Goal: Task Accomplishment & Management: Manage account settings

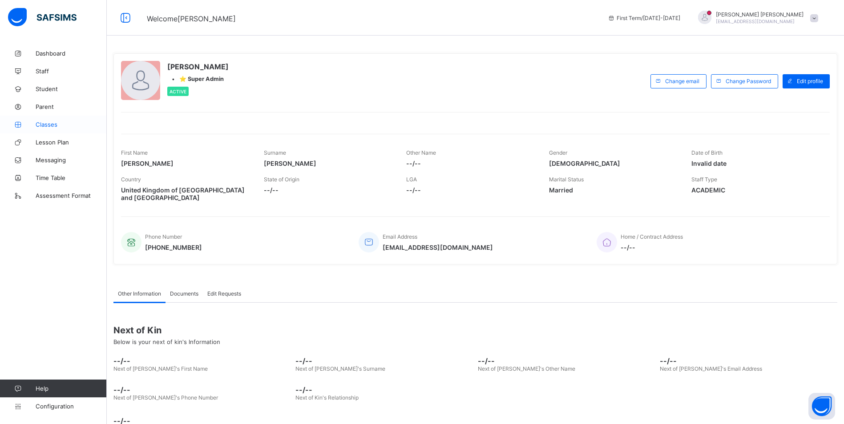
click at [48, 123] on span "Classes" at bounding box center [71, 124] width 71 height 7
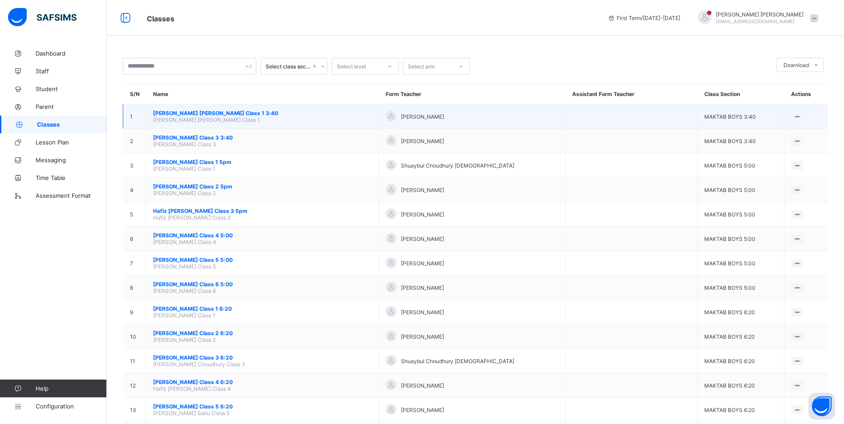
click at [212, 112] on span "[PERSON_NAME] [PERSON_NAME] Class 1 3:40" at bounding box center [262, 113] width 219 height 7
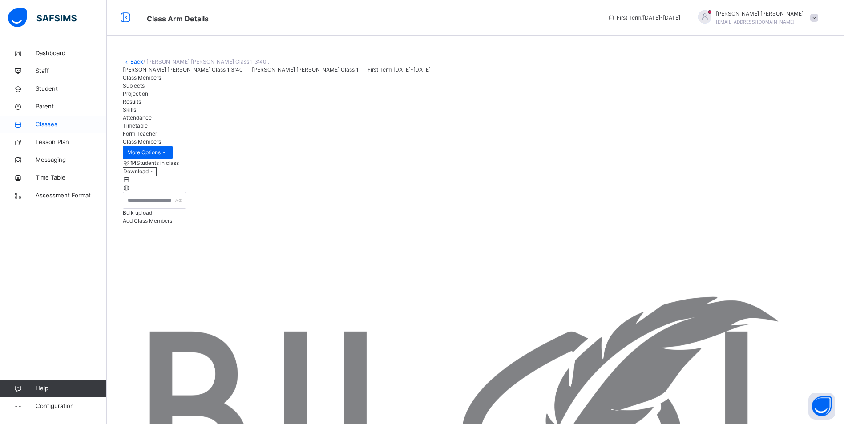
click at [58, 126] on span "Classes" at bounding box center [71, 124] width 71 height 9
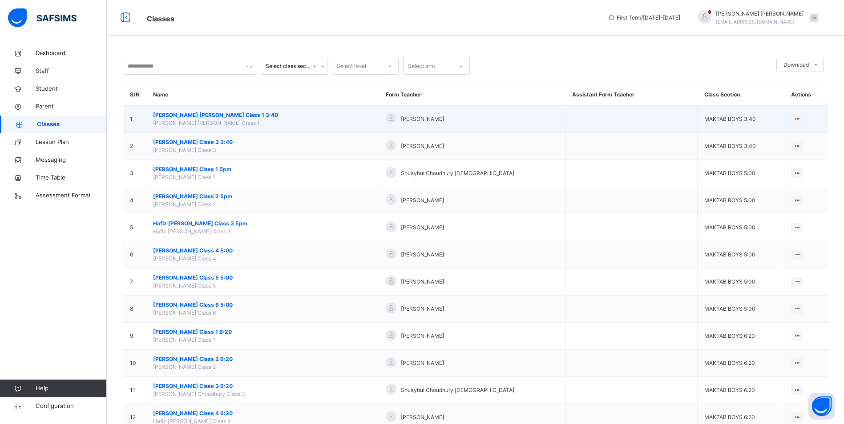
click at [174, 112] on span "[PERSON_NAME] [PERSON_NAME] Class 1 3:40" at bounding box center [262, 115] width 219 height 8
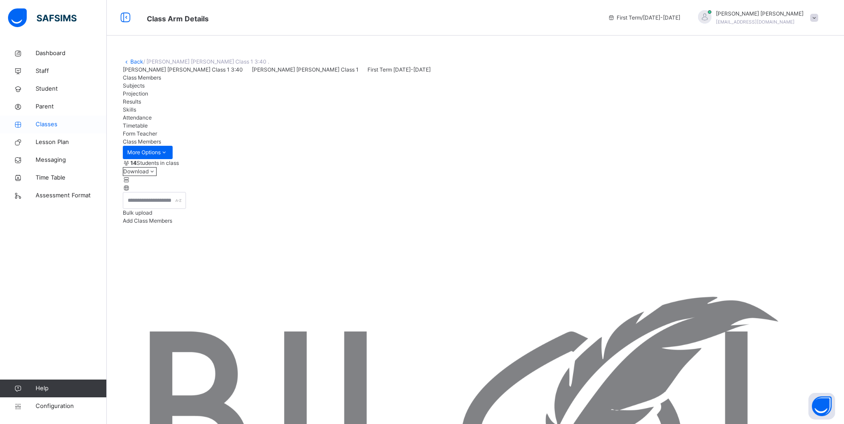
click at [54, 125] on span "Classes" at bounding box center [71, 124] width 71 height 9
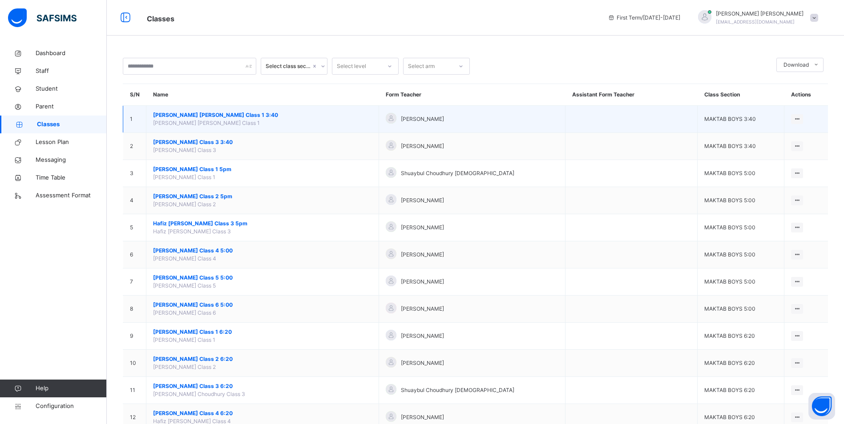
click at [222, 112] on span "[PERSON_NAME] [PERSON_NAME] Class 1 3:40" at bounding box center [262, 115] width 219 height 8
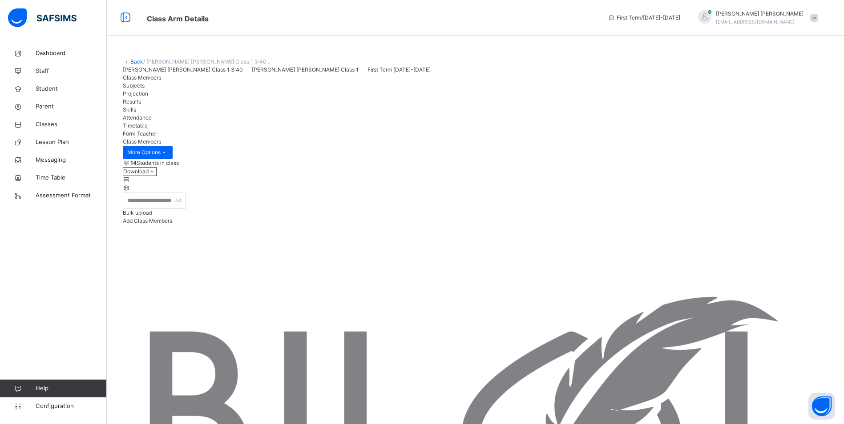
click at [319, 122] on div "Attendance" at bounding box center [475, 118] width 705 height 8
click at [148, 129] on span "Timetable" at bounding box center [135, 125] width 25 height 7
click at [152, 121] on span "Attendance" at bounding box center [137, 117] width 29 height 7
click at [41, 128] on span "Classes" at bounding box center [71, 124] width 71 height 9
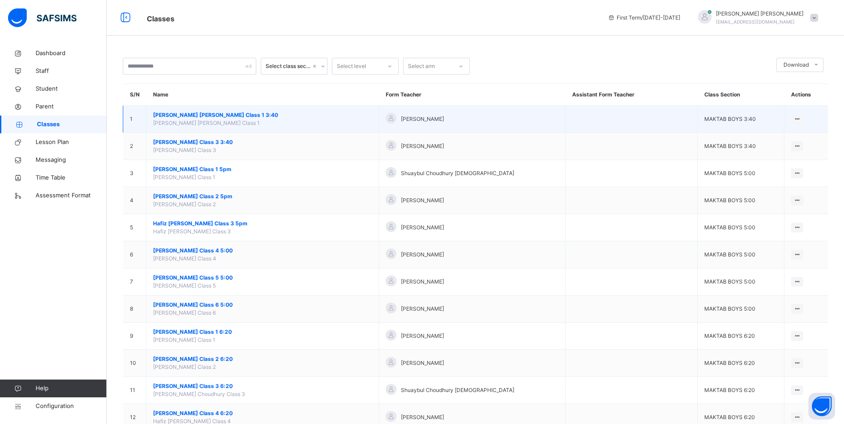
click at [222, 117] on span "[PERSON_NAME] [PERSON_NAME] Class 1 3:40" at bounding box center [262, 115] width 219 height 8
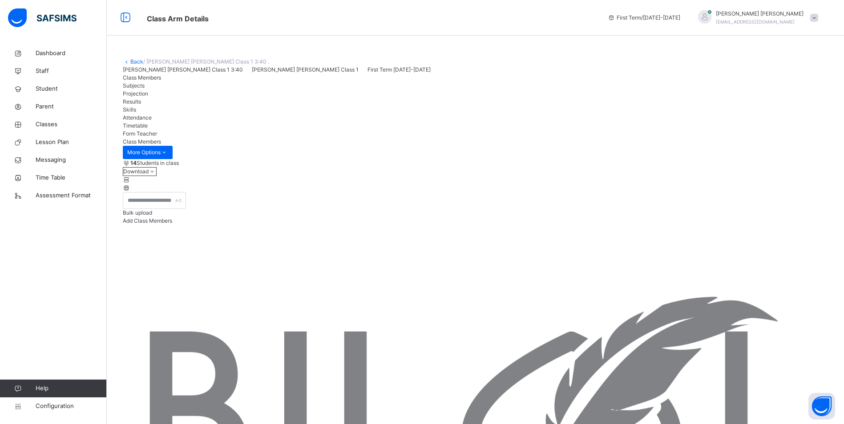
click at [303, 122] on div "Attendance" at bounding box center [475, 118] width 705 height 8
click at [818, 18] on span at bounding box center [814, 18] width 8 height 8
click at [36, 125] on span "Classes" at bounding box center [71, 124] width 71 height 9
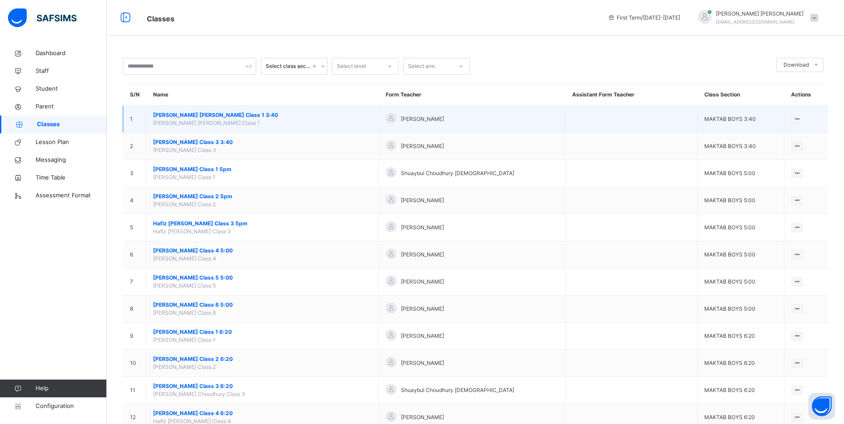
click at [191, 115] on span "[PERSON_NAME] [PERSON_NAME] Class 1 3:40" at bounding box center [262, 115] width 219 height 8
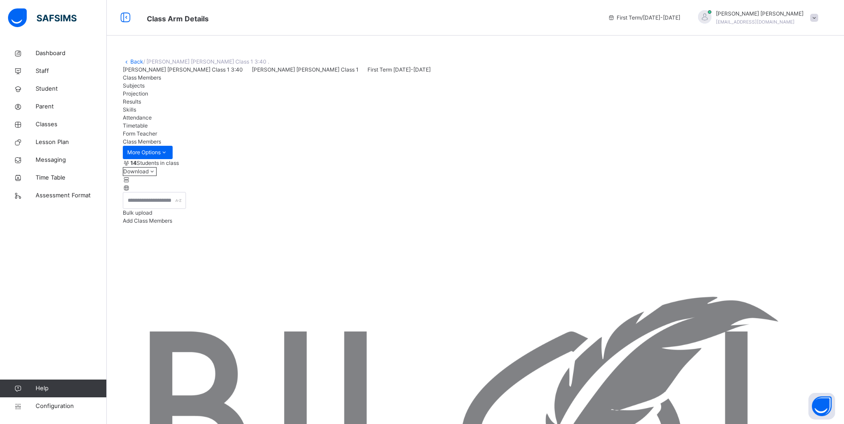
click at [152, 121] on span "Attendance" at bounding box center [137, 117] width 29 height 7
click at [291, 122] on div "Attendance" at bounding box center [475, 118] width 705 height 8
click at [152, 121] on span "Attendance" at bounding box center [137, 117] width 29 height 7
click at [32, 121] on icon at bounding box center [18, 124] width 36 height 7
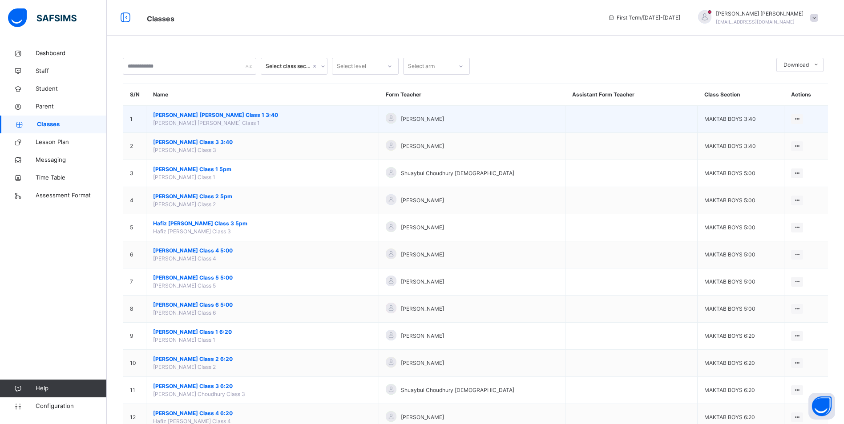
click at [241, 110] on td "Hafiz Muhammad Talhah Salloo Class 1 3:40 Hafiz Muhammad Talhah Salloo Class 1" at bounding box center [262, 119] width 233 height 27
click at [241, 116] on span "[PERSON_NAME] [PERSON_NAME] Class 1 3:40" at bounding box center [262, 115] width 219 height 8
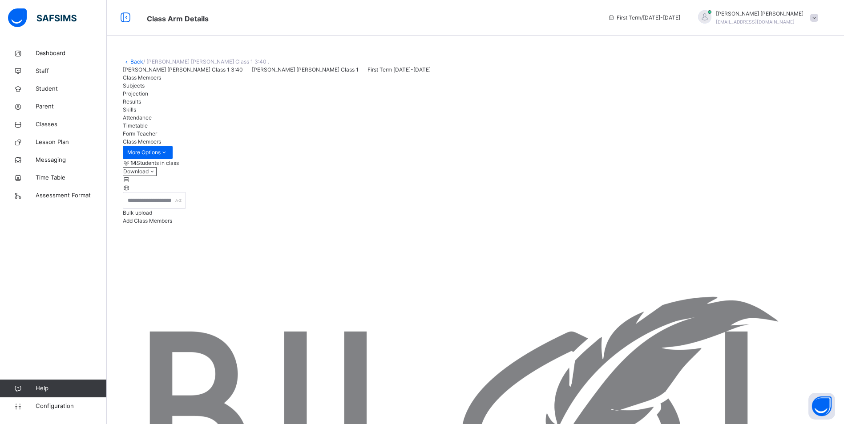
click at [152, 121] on span "Attendance" at bounding box center [137, 117] width 29 height 7
click at [270, 114] on div "Skills" at bounding box center [475, 110] width 705 height 8
click at [148, 129] on span "Timetable" at bounding box center [135, 125] width 25 height 7
click at [157, 137] on span "Form Teacher" at bounding box center [140, 133] width 34 height 7
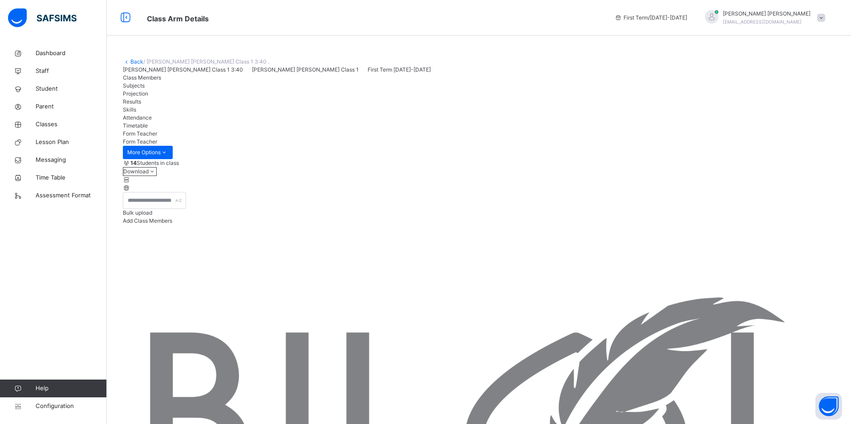
click at [152, 121] on span "Attendance" at bounding box center [137, 117] width 29 height 7
click at [135, 81] on span "Class Members" at bounding box center [142, 77] width 38 height 7
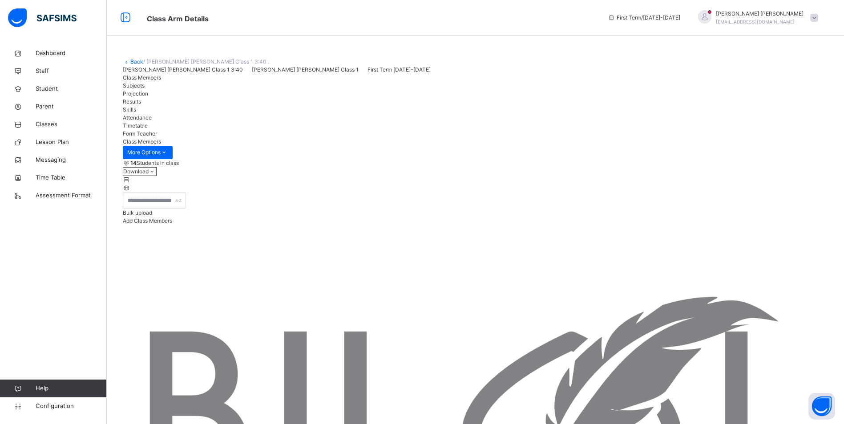
click at [152, 121] on span "Attendance" at bounding box center [137, 117] width 29 height 7
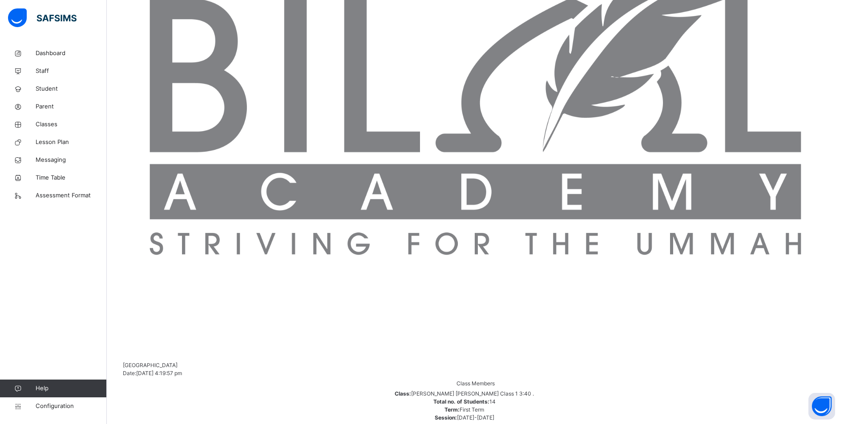
scroll to position [111, 0]
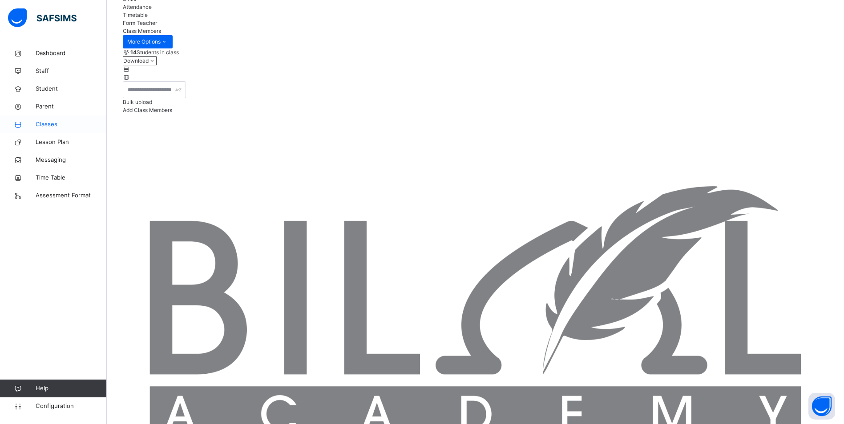
click at [44, 122] on span "Classes" at bounding box center [71, 124] width 71 height 9
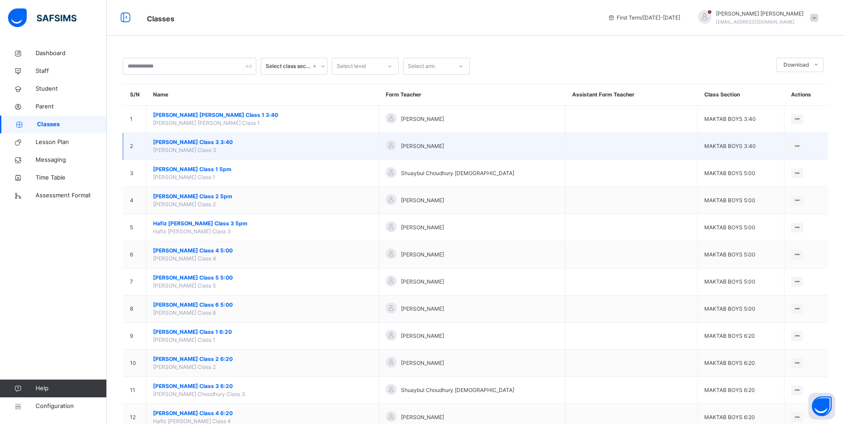
click at [199, 143] on span "[PERSON_NAME] Class 3 3:40" at bounding box center [262, 142] width 219 height 8
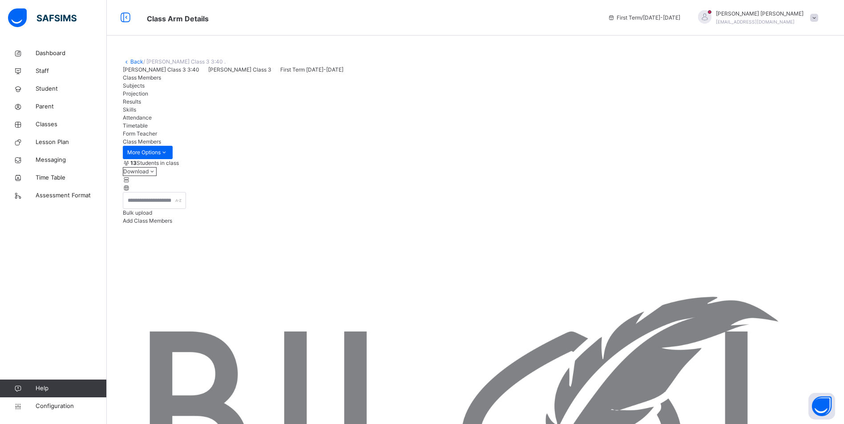
click at [297, 122] on div "Attendance" at bounding box center [475, 118] width 705 height 8
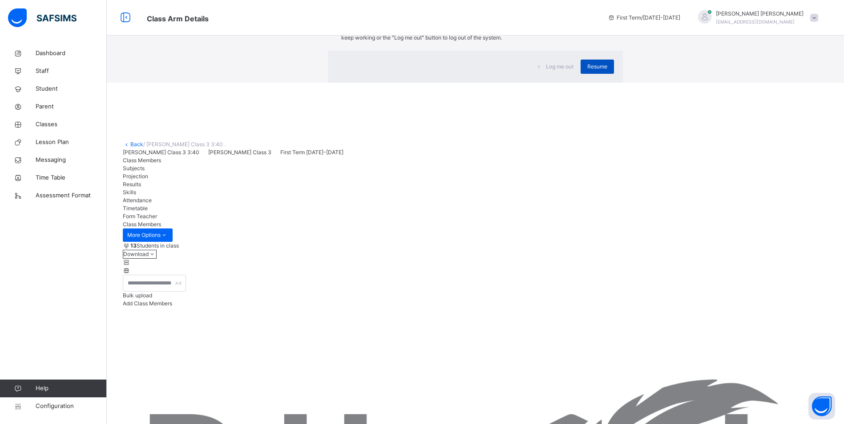
click at [587, 71] on span "Resume" at bounding box center [597, 67] width 20 height 8
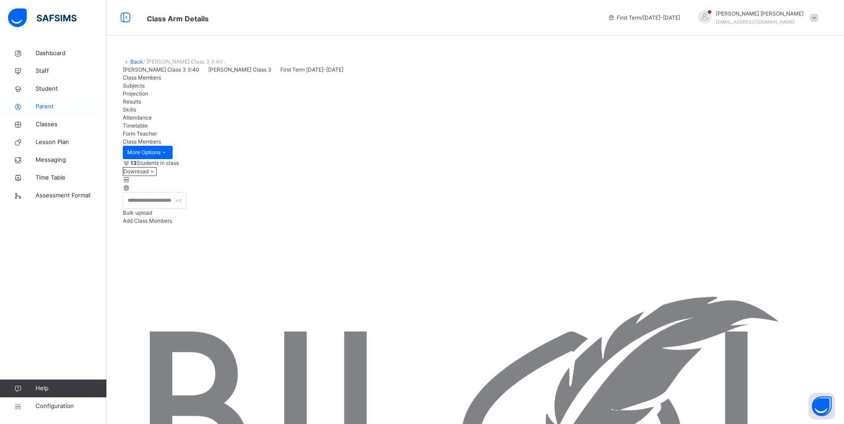
click at [46, 109] on span "Parent" at bounding box center [71, 106] width 71 height 9
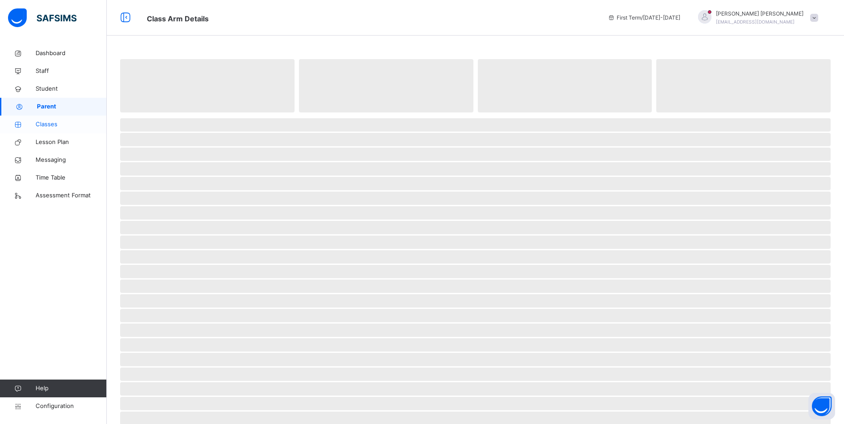
click at [53, 125] on span "Classes" at bounding box center [71, 124] width 71 height 9
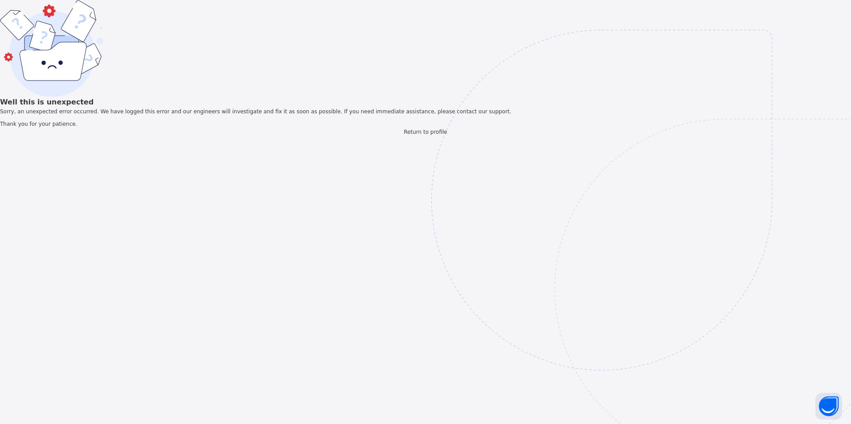
click at [440, 135] on span "Return to profile" at bounding box center [425, 132] width 43 height 6
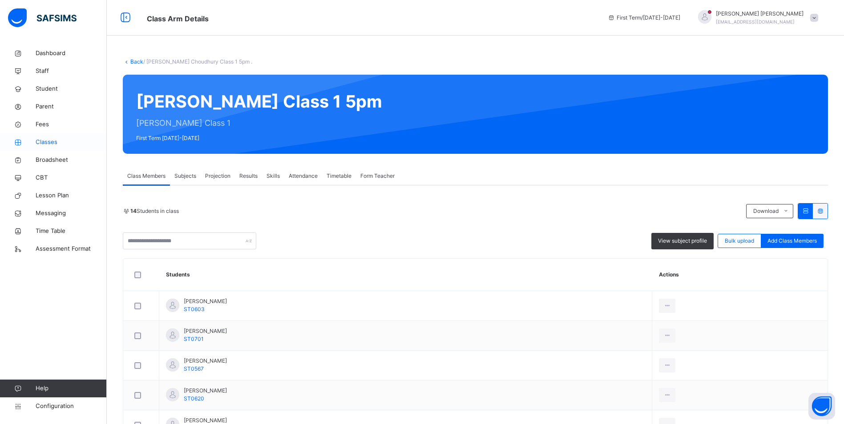
click at [54, 142] on span "Classes" at bounding box center [71, 142] width 71 height 9
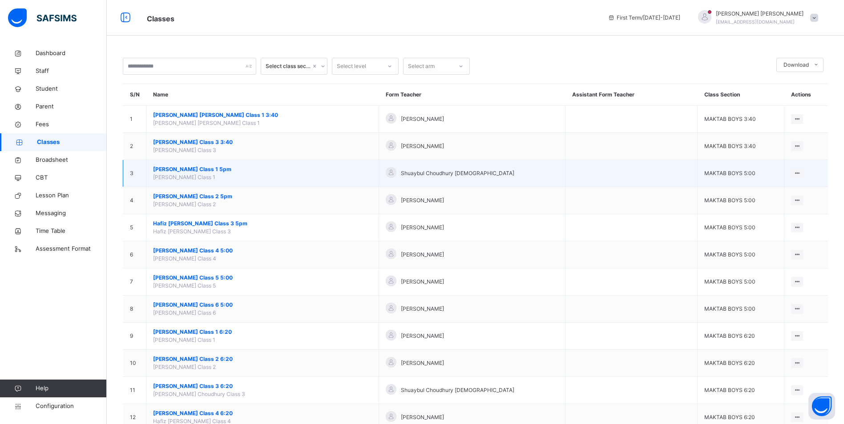
click at [225, 170] on span "[PERSON_NAME] Class 1 5pm" at bounding box center [262, 170] width 219 height 8
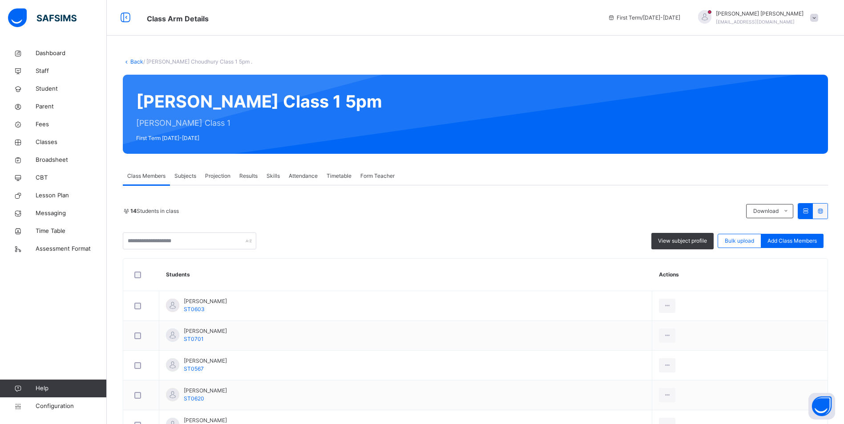
click at [291, 173] on span "Attendance" at bounding box center [303, 176] width 29 height 8
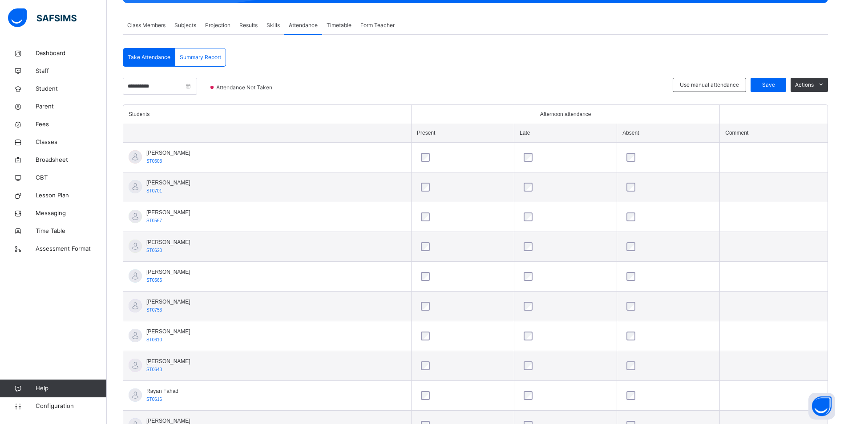
scroll to position [44, 0]
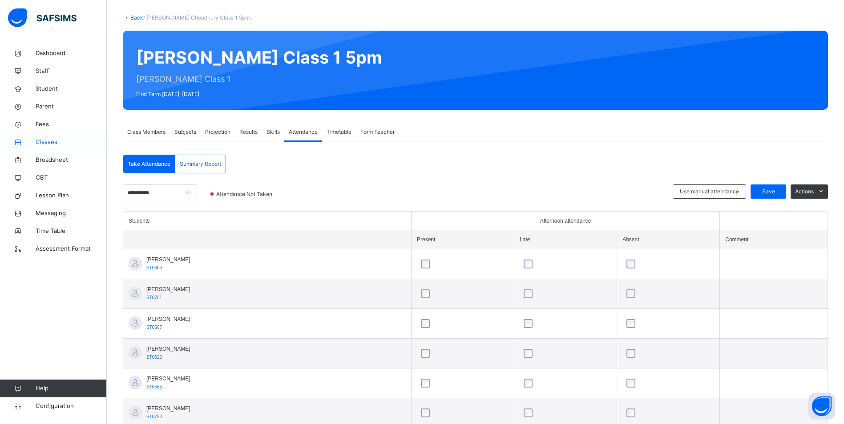
click at [44, 141] on span "Classes" at bounding box center [71, 142] width 71 height 9
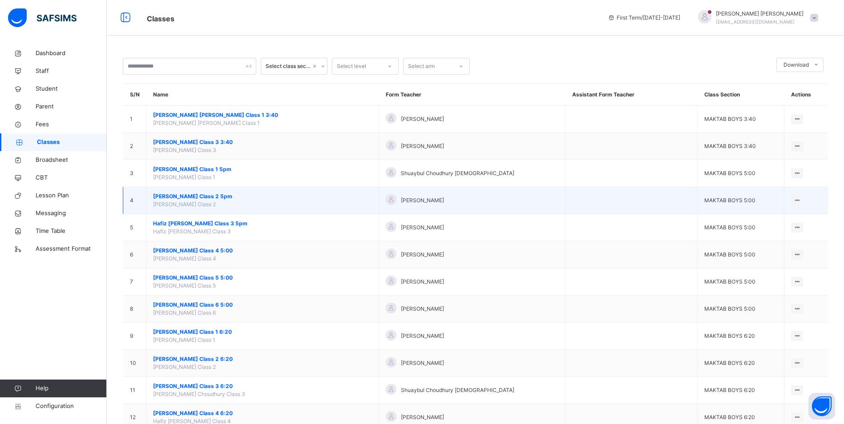
click at [195, 198] on span "[PERSON_NAME] Class 2 5pm" at bounding box center [262, 197] width 219 height 8
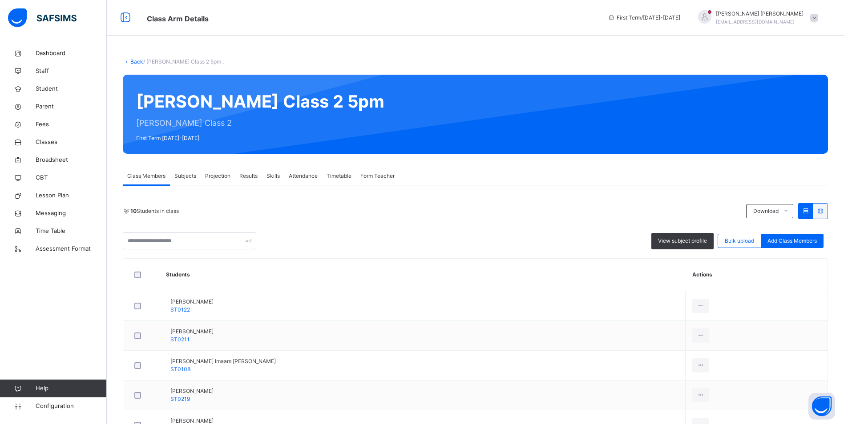
click at [309, 176] on span "Attendance" at bounding box center [303, 176] width 29 height 8
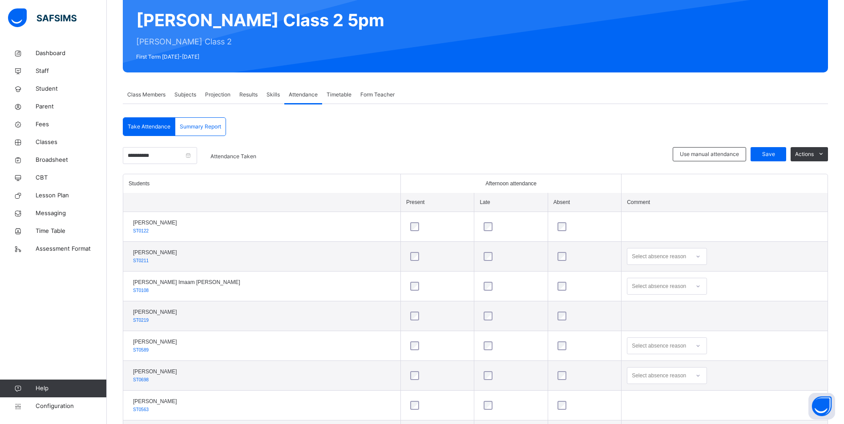
scroll to position [133, 0]
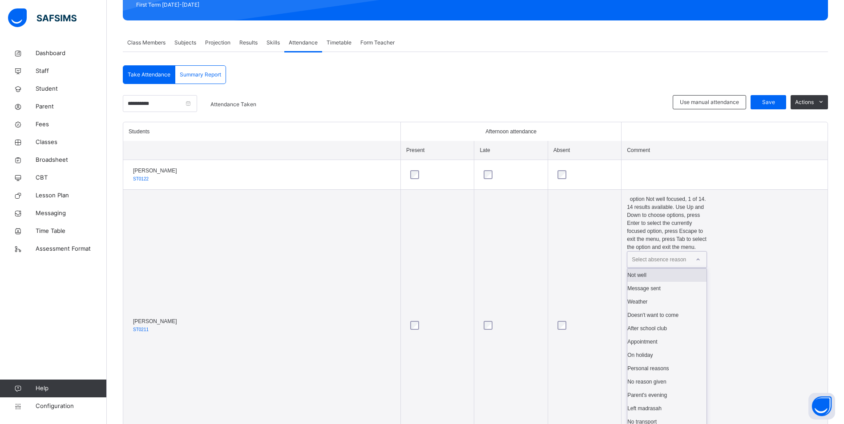
click at [654, 251] on div "Select absence reason" at bounding box center [659, 259] width 54 height 17
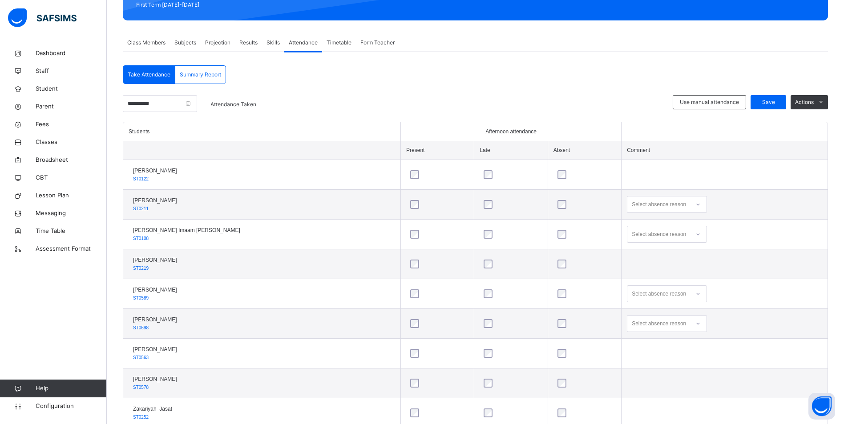
click at [569, 236] on div at bounding box center [585, 234] width 58 height 9
click at [632, 236] on div "Select absence reason" at bounding box center [659, 234] width 54 height 17
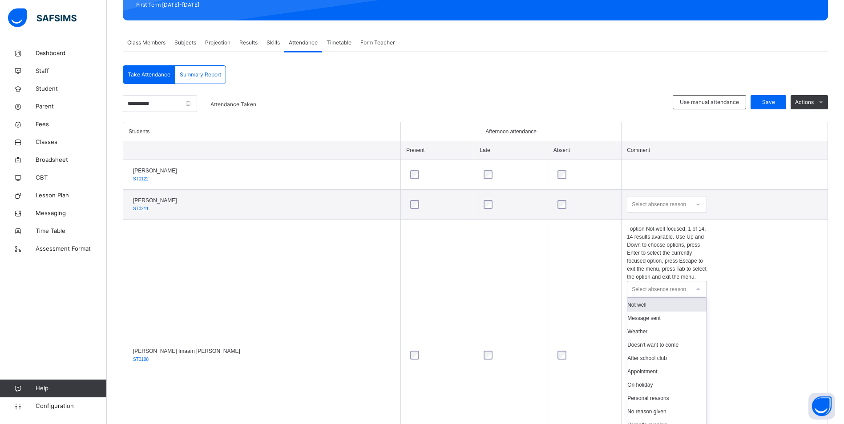
click at [629, 299] on div "Not well" at bounding box center [666, 305] width 79 height 13
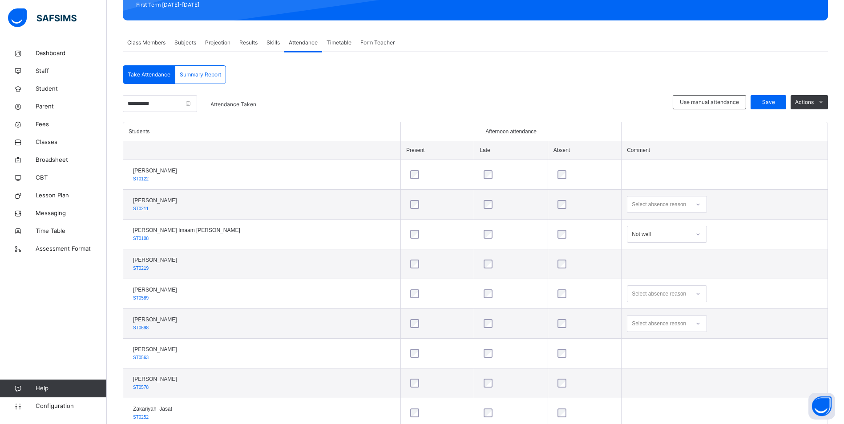
drag, startPoint x: 639, startPoint y: 206, endPoint x: 639, endPoint y: 213, distance: 7.1
click at [639, 206] on div "Select absence reason" at bounding box center [659, 204] width 54 height 17
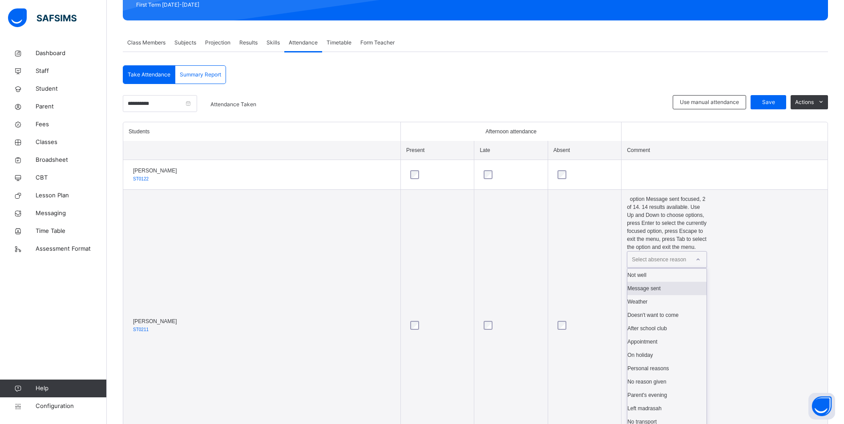
click at [638, 282] on div "Message sent" at bounding box center [666, 288] width 79 height 13
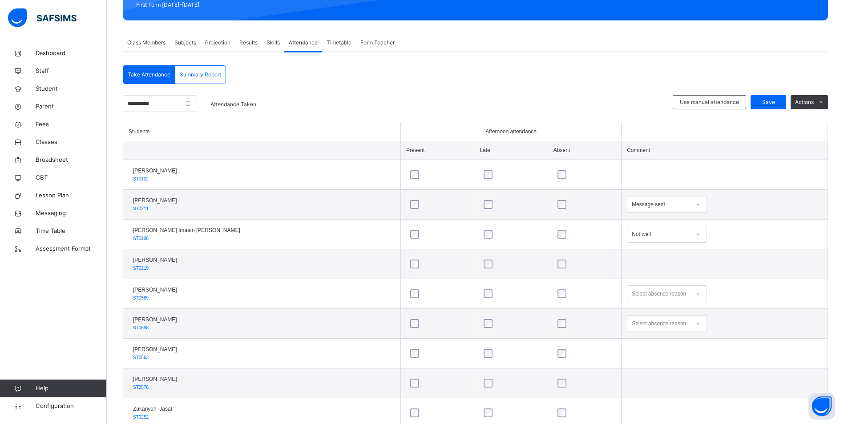
click at [654, 298] on div "Select absence reason" at bounding box center [667, 294] width 80 height 17
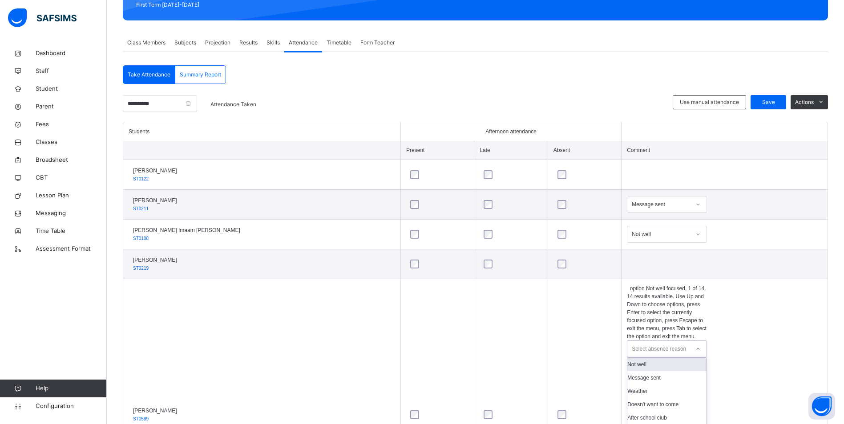
scroll to position [153, 0]
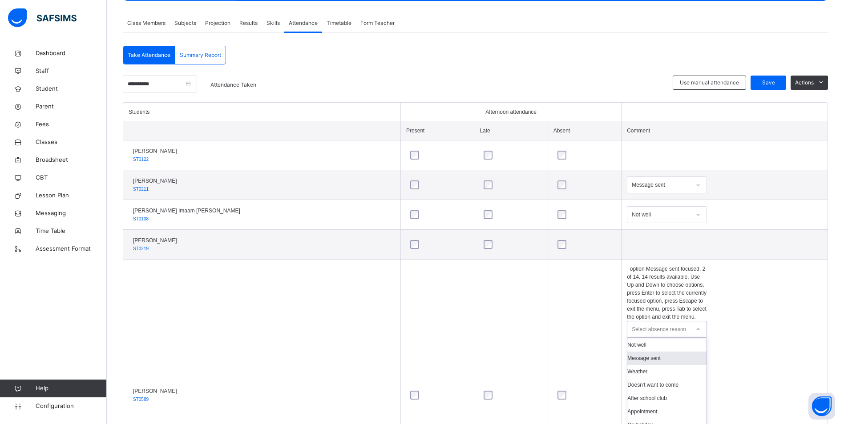
click at [648, 352] on div "Message sent" at bounding box center [666, 358] width 79 height 13
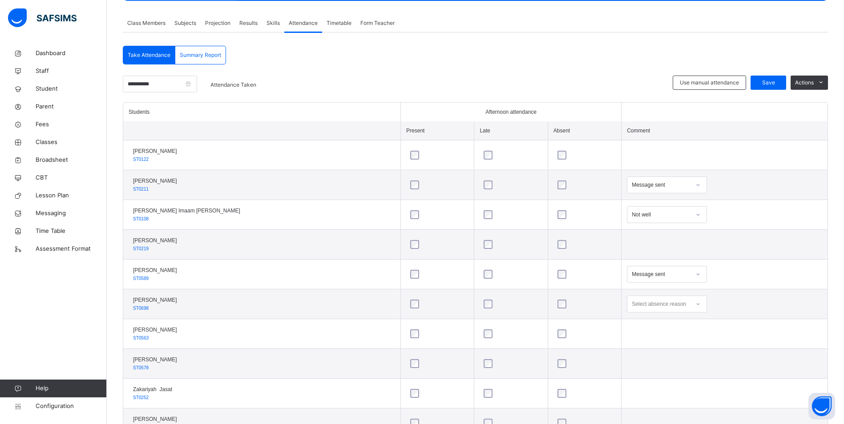
click at [627, 302] on div "Select absence reason" at bounding box center [667, 304] width 80 height 17
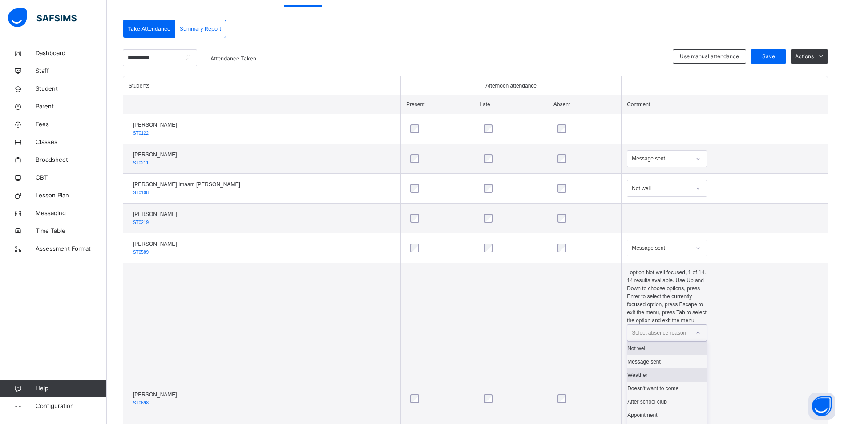
scroll to position [183, 0]
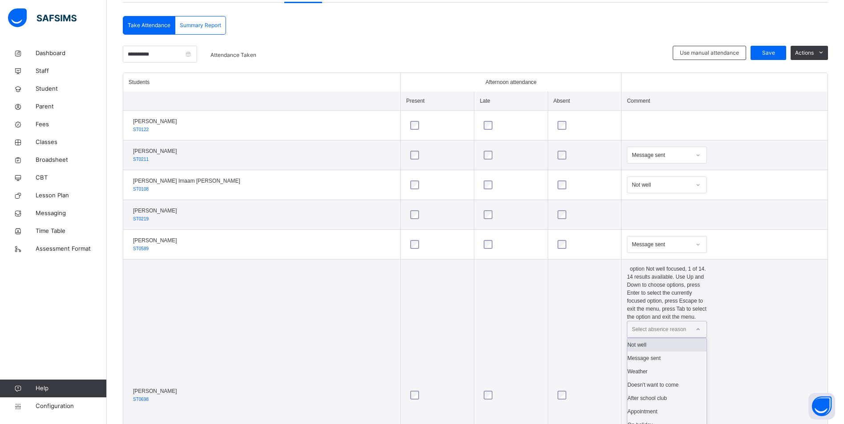
click at [627, 339] on div "Not well" at bounding box center [666, 345] width 79 height 13
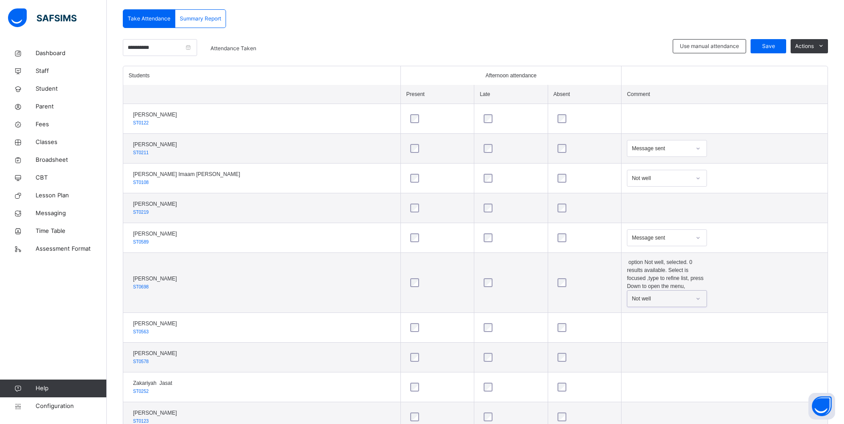
scroll to position [192, 0]
click at [769, 44] on span "Save" at bounding box center [768, 44] width 22 height 8
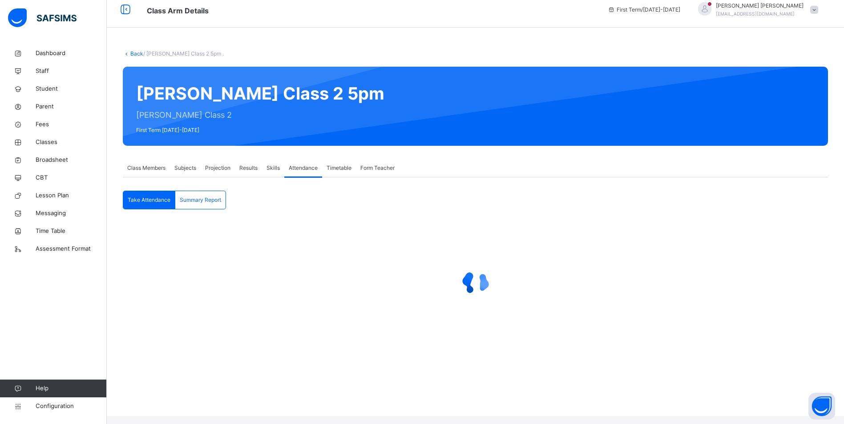
scroll to position [0, 0]
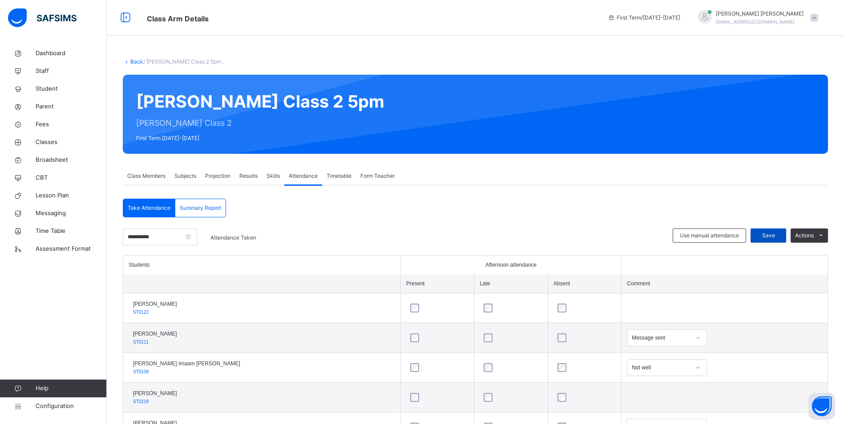
click at [777, 236] on span "Save" at bounding box center [768, 236] width 22 height 8
click at [47, 137] on link "Classes" at bounding box center [53, 142] width 107 height 18
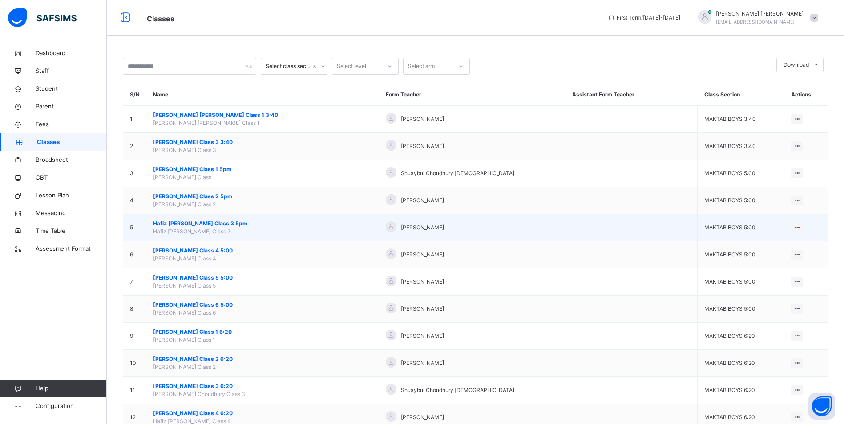
click at [205, 225] on span "Hafiz [PERSON_NAME] Class 3 5pm" at bounding box center [262, 224] width 219 height 8
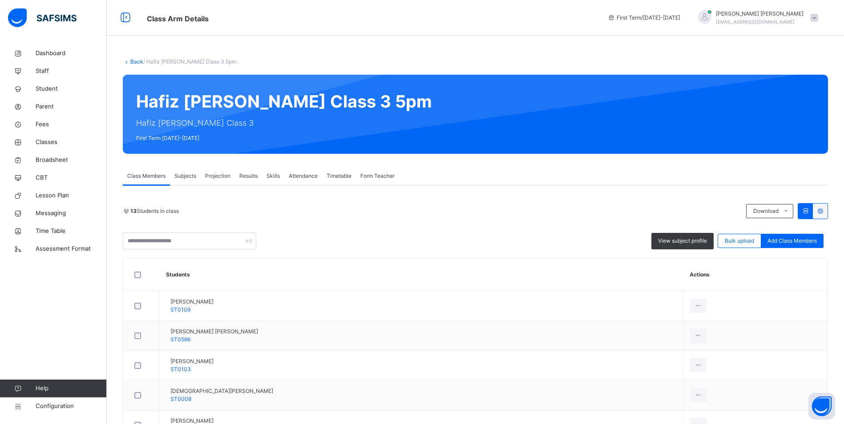
click at [309, 176] on span "Attendance" at bounding box center [303, 176] width 29 height 8
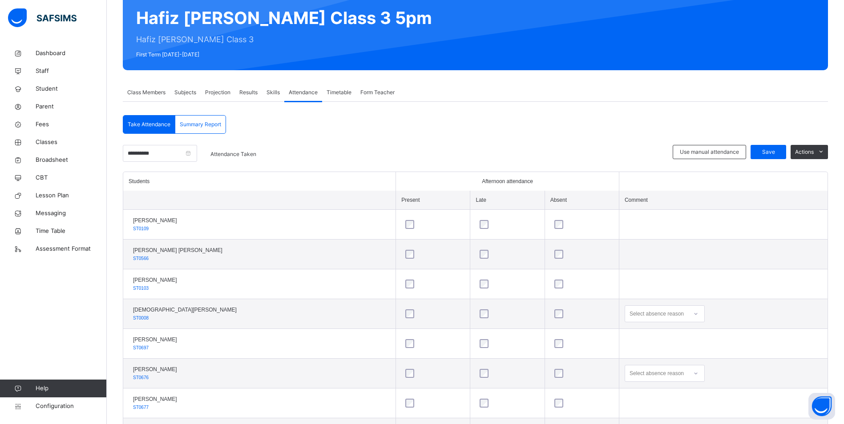
scroll to position [89, 0]
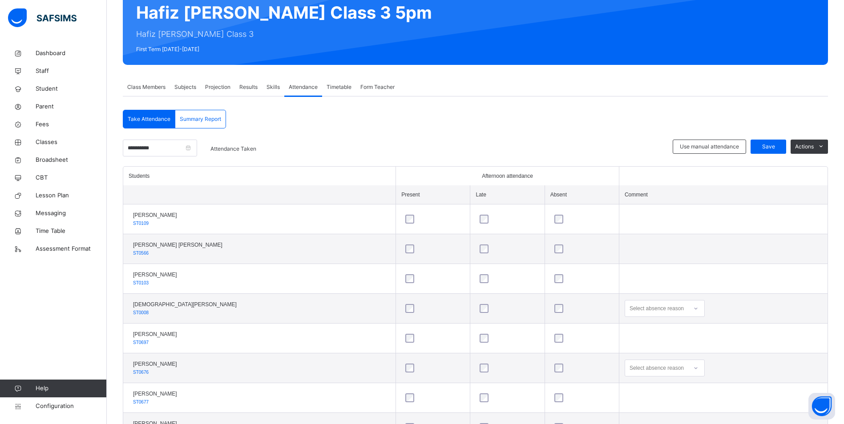
click at [640, 311] on div "Select absence reason" at bounding box center [665, 308] width 80 height 17
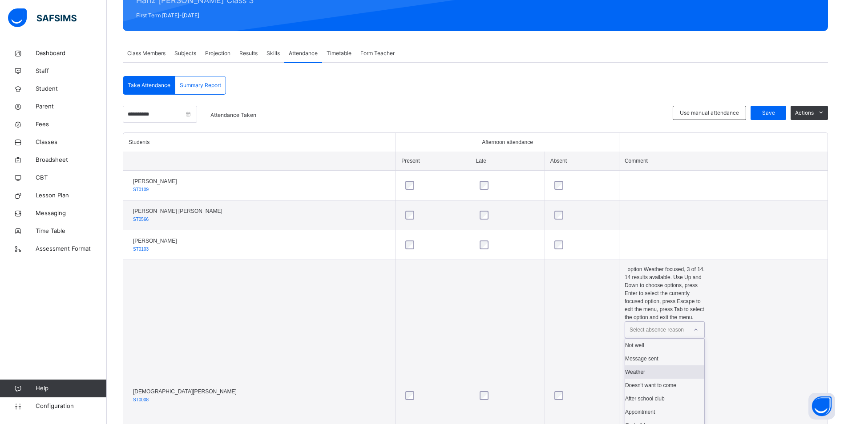
scroll to position [123, 0]
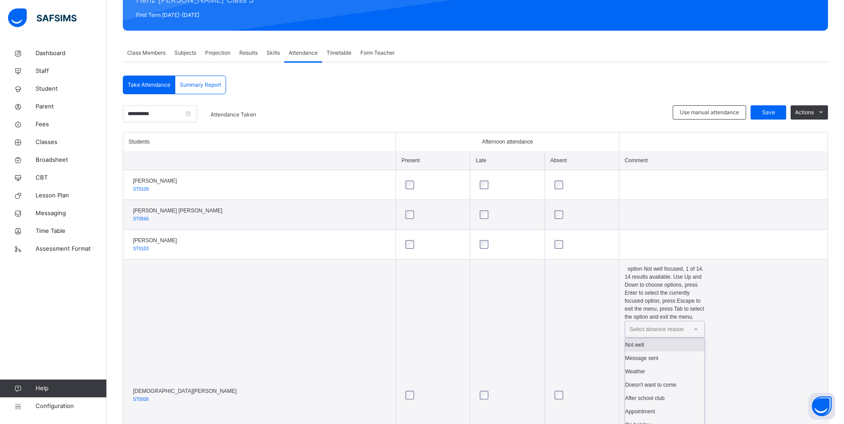
click at [644, 339] on div "Not well" at bounding box center [664, 345] width 79 height 13
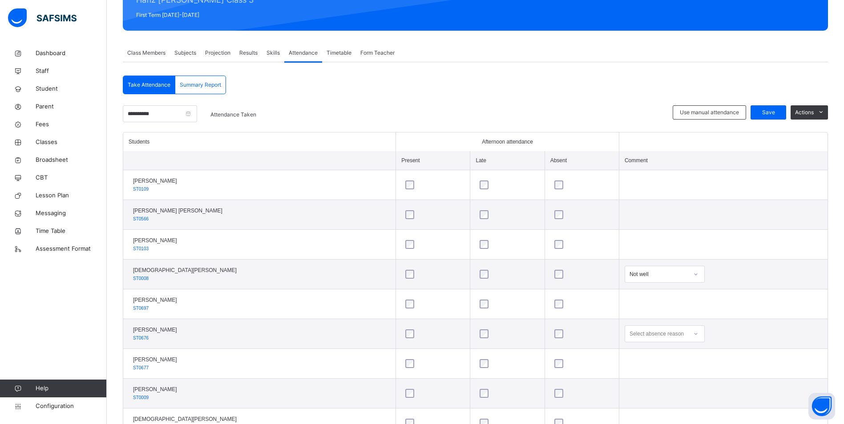
click at [654, 335] on div "Select absence reason" at bounding box center [665, 334] width 80 height 17
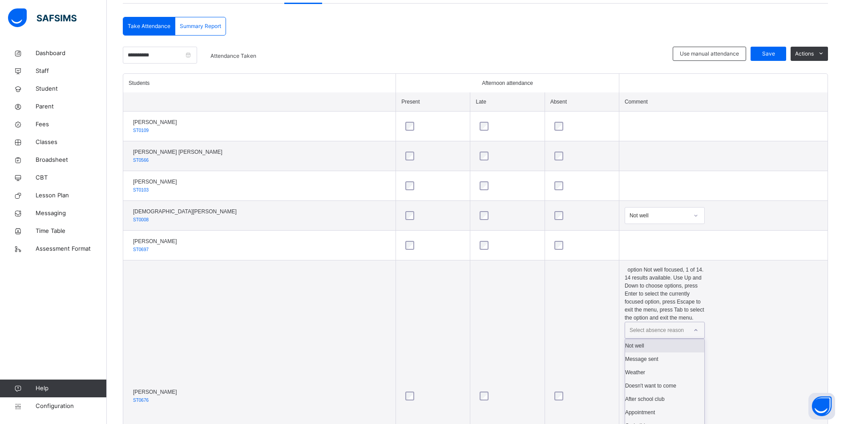
scroll to position [183, 0]
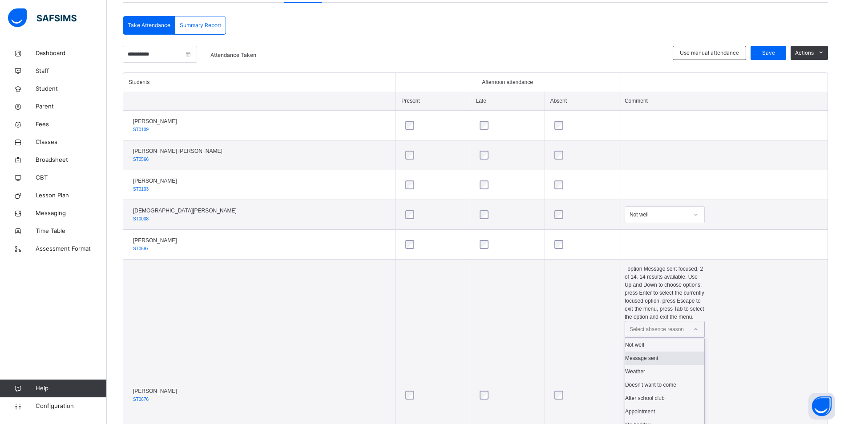
click at [647, 352] on div "Message sent" at bounding box center [664, 358] width 79 height 13
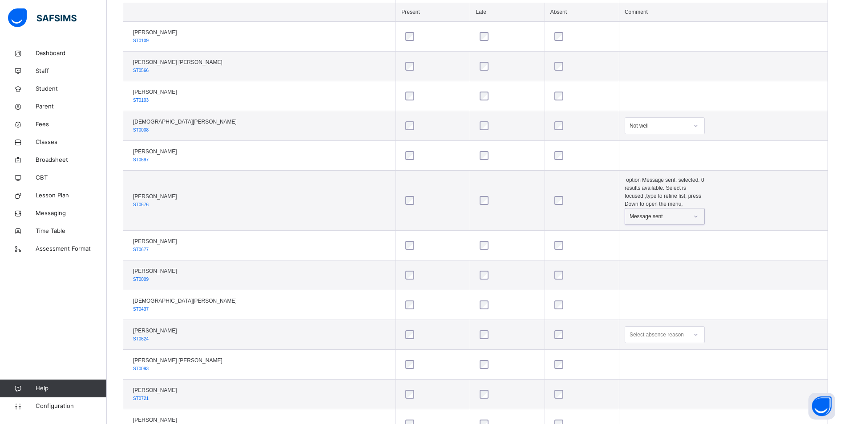
click at [655, 320] on td "Select absence reason" at bounding box center [723, 335] width 209 height 30
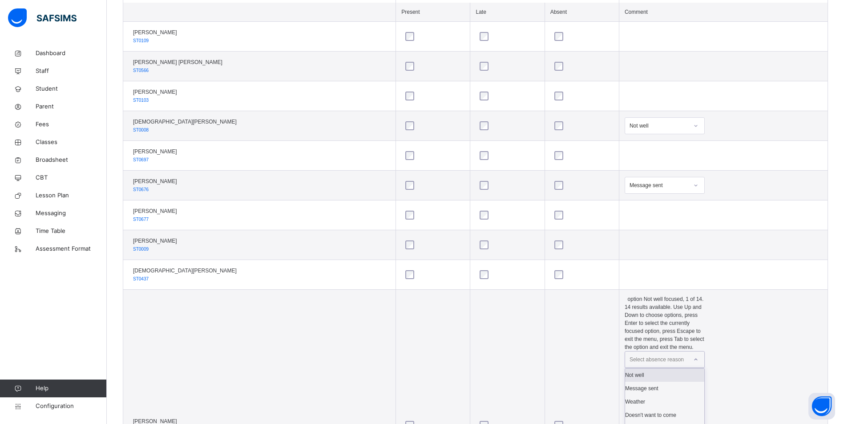
click at [655, 351] on div "Select absence reason" at bounding box center [665, 359] width 80 height 17
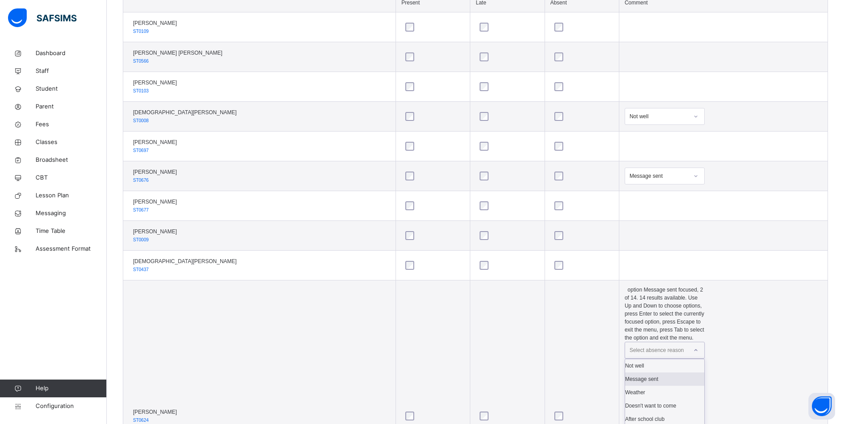
click at [652, 373] on div "Message sent" at bounding box center [664, 379] width 79 height 13
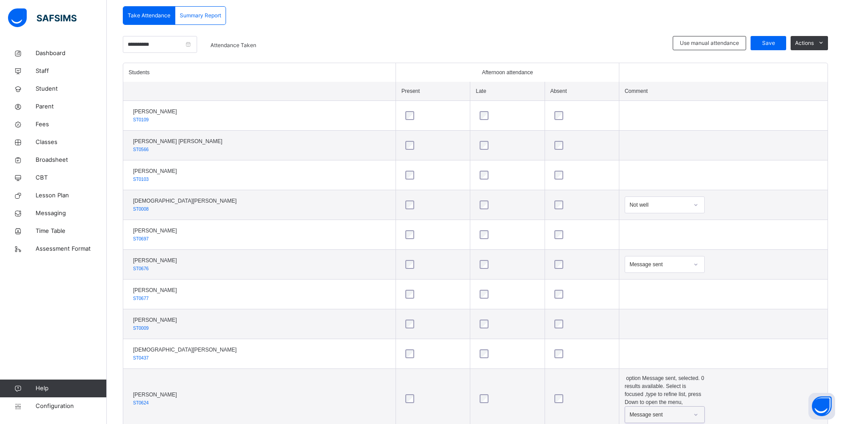
scroll to position [103, 0]
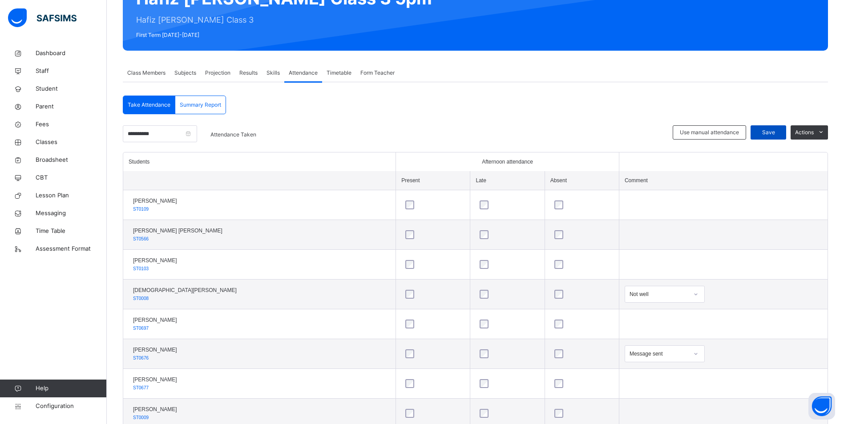
click at [768, 135] on span "Save" at bounding box center [768, 133] width 22 height 8
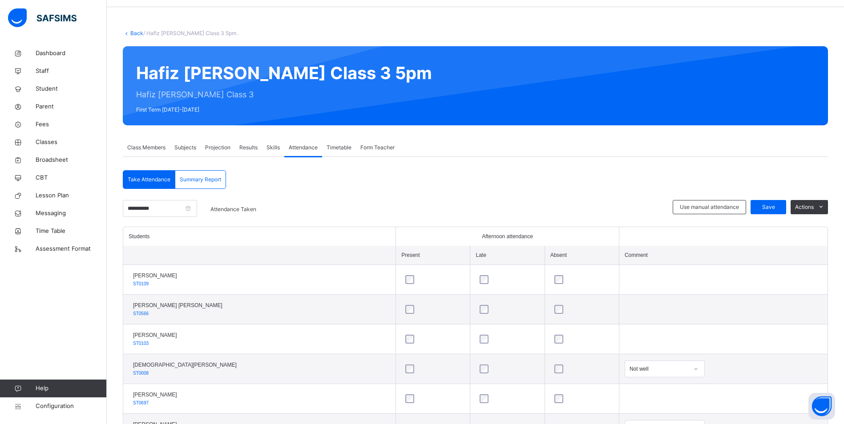
scroll to position [44, 0]
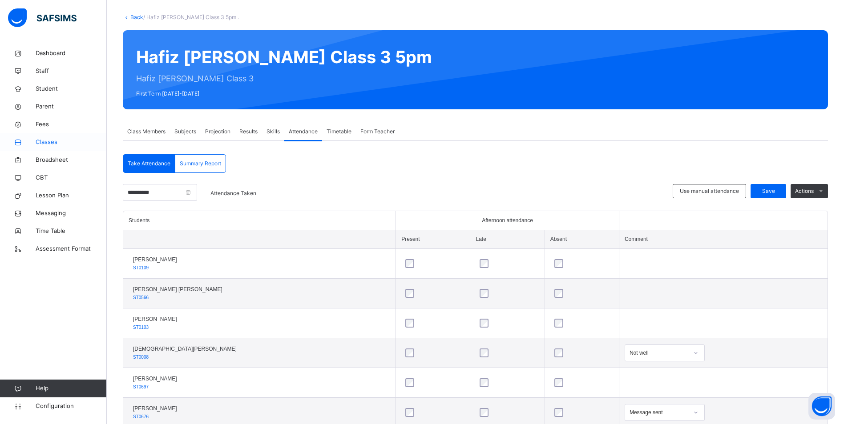
drag, startPoint x: 66, startPoint y: 137, endPoint x: 77, endPoint y: 137, distance: 10.7
click at [66, 137] on link "Classes" at bounding box center [53, 142] width 107 height 18
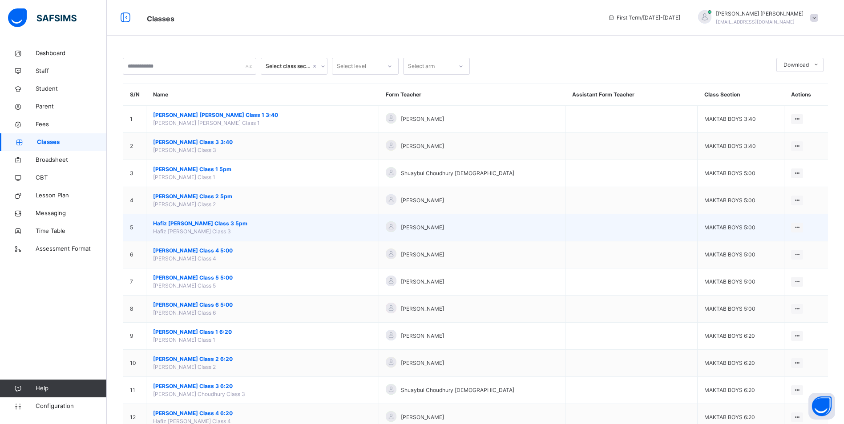
click at [219, 222] on span "Hafiz [PERSON_NAME] Class 3 5pm" at bounding box center [262, 224] width 219 height 8
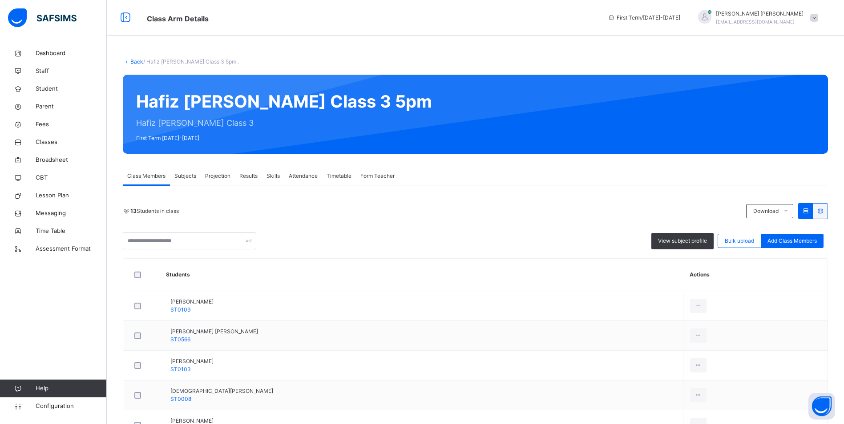
drag, startPoint x: 296, startPoint y: 169, endPoint x: 315, endPoint y: 170, distance: 19.2
click at [297, 169] on div "Attendance" at bounding box center [303, 176] width 38 height 18
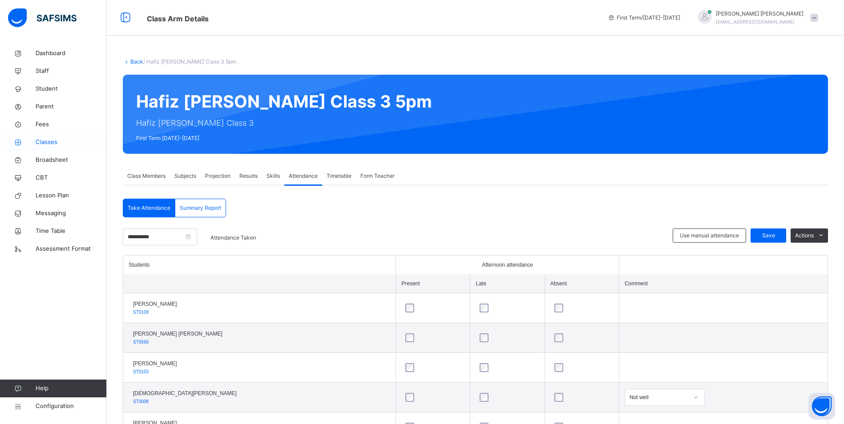
click at [50, 141] on span "Classes" at bounding box center [71, 142] width 71 height 9
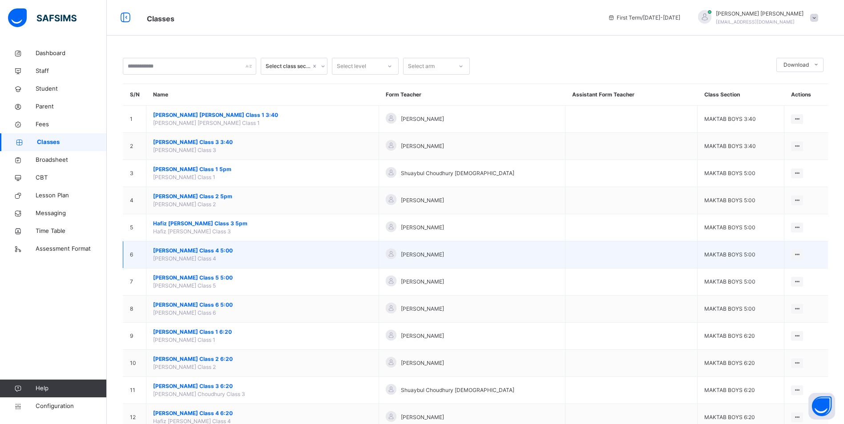
click at [203, 251] on span "[PERSON_NAME] Class 4 5:00" at bounding box center [262, 251] width 219 height 8
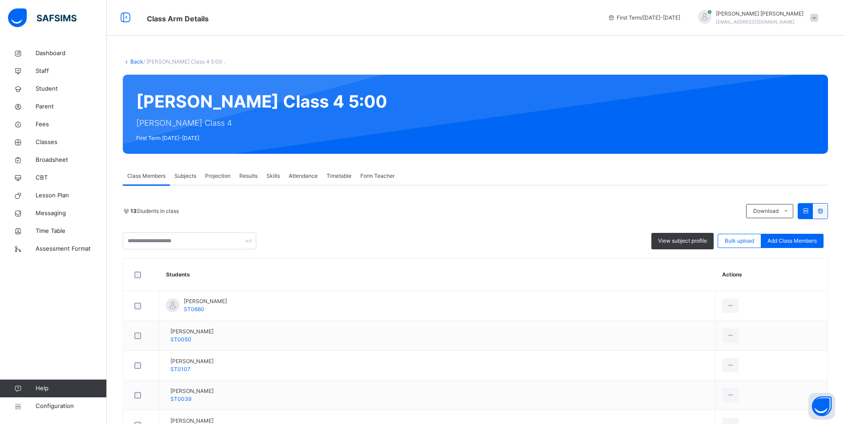
click at [297, 176] on span "Attendance" at bounding box center [303, 176] width 29 height 8
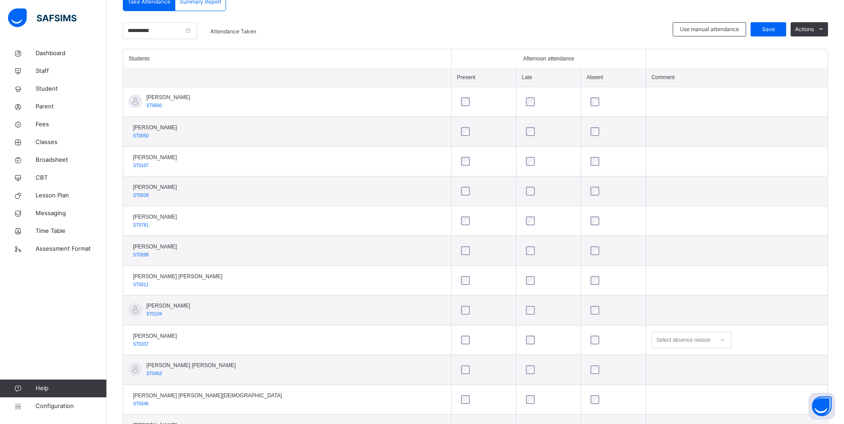
scroll to position [222, 0]
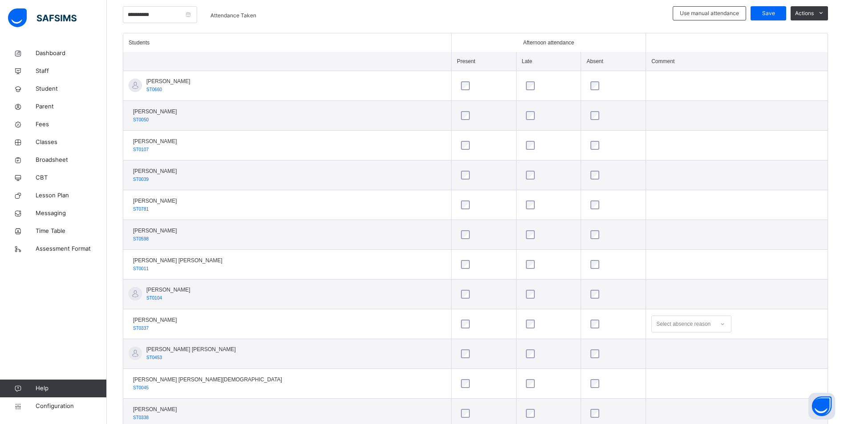
click at [651, 327] on div "Select absence reason" at bounding box center [691, 324] width 80 height 17
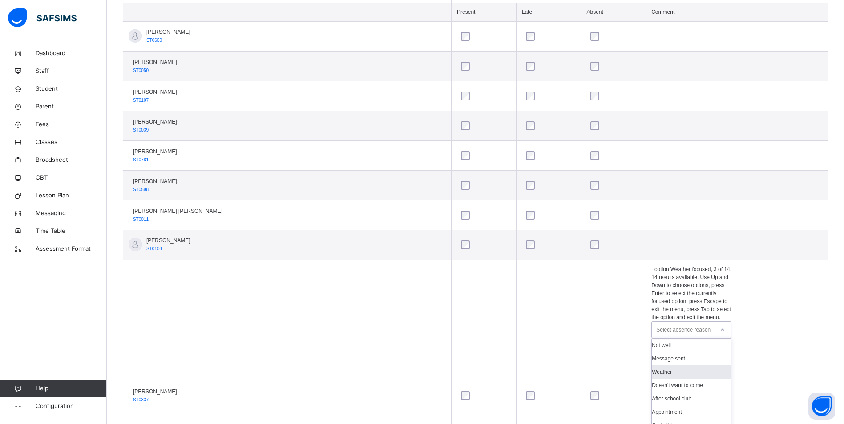
scroll to position [272, 0]
click at [663, 405] on div "Appointment" at bounding box center [691, 411] width 79 height 13
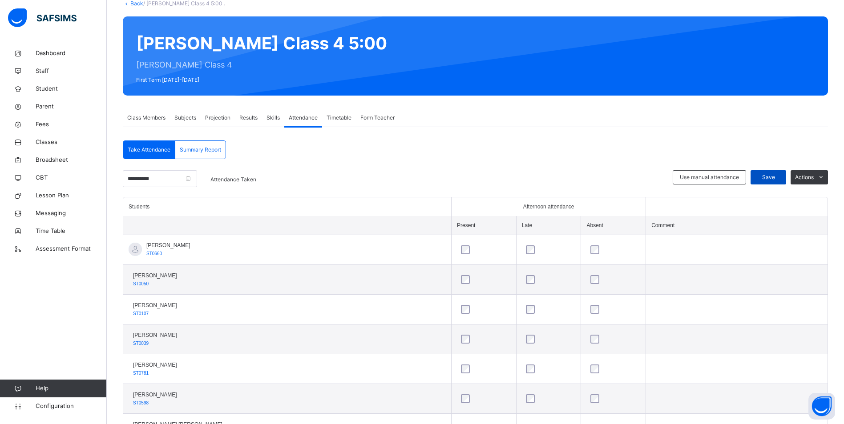
scroll to position [50, 0]
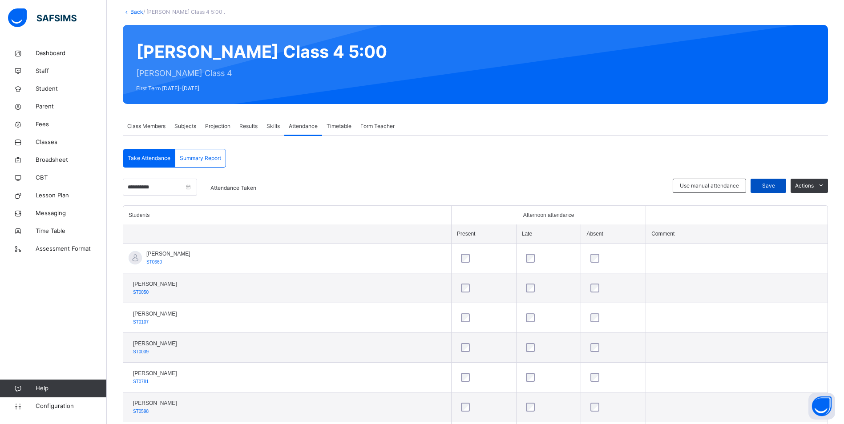
click at [779, 189] on span "Save" at bounding box center [768, 186] width 22 height 8
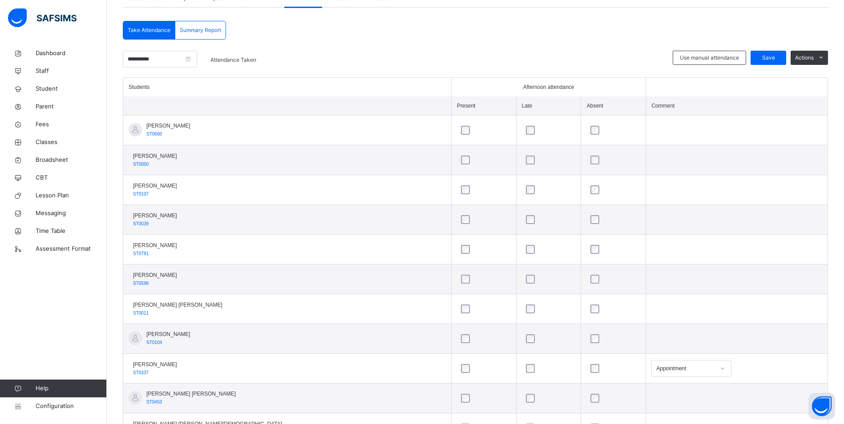
scroll to position [44, 0]
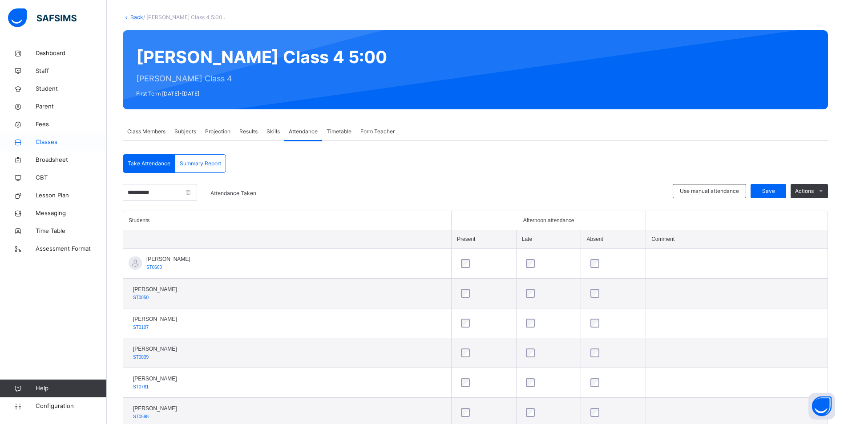
click at [56, 139] on span "Classes" at bounding box center [71, 142] width 71 height 9
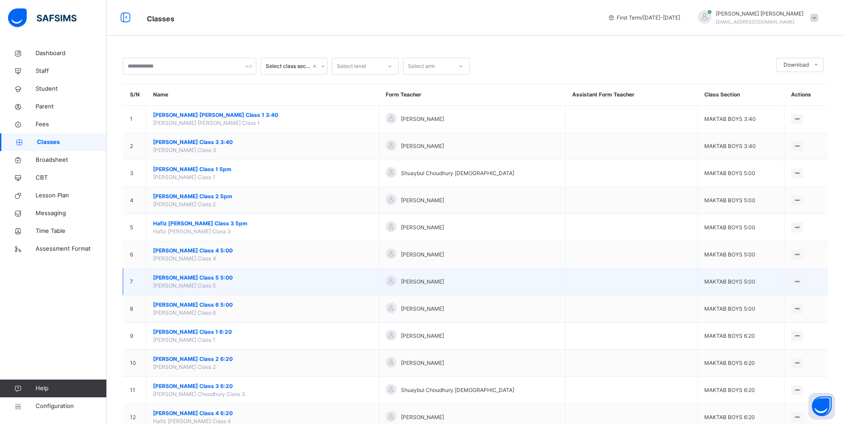
click at [211, 276] on span "[PERSON_NAME] Class 5 5:00" at bounding box center [262, 278] width 219 height 8
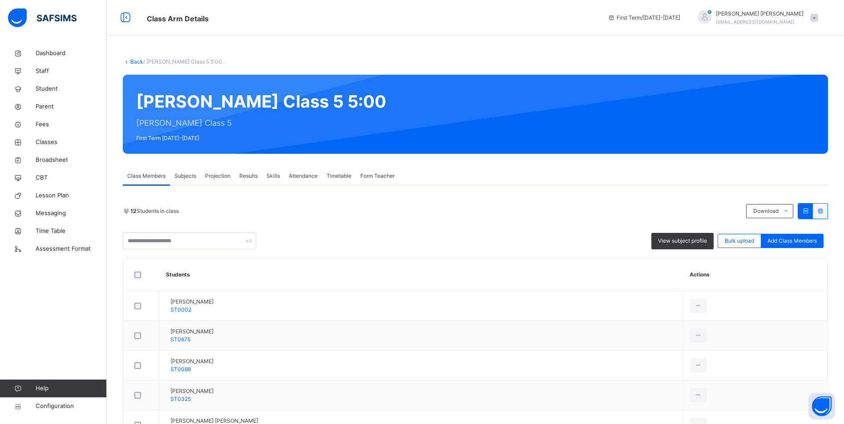
scroll to position [0, 0]
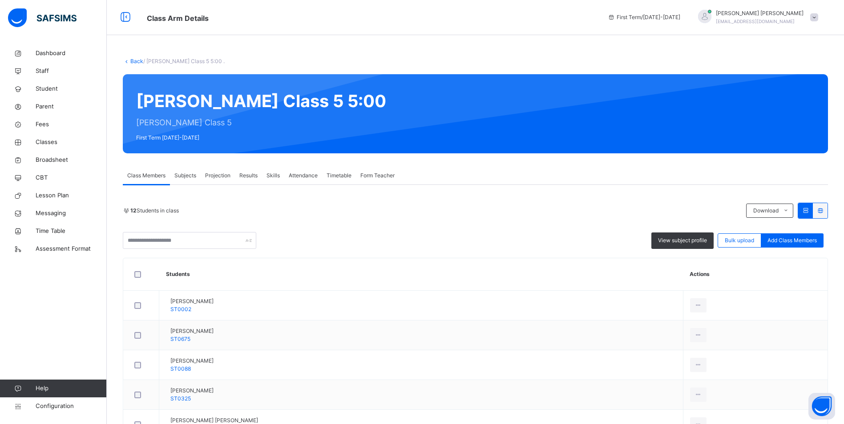
click at [299, 172] on span "Attendance" at bounding box center [303, 176] width 29 height 8
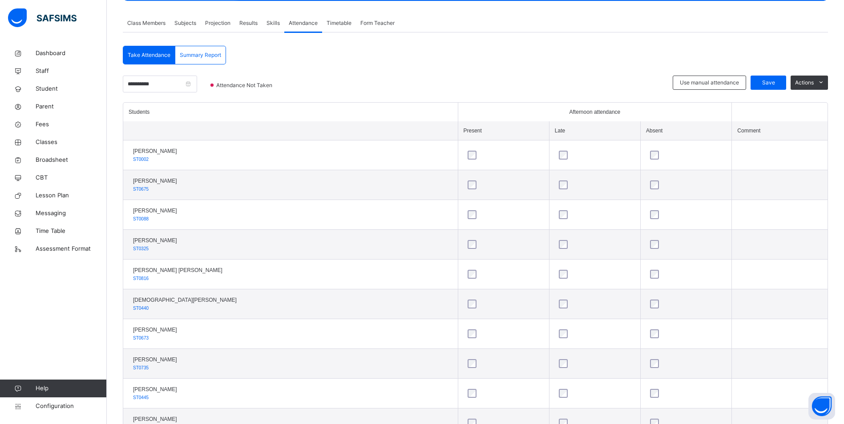
scroll to position [0, 0]
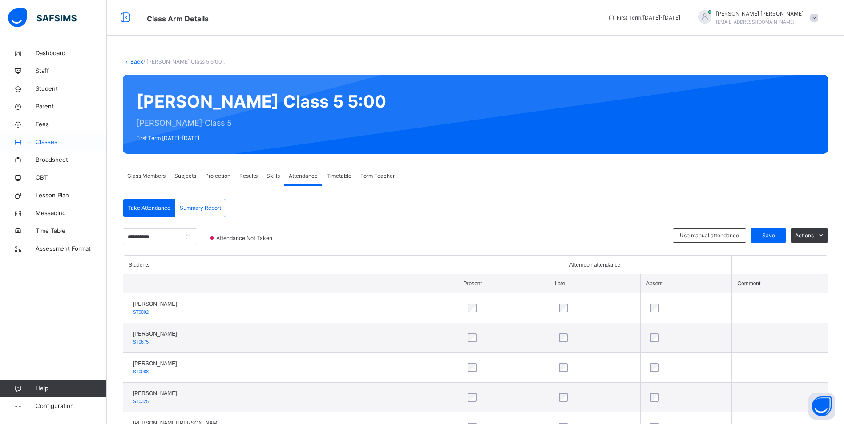
click at [38, 140] on span "Classes" at bounding box center [71, 142] width 71 height 9
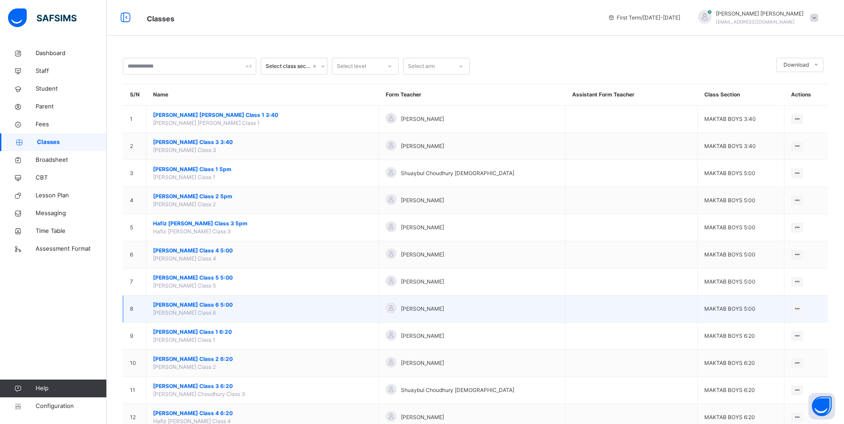
click at [190, 304] on span "[PERSON_NAME] Class 6 5:00" at bounding box center [262, 305] width 219 height 8
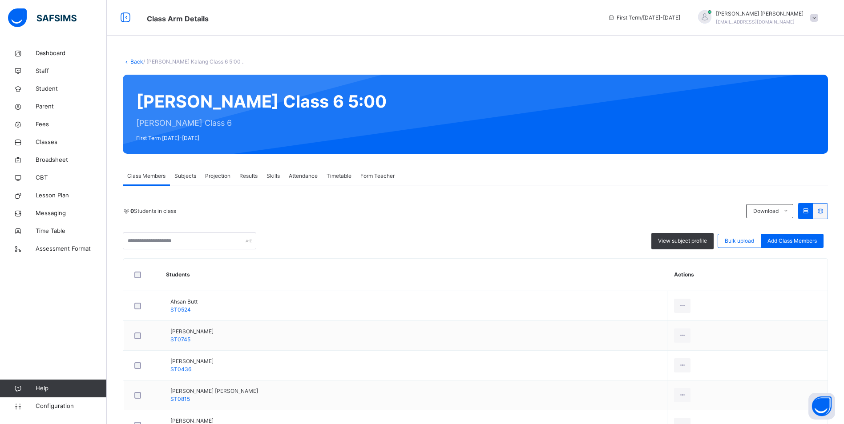
click at [313, 175] on span "Attendance" at bounding box center [303, 176] width 29 height 8
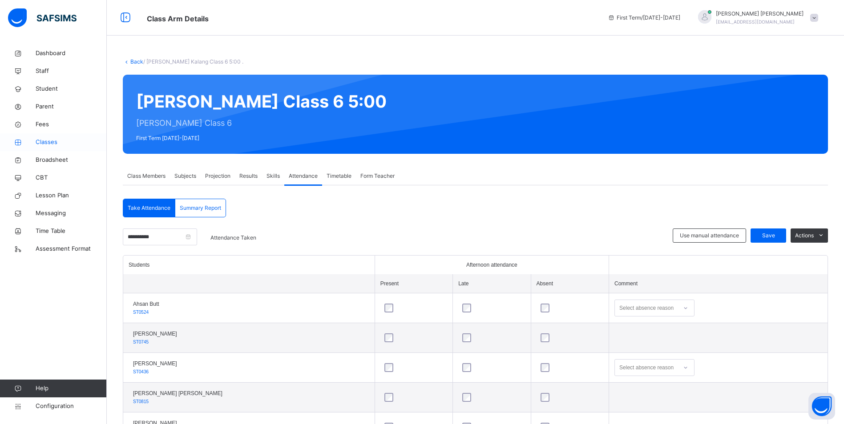
click at [47, 140] on span "Classes" at bounding box center [71, 142] width 71 height 9
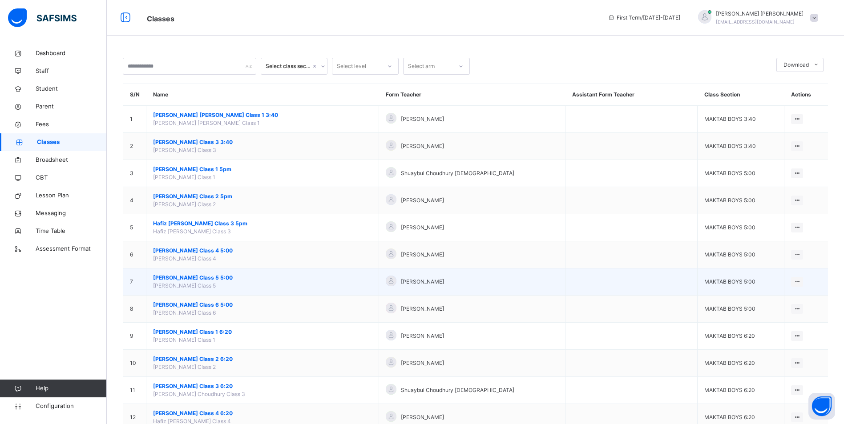
click at [196, 281] on span "[PERSON_NAME] Class 5 5:00" at bounding box center [262, 278] width 219 height 8
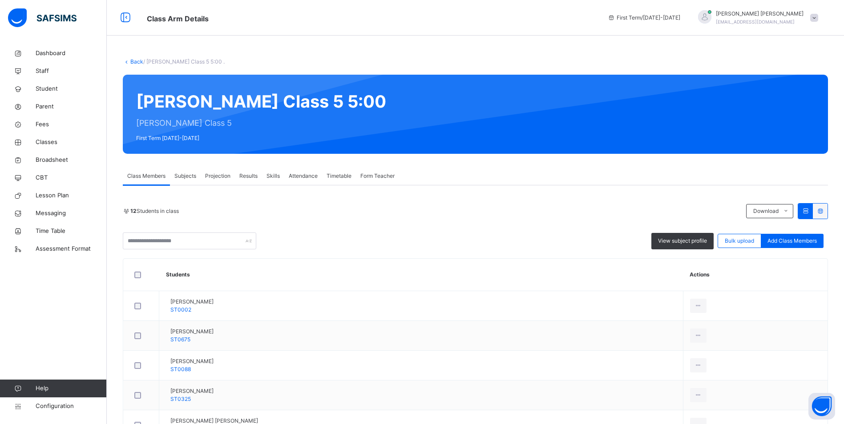
click at [312, 173] on span "Attendance" at bounding box center [303, 176] width 29 height 8
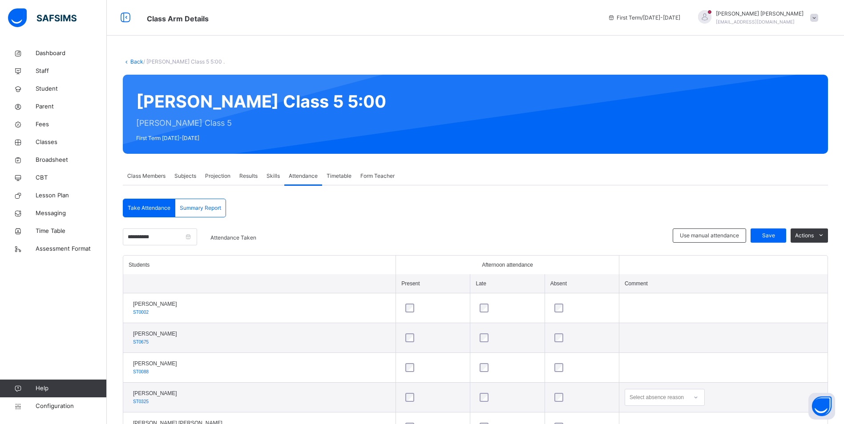
scroll to position [89, 0]
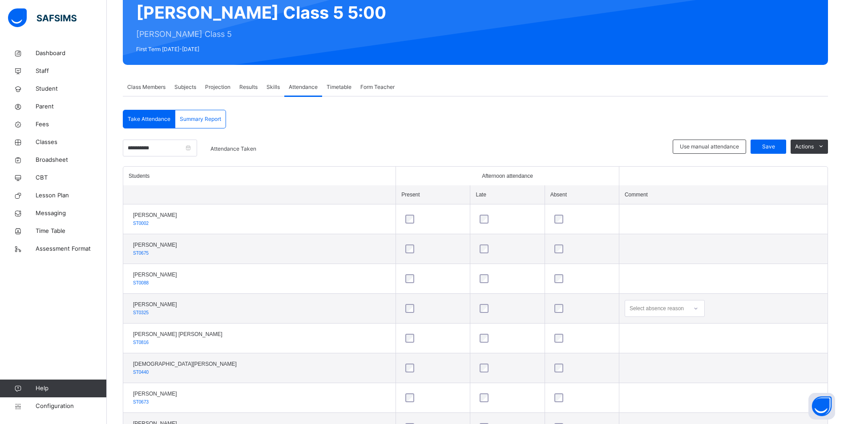
click at [625, 311] on div "Select absence reason" at bounding box center [665, 308] width 80 height 17
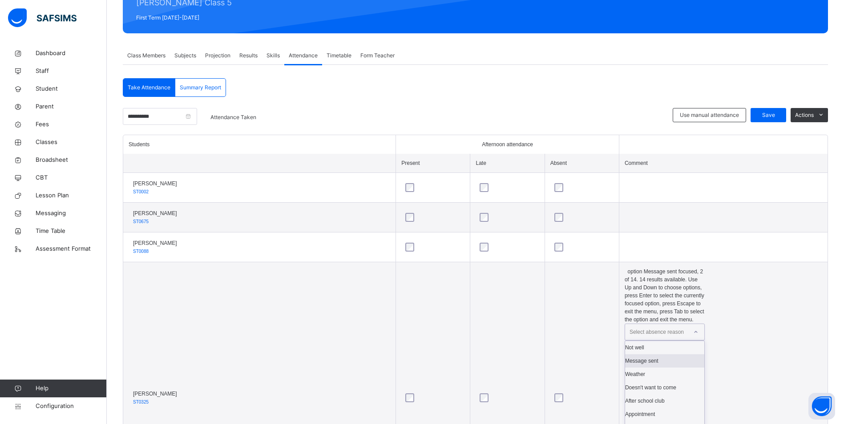
scroll to position [123, 0]
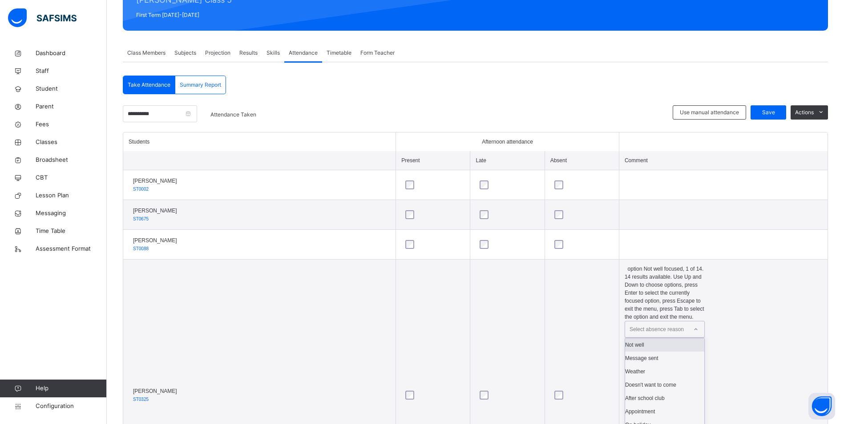
click at [625, 339] on div "Not well" at bounding box center [664, 345] width 79 height 13
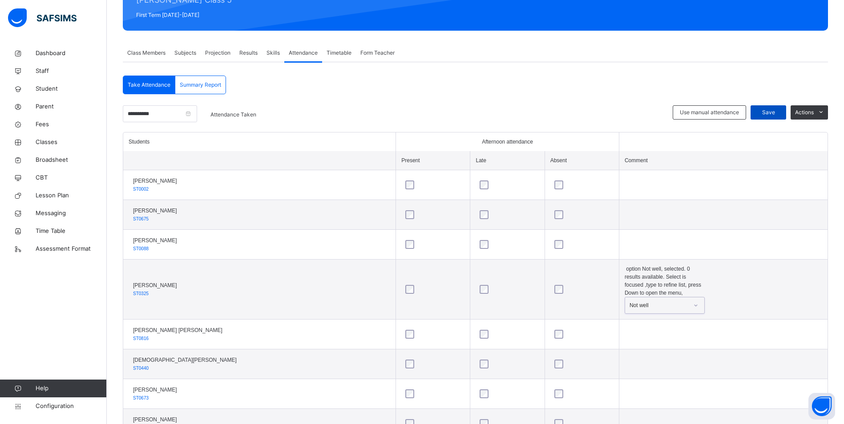
click at [763, 107] on div "Save" at bounding box center [769, 112] width 36 height 14
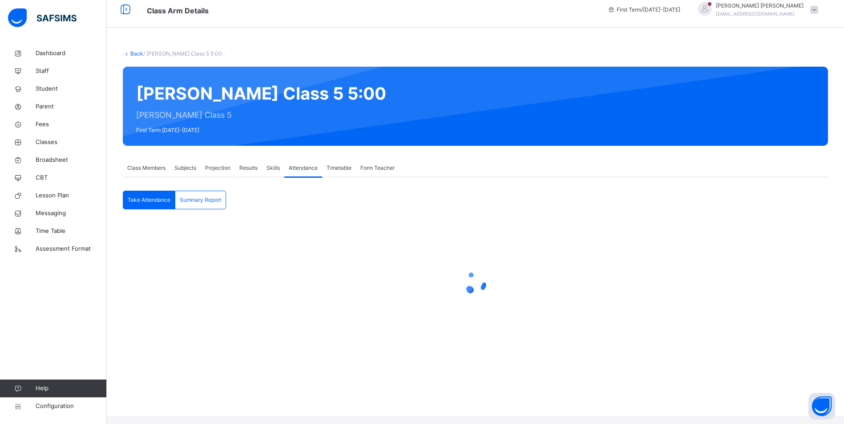
scroll to position [0, 0]
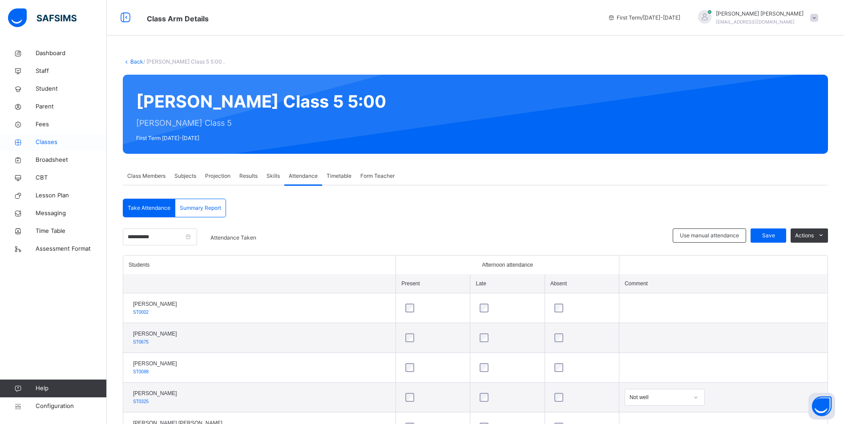
click at [59, 141] on span "Classes" at bounding box center [71, 142] width 71 height 9
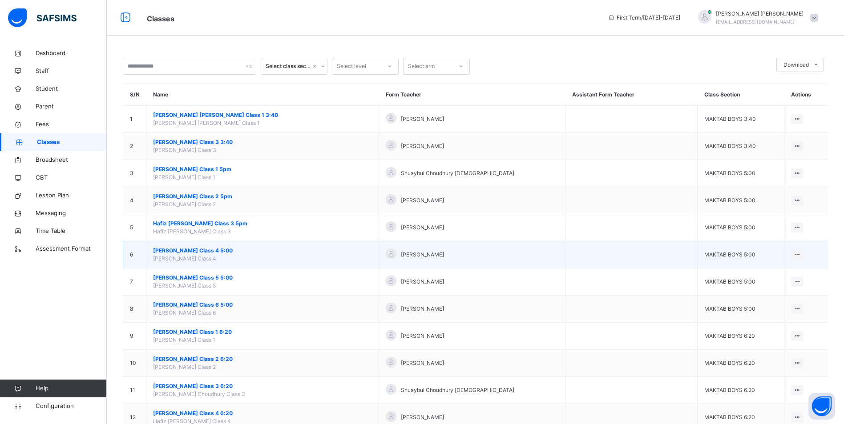
click at [195, 254] on span "[PERSON_NAME] Class 4 5:00" at bounding box center [262, 251] width 219 height 8
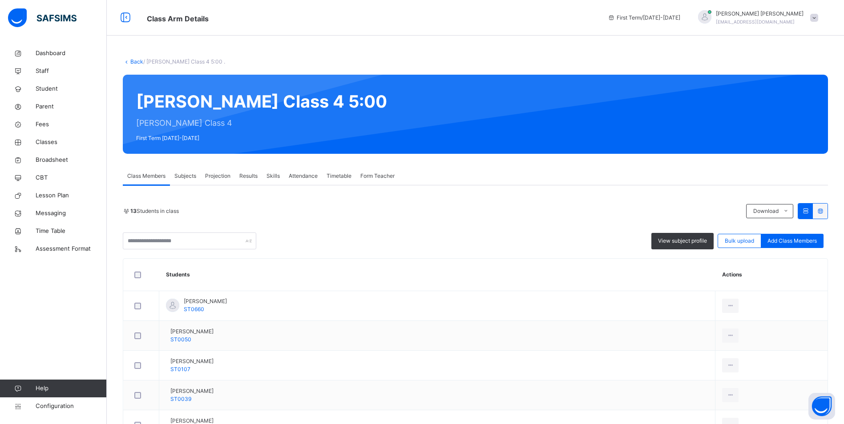
click at [302, 175] on span "Attendance" at bounding box center [303, 176] width 29 height 8
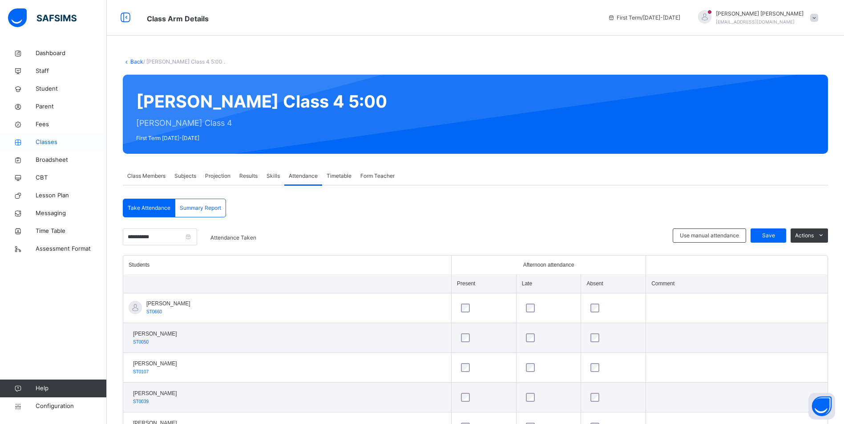
click at [55, 141] on span "Classes" at bounding box center [71, 142] width 71 height 9
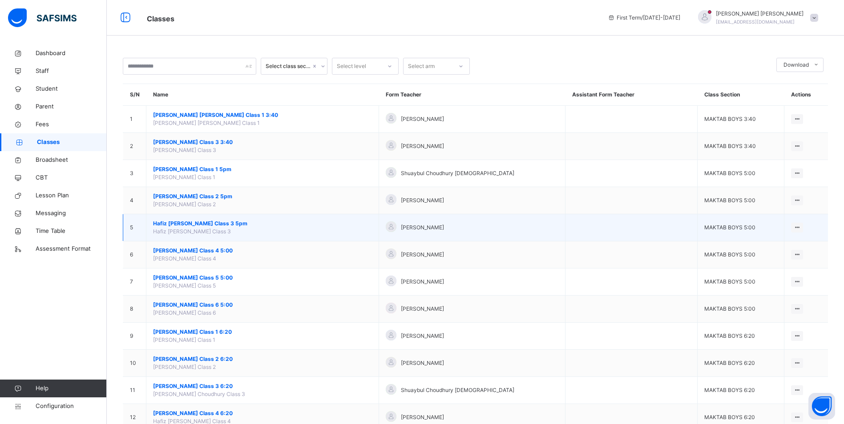
click at [203, 223] on span "Hafiz [PERSON_NAME] Class 3 5pm" at bounding box center [262, 224] width 219 height 8
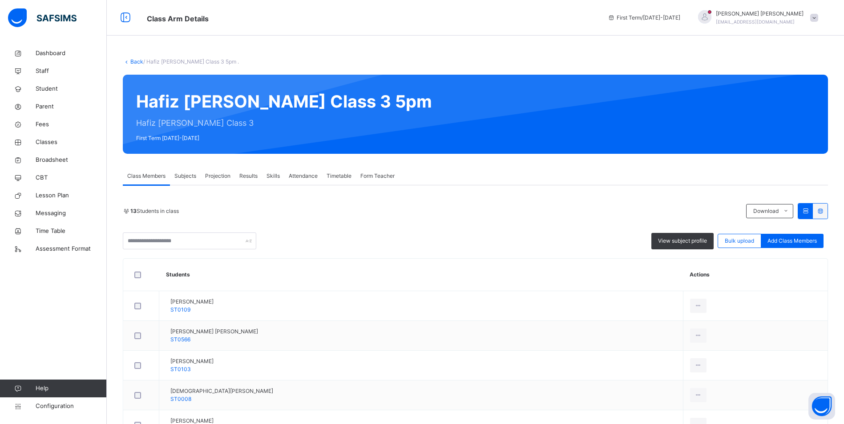
click at [315, 177] on span "Attendance" at bounding box center [303, 176] width 29 height 8
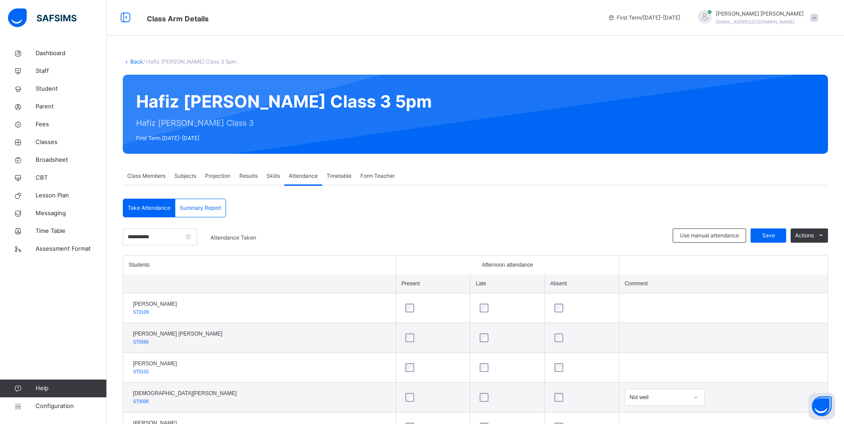
scroll to position [89, 0]
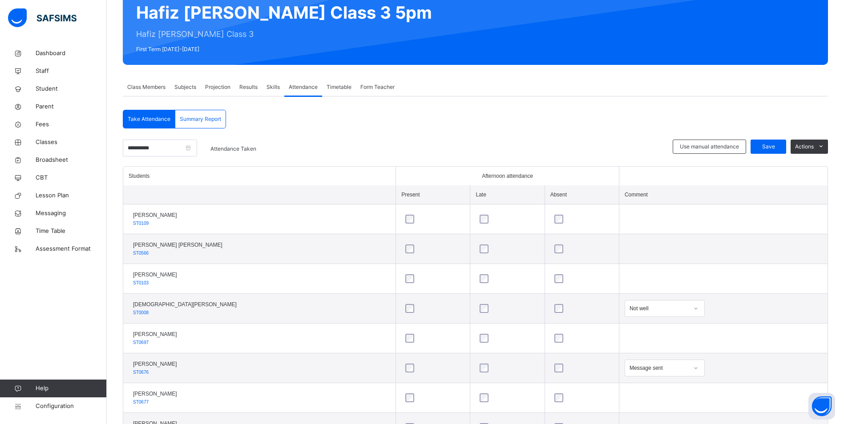
click at [666, 370] on div "Message sent" at bounding box center [665, 368] width 80 height 17
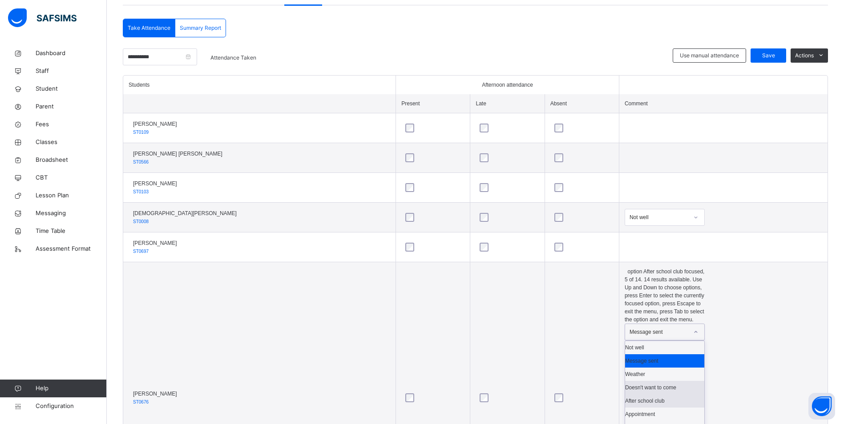
scroll to position [183, 0]
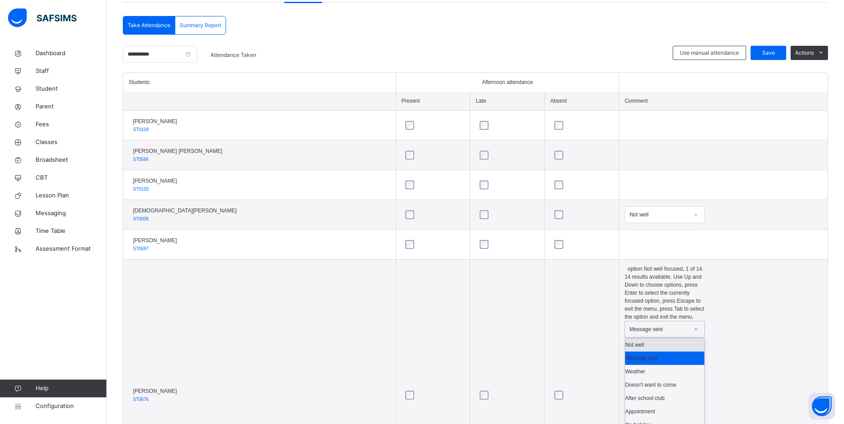
click at [650, 339] on div "Not well" at bounding box center [664, 345] width 79 height 13
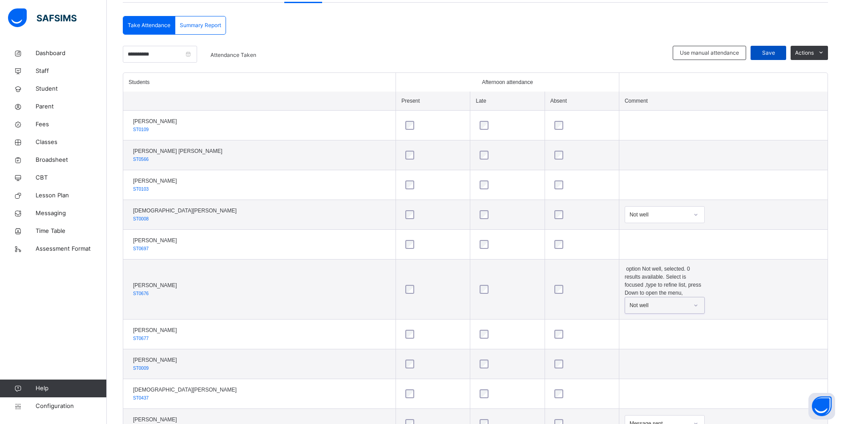
click at [770, 49] on span "Save" at bounding box center [768, 53] width 22 height 8
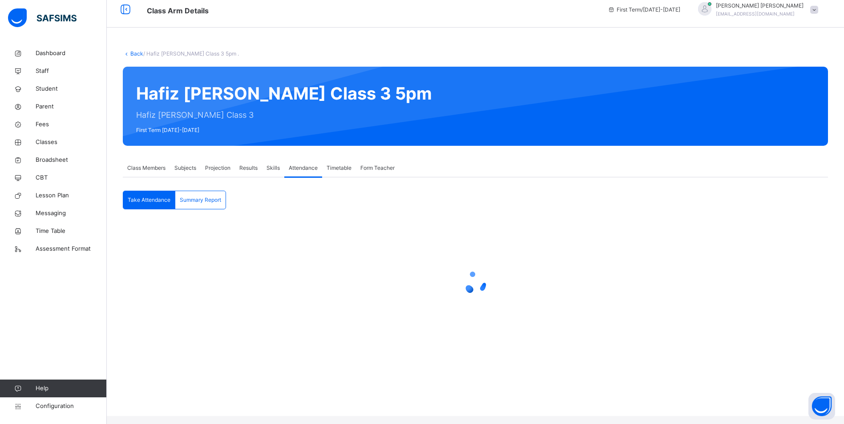
scroll to position [0, 0]
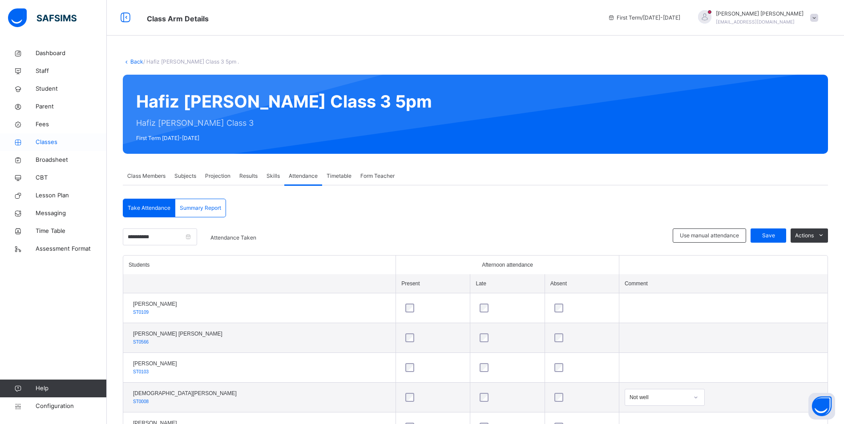
click at [47, 145] on span "Classes" at bounding box center [71, 142] width 71 height 9
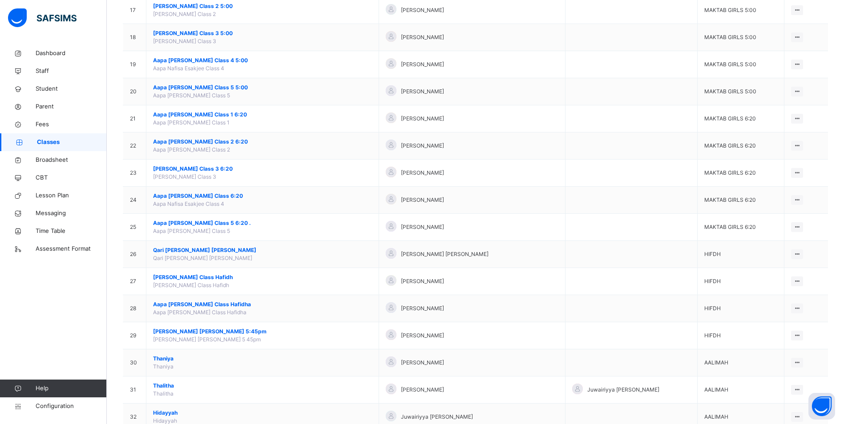
scroll to position [654, 0]
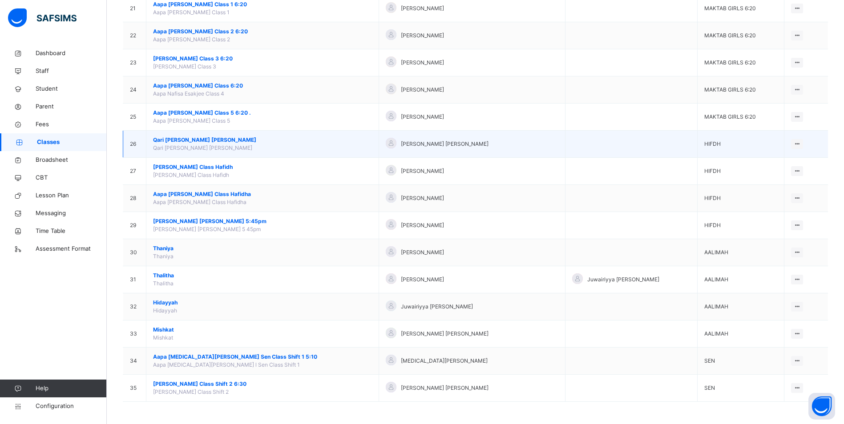
click at [192, 138] on span "Qari [PERSON_NAME] [PERSON_NAME]" at bounding box center [262, 140] width 219 height 8
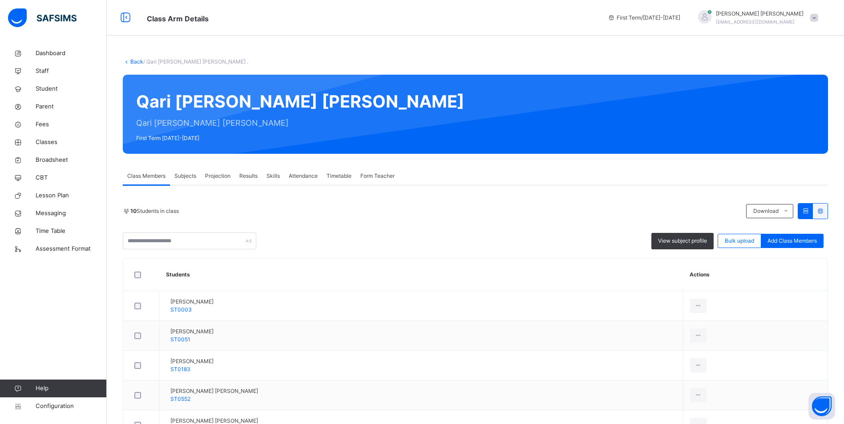
click at [299, 177] on span "Attendance" at bounding box center [303, 176] width 29 height 8
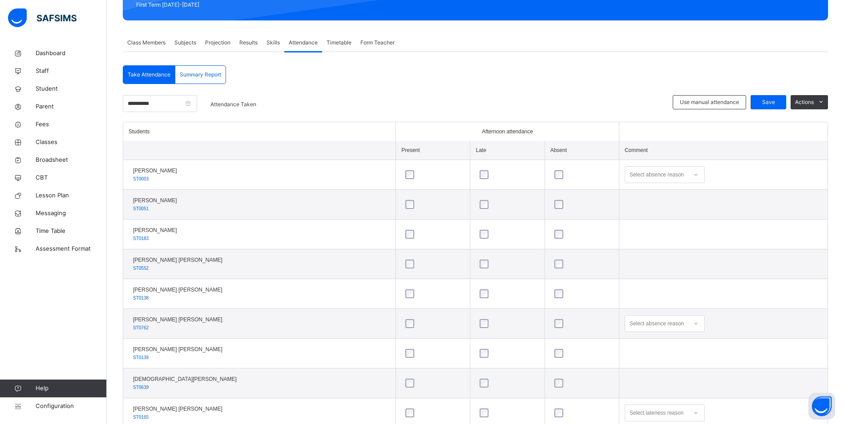
scroll to position [192, 0]
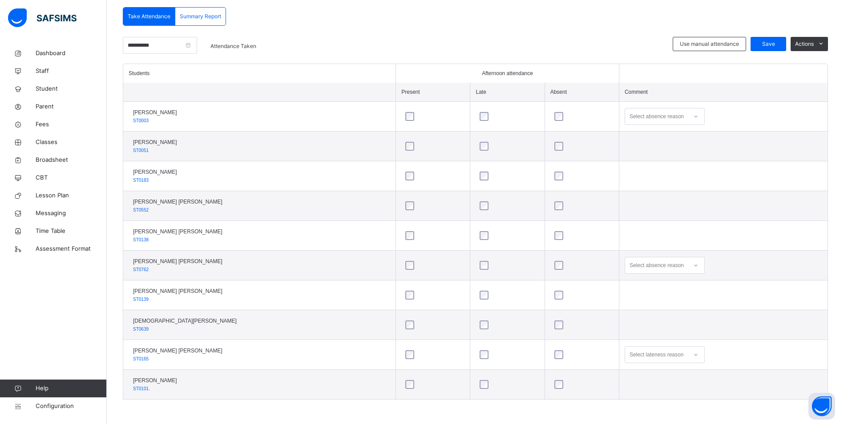
click at [671, 262] on div "Select absence reason" at bounding box center [657, 265] width 54 height 17
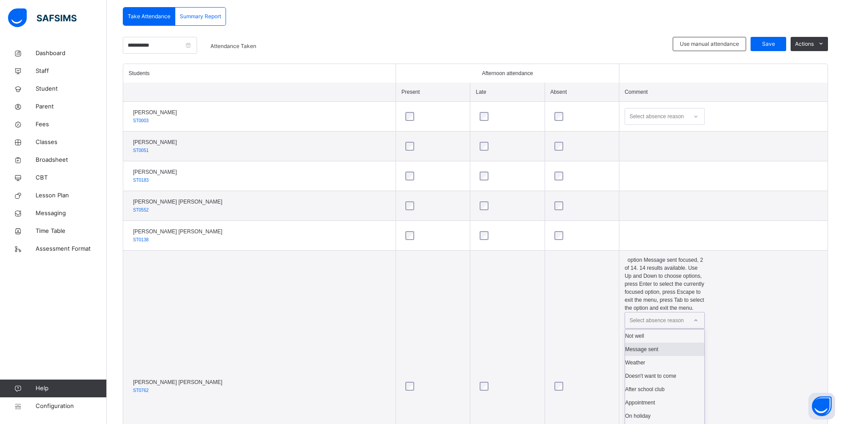
click at [670, 343] on div "Message sent" at bounding box center [664, 349] width 79 height 13
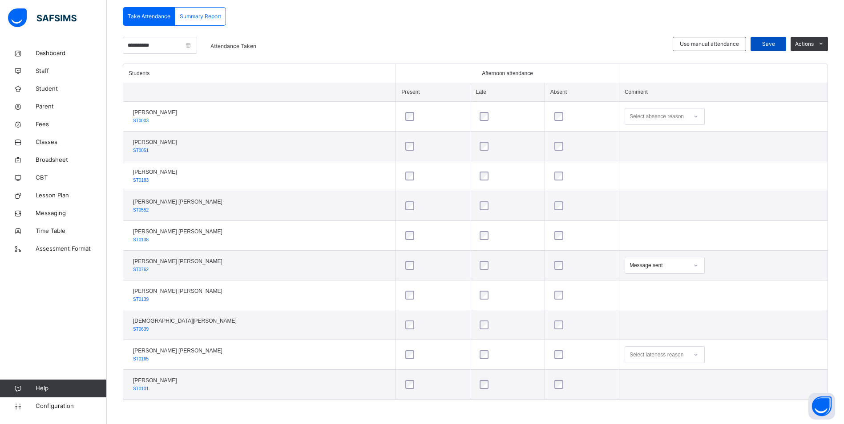
click at [786, 40] on div "Save" at bounding box center [769, 44] width 36 height 14
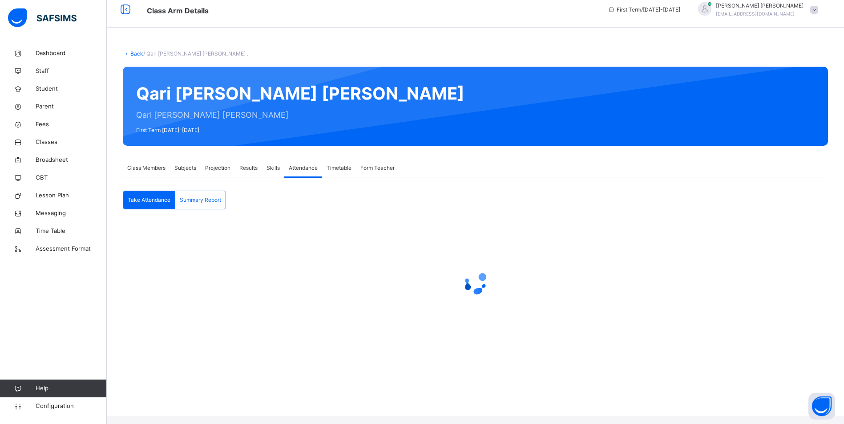
scroll to position [0, 0]
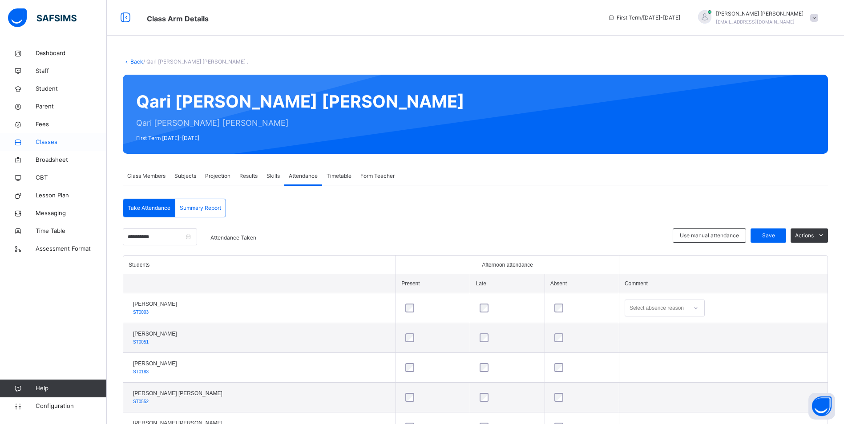
click at [39, 143] on span "Classes" at bounding box center [71, 142] width 71 height 9
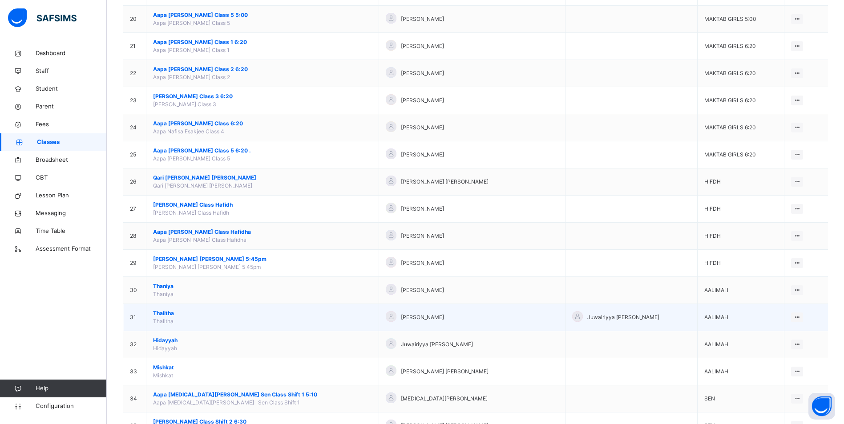
scroll to position [654, 0]
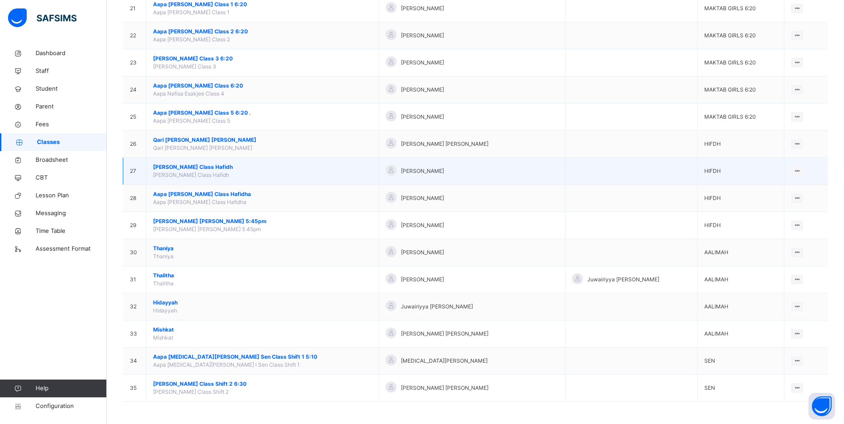
click at [185, 169] on span "[PERSON_NAME] Class Hafidh" at bounding box center [262, 167] width 219 height 8
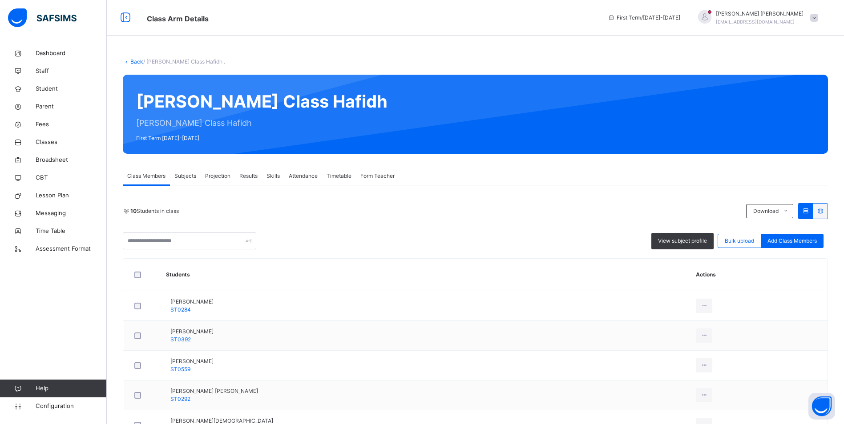
drag, startPoint x: 304, startPoint y: 176, endPoint x: 309, endPoint y: 177, distance: 4.9
click at [304, 176] on span "Attendance" at bounding box center [303, 176] width 29 height 8
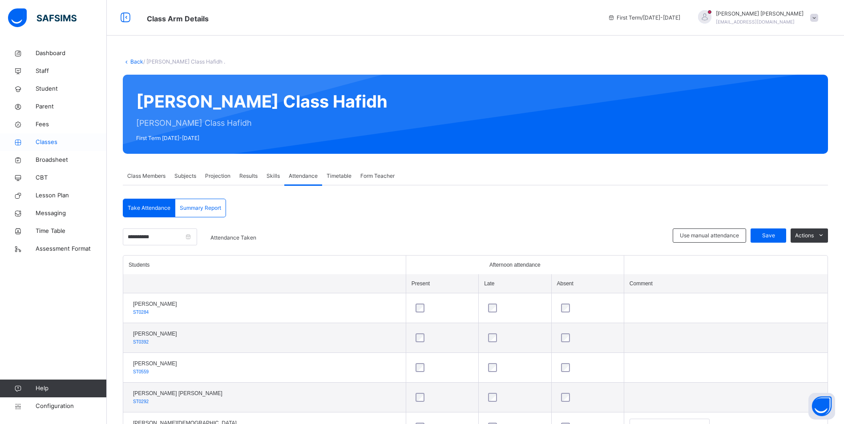
click at [56, 141] on span "Classes" at bounding box center [71, 142] width 71 height 9
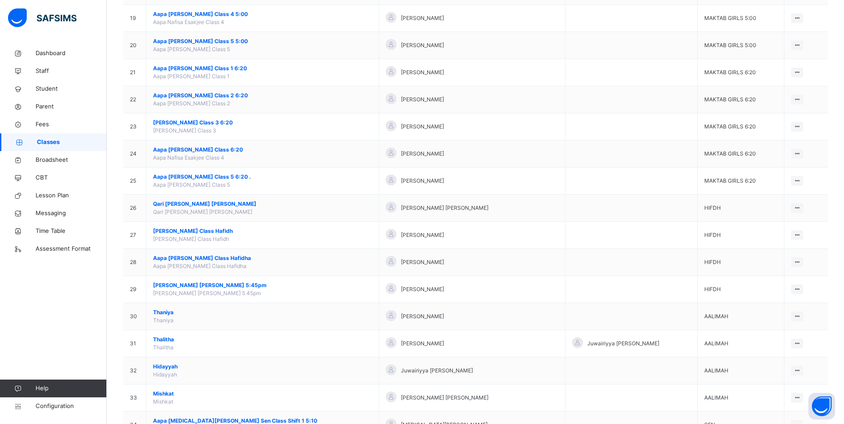
scroll to position [654, 0]
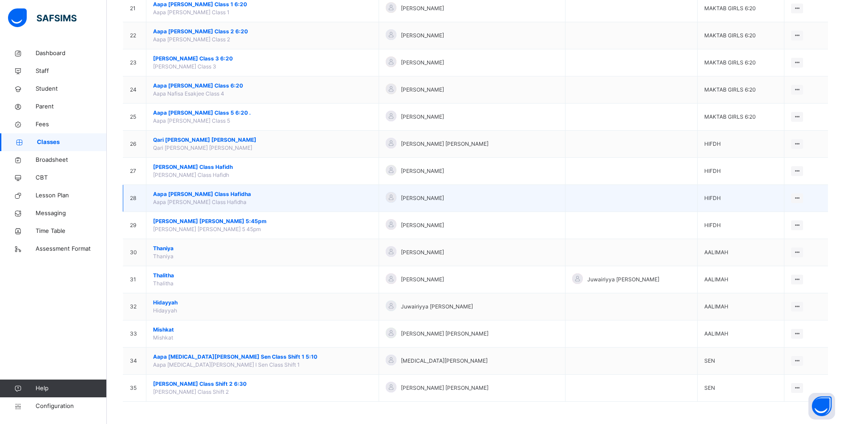
click at [190, 195] on span "Aapa [PERSON_NAME] Class Hafidha" at bounding box center [262, 194] width 219 height 8
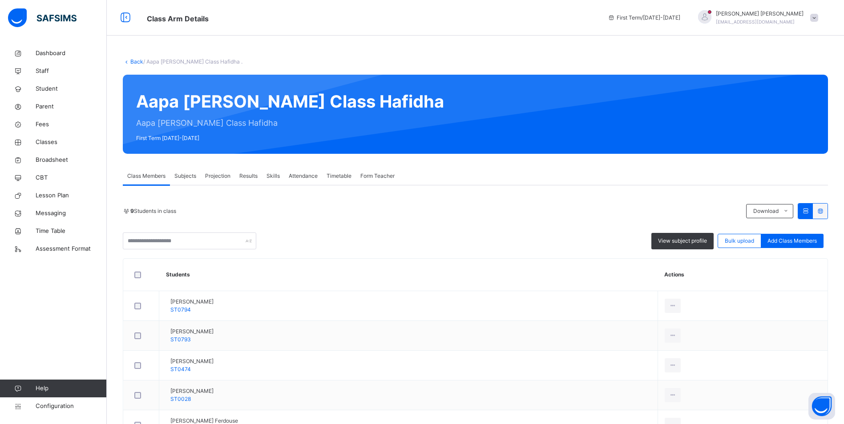
click at [295, 175] on span "Attendance" at bounding box center [303, 176] width 29 height 8
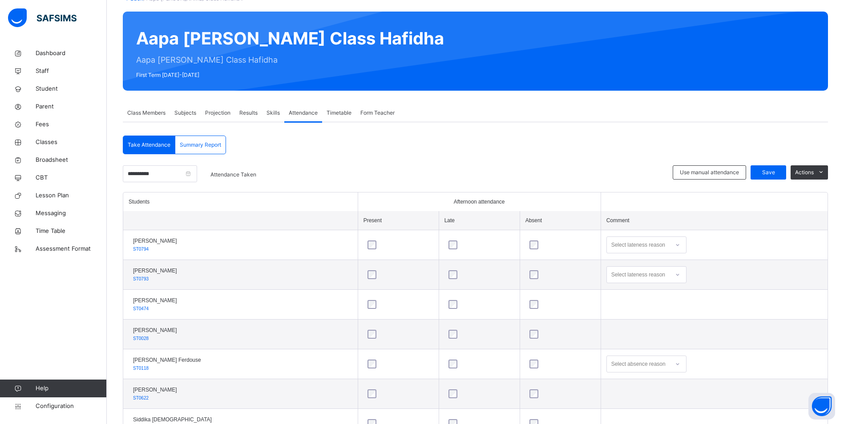
scroll to position [162, 0]
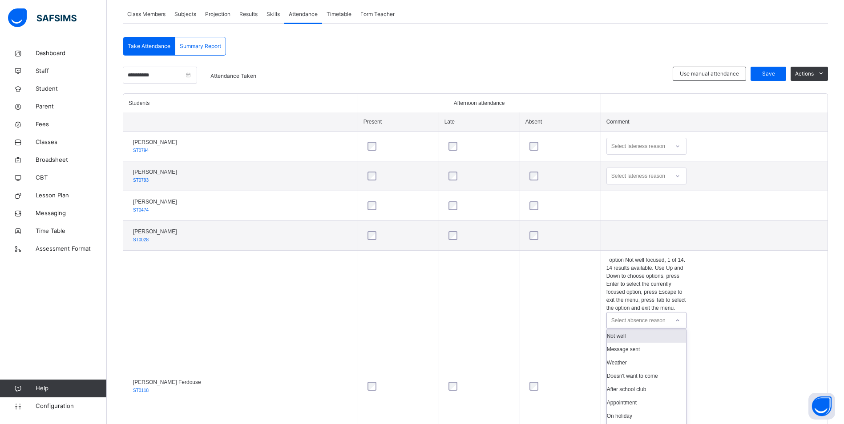
click at [646, 312] on div "Select absence reason" at bounding box center [638, 320] width 54 height 17
click at [657, 343] on div "Message sent" at bounding box center [646, 349] width 79 height 13
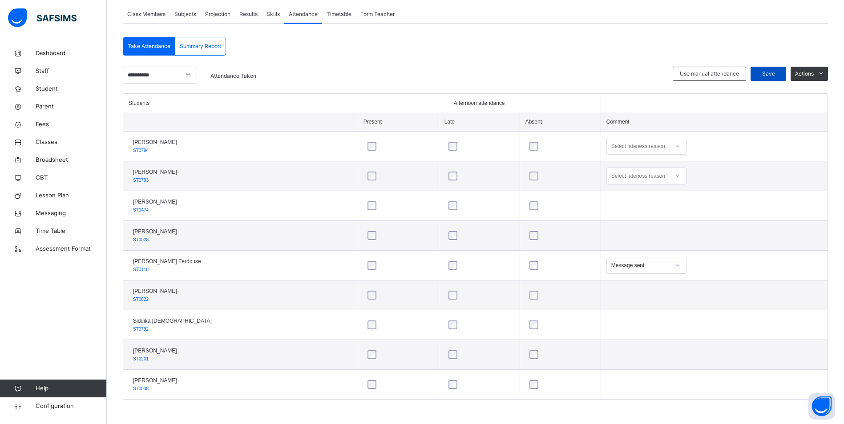
click at [779, 72] on span "Save" at bounding box center [768, 74] width 22 height 8
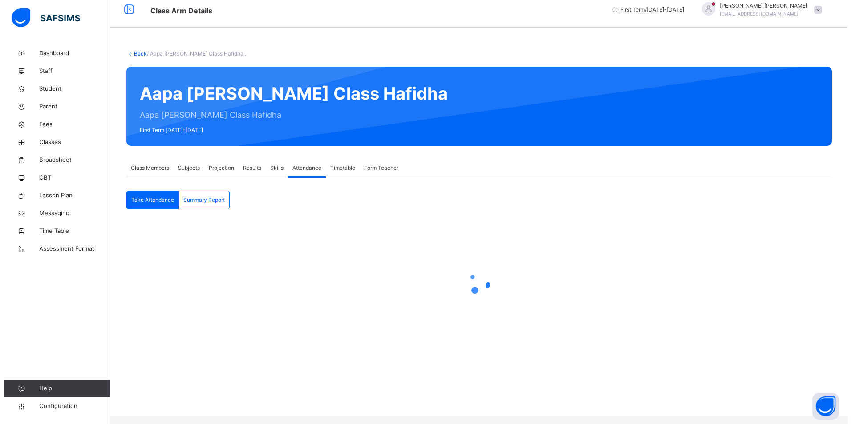
scroll to position [0, 0]
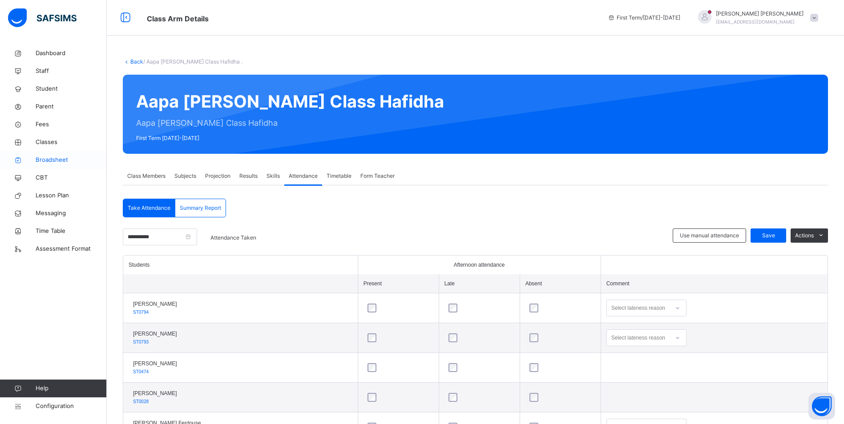
drag, startPoint x: 51, startPoint y: 143, endPoint x: 93, endPoint y: 162, distance: 45.8
click at [51, 143] on span "Classes" at bounding box center [71, 142] width 71 height 9
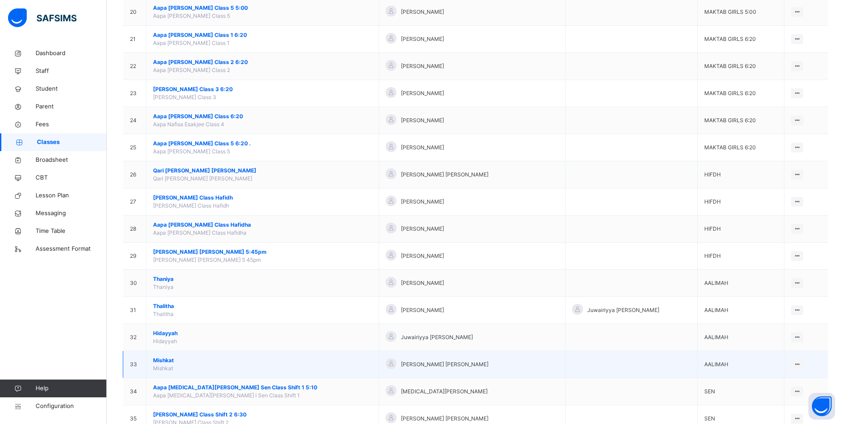
scroll to position [654, 0]
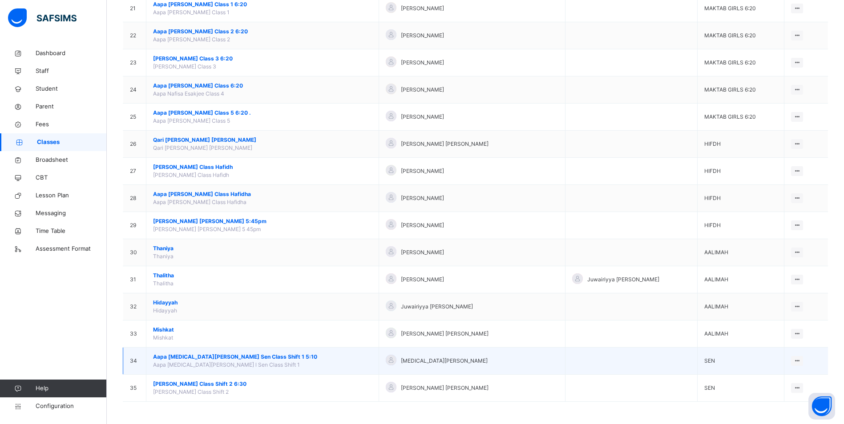
click at [207, 357] on span "Aapa [MEDICAL_DATA][PERSON_NAME] Sen Class Shift 1 5:10" at bounding box center [262, 357] width 219 height 8
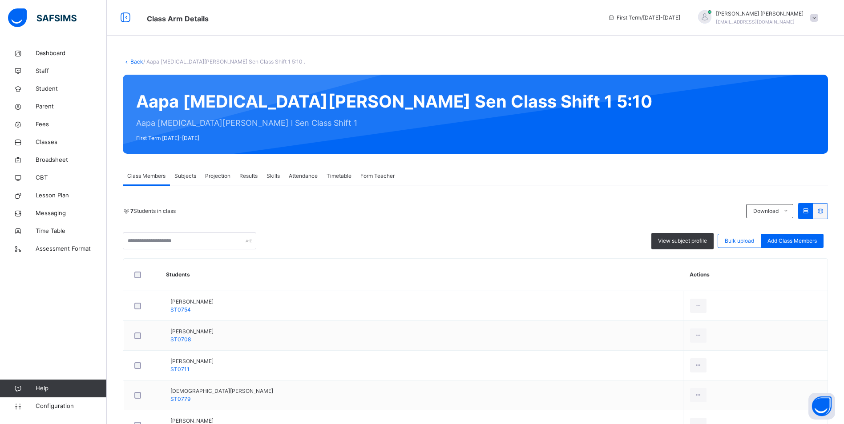
click at [292, 172] on span "Attendance" at bounding box center [303, 176] width 29 height 8
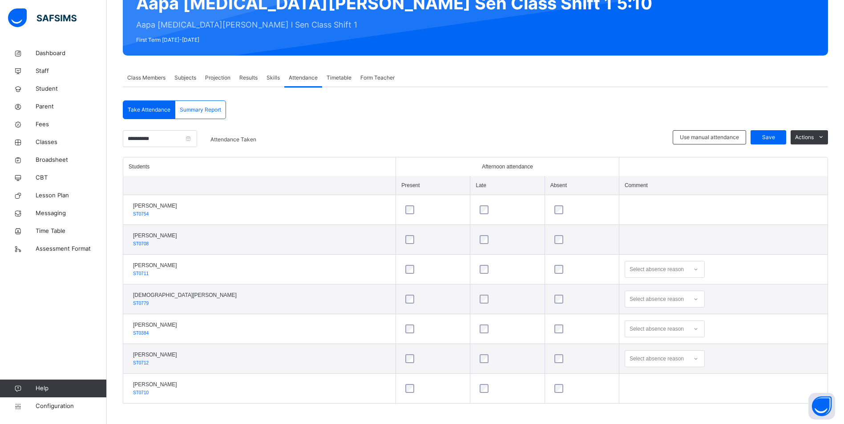
scroll to position [102, 0]
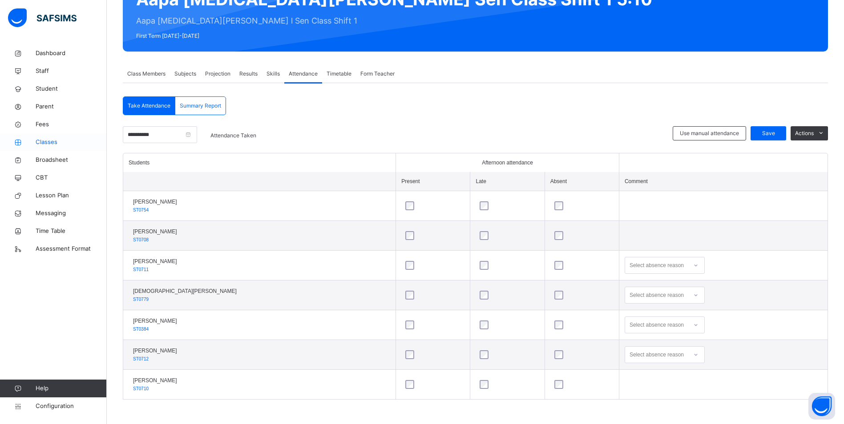
click at [37, 144] on span "Classes" at bounding box center [71, 142] width 71 height 9
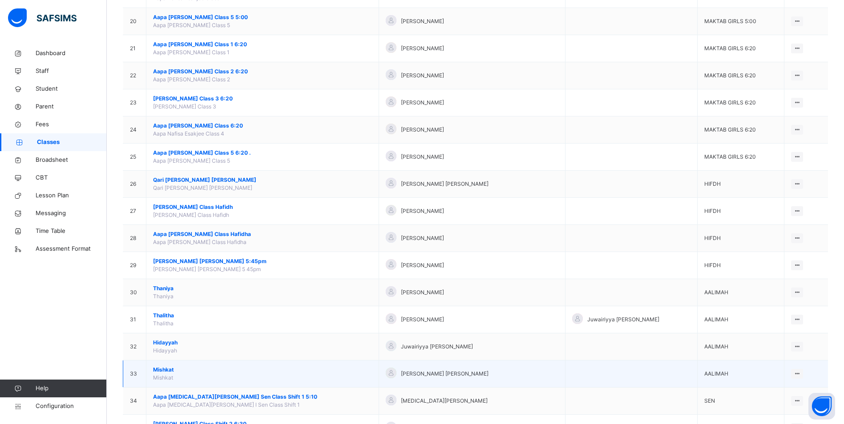
scroll to position [654, 0]
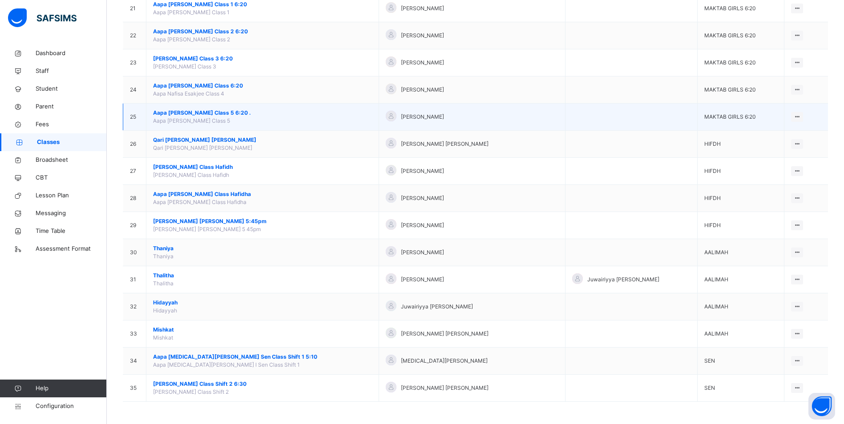
click at [191, 111] on span "Aapa [PERSON_NAME] Class 5 6:20 ." at bounding box center [262, 113] width 219 height 8
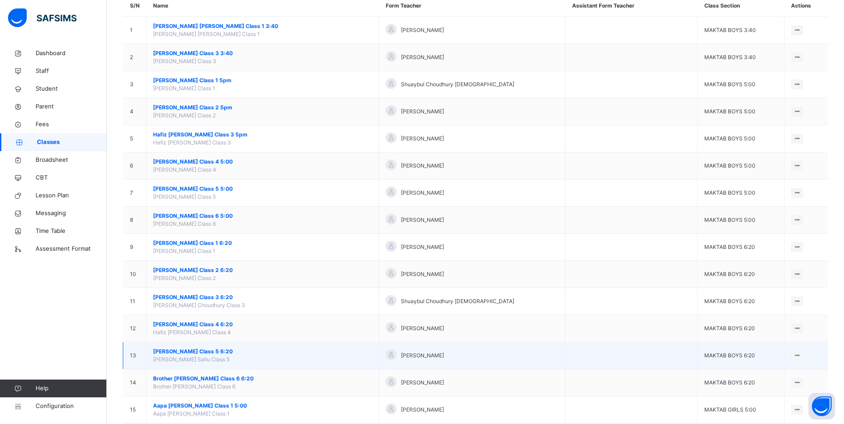
scroll to position [178, 0]
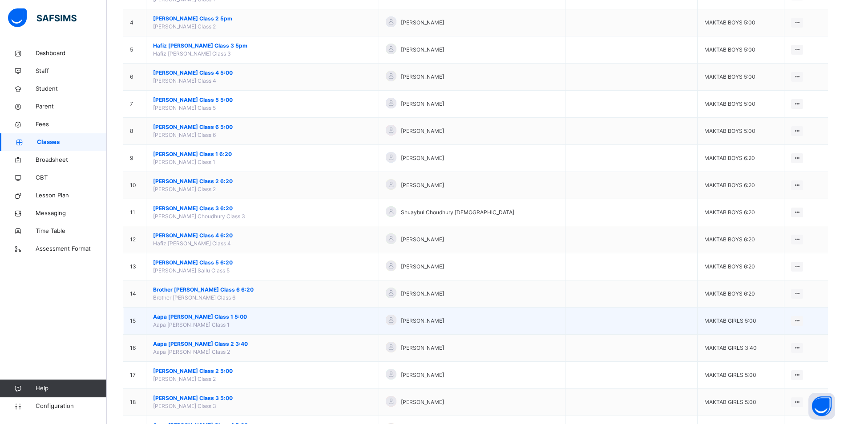
click at [213, 316] on span "Aapa [PERSON_NAME] Class 1 5:00" at bounding box center [262, 317] width 219 height 8
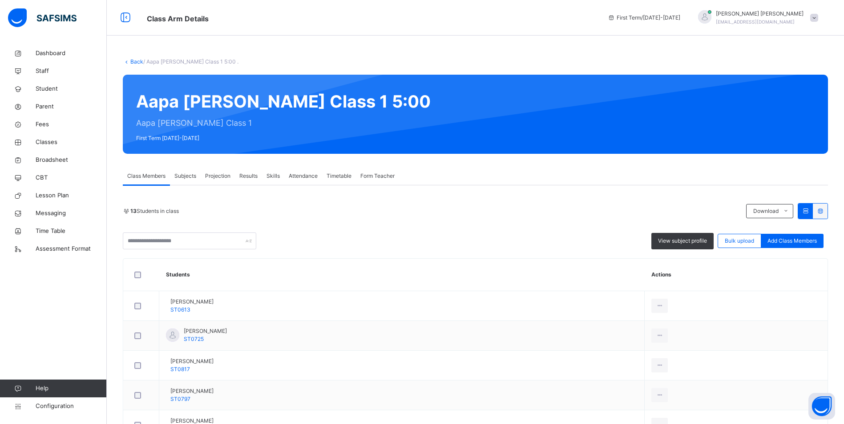
click at [305, 177] on span "Attendance" at bounding box center [303, 176] width 29 height 8
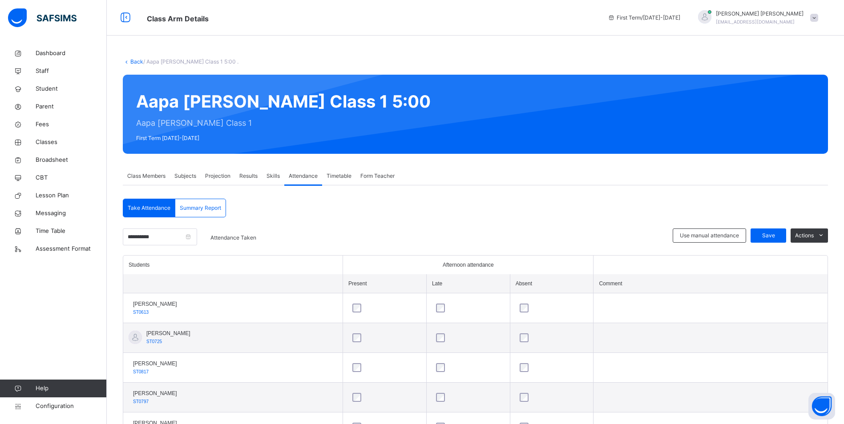
scroll to position [267, 0]
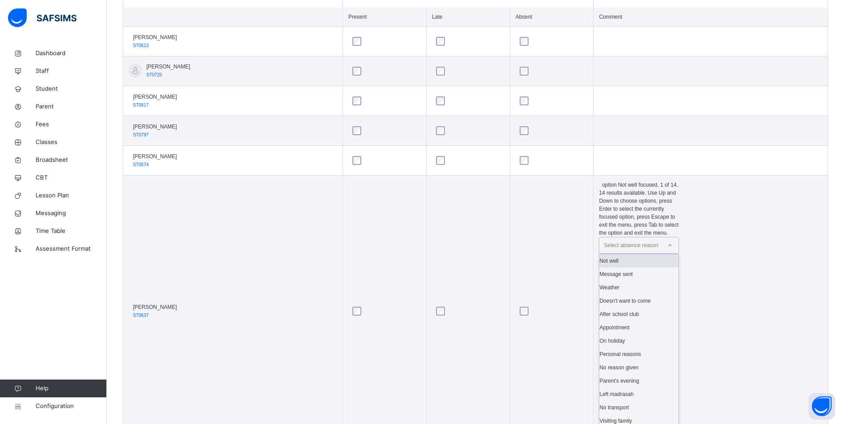
drag, startPoint x: 629, startPoint y: 193, endPoint x: 632, endPoint y: 199, distance: 7.2
click at [629, 237] on div "Select absence reason" at bounding box center [631, 245] width 54 height 17
click at [638, 268] on div "Message sent" at bounding box center [638, 274] width 79 height 13
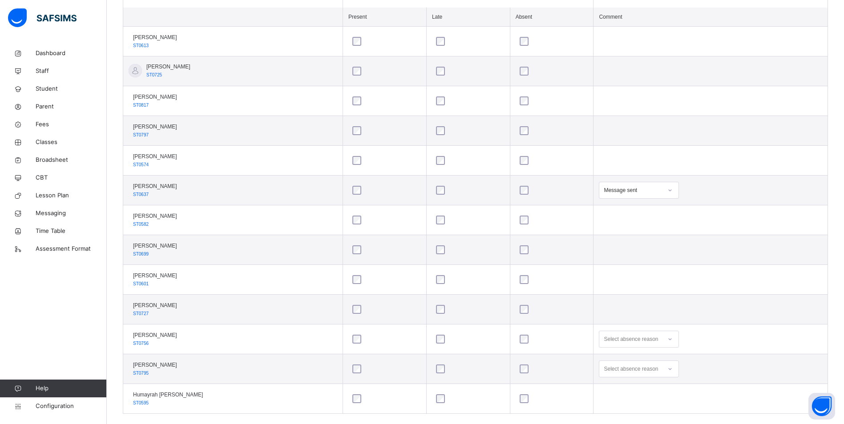
click at [605, 342] on div "Select absence reason" at bounding box center [639, 339] width 80 height 17
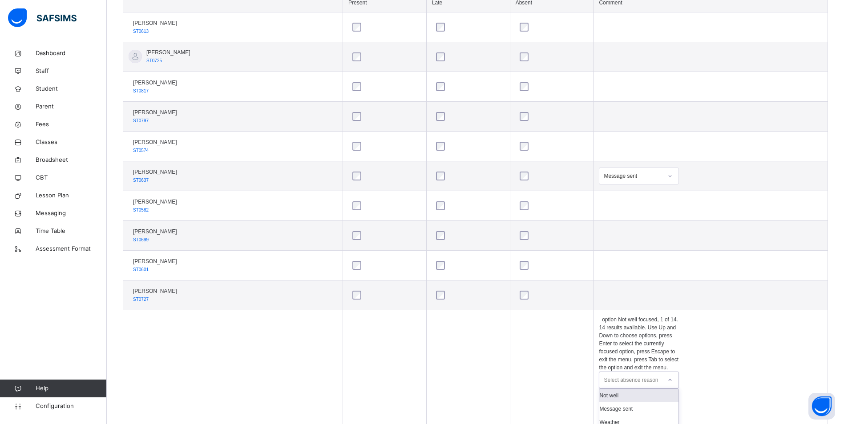
click at [615, 389] on div "Not well" at bounding box center [638, 395] width 79 height 13
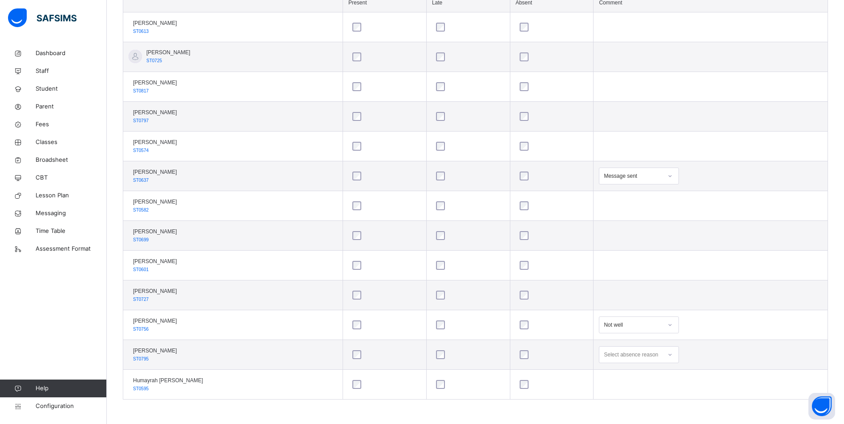
click at [651, 362] on div "Select absence reason" at bounding box center [639, 355] width 80 height 17
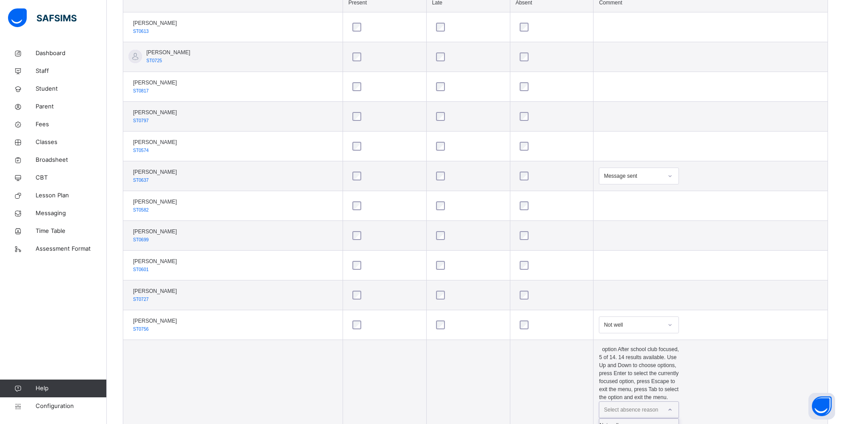
scroll to position [358, 0]
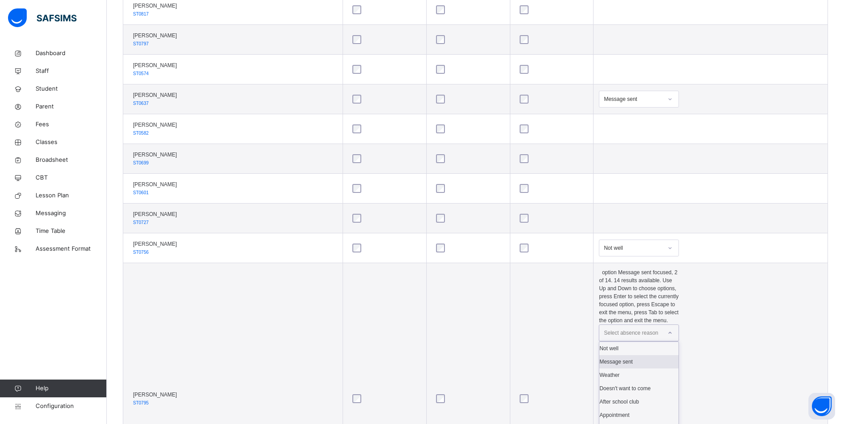
click at [631, 355] on div "Message sent" at bounding box center [638, 361] width 79 height 13
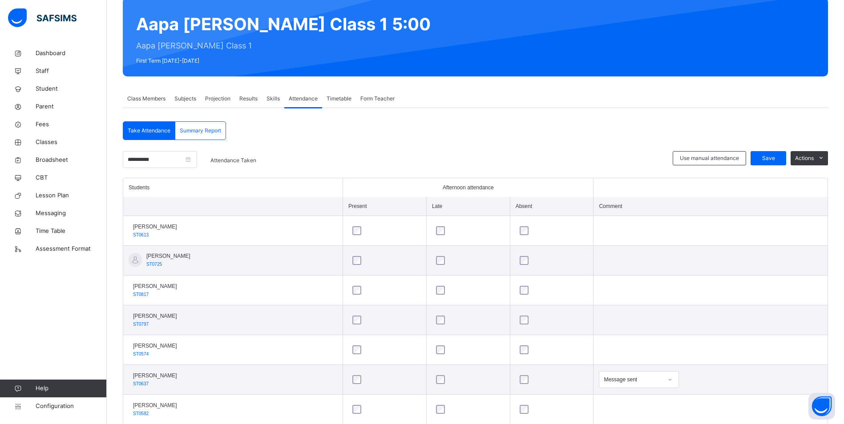
scroll to position [59, 0]
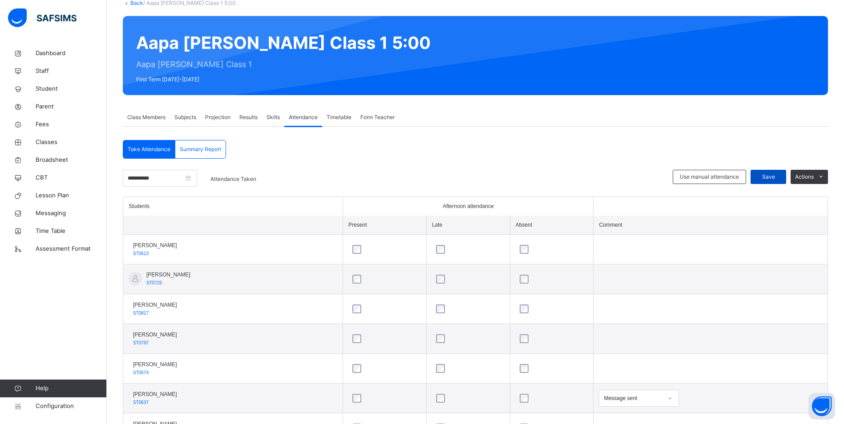
click at [779, 176] on span "Save" at bounding box center [768, 177] width 22 height 8
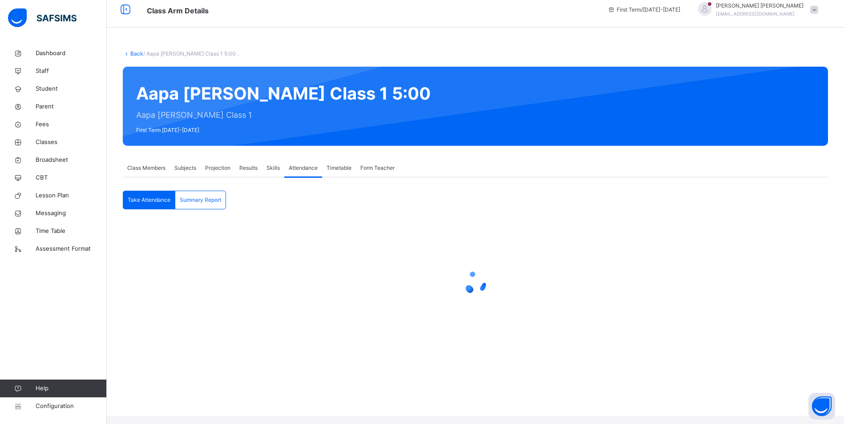
scroll to position [0, 0]
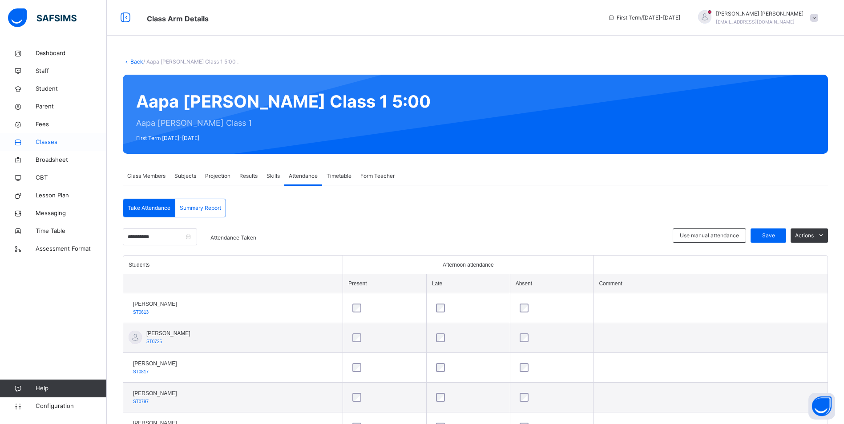
click at [48, 144] on span "Classes" at bounding box center [71, 142] width 71 height 9
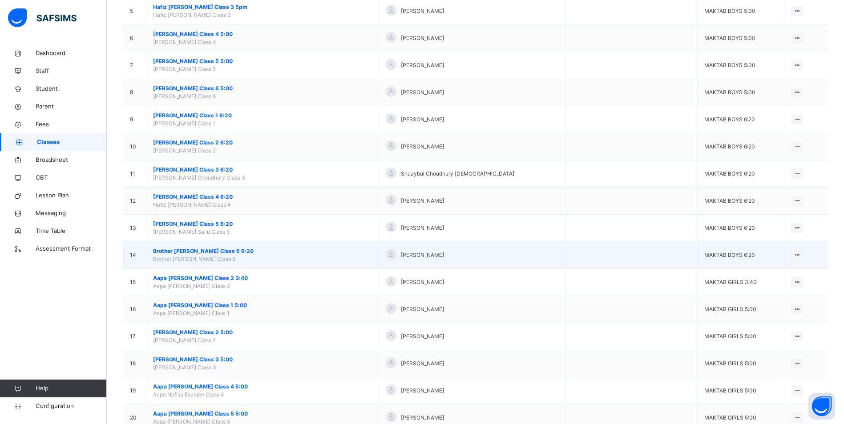
scroll to position [222, 0]
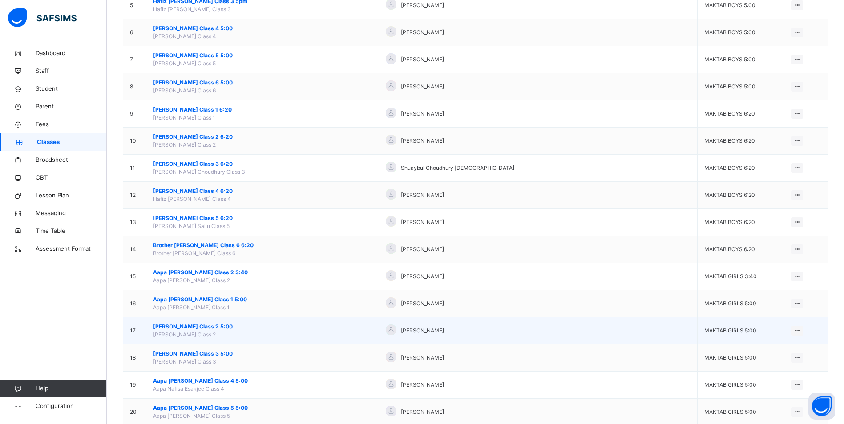
click at [195, 328] on span "[PERSON_NAME] Class 2 5:00" at bounding box center [262, 327] width 219 height 8
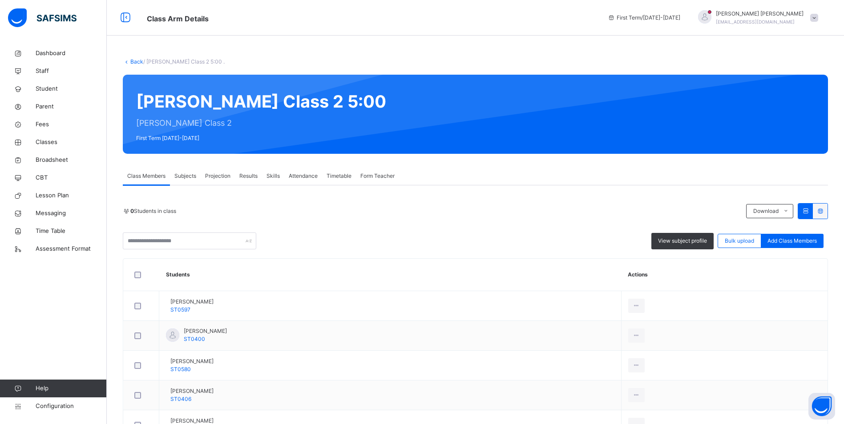
click at [301, 172] on span "Attendance" at bounding box center [303, 176] width 29 height 8
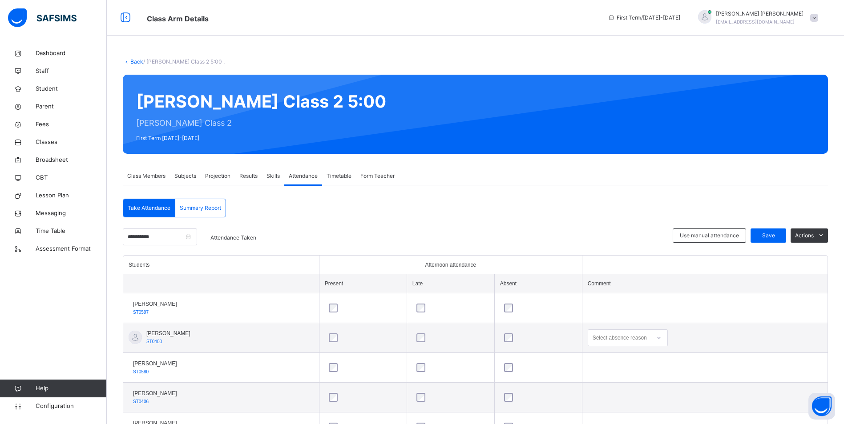
click at [634, 339] on div "Select absence reason" at bounding box center [628, 338] width 80 height 17
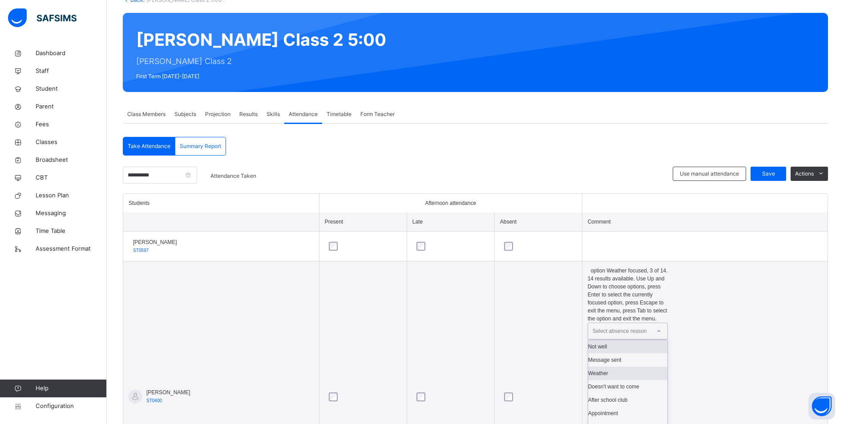
scroll to position [64, 0]
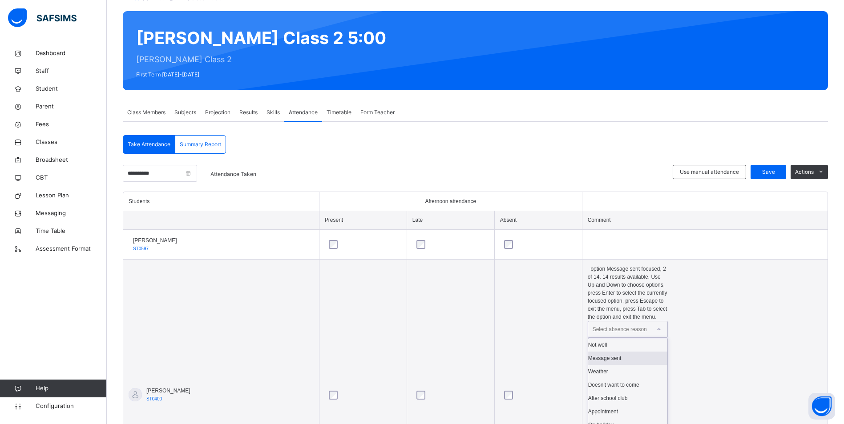
click at [640, 352] on div "Message sent" at bounding box center [627, 358] width 79 height 13
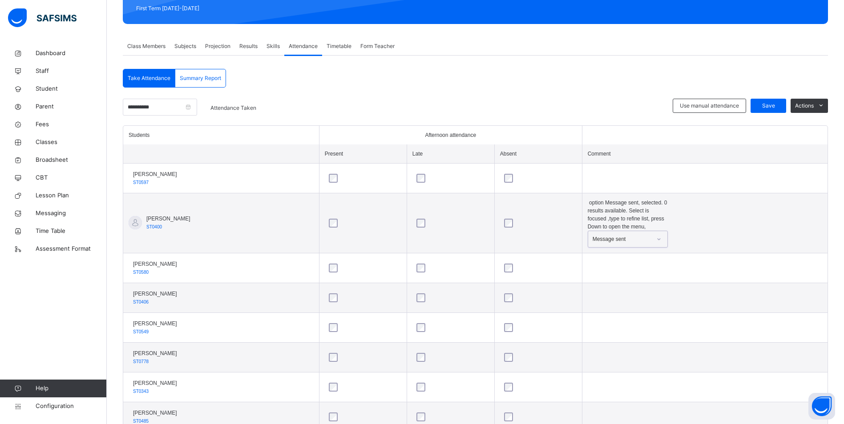
scroll to position [242, 0]
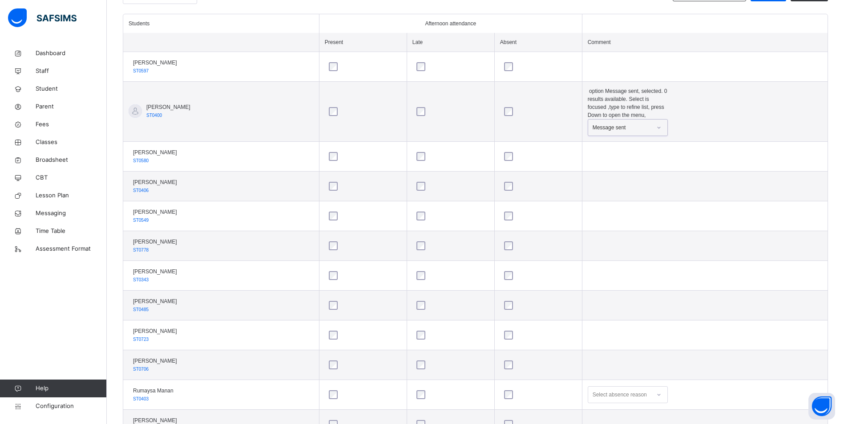
click at [622, 387] on div "Select absence reason" at bounding box center [628, 395] width 80 height 17
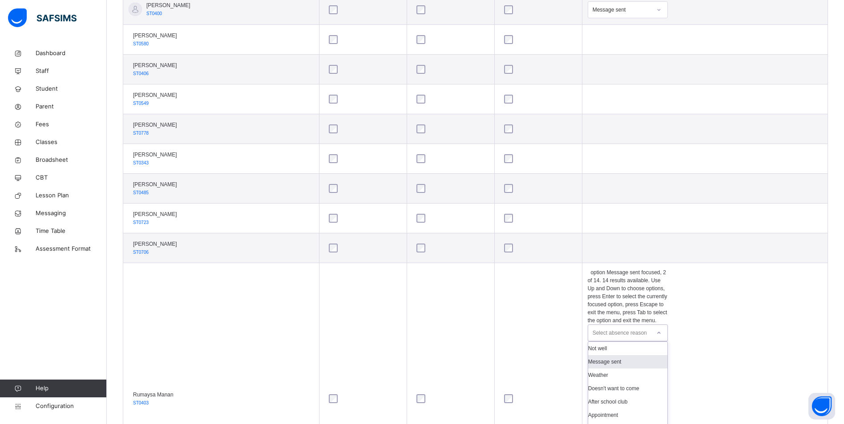
click at [622, 355] on div "Message sent" at bounding box center [627, 361] width 79 height 13
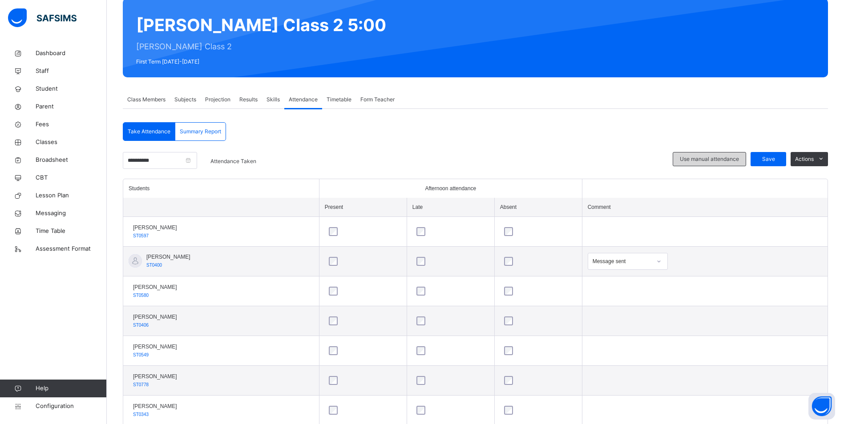
scroll to position [0, 0]
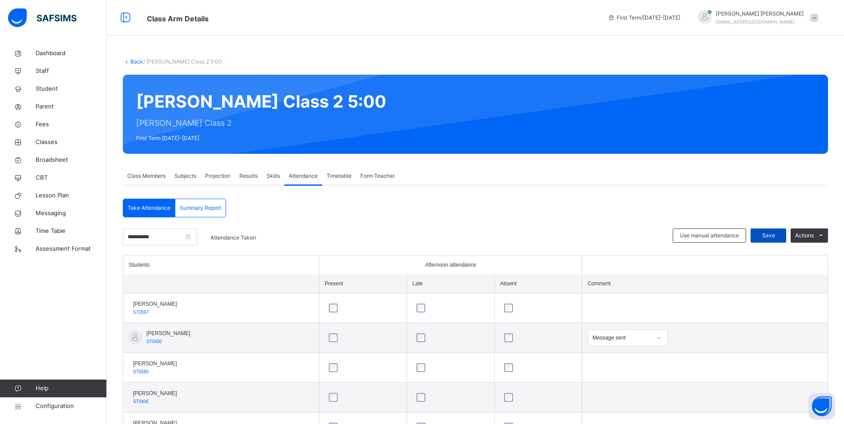
click at [779, 233] on span "Save" at bounding box center [768, 236] width 22 height 8
click at [40, 140] on span "Classes" at bounding box center [71, 142] width 71 height 9
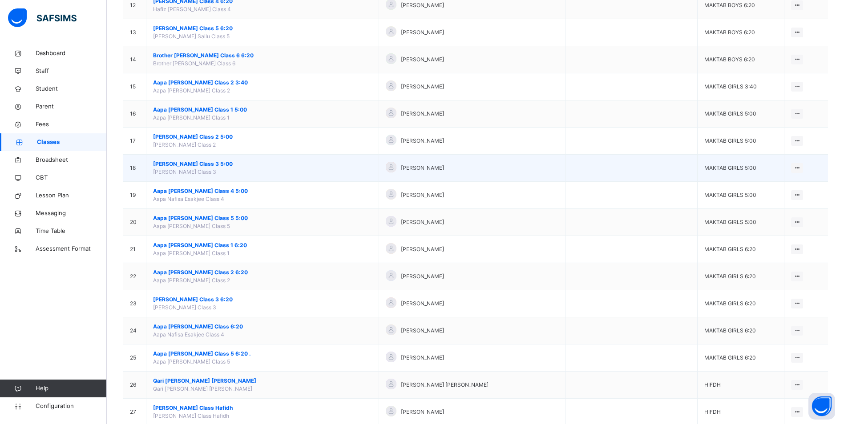
scroll to position [400, 0]
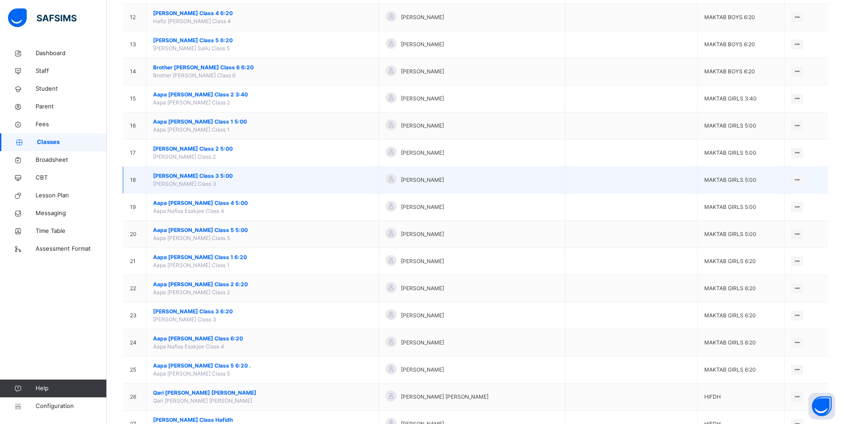
click at [211, 176] on span "[PERSON_NAME] Class 3 5:00" at bounding box center [262, 176] width 219 height 8
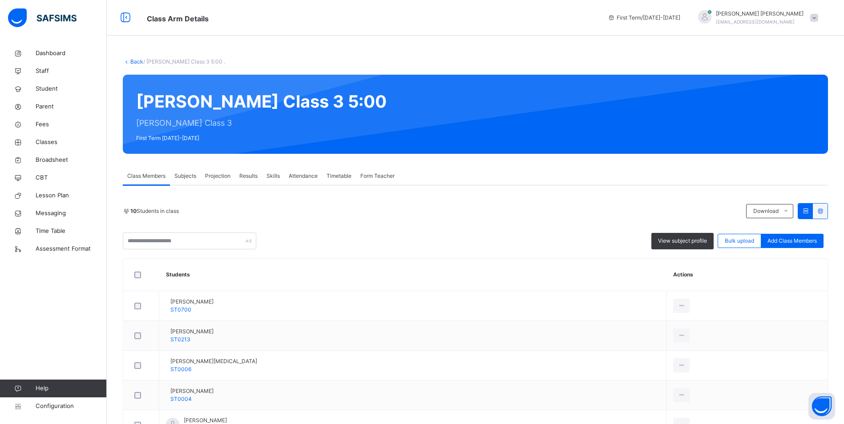
click at [288, 178] on div "Attendance" at bounding box center [303, 176] width 38 height 18
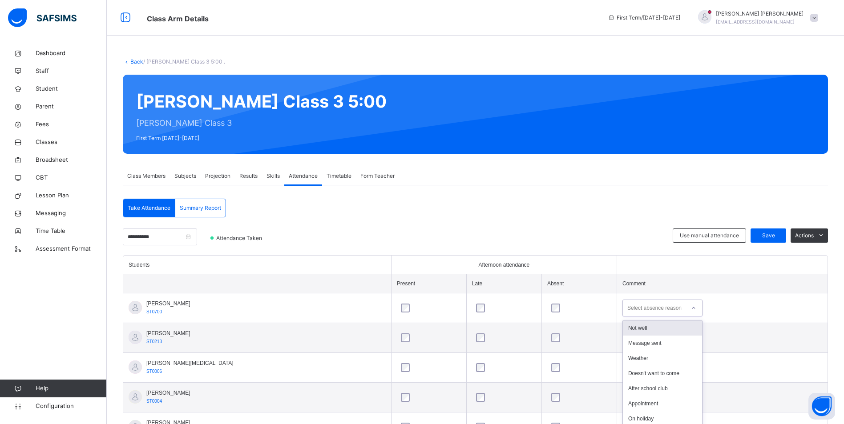
click at [623, 305] on div "option Not well focused, 1 of 14. 14 results available. Use Up and Down to choo…" at bounding box center [662, 308] width 80 height 17
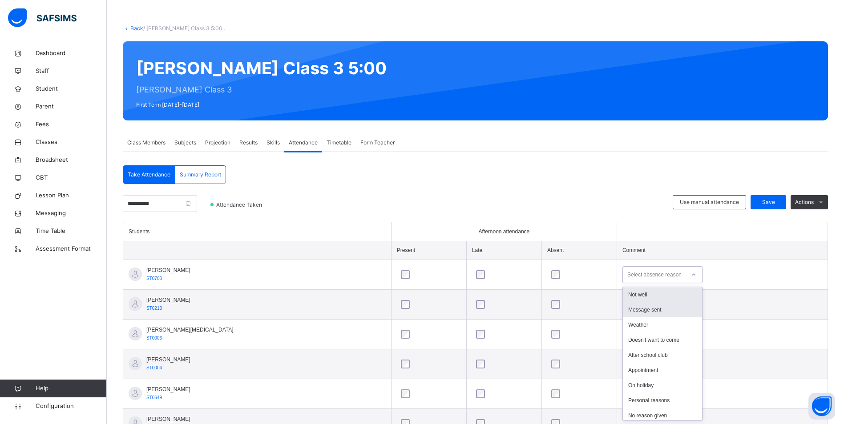
scroll to position [34, 0]
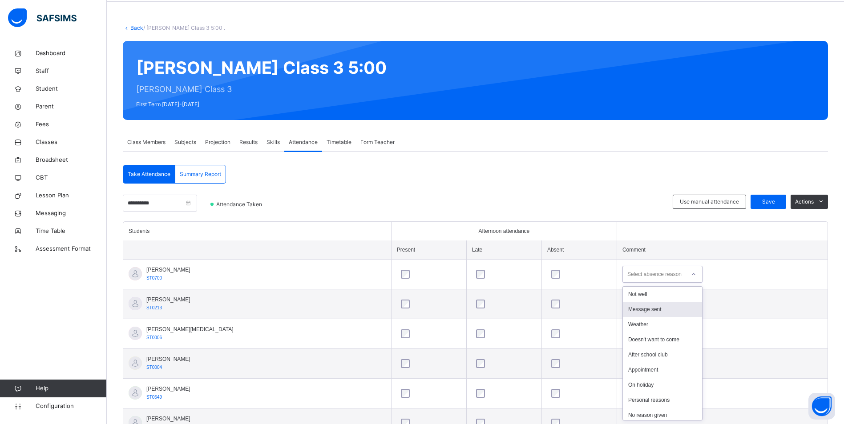
click at [626, 309] on div "Message sent" at bounding box center [662, 309] width 79 height 15
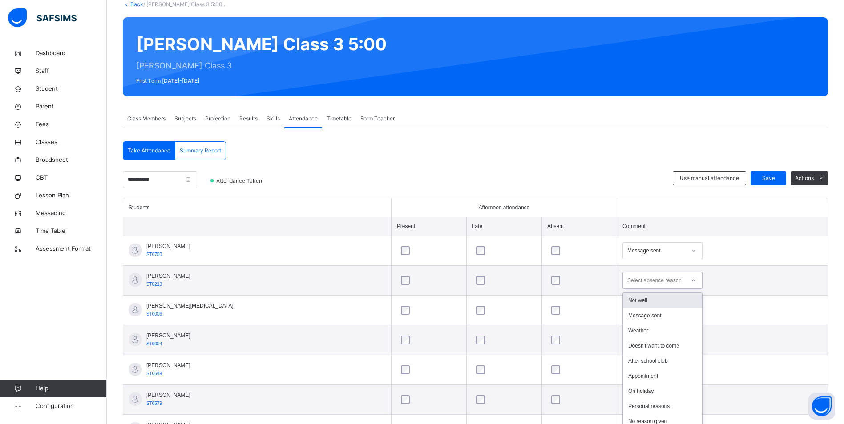
click at [641, 289] on div "option Not well focused, 1 of 14. 14 results available. Use Up and Down to choo…" at bounding box center [662, 280] width 80 height 17
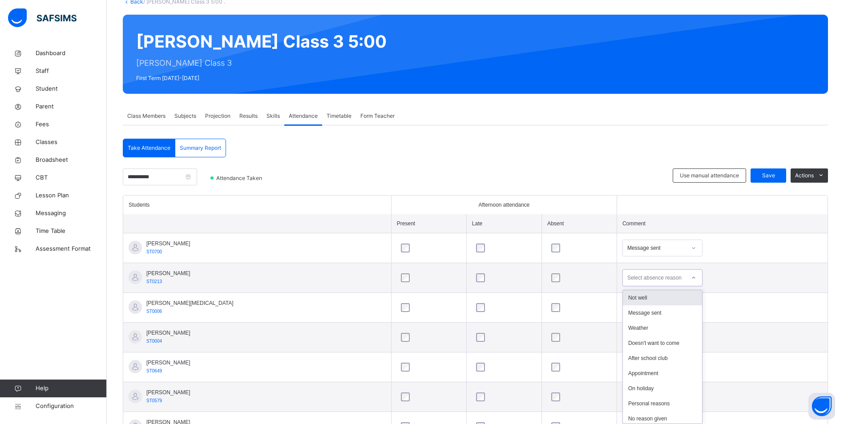
scroll to position [64, 0]
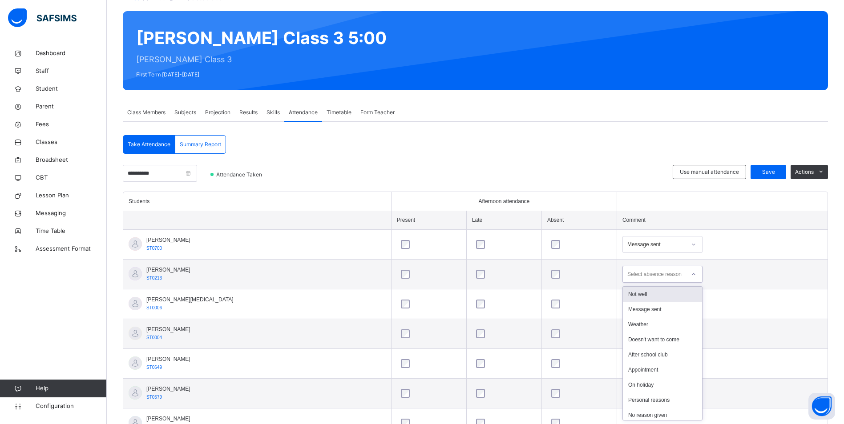
click at [686, 271] on div at bounding box center [693, 274] width 15 height 14
click at [741, 335] on td at bounding box center [722, 334] width 211 height 30
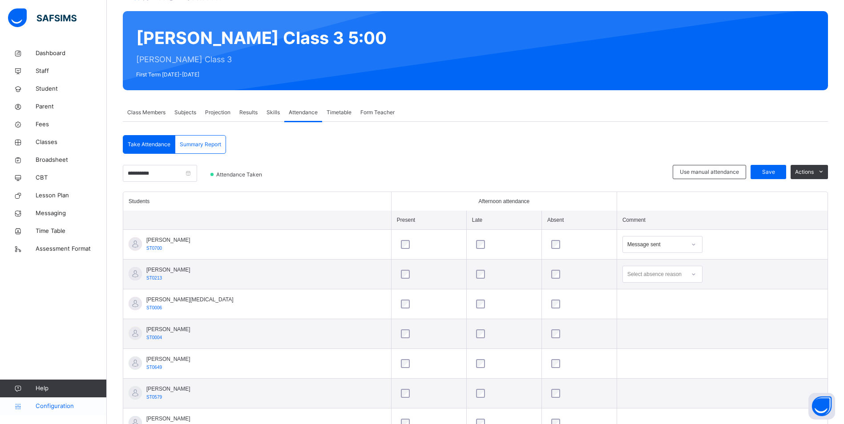
click at [66, 404] on span "Configuration" at bounding box center [71, 406] width 71 height 9
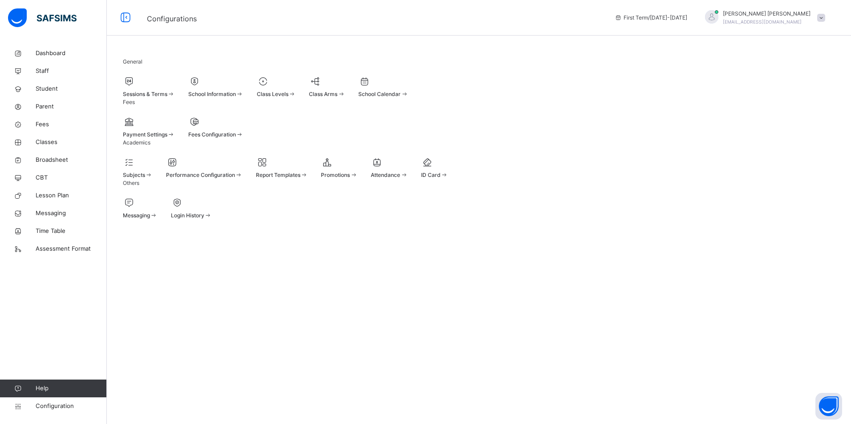
click at [408, 169] on div at bounding box center [389, 162] width 37 height 13
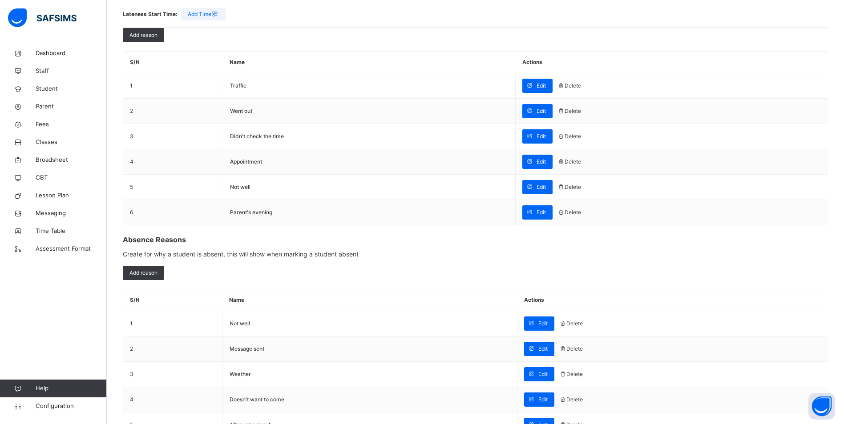
scroll to position [133, 0]
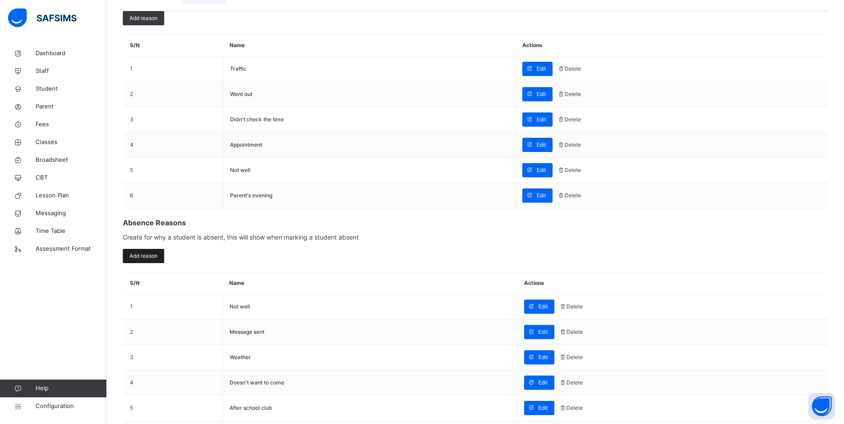
click at [157, 260] on span "Add reason" at bounding box center [143, 256] width 28 height 8
type input "**********"
click at [46, 138] on span "Classes" at bounding box center [71, 142] width 71 height 9
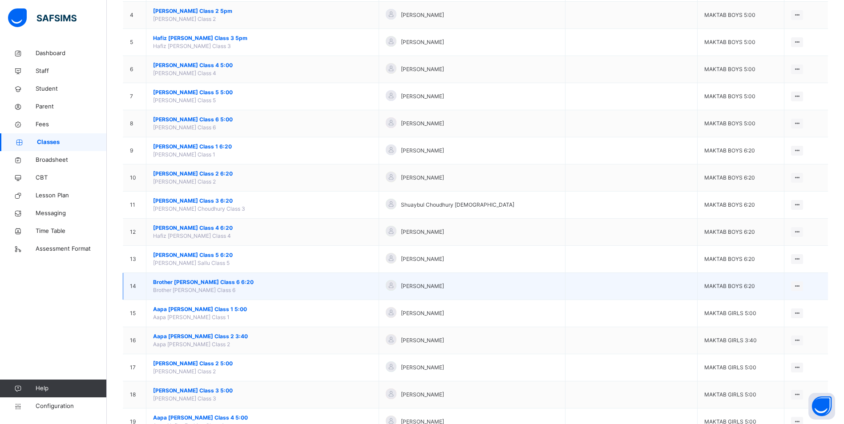
scroll to position [267, 0]
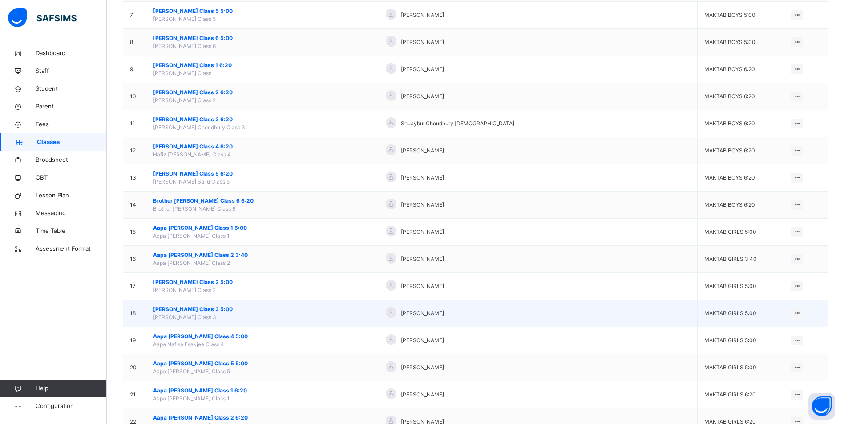
click at [214, 310] on span "[PERSON_NAME] Class 3 5:00" at bounding box center [262, 310] width 219 height 8
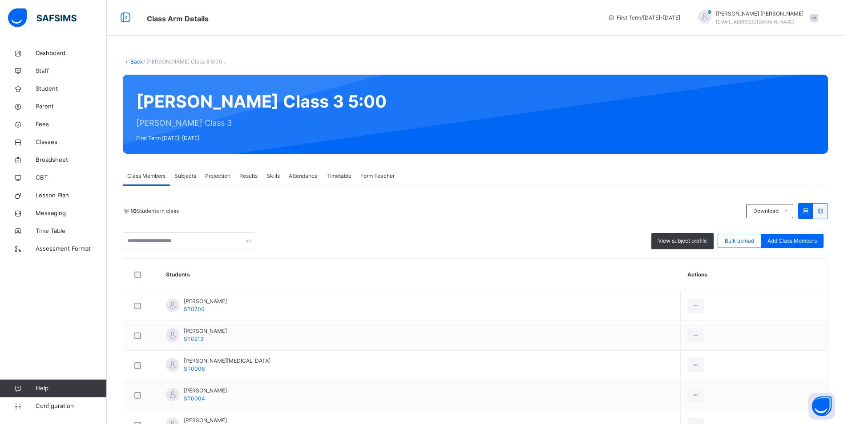
click at [301, 179] on span "Attendance" at bounding box center [303, 176] width 29 height 8
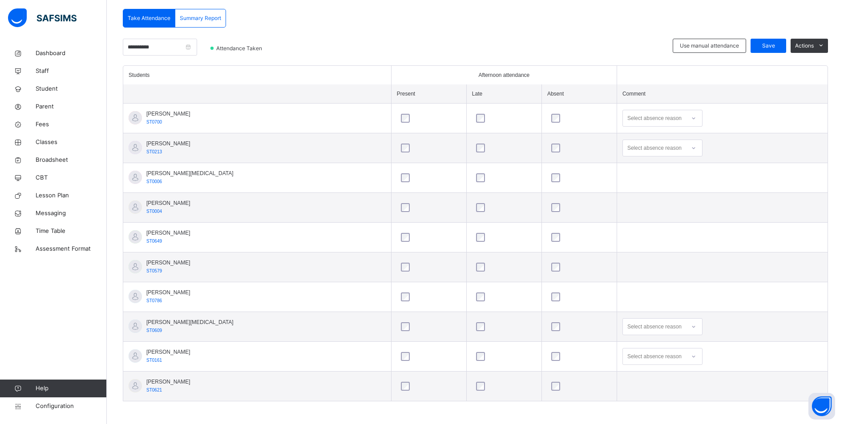
scroll to position [192, 0]
click at [627, 146] on div "Select absence reason" at bounding box center [654, 146] width 54 height 17
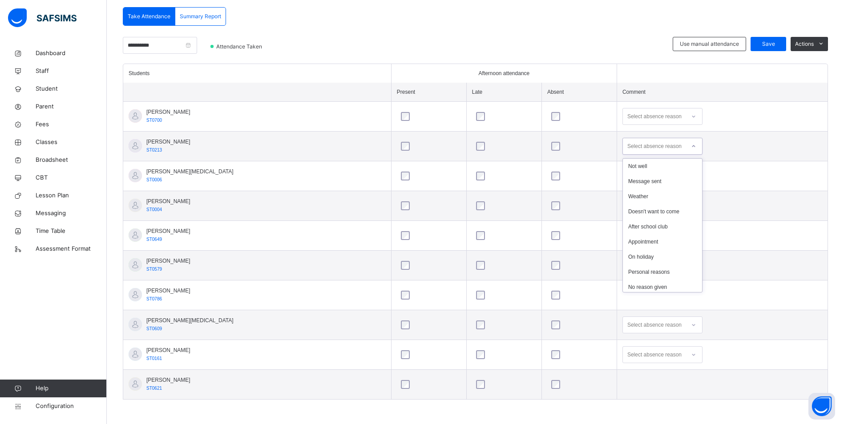
scroll to position [93, 0]
click at [639, 282] on div "Out of city" at bounding box center [662, 284] width 79 height 15
click at [630, 120] on div "Select absence reason" at bounding box center [654, 116] width 54 height 17
click at [629, 150] on div "Message sent" at bounding box center [662, 151] width 79 height 15
drag, startPoint x: 654, startPoint y: 326, endPoint x: 653, endPoint y: 331, distance: 5.0
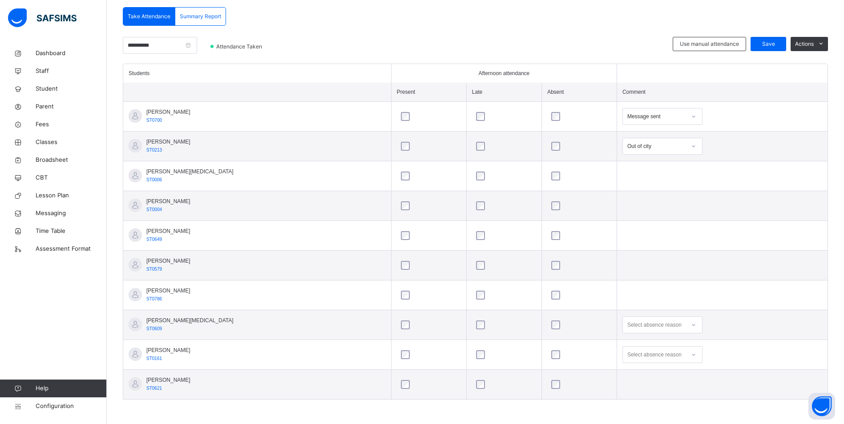
click at [654, 326] on div "Select absence reason" at bounding box center [654, 325] width 54 height 17
click at [648, 358] on div "Message sent" at bounding box center [662, 360] width 79 height 15
click at [657, 359] on div "Select absence reason" at bounding box center [662, 355] width 80 height 17
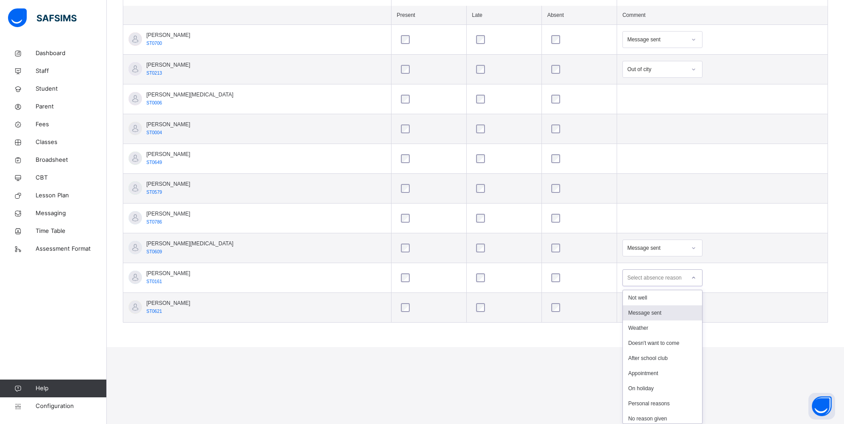
click at [648, 315] on div "Message sent" at bounding box center [662, 313] width 79 height 15
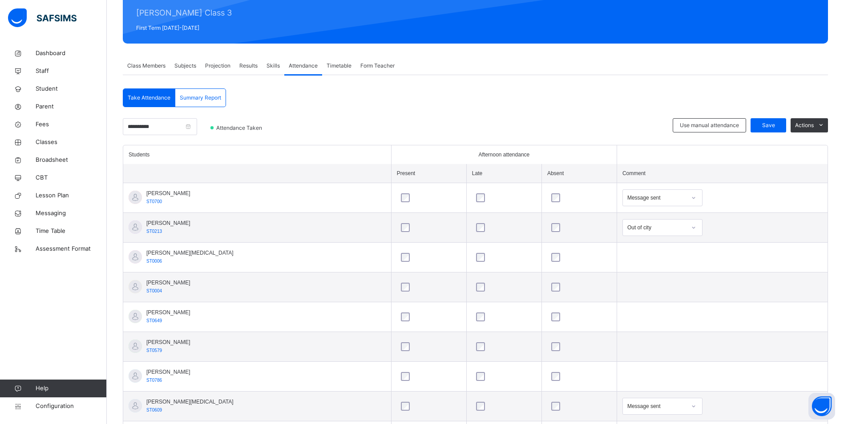
scroll to position [103, 0]
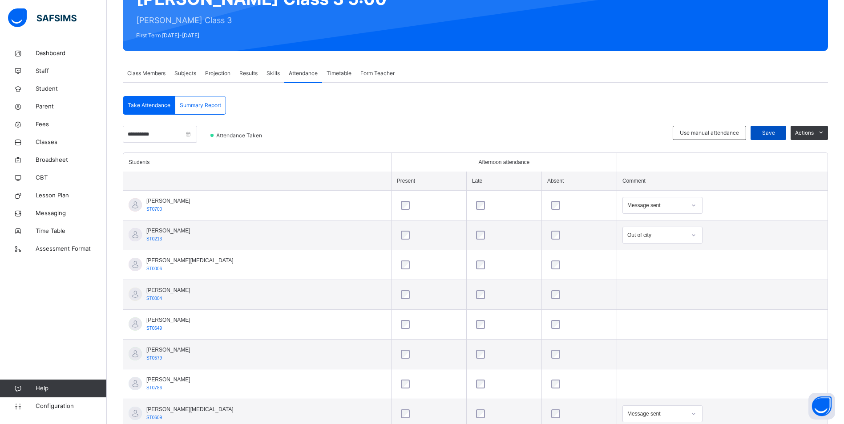
click at [763, 137] on div "Save" at bounding box center [769, 133] width 36 height 14
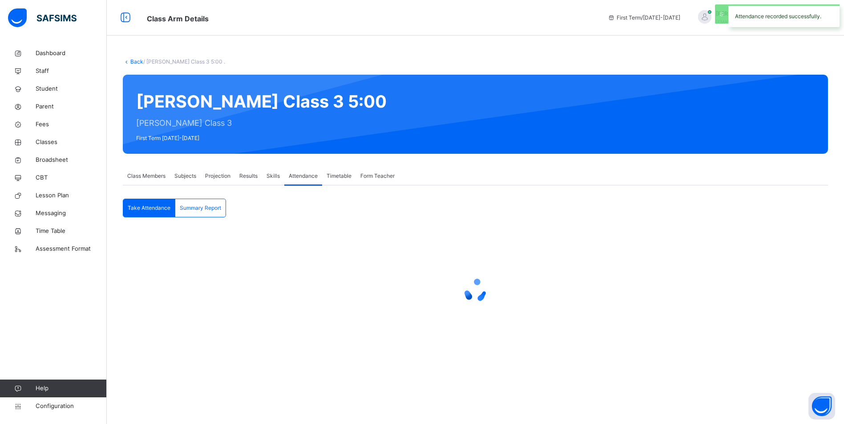
scroll to position [0, 0]
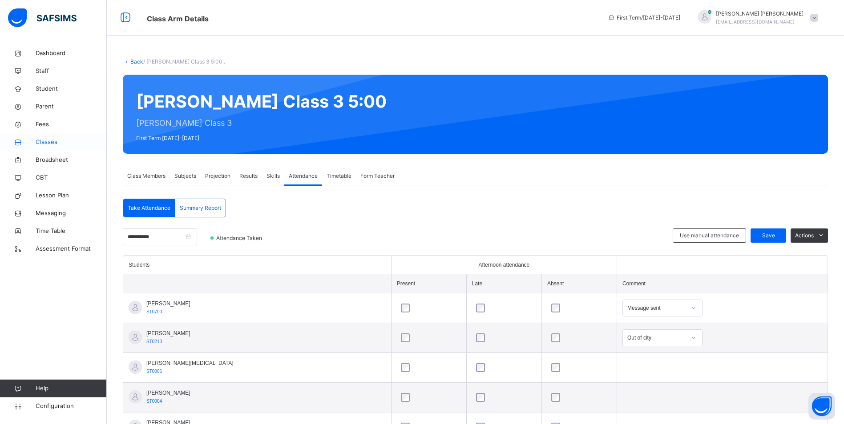
click at [67, 141] on span "Classes" at bounding box center [71, 142] width 71 height 9
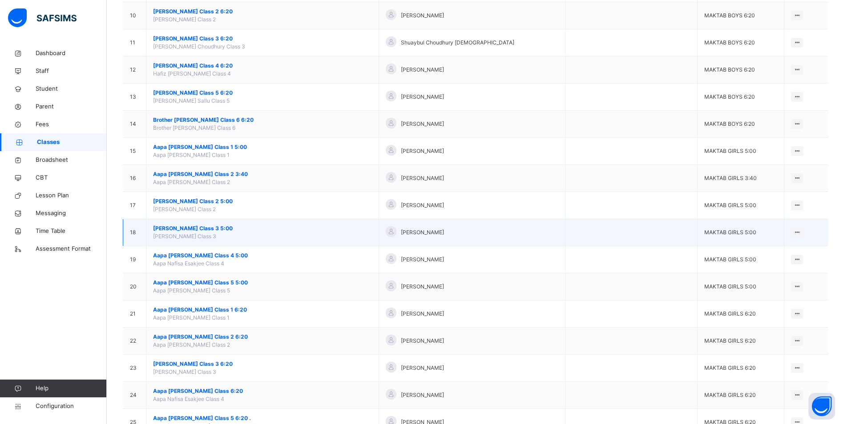
scroll to position [356, 0]
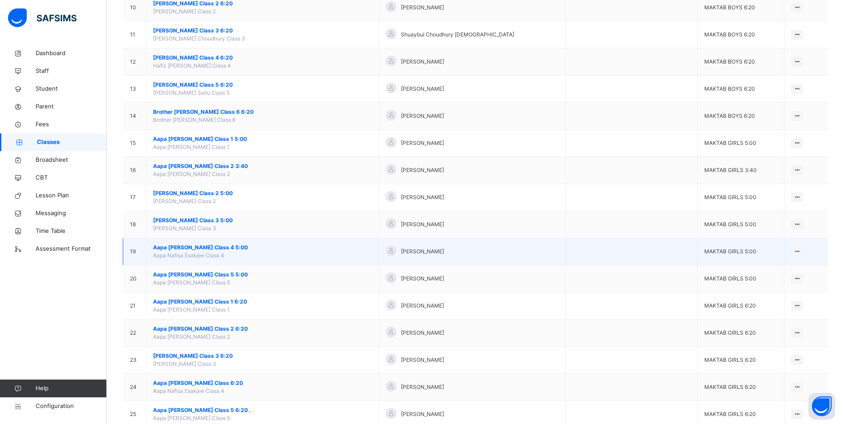
click at [206, 246] on span "Aapa [PERSON_NAME] Class 4 5:00" at bounding box center [262, 248] width 219 height 8
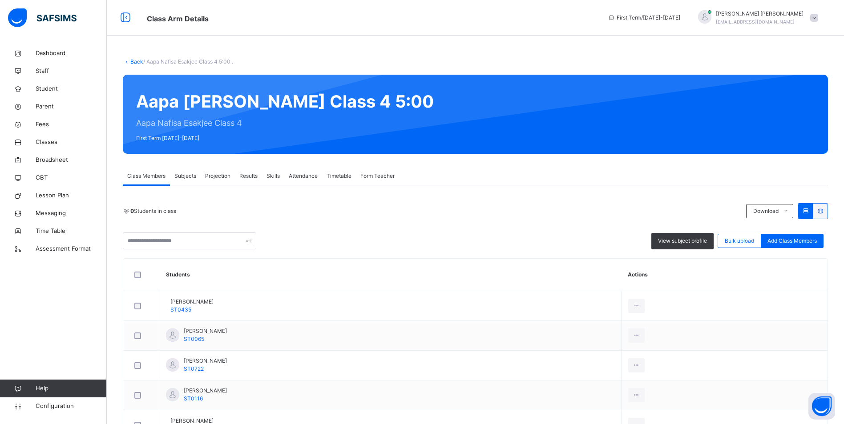
click at [299, 177] on span "Attendance" at bounding box center [303, 176] width 29 height 8
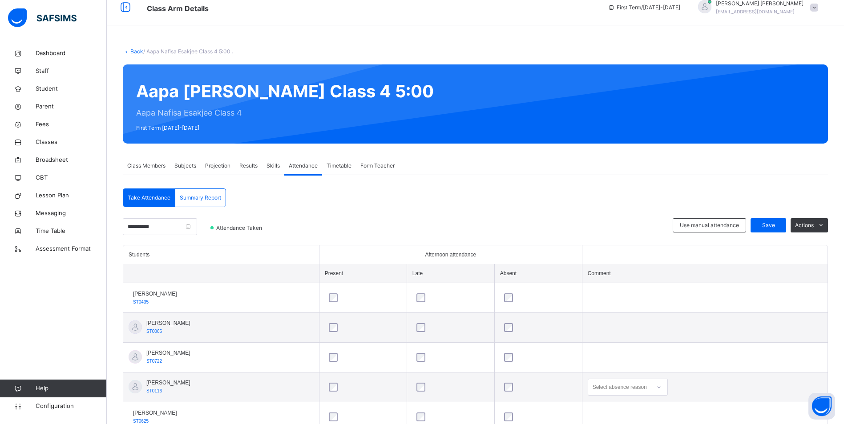
scroll to position [133, 0]
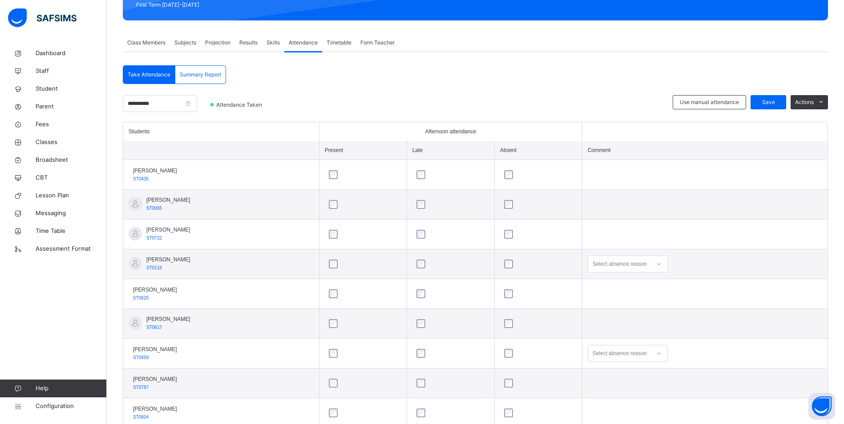
click at [641, 266] on div "Select absence reason" at bounding box center [620, 264] width 54 height 17
click at [642, 296] on div "Message sent" at bounding box center [627, 299] width 79 height 15
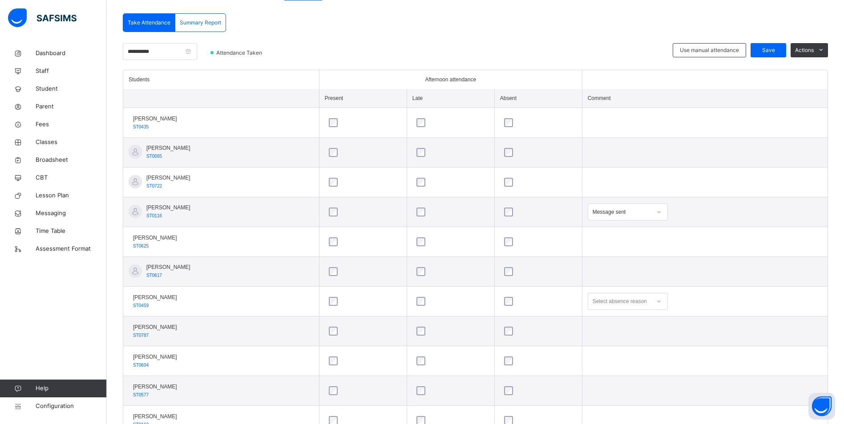
click at [607, 310] on div "Select absence reason" at bounding box center [628, 301] width 80 height 17
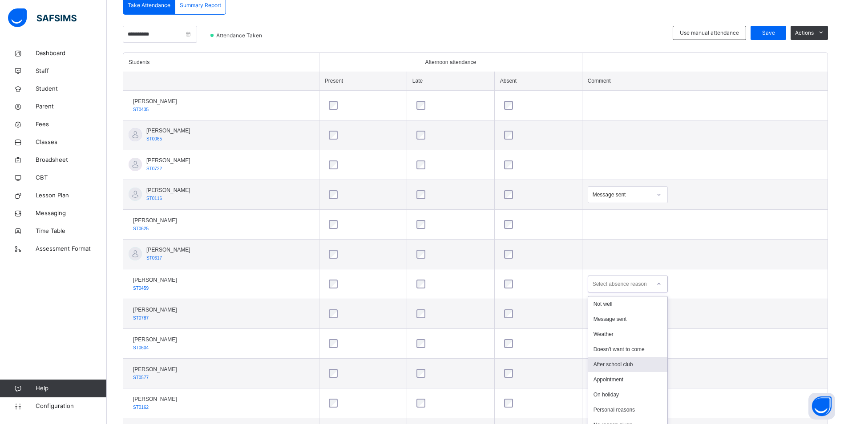
scroll to position [213, 0]
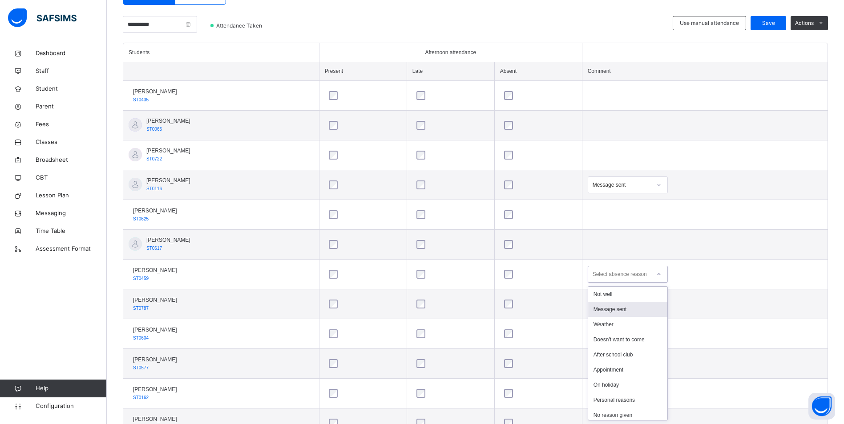
click at [616, 310] on div "Message sent" at bounding box center [627, 309] width 79 height 15
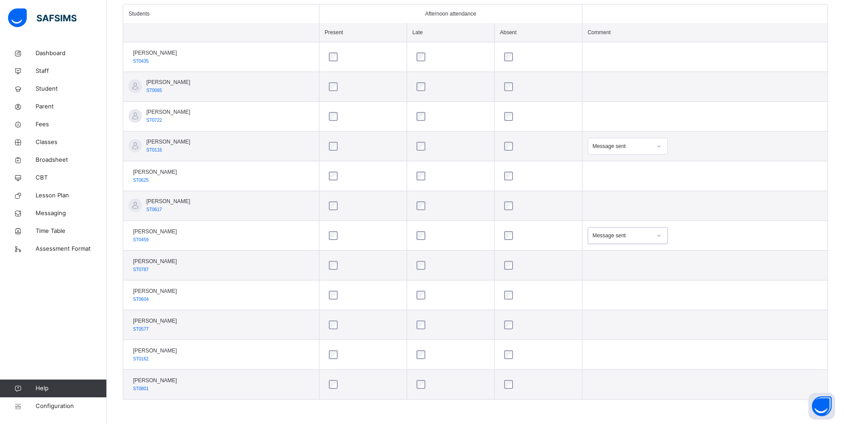
scroll to position [73, 0]
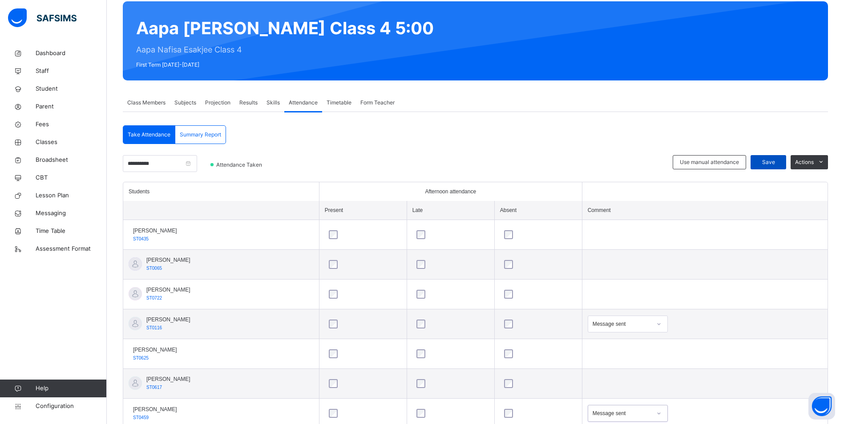
click at [779, 161] on span "Save" at bounding box center [768, 162] width 22 height 8
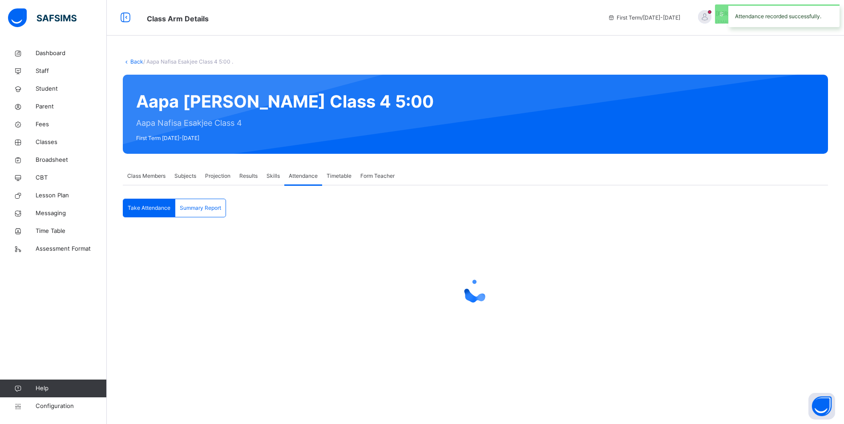
scroll to position [0, 0]
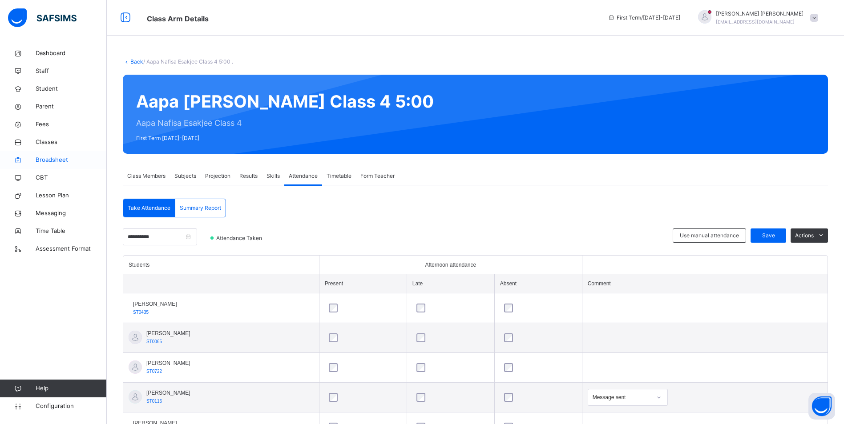
drag, startPoint x: 40, startPoint y: 140, endPoint x: 89, endPoint y: 162, distance: 54.2
click at [40, 140] on span "Classes" at bounding box center [71, 142] width 71 height 9
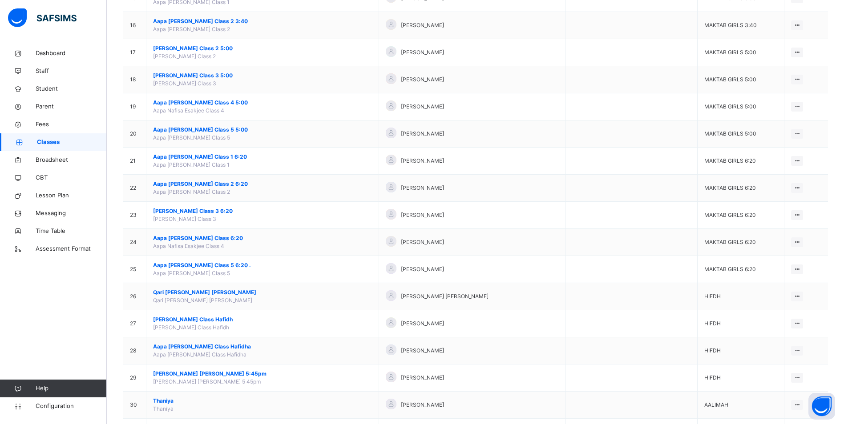
scroll to position [623, 0]
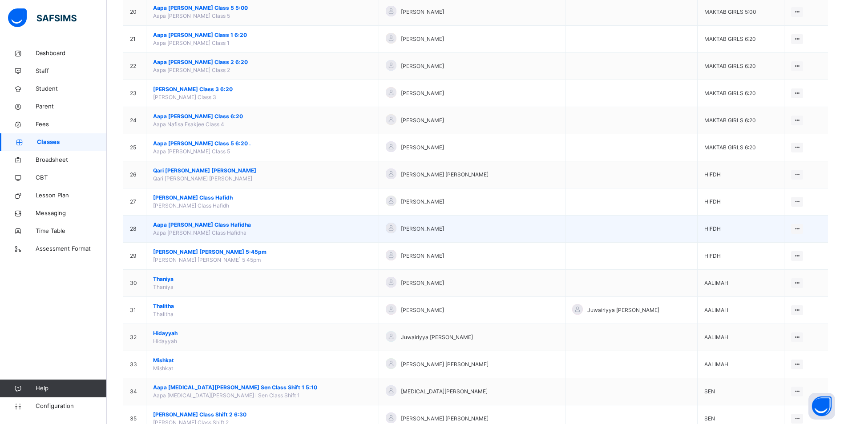
click at [189, 231] on span "Aapa [PERSON_NAME] Class Hafidha" at bounding box center [199, 233] width 93 height 7
click at [191, 226] on span "Aapa [PERSON_NAME] Class Hafidha" at bounding box center [262, 225] width 219 height 8
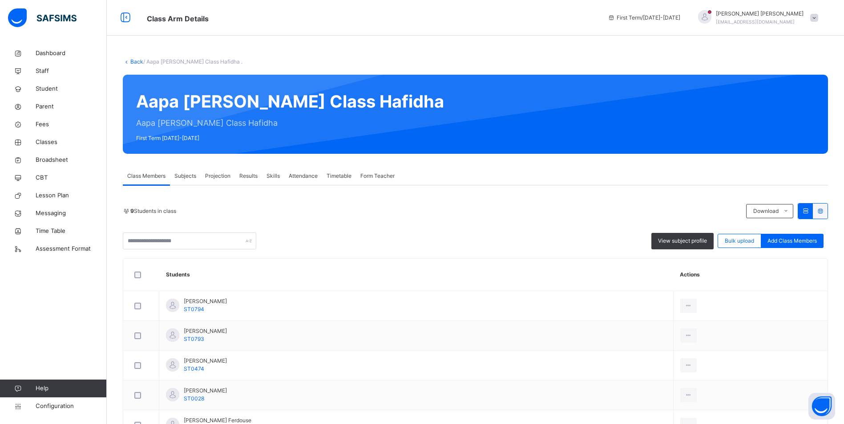
click at [306, 174] on span "Attendance" at bounding box center [303, 176] width 29 height 8
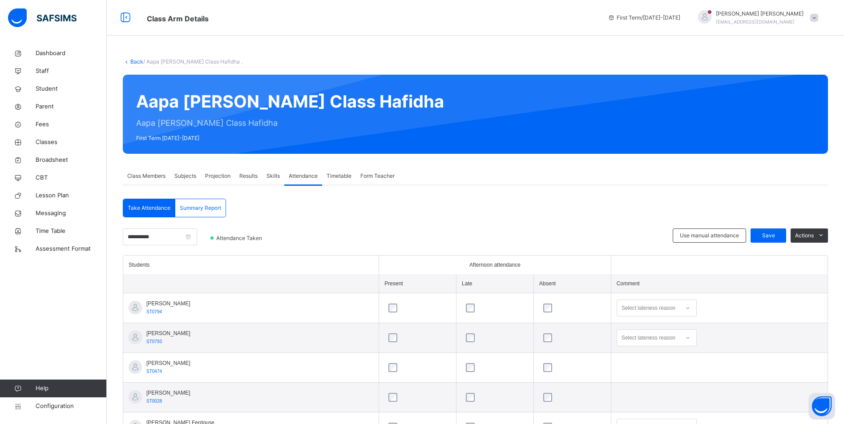
scroll to position [162, 0]
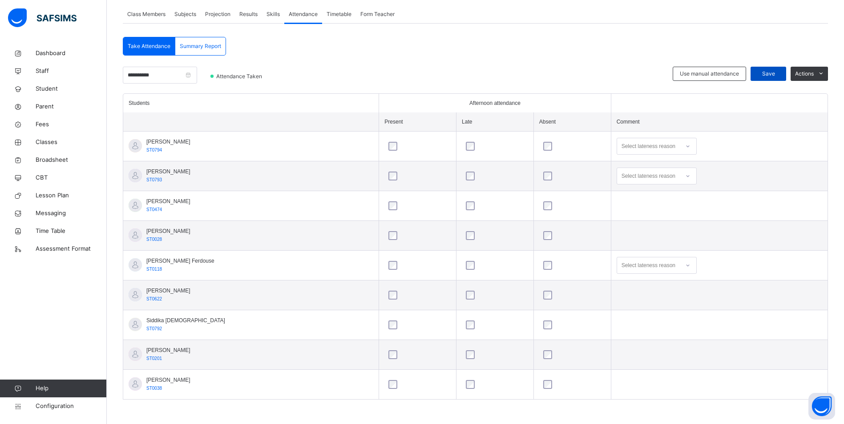
click at [779, 75] on span "Save" at bounding box center [768, 74] width 22 height 8
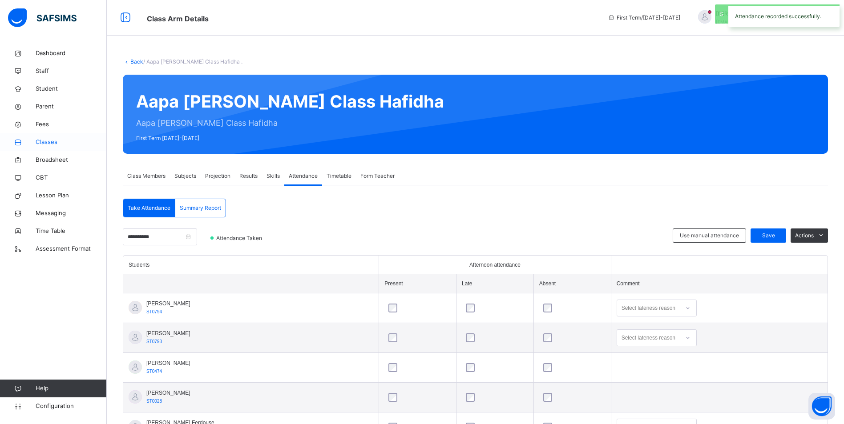
click at [44, 143] on span "Classes" at bounding box center [71, 142] width 71 height 9
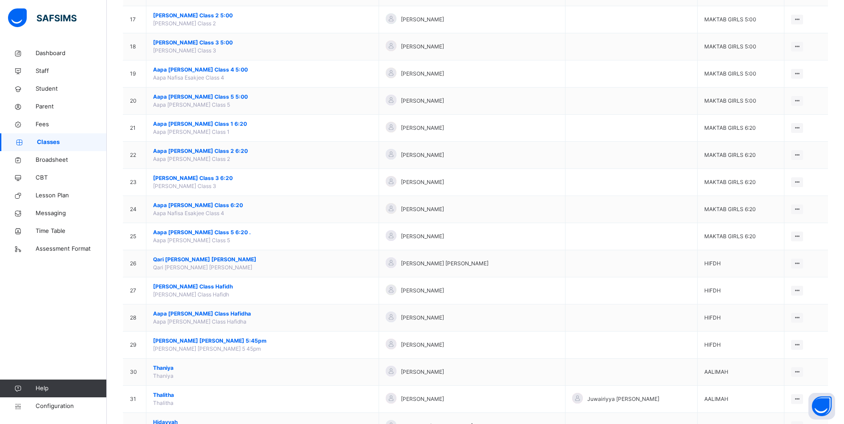
scroll to position [654, 0]
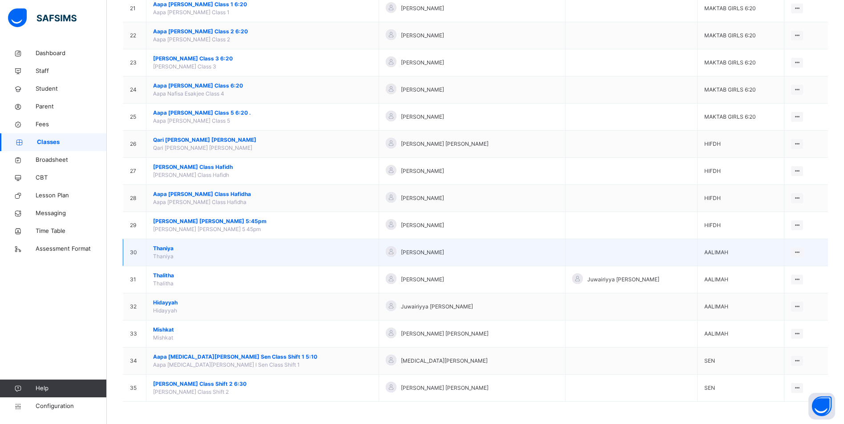
click at [162, 247] on span "Thaniya" at bounding box center [262, 249] width 219 height 8
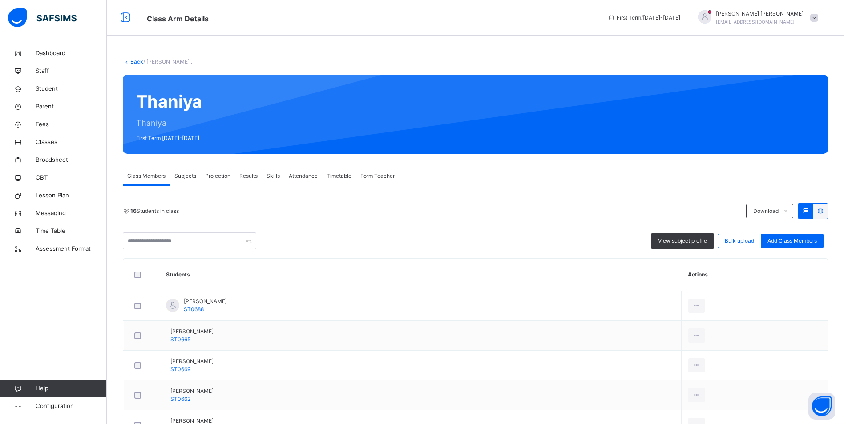
click at [296, 178] on span "Attendance" at bounding box center [303, 176] width 29 height 8
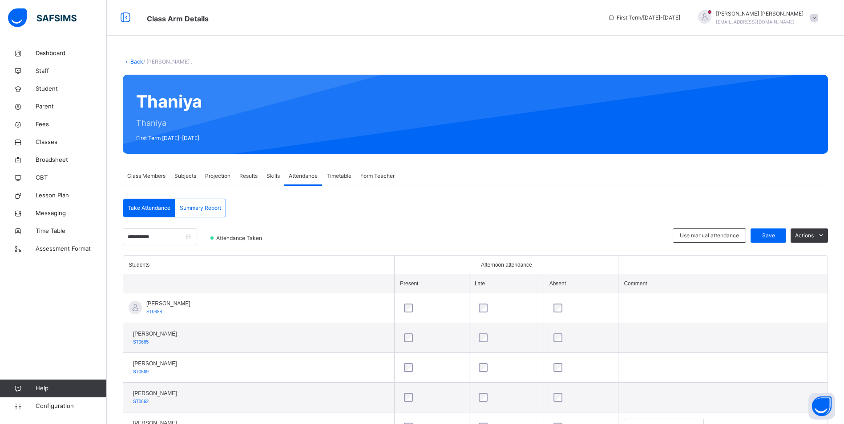
scroll to position [222, 0]
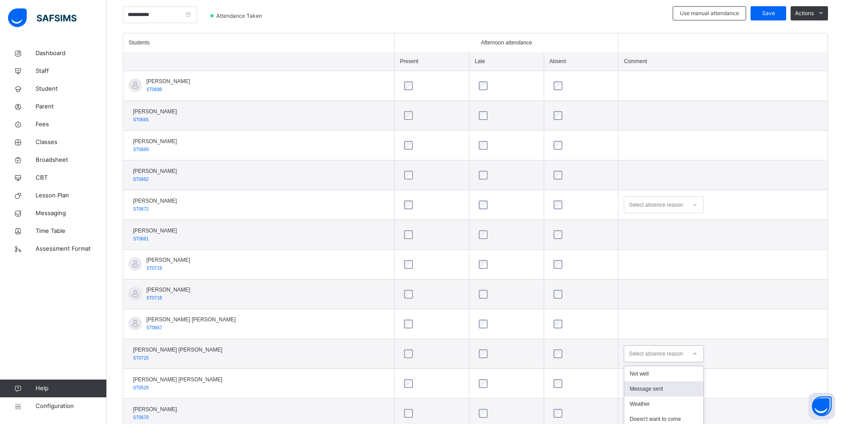
click at [631, 349] on div "option Message sent focused, 2 of 15. 15 results available. Use Up and Down to …" at bounding box center [664, 354] width 80 height 17
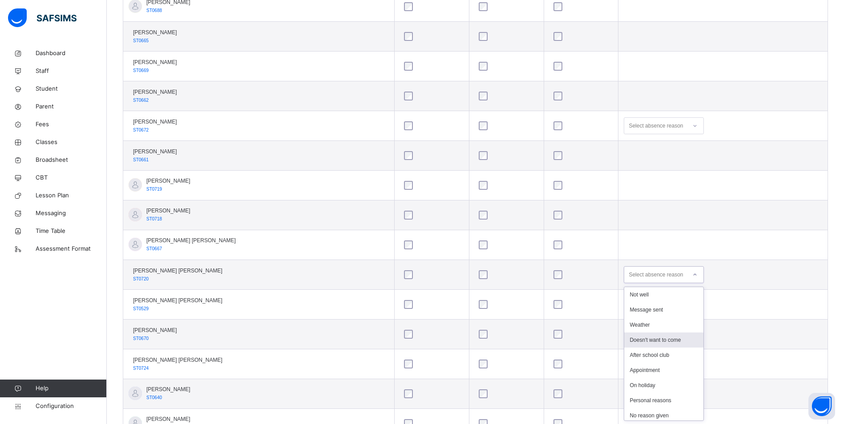
scroll to position [302, 0]
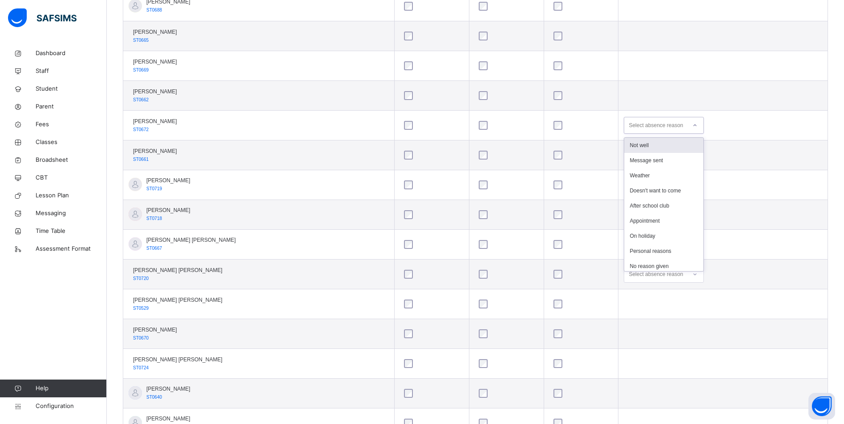
click at [636, 127] on div "Select absence reason" at bounding box center [656, 125] width 54 height 17
click at [641, 146] on div "Not well" at bounding box center [663, 145] width 79 height 15
click at [649, 276] on div "Select absence reason" at bounding box center [656, 274] width 54 height 17
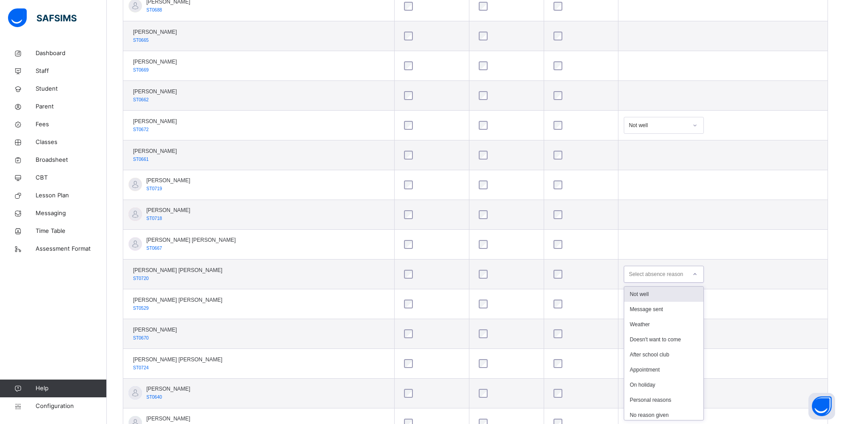
click at [646, 294] on div "Not well" at bounding box center [663, 294] width 79 height 15
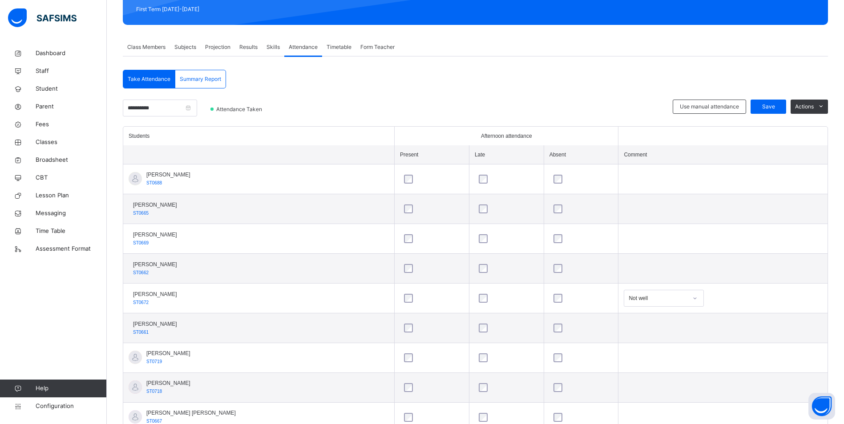
scroll to position [104, 0]
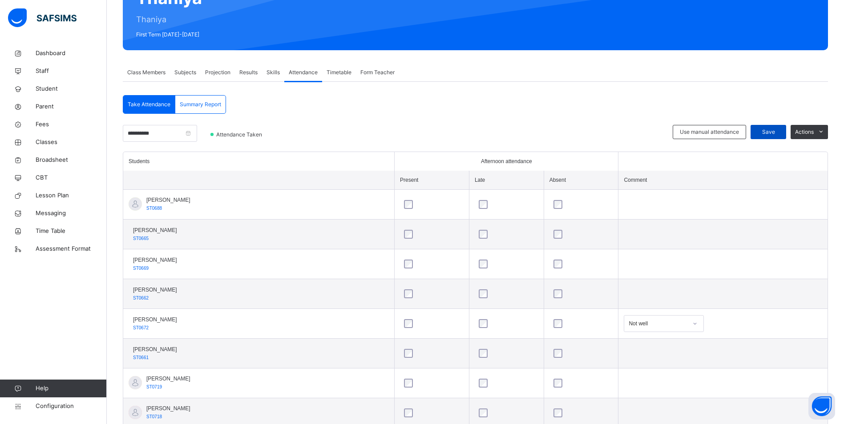
click at [775, 127] on div "Save" at bounding box center [769, 132] width 36 height 14
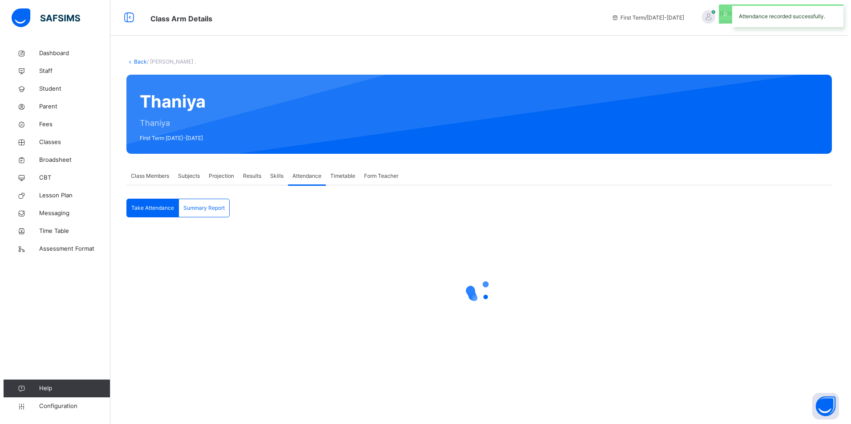
scroll to position [0, 0]
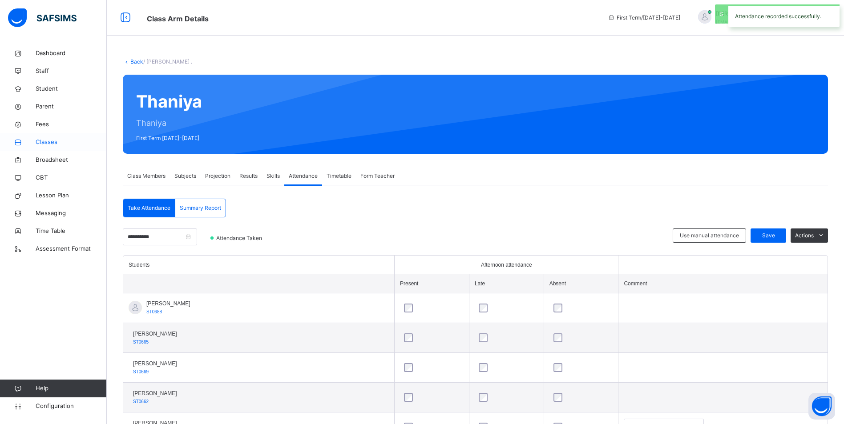
click at [50, 137] on link "Classes" at bounding box center [53, 142] width 107 height 18
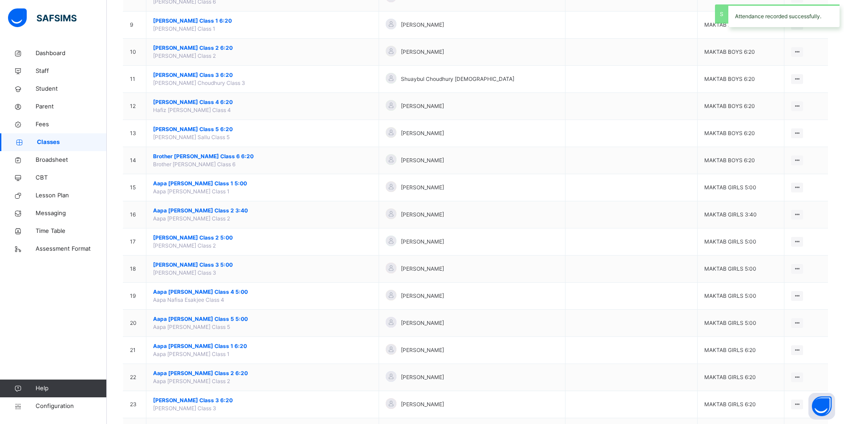
scroll to position [534, 0]
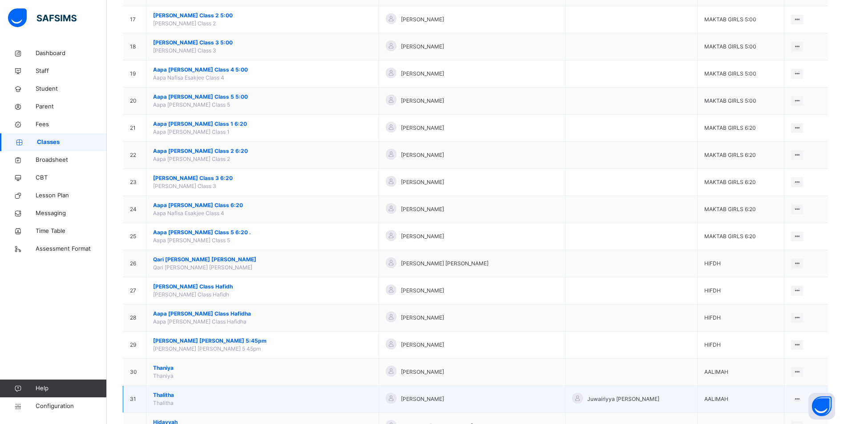
click at [166, 391] on td "[PERSON_NAME]" at bounding box center [262, 399] width 233 height 27
click at [166, 393] on span "Thalitha" at bounding box center [262, 396] width 219 height 8
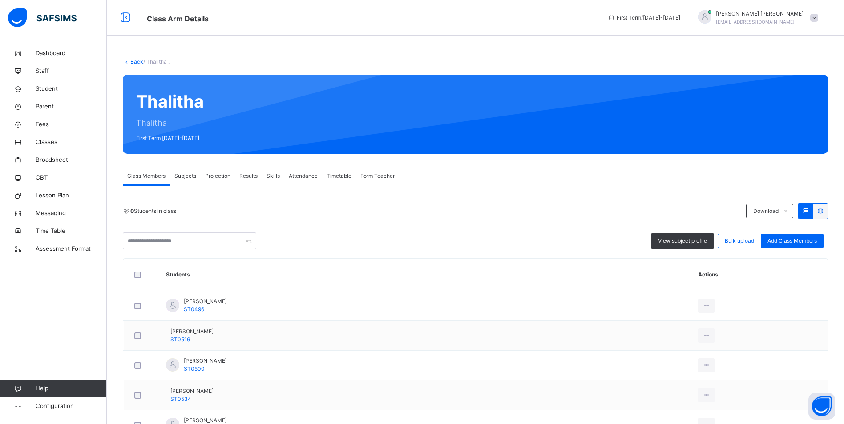
click at [304, 177] on span "Attendance" at bounding box center [303, 176] width 29 height 8
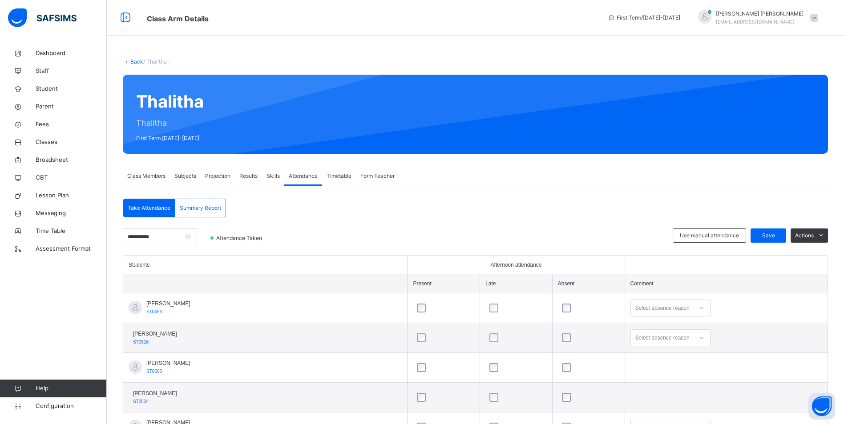
scroll to position [89, 0]
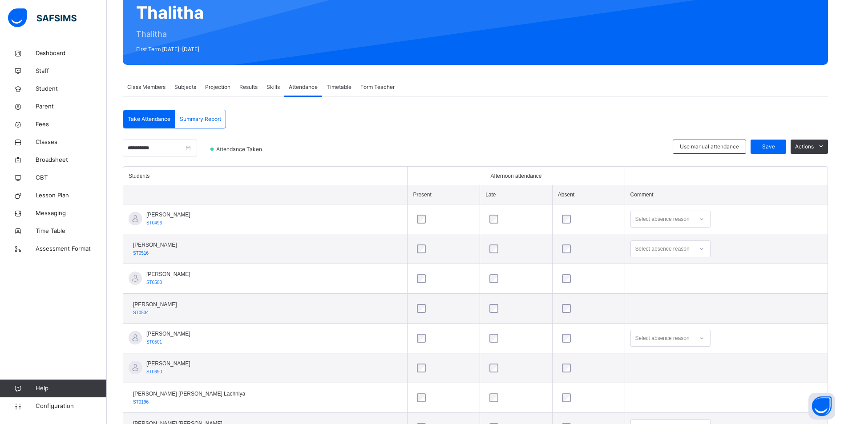
click at [635, 217] on div "Select absence reason" at bounding box center [662, 219] width 54 height 17
click at [642, 318] on div "No transport" at bounding box center [670, 316] width 79 height 15
click at [639, 250] on div "Select absence reason" at bounding box center [662, 249] width 54 height 17
click at [641, 282] on div "Message sent" at bounding box center [670, 284] width 79 height 15
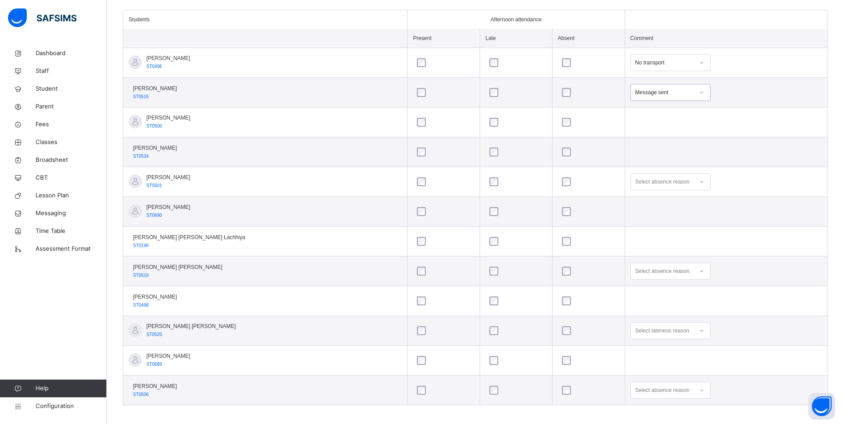
scroll to position [251, 0]
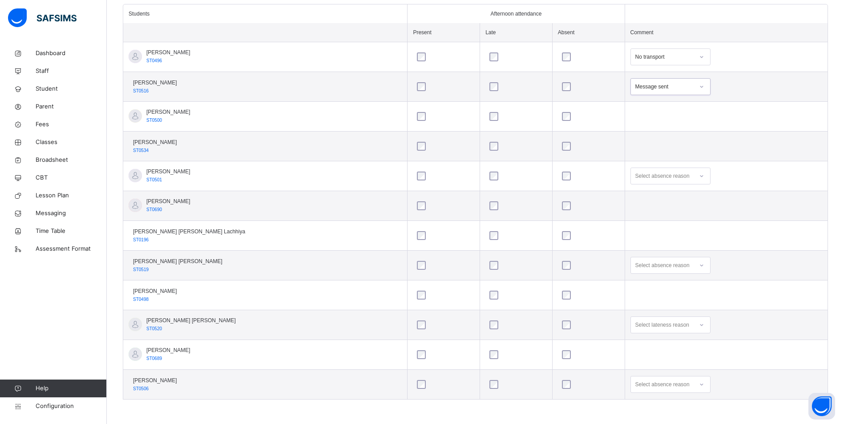
click at [669, 383] on div "Select absence reason" at bounding box center [670, 384] width 80 height 17
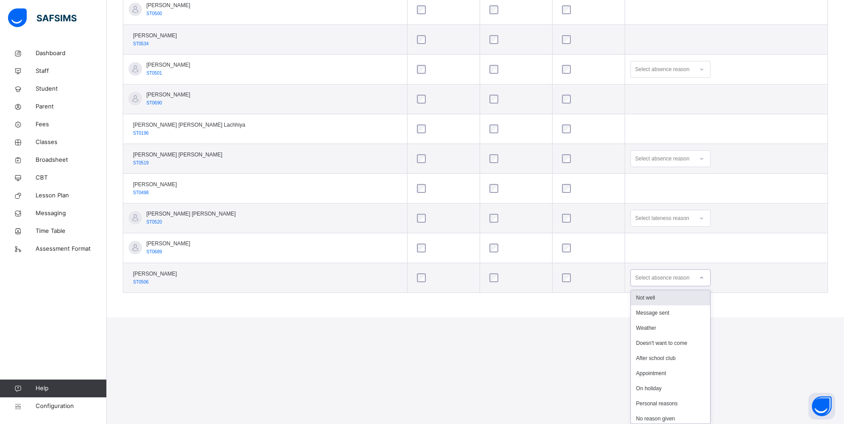
click at [651, 295] on div "Not well" at bounding box center [670, 298] width 79 height 15
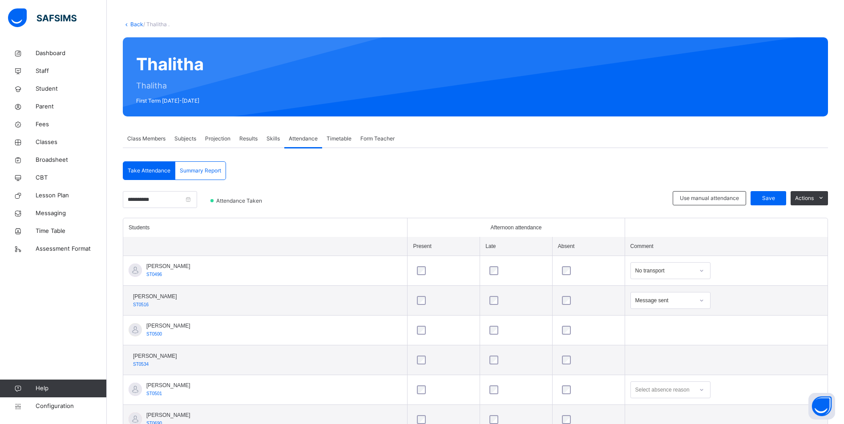
scroll to position [29, 0]
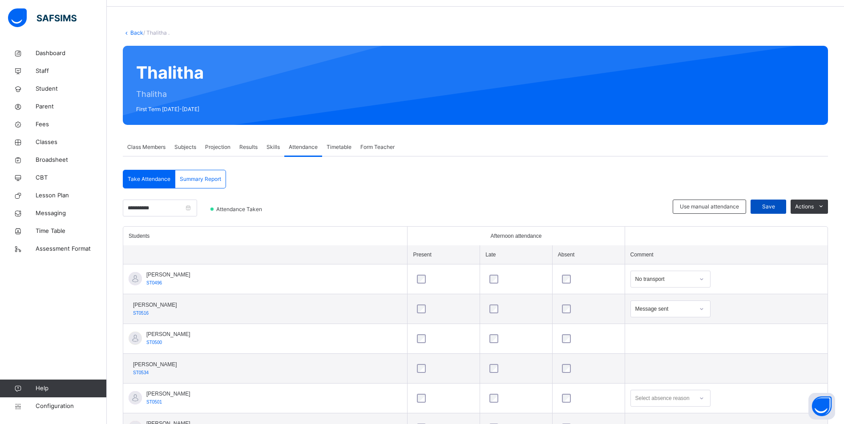
click at [772, 210] on span "Save" at bounding box center [768, 207] width 22 height 8
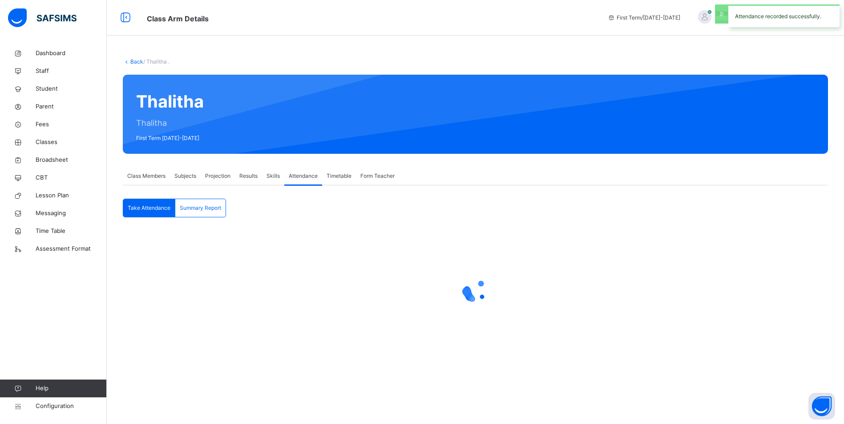
scroll to position [0, 0]
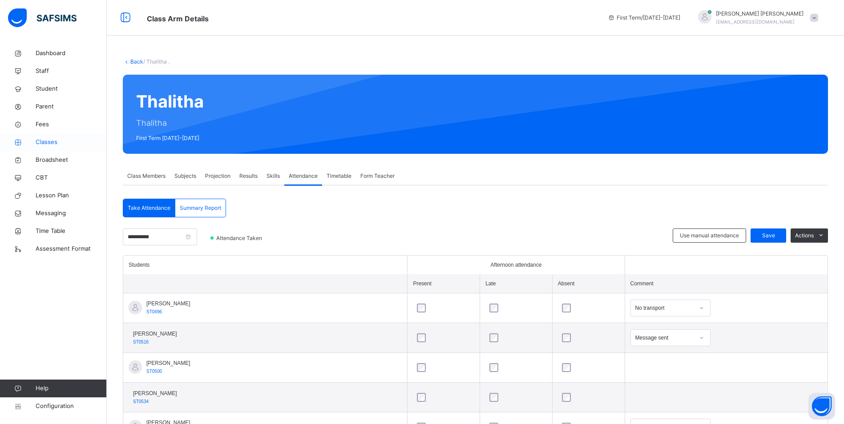
click at [53, 142] on span "Classes" at bounding box center [71, 142] width 71 height 9
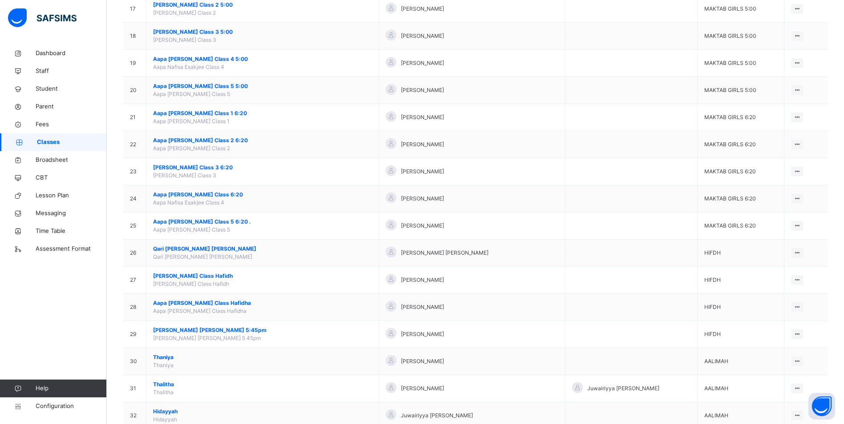
scroll to position [623, 0]
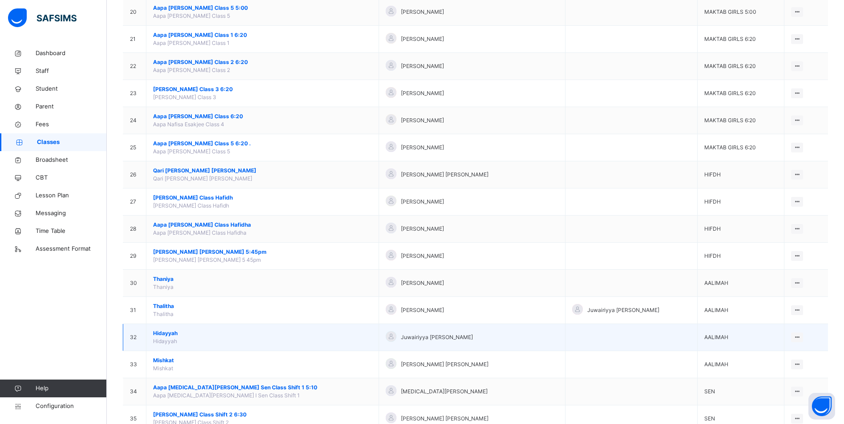
click at [166, 330] on span "Hidayyah" at bounding box center [262, 334] width 219 height 8
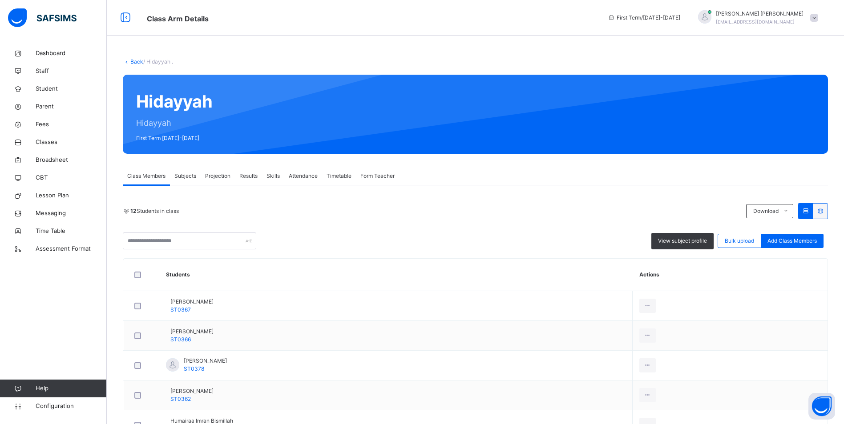
click at [291, 170] on div "Attendance" at bounding box center [303, 176] width 38 height 18
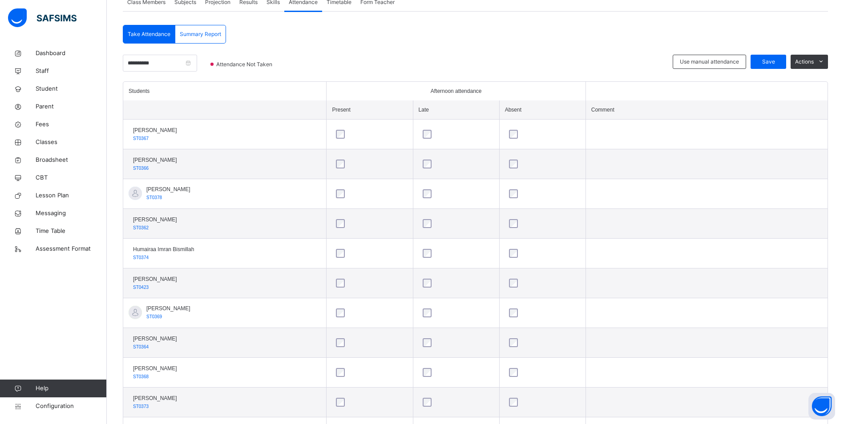
scroll to position [29, 0]
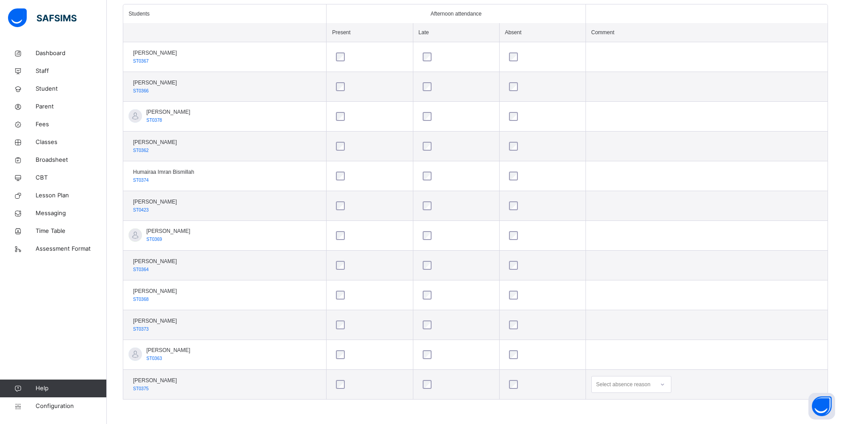
click at [638, 384] on div "Select absence reason" at bounding box center [631, 384] width 80 height 17
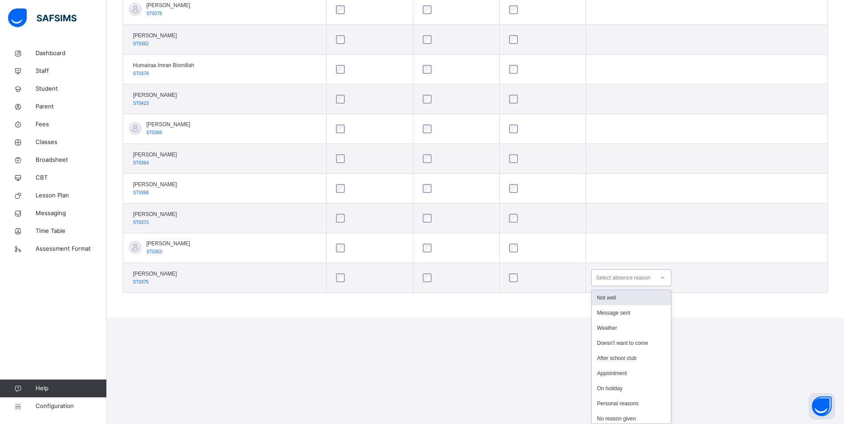
click at [638, 296] on div "Not well" at bounding box center [631, 298] width 79 height 15
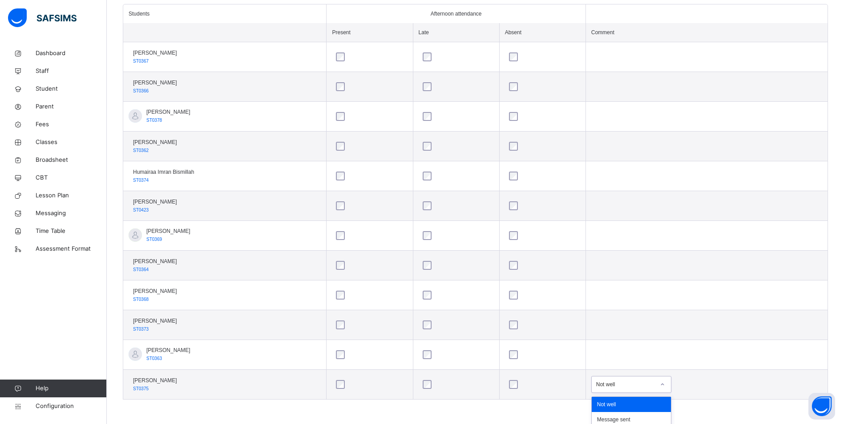
click at [649, 386] on div "option Not well, selected. option On holiday focused, 7 of 15. 15 results avail…" at bounding box center [631, 384] width 80 height 17
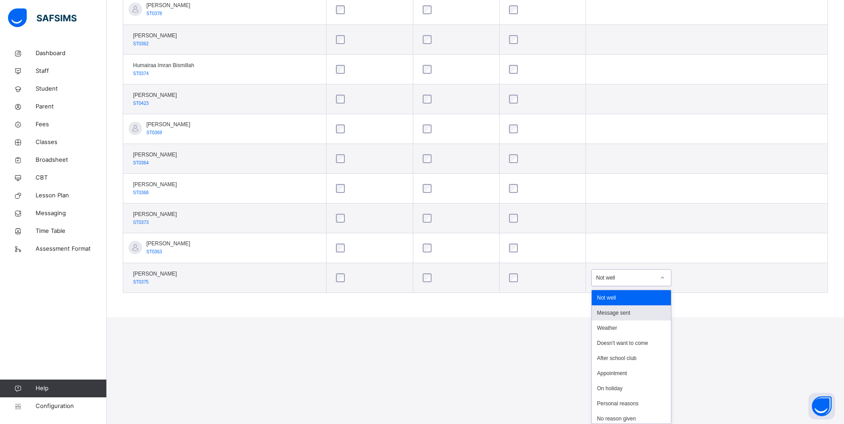
click at [640, 318] on div "Message sent" at bounding box center [631, 313] width 79 height 15
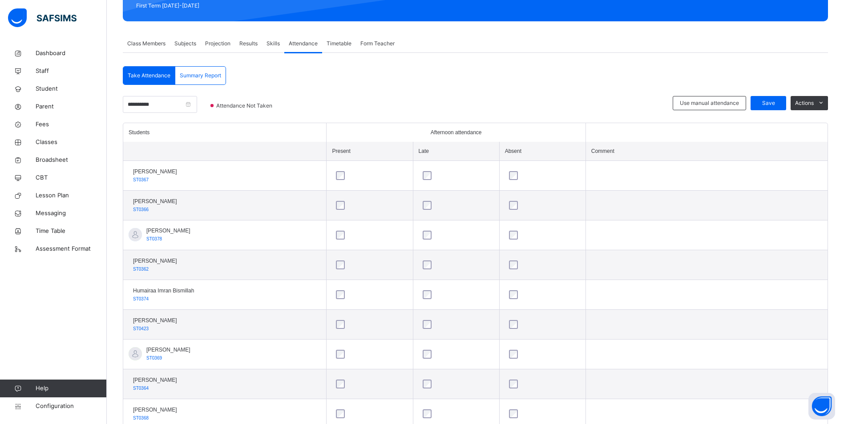
scroll to position [0, 0]
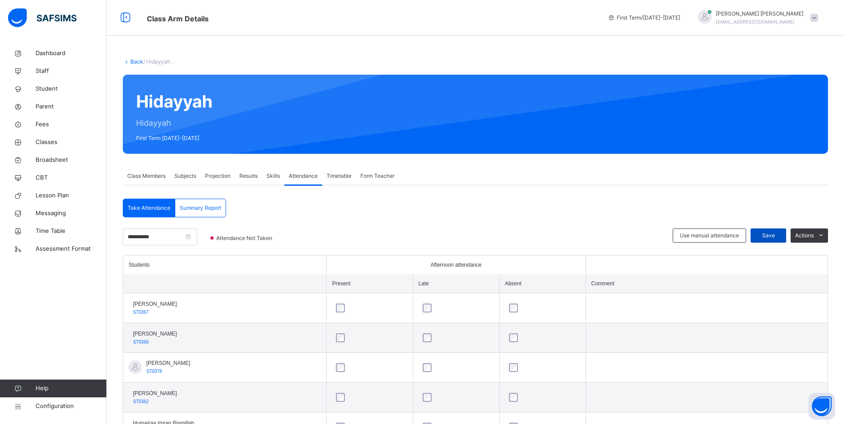
click at [771, 236] on span "Save" at bounding box center [768, 236] width 22 height 8
click at [55, 140] on span "Classes" at bounding box center [71, 142] width 71 height 9
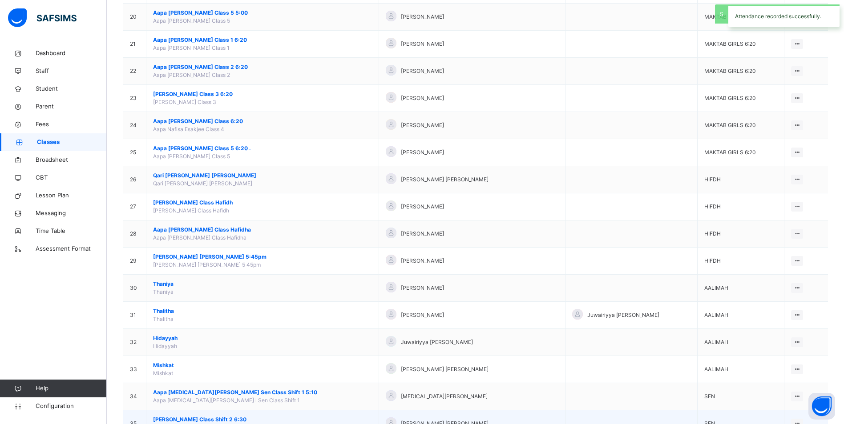
scroll to position [654, 0]
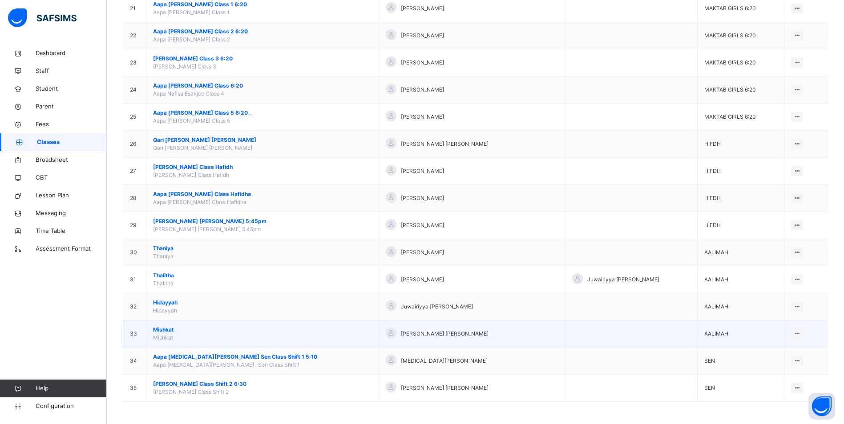
click at [173, 327] on span "Mishkat" at bounding box center [262, 330] width 219 height 8
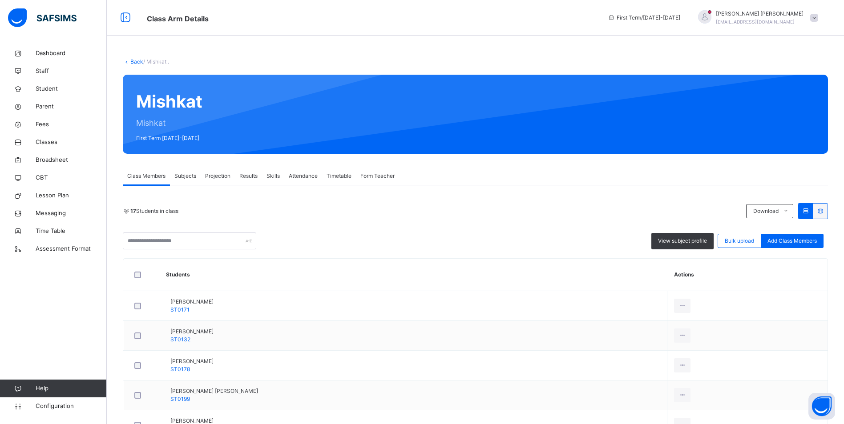
click at [305, 176] on span "Attendance" at bounding box center [303, 176] width 29 height 8
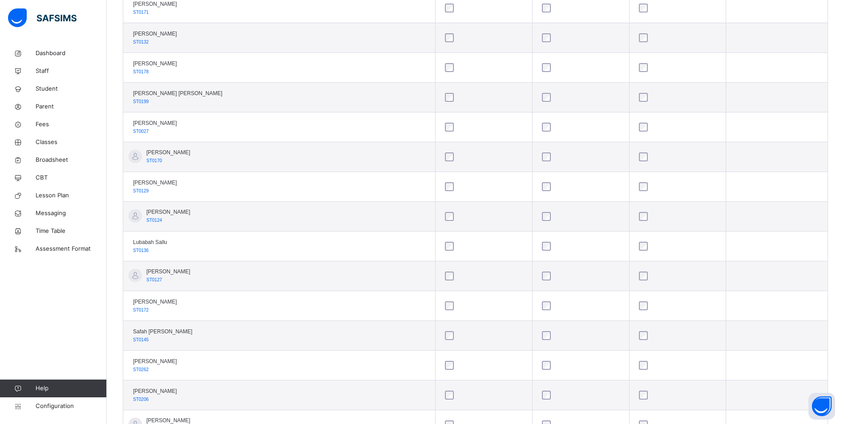
scroll to position [311, 0]
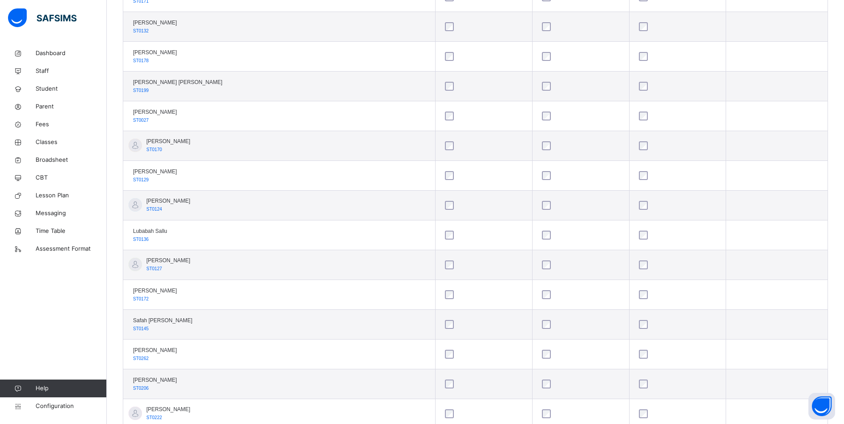
click at [637, 384] on div at bounding box center [677, 384] width 81 height 9
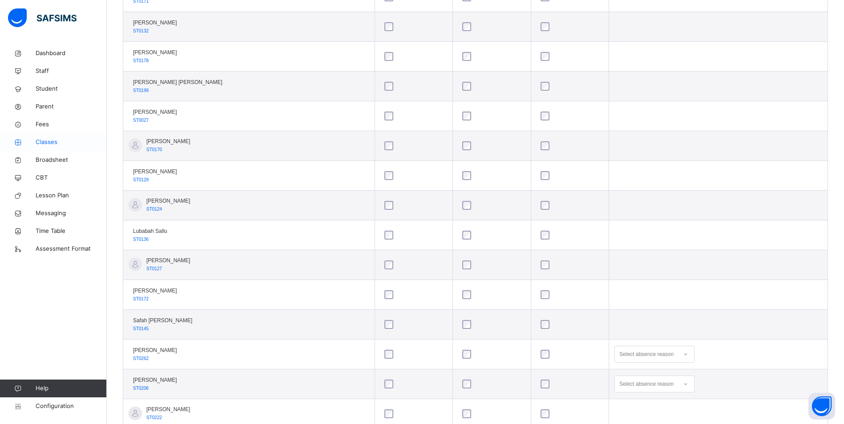
click at [52, 135] on link "Classes" at bounding box center [53, 142] width 107 height 18
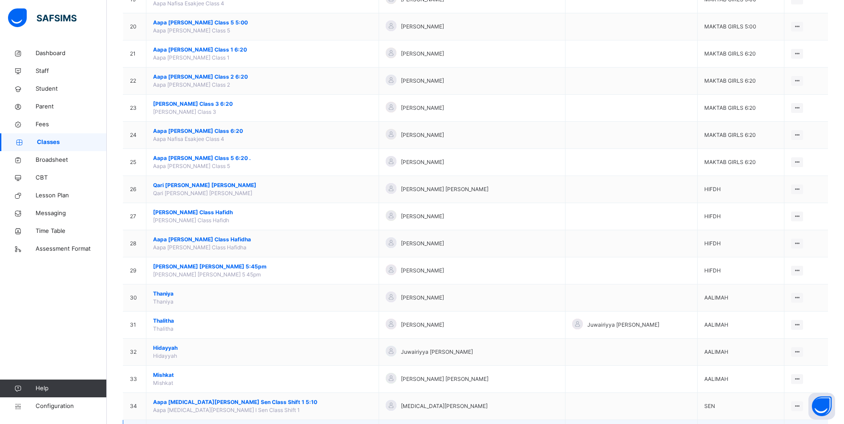
scroll to position [654, 0]
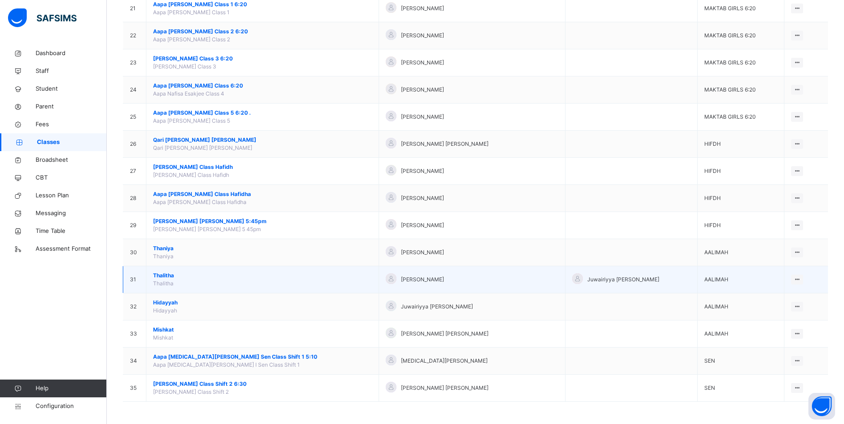
click at [157, 279] on span "Thalitha" at bounding box center [262, 276] width 219 height 8
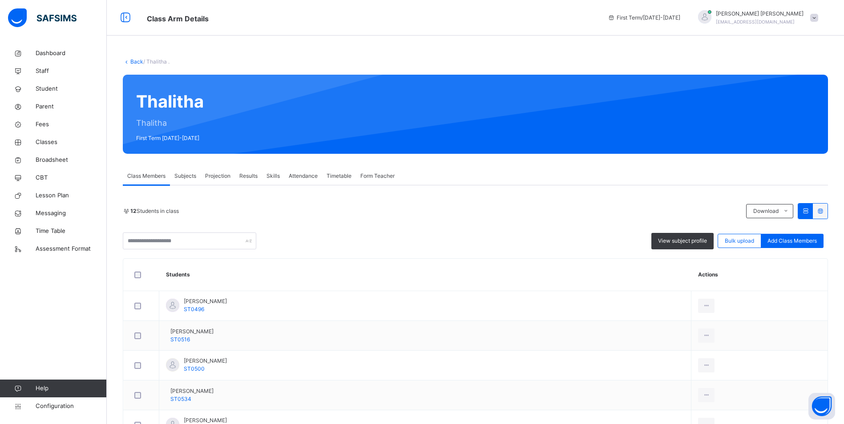
click at [308, 171] on div "Attendance" at bounding box center [303, 176] width 38 height 18
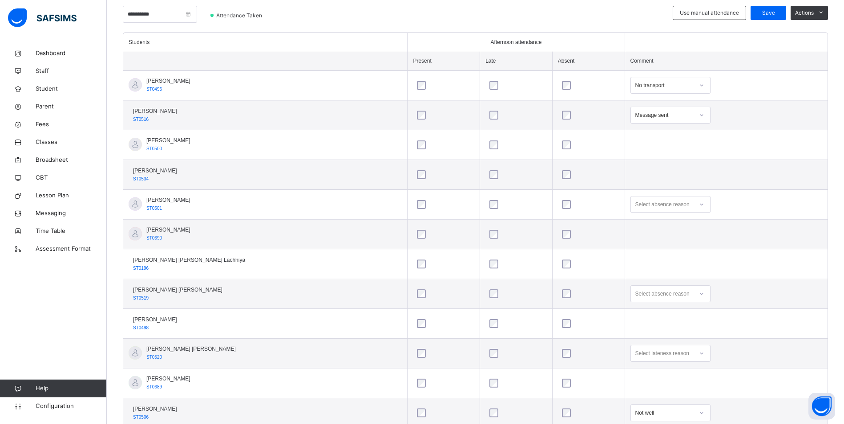
scroll to position [207, 0]
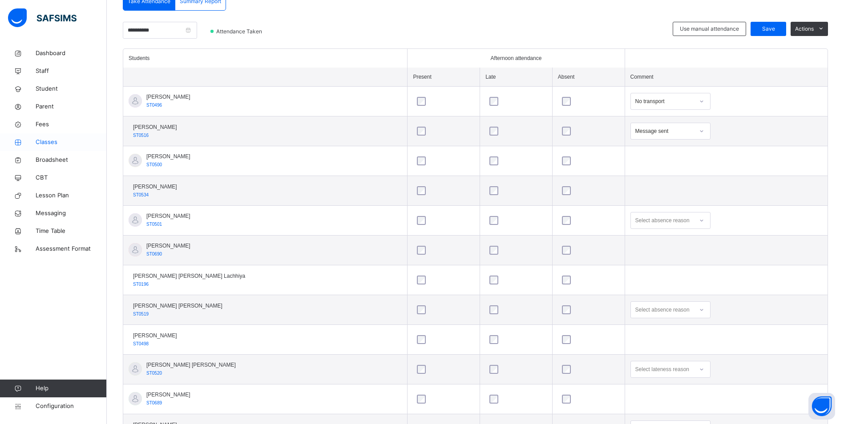
click at [48, 144] on span "Classes" at bounding box center [71, 142] width 71 height 9
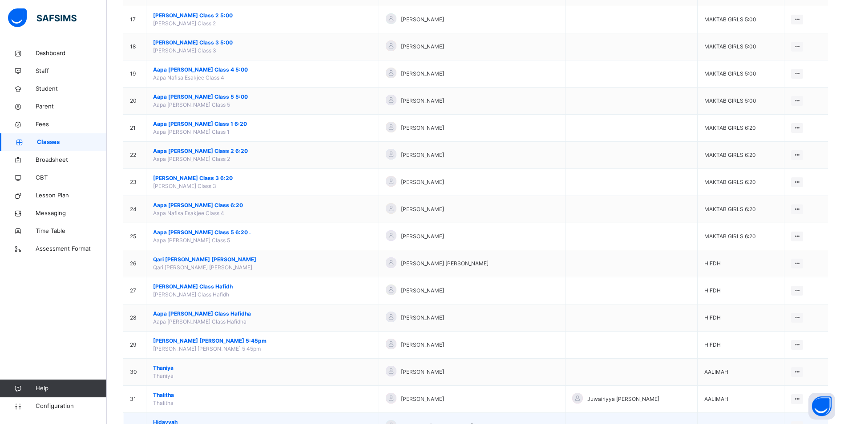
scroll to position [654, 0]
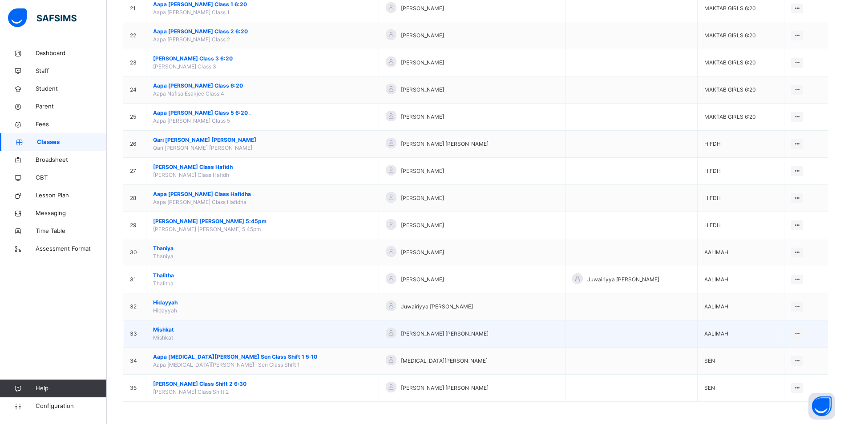
click at [165, 331] on span "Mishkat" at bounding box center [262, 330] width 219 height 8
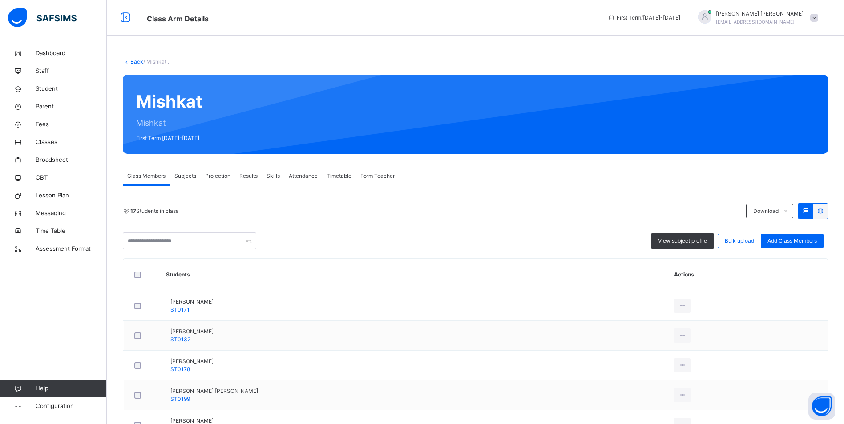
click at [305, 174] on span "Attendance" at bounding box center [303, 176] width 29 height 8
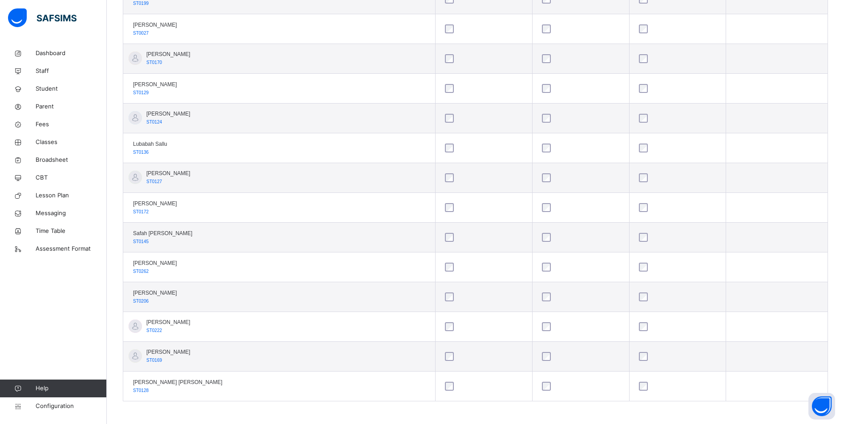
scroll to position [400, 0]
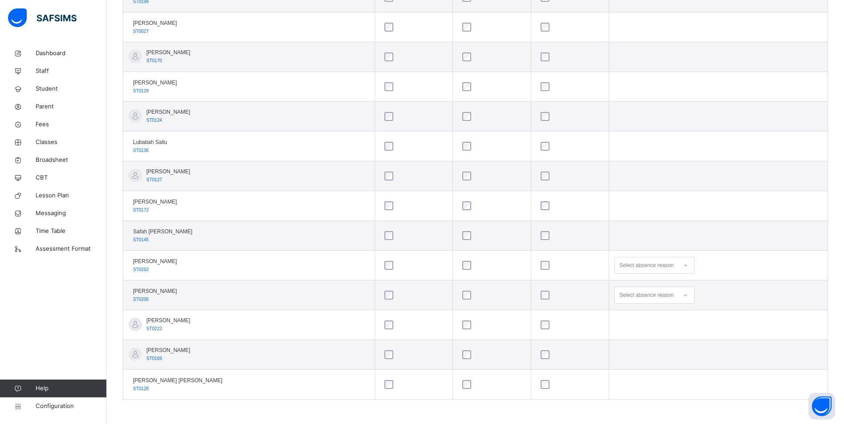
click at [619, 295] on div "Select absence reason" at bounding box center [646, 295] width 54 height 17
click at [620, 329] on div "Message sent" at bounding box center [654, 330] width 79 height 15
click at [619, 269] on div "Select absence reason" at bounding box center [646, 265] width 54 height 17
click at [615, 298] on div "Message sent" at bounding box center [654, 300] width 79 height 15
click at [614, 386] on div "Select absence reason" at bounding box center [654, 384] width 80 height 17
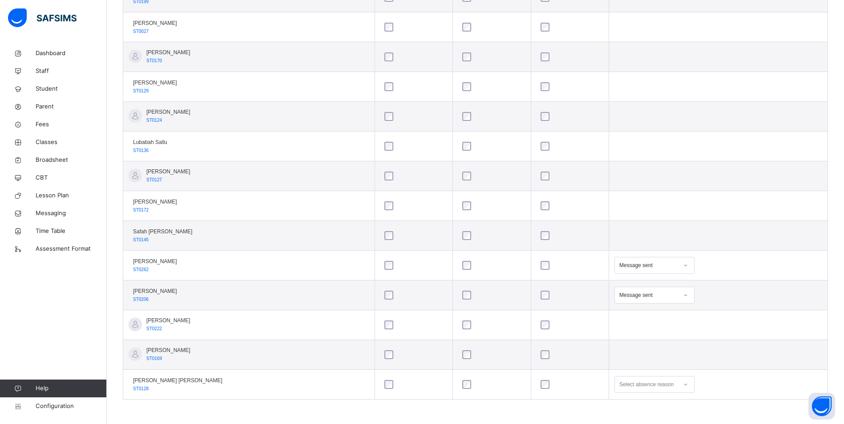
scroll to position [507, 0]
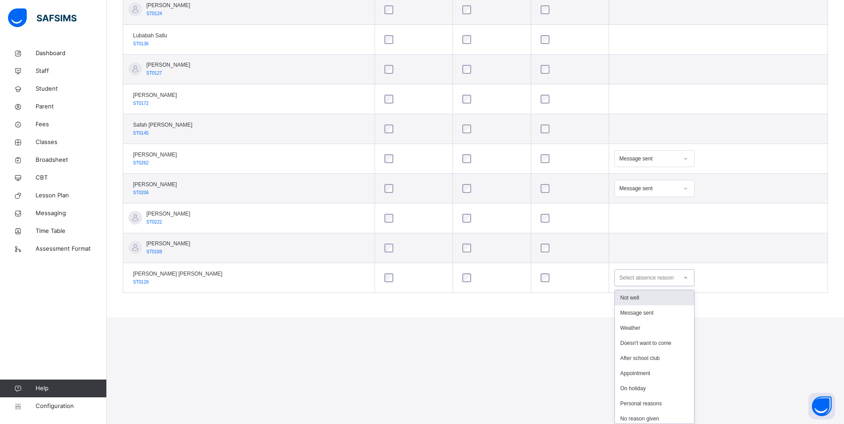
click at [634, 302] on div "Not well" at bounding box center [654, 298] width 79 height 15
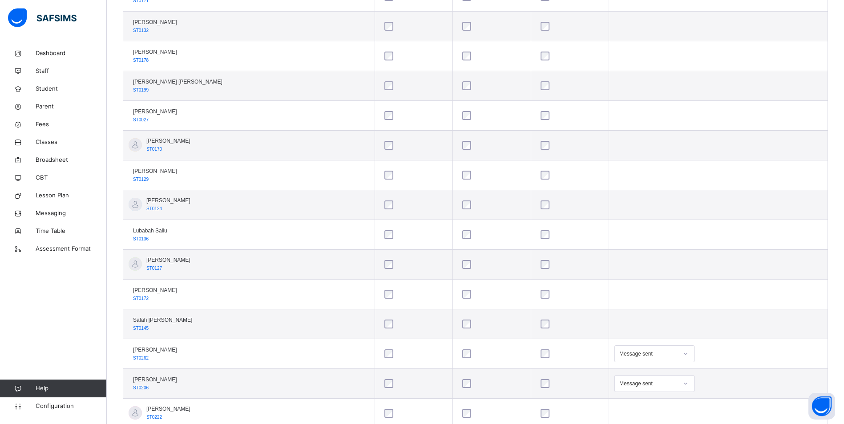
scroll to position [133, 0]
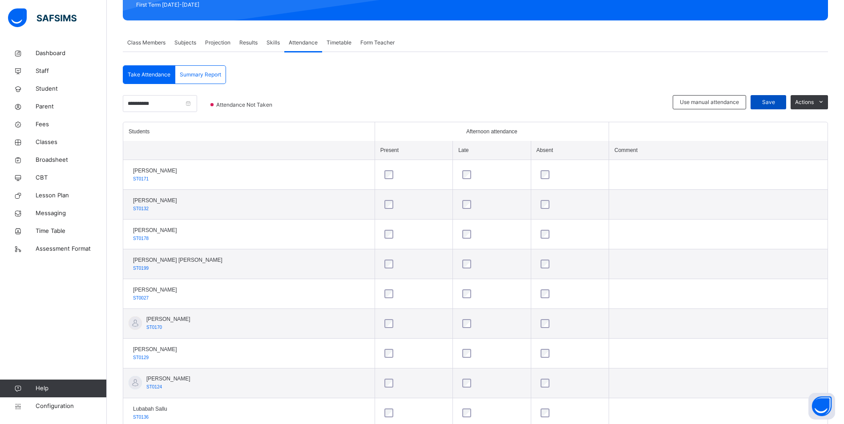
click at [778, 102] on span "Save" at bounding box center [768, 102] width 22 height 8
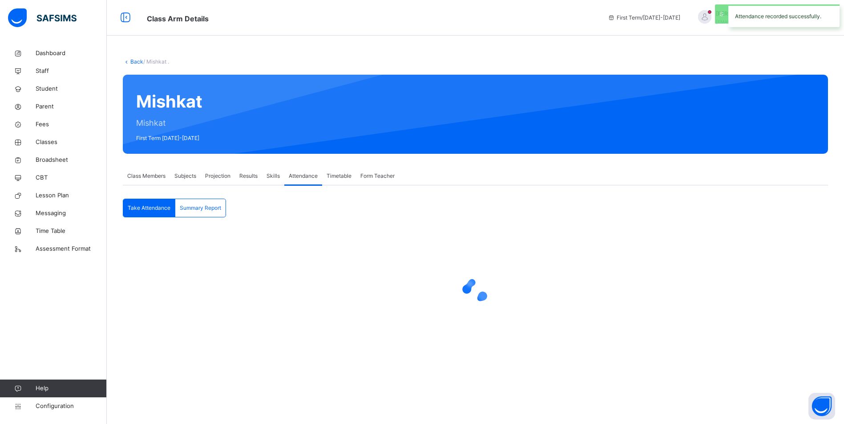
scroll to position [0, 0]
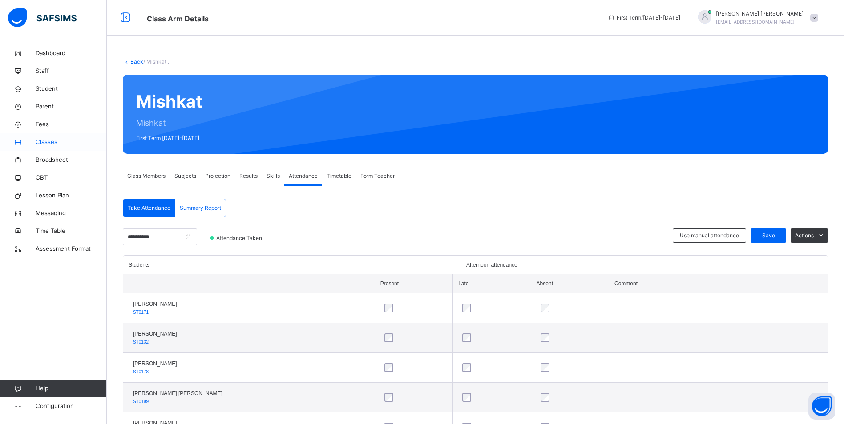
drag, startPoint x: 55, startPoint y: 137, endPoint x: 64, endPoint y: 137, distance: 8.9
click at [55, 137] on link "Classes" at bounding box center [53, 142] width 107 height 18
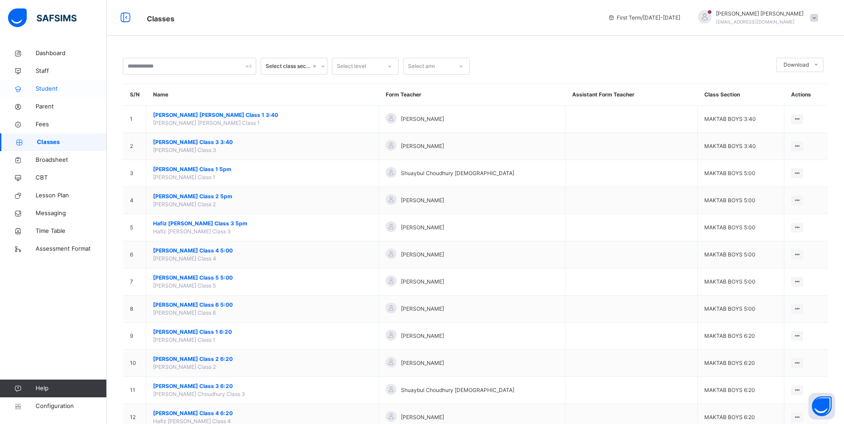
click at [51, 86] on span "Student" at bounding box center [71, 89] width 71 height 9
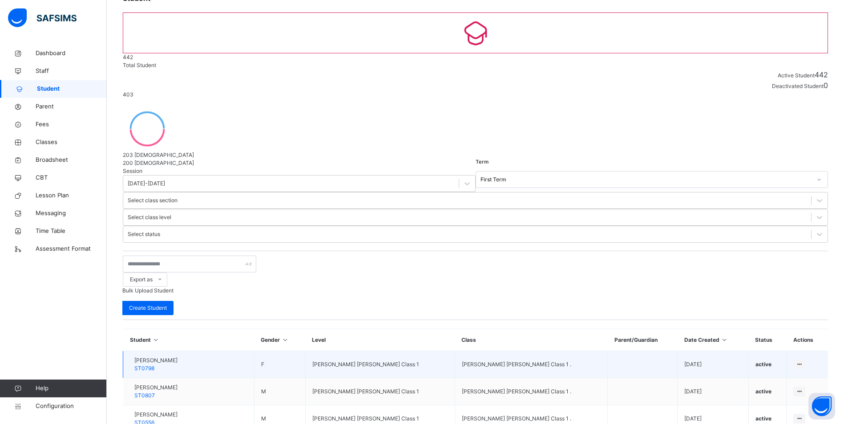
scroll to position [145, 0]
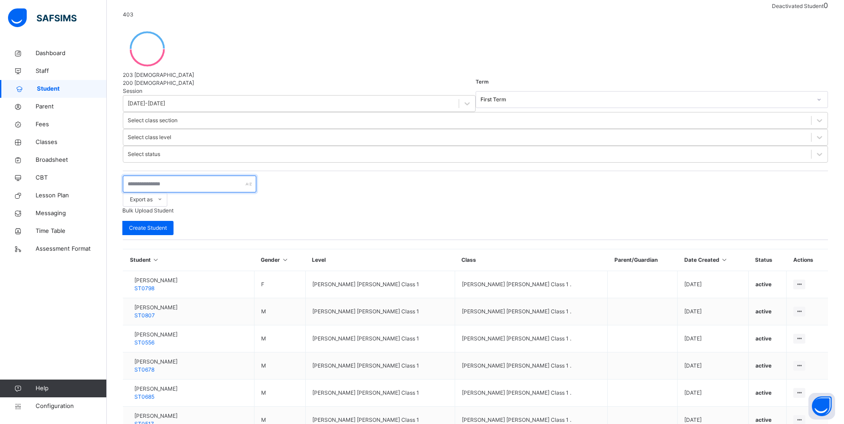
click at [205, 176] on input "text" at bounding box center [189, 184] width 133 height 17
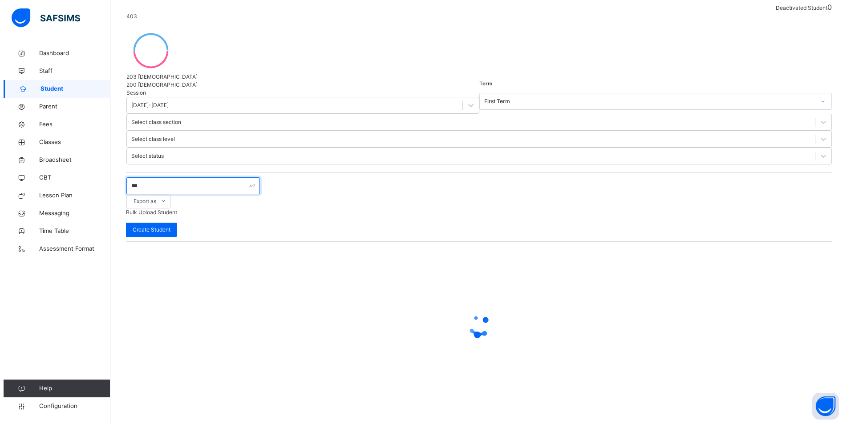
scroll to position [0, 0]
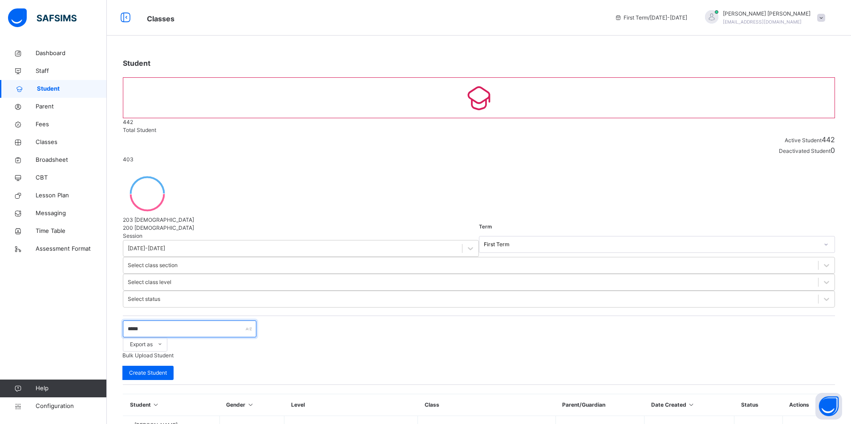
type input "*****"
click at [167, 369] on span "Create Student" at bounding box center [148, 373] width 38 height 8
select select "**"
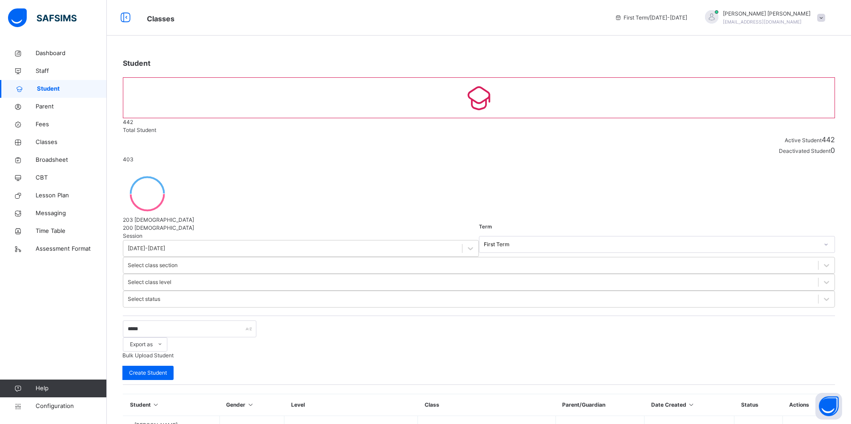
paste input "******"
type input "******"
paste input "*******"
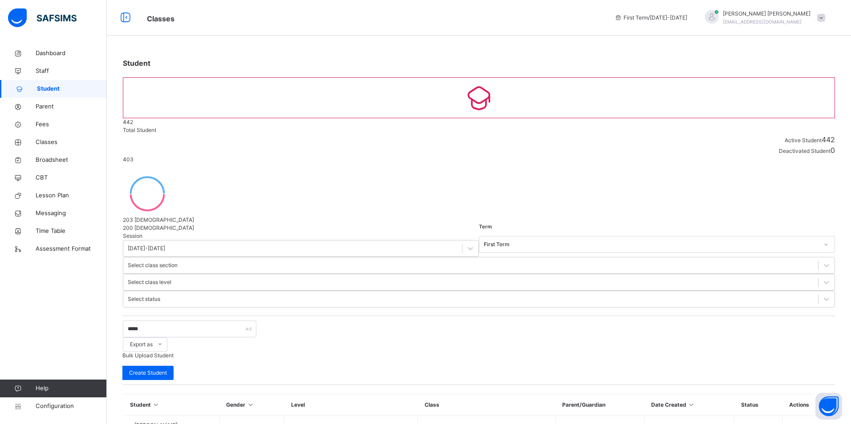
type input "*******"
drag, startPoint x: 600, startPoint y: 210, endPoint x: 612, endPoint y: 205, distance: 12.4
type input "*****"
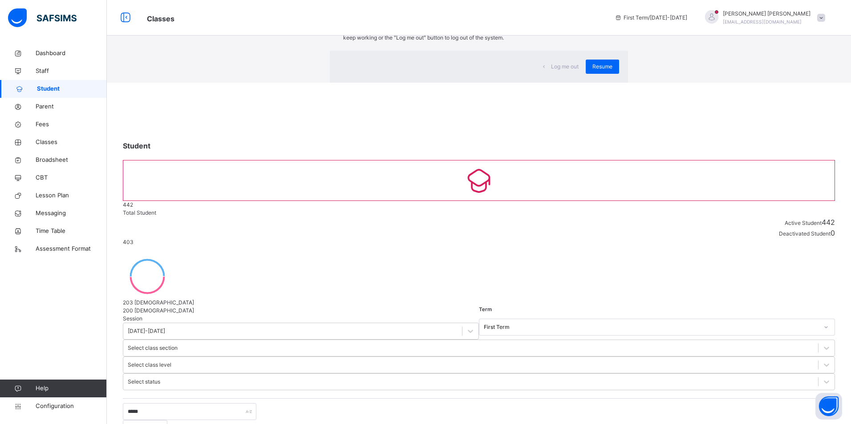
drag, startPoint x: 529, startPoint y: 260, endPoint x: 530, endPoint y: 266, distance: 6.3
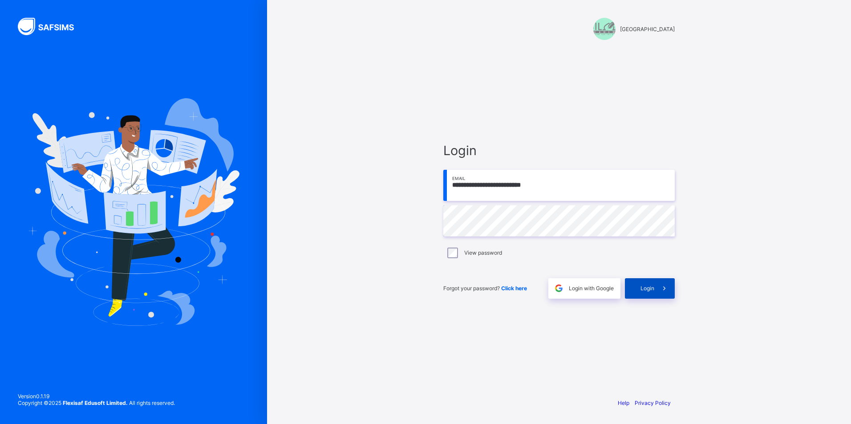
click at [663, 294] on span at bounding box center [664, 289] width 20 height 20
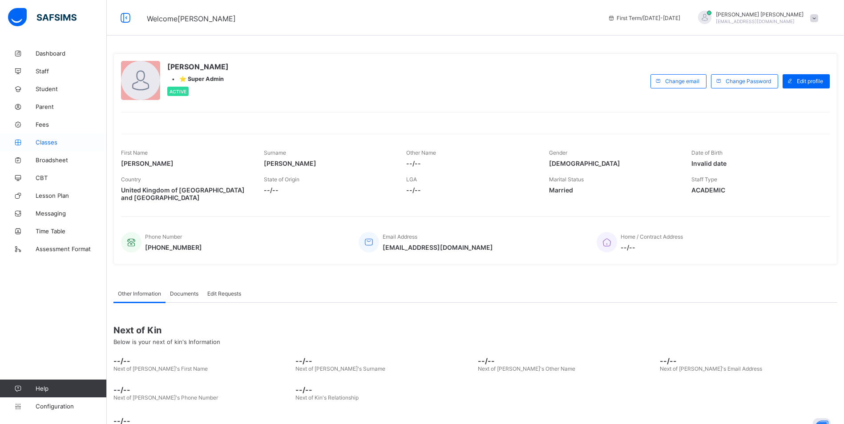
click at [47, 146] on link "Classes" at bounding box center [53, 142] width 107 height 18
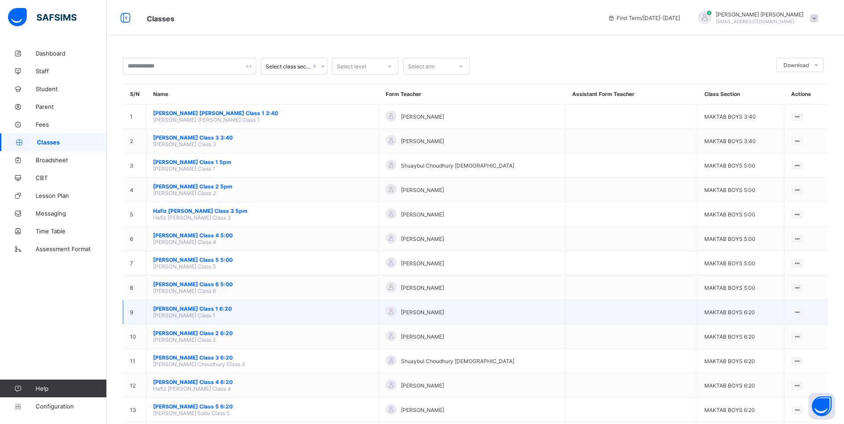
click at [226, 310] on span "[PERSON_NAME] Class 1 6:20" at bounding box center [262, 309] width 219 height 7
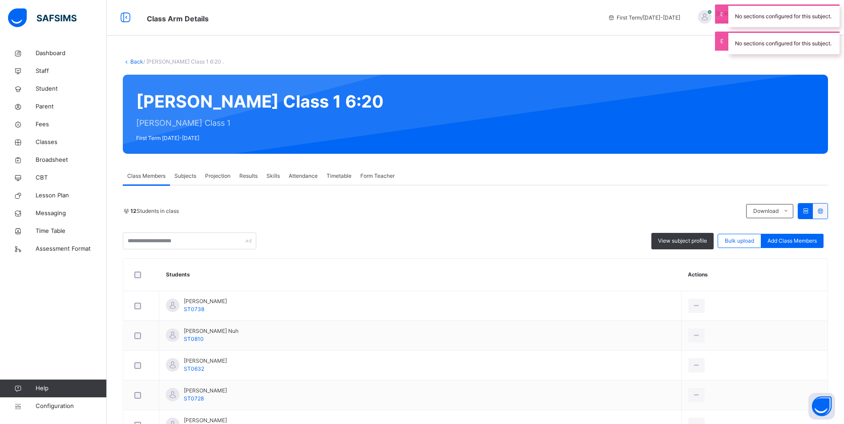
click at [310, 176] on span "Attendance" at bounding box center [303, 176] width 29 height 8
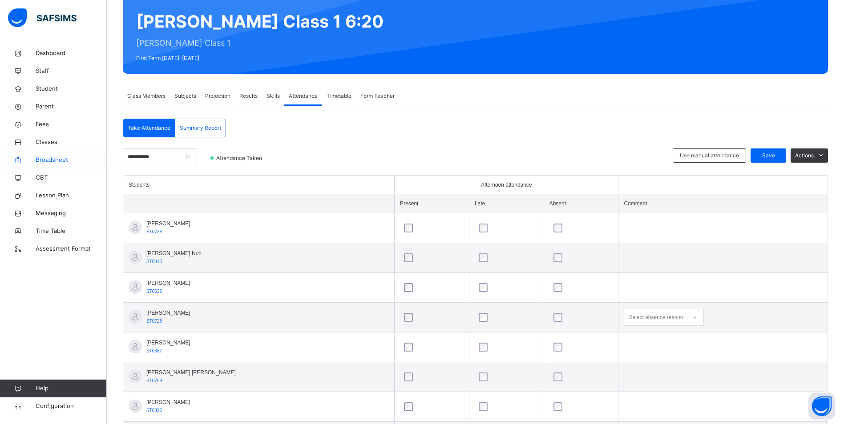
scroll to position [73, 0]
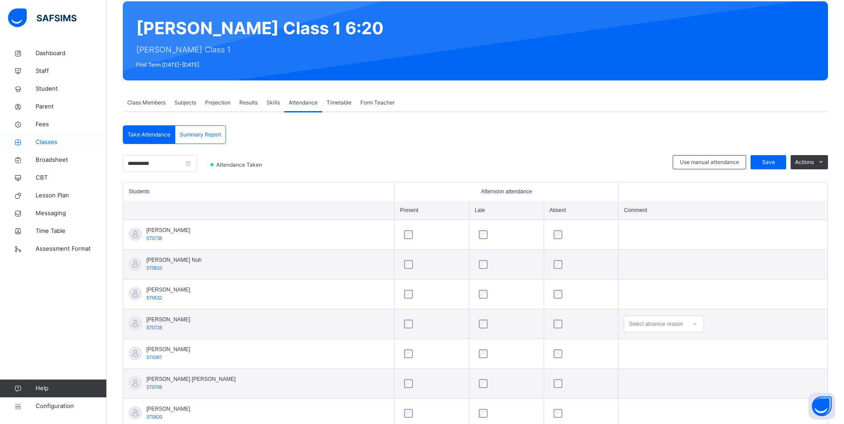
click at [44, 140] on span "Classes" at bounding box center [71, 142] width 71 height 9
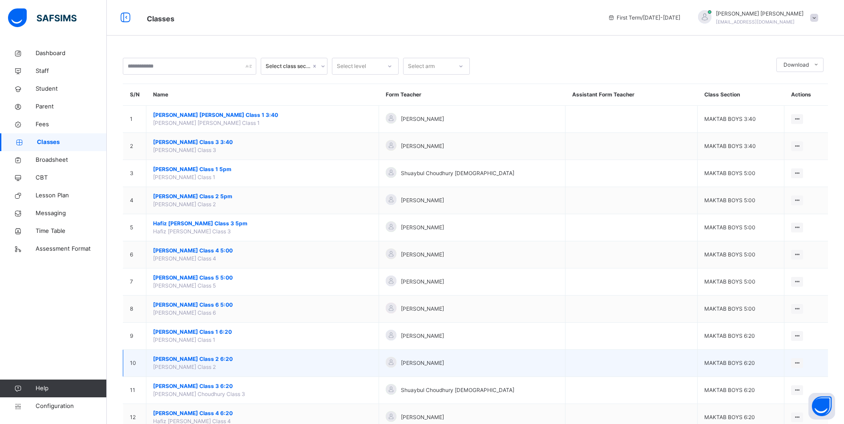
click at [242, 357] on span "[PERSON_NAME] Class 2 6:20" at bounding box center [262, 359] width 219 height 8
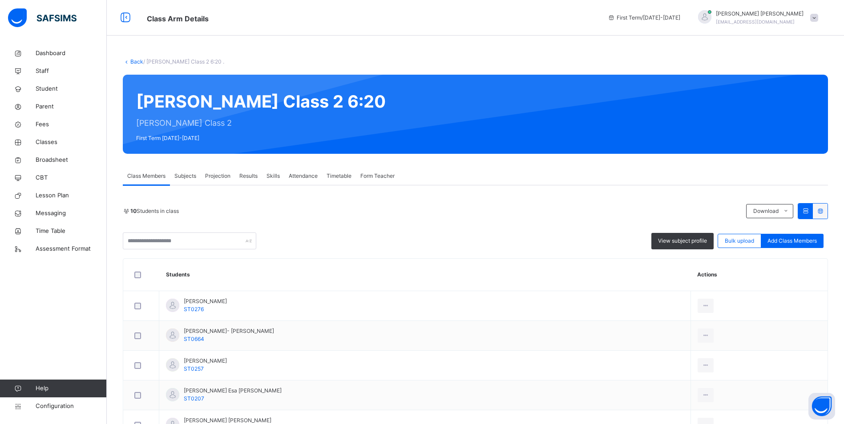
click at [309, 176] on span "Attendance" at bounding box center [303, 176] width 29 height 8
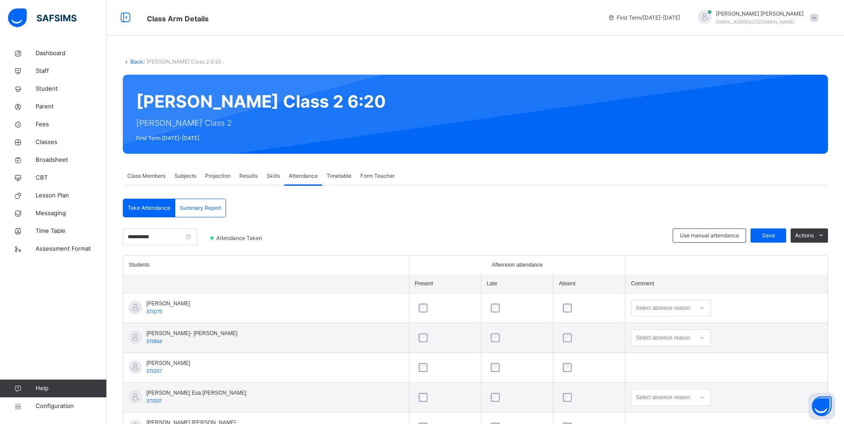
click at [631, 310] on div "Select absence reason" at bounding box center [671, 308] width 80 height 17
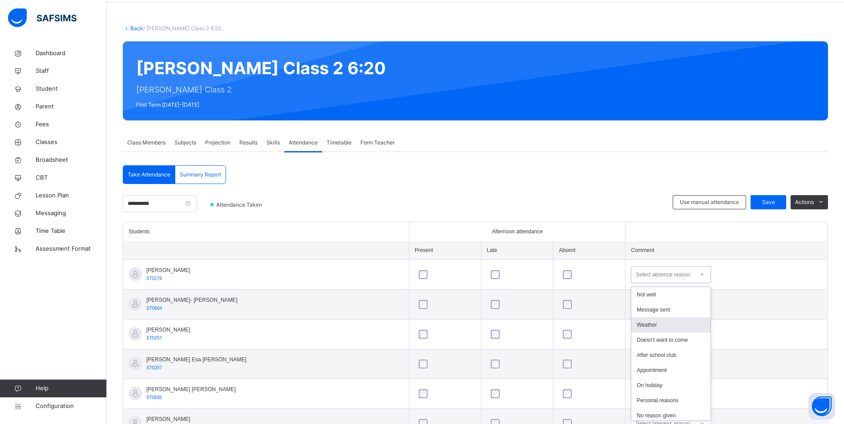
scroll to position [34, 0]
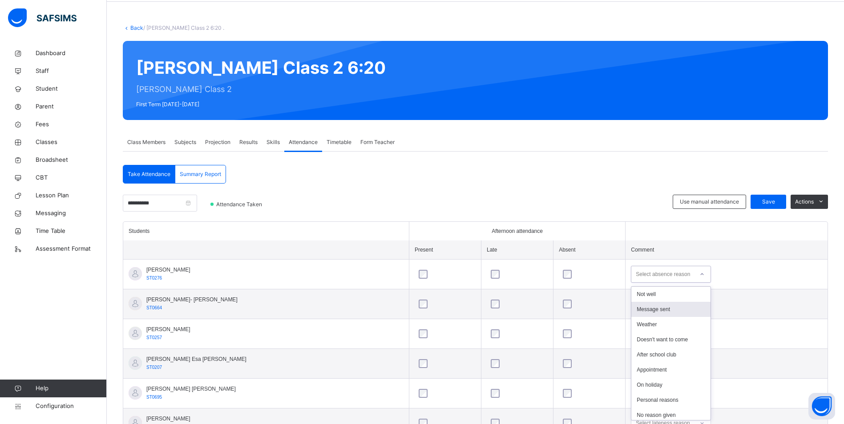
click at [635, 313] on div "Message sent" at bounding box center [670, 309] width 79 height 15
click at [631, 310] on div "Select absence reason" at bounding box center [671, 304] width 80 height 17
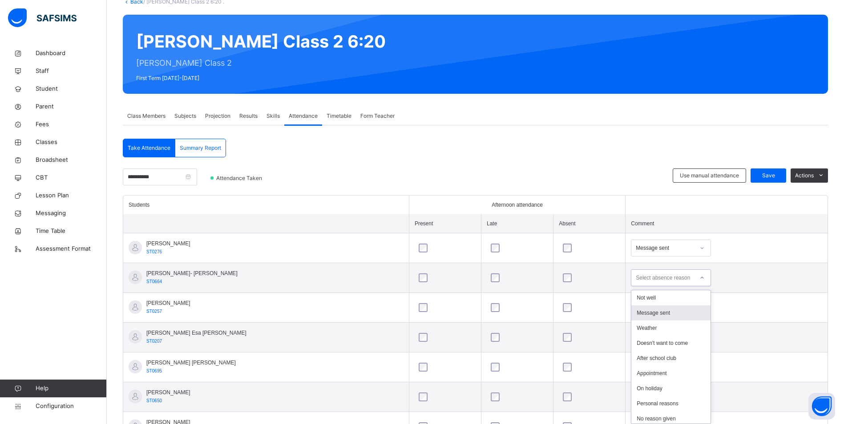
scroll to position [64, 0]
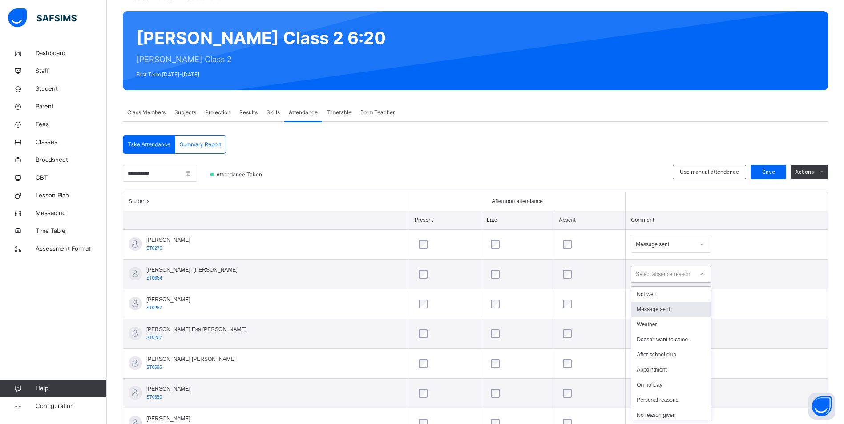
click at [631, 312] on div "Message sent" at bounding box center [670, 309] width 79 height 15
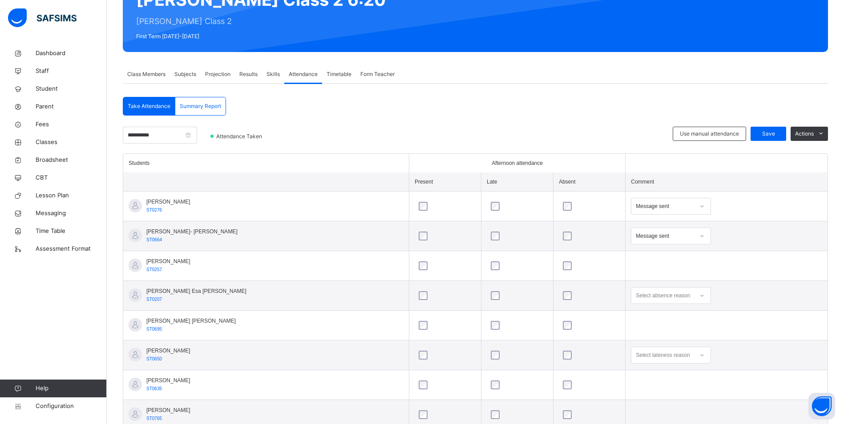
click at [671, 304] on div "Select absence reason" at bounding box center [671, 295] width 80 height 17
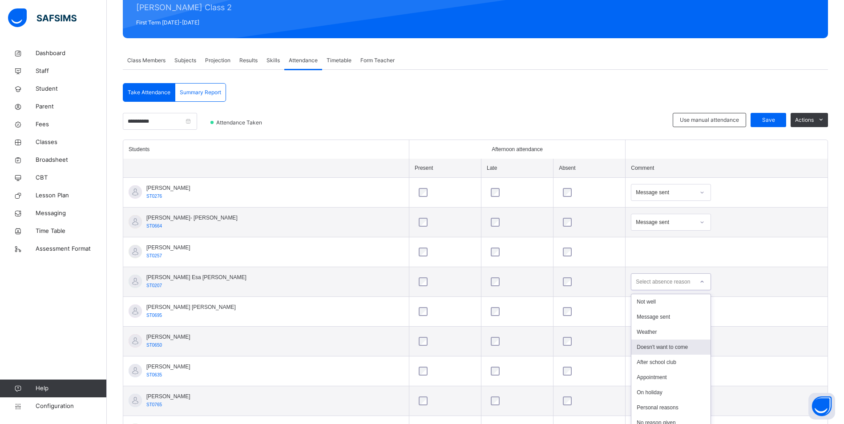
scroll to position [123, 0]
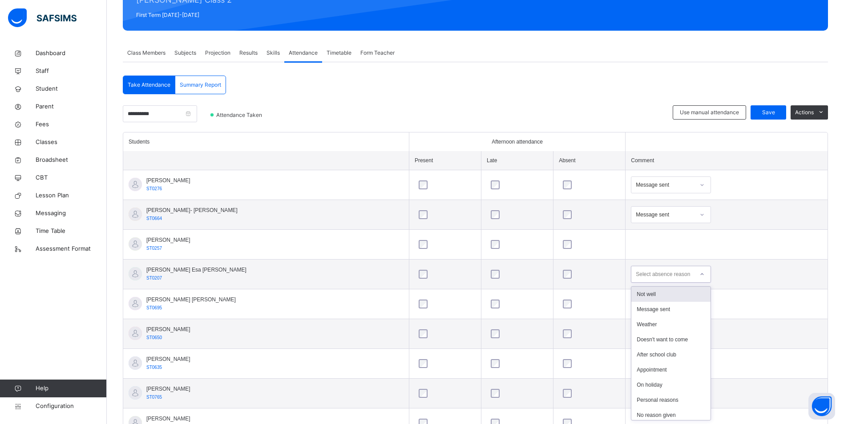
click at [665, 295] on div "Not well" at bounding box center [670, 294] width 79 height 15
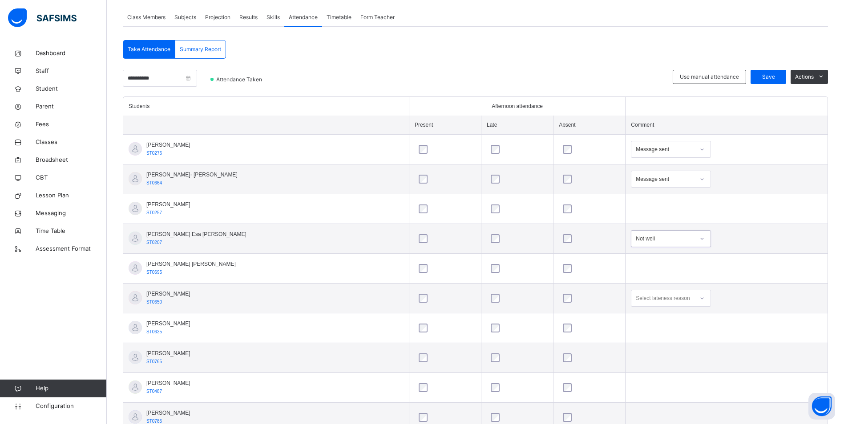
scroll to position [192, 0]
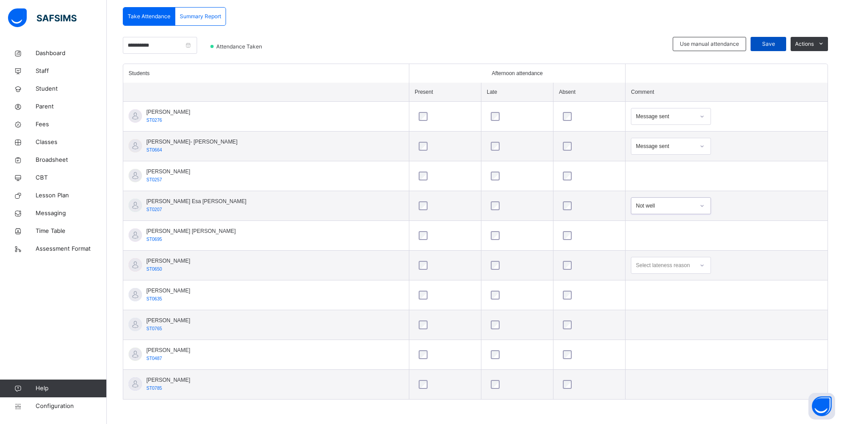
click at [765, 48] on div "Save" at bounding box center [769, 44] width 36 height 14
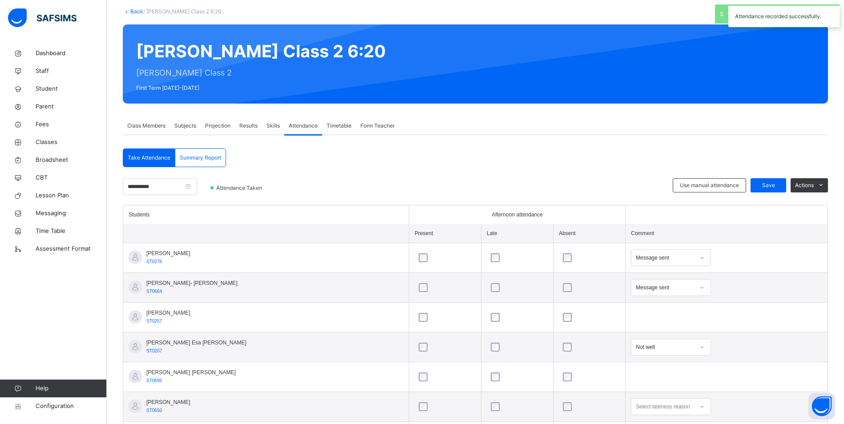
scroll to position [178, 0]
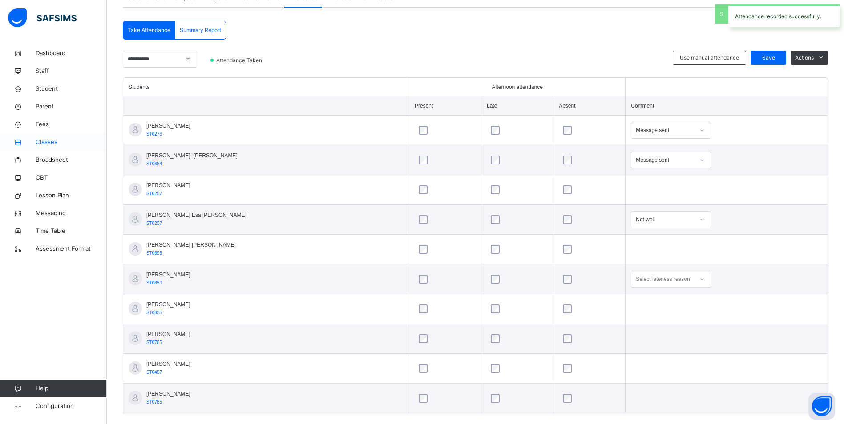
click at [55, 143] on span "Classes" at bounding box center [71, 142] width 71 height 9
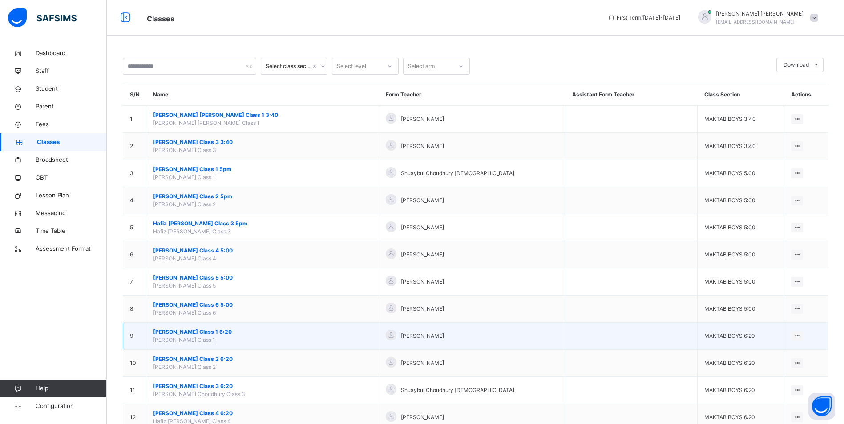
click at [226, 329] on span "[PERSON_NAME] Class 1 6:20" at bounding box center [262, 332] width 219 height 8
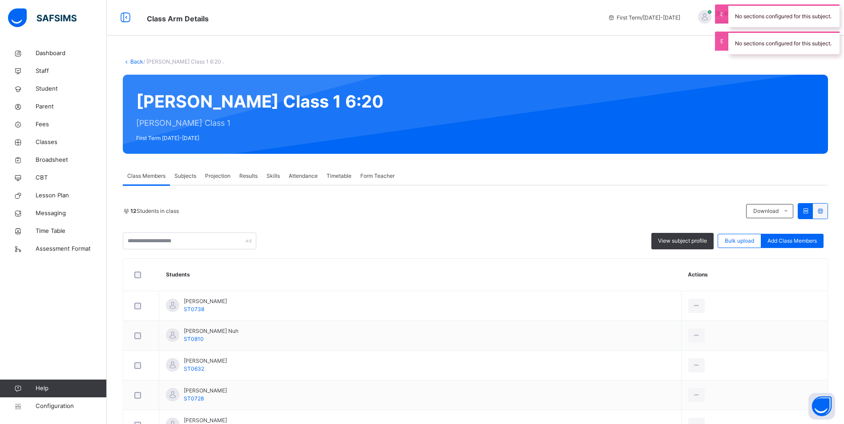
click at [305, 173] on span "Attendance" at bounding box center [303, 176] width 29 height 8
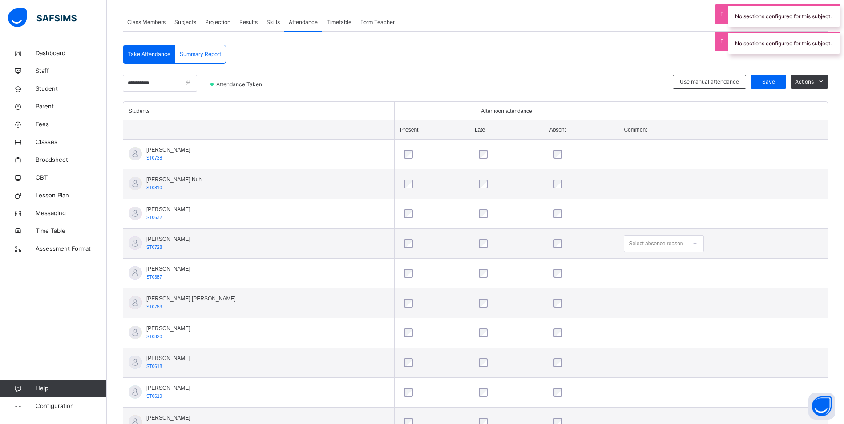
scroll to position [118, 0]
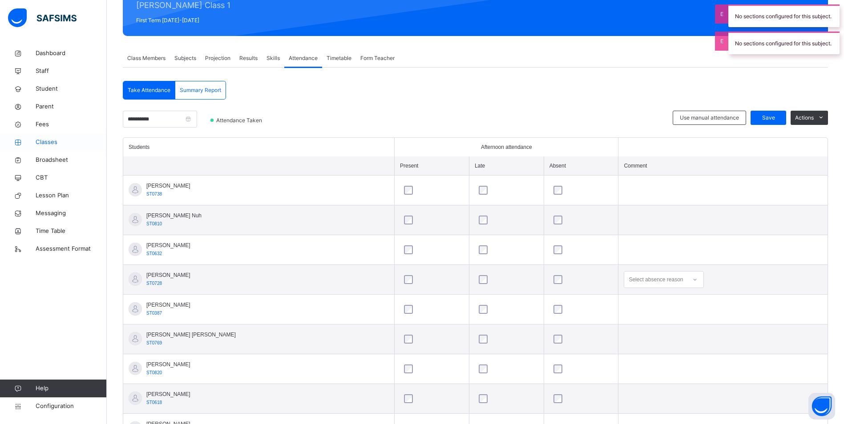
click at [55, 142] on span "Classes" at bounding box center [71, 142] width 71 height 9
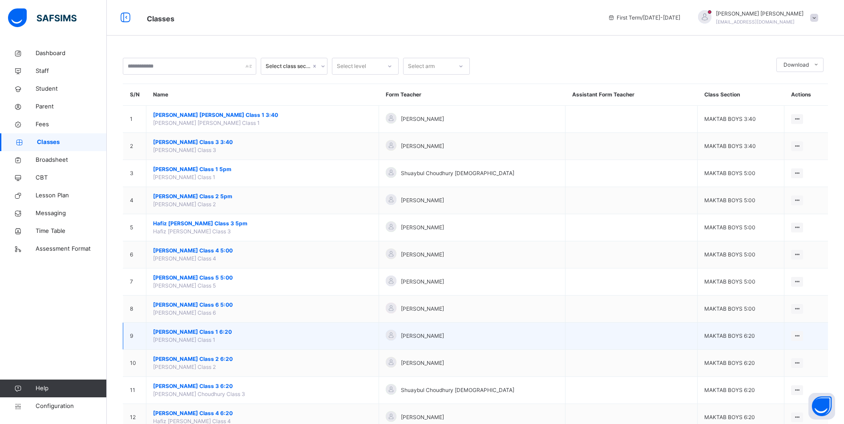
click at [231, 328] on span "[PERSON_NAME] Class 1 6:20" at bounding box center [262, 332] width 219 height 8
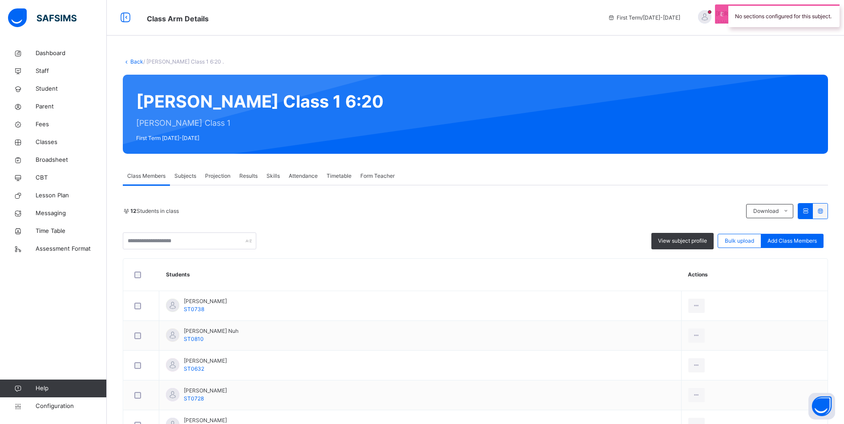
click at [296, 177] on span "Attendance" at bounding box center [303, 176] width 29 height 8
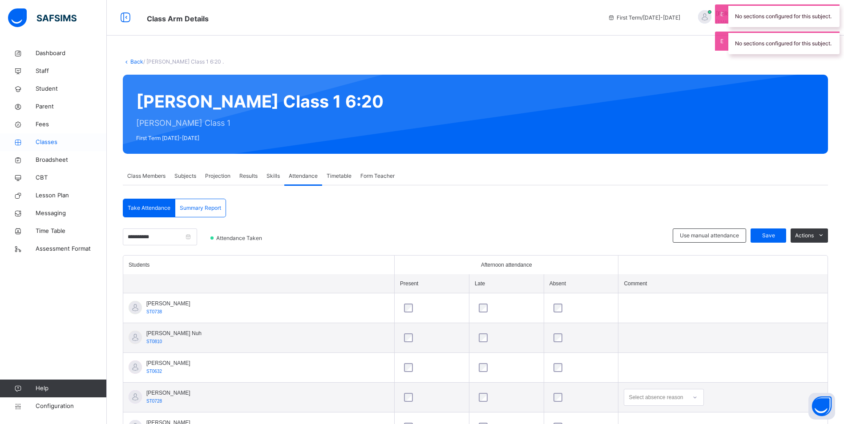
click at [45, 142] on span "Classes" at bounding box center [71, 142] width 71 height 9
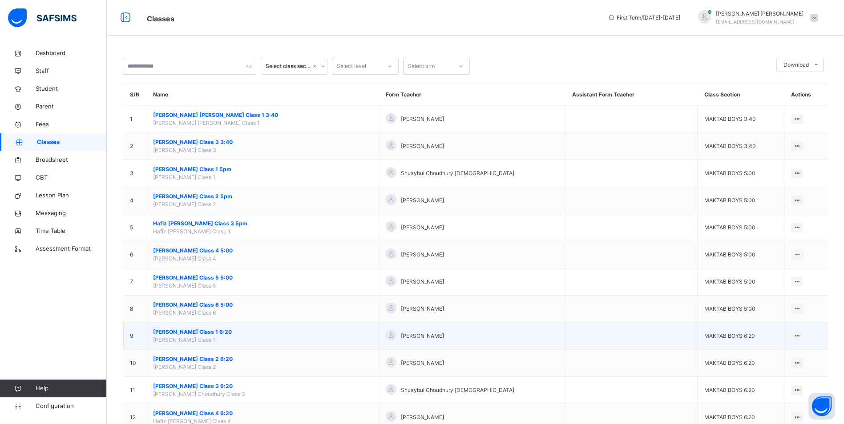
click at [214, 333] on span "[PERSON_NAME] Class 1 6:20" at bounding box center [262, 332] width 219 height 8
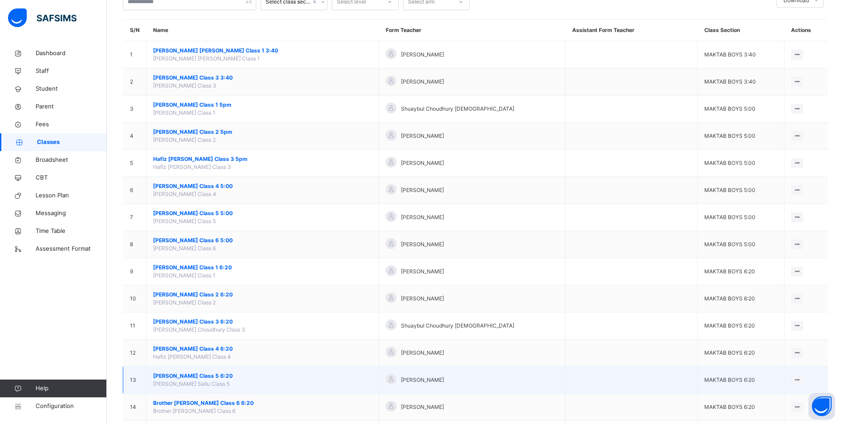
scroll to position [89, 0]
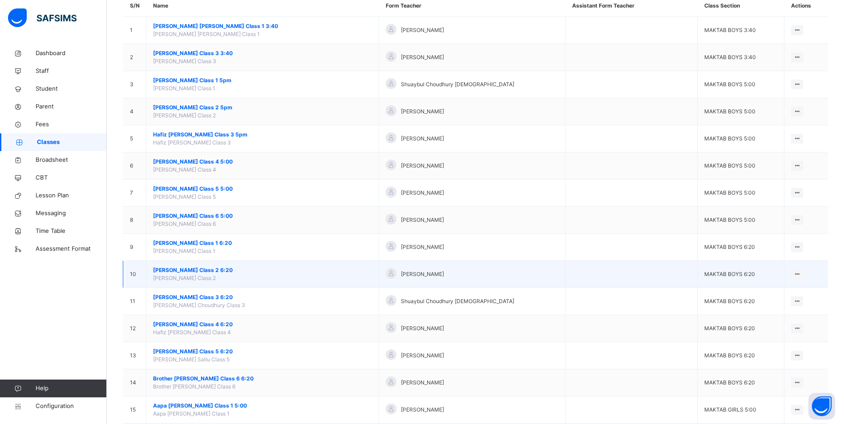
click at [201, 272] on span "[PERSON_NAME] Class 2 6:20" at bounding box center [262, 271] width 219 height 8
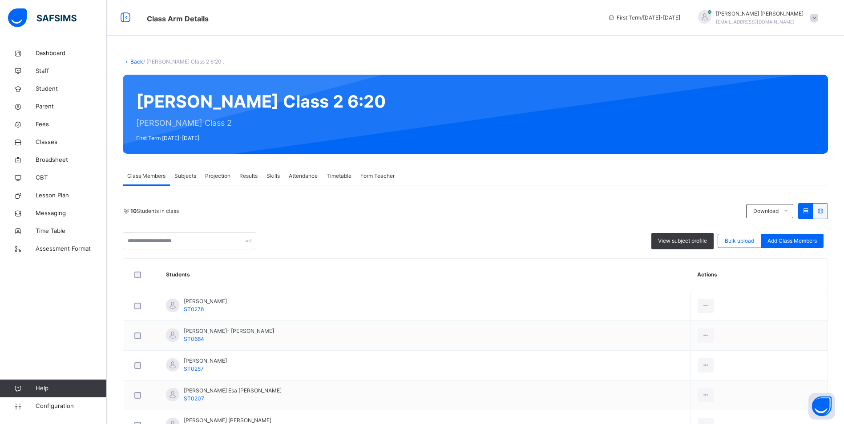
click at [302, 173] on span "Attendance" at bounding box center [303, 176] width 29 height 8
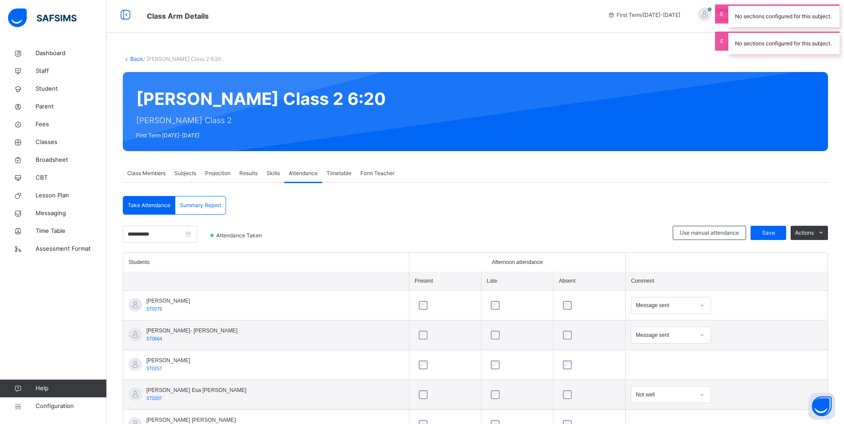
scroll to position [89, 0]
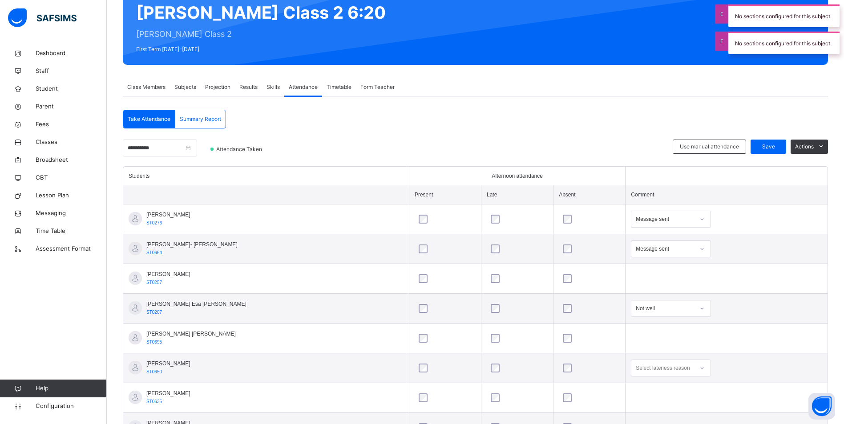
click at [646, 248] on div "Message sent" at bounding box center [665, 249] width 59 height 8
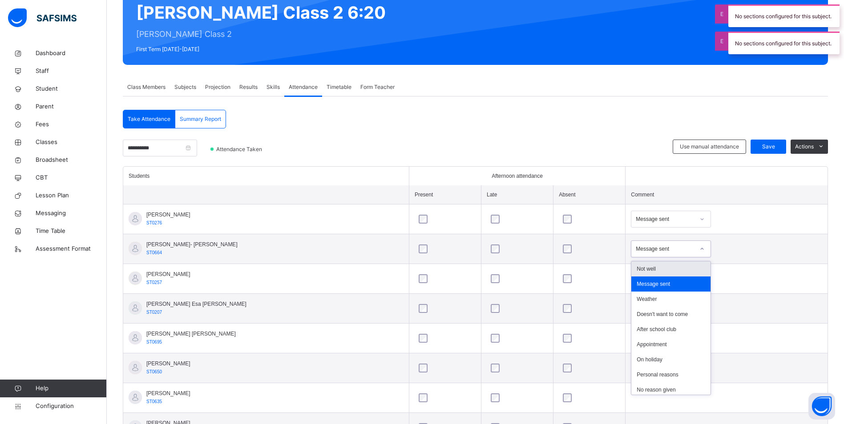
click at [640, 265] on div "Not well" at bounding box center [670, 269] width 79 height 15
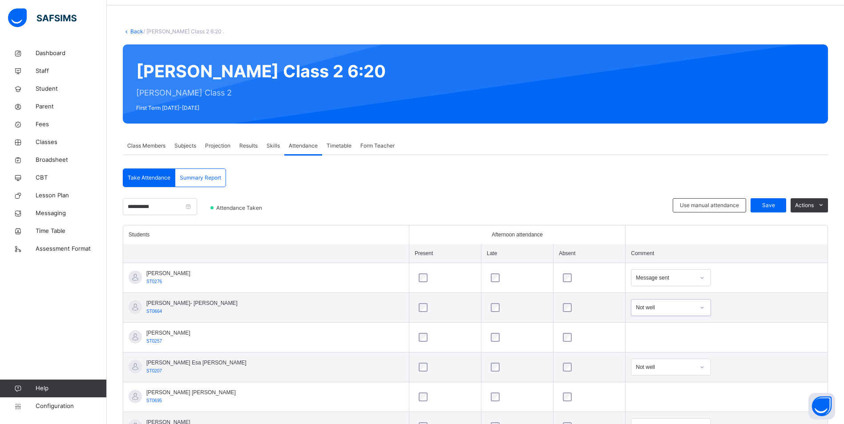
scroll to position [14, 0]
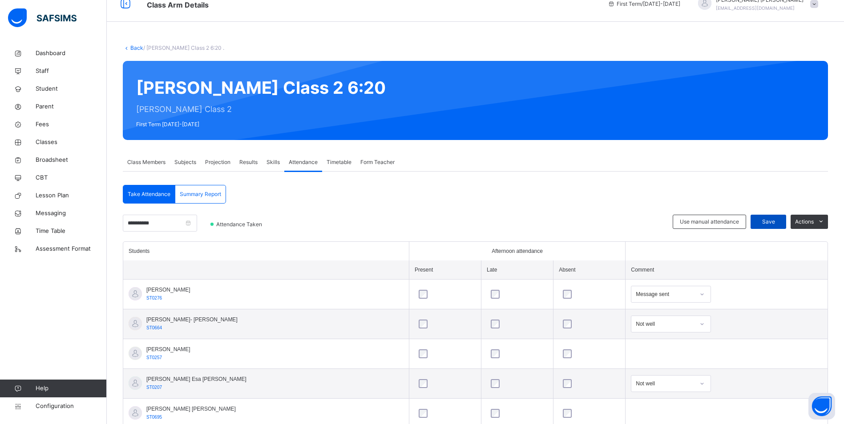
click at [759, 222] on div "Save" at bounding box center [769, 222] width 36 height 14
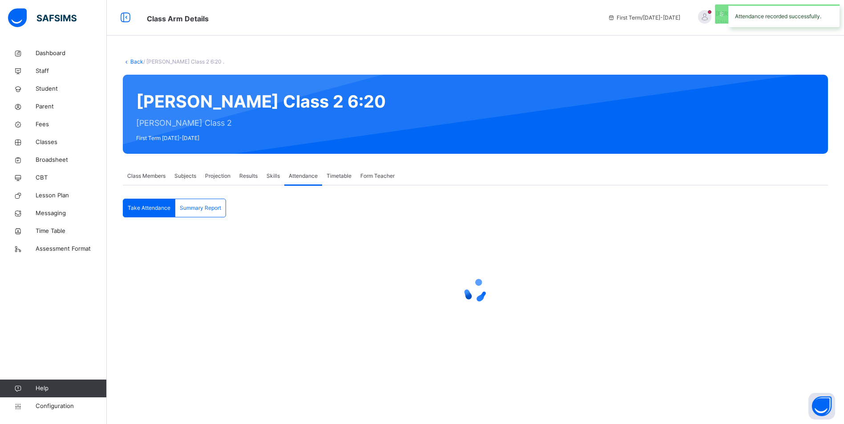
scroll to position [0, 0]
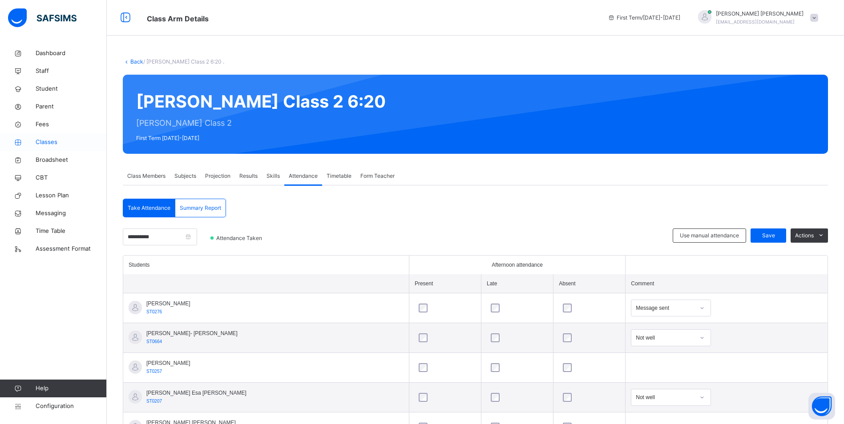
drag, startPoint x: 46, startPoint y: 138, endPoint x: 61, endPoint y: 140, distance: 15.2
click at [46, 138] on span "Classes" at bounding box center [71, 142] width 71 height 9
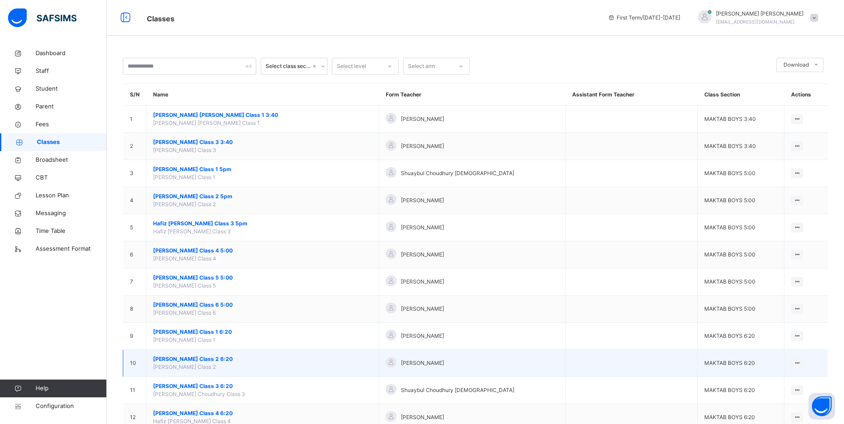
click at [230, 360] on span "[PERSON_NAME] Class 2 6:20" at bounding box center [262, 359] width 219 height 8
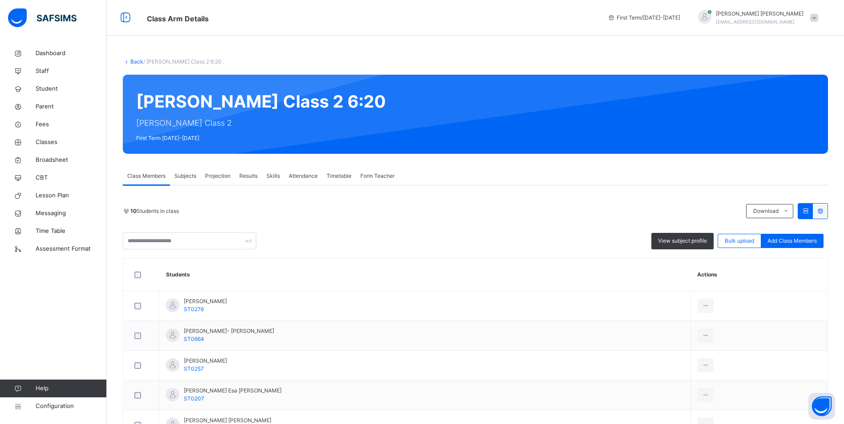
click at [301, 178] on span "Attendance" at bounding box center [303, 176] width 29 height 8
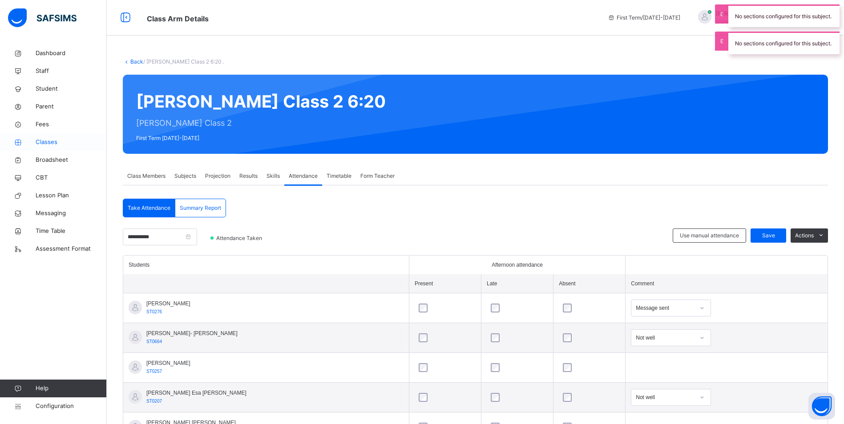
click at [47, 142] on span "Classes" at bounding box center [71, 142] width 71 height 9
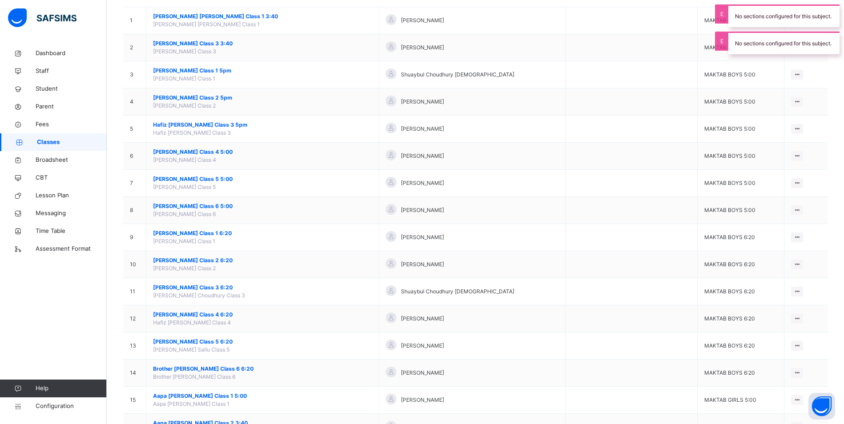
scroll to position [133, 0]
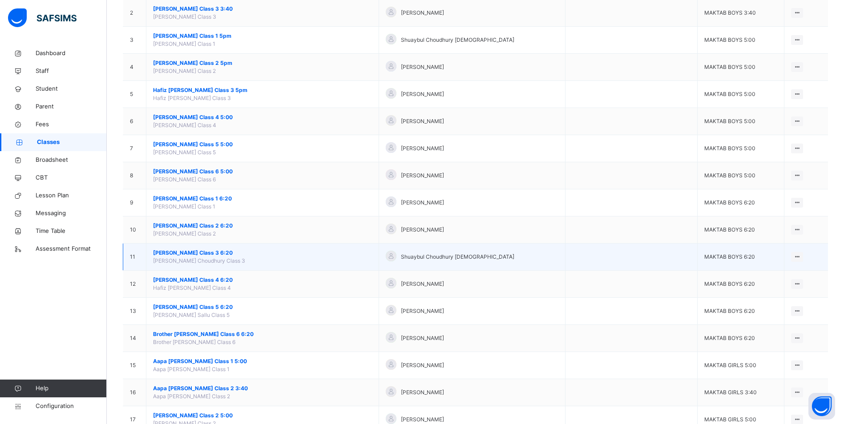
click at [200, 252] on span "[PERSON_NAME] Class 3 6:20" at bounding box center [262, 253] width 219 height 8
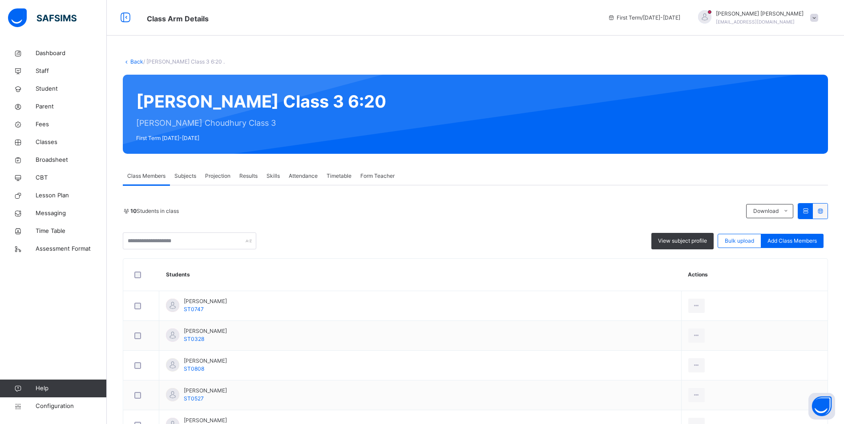
click at [301, 174] on span "Attendance" at bounding box center [303, 176] width 29 height 8
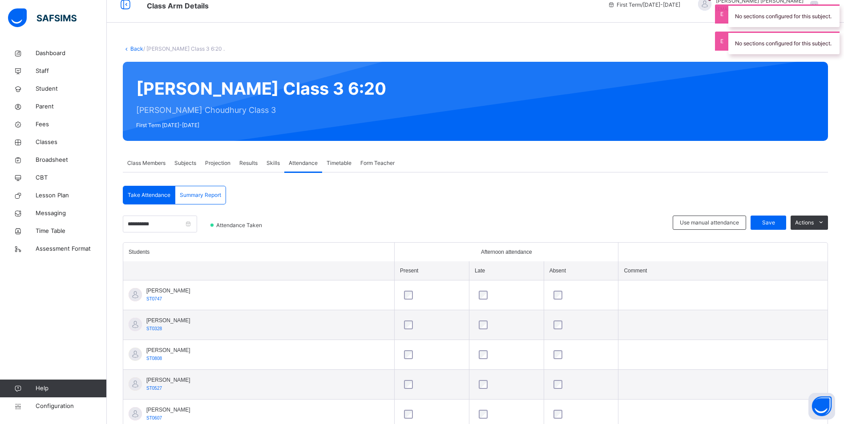
scroll to position [192, 0]
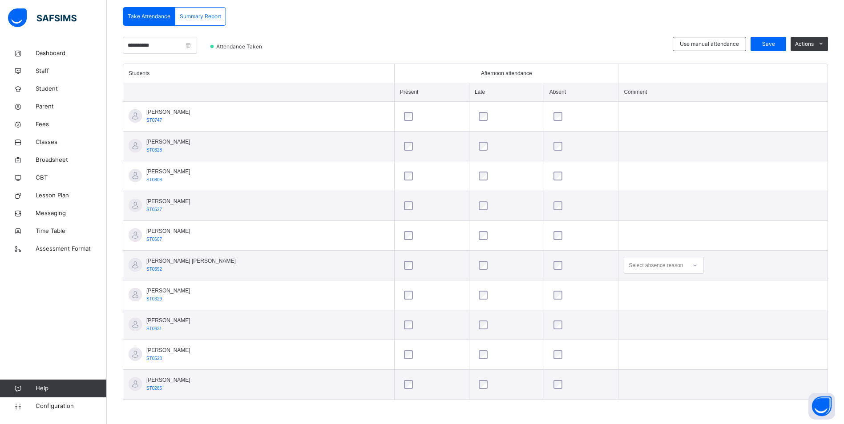
click at [629, 267] on div "Select absence reason" at bounding box center [656, 265] width 54 height 17
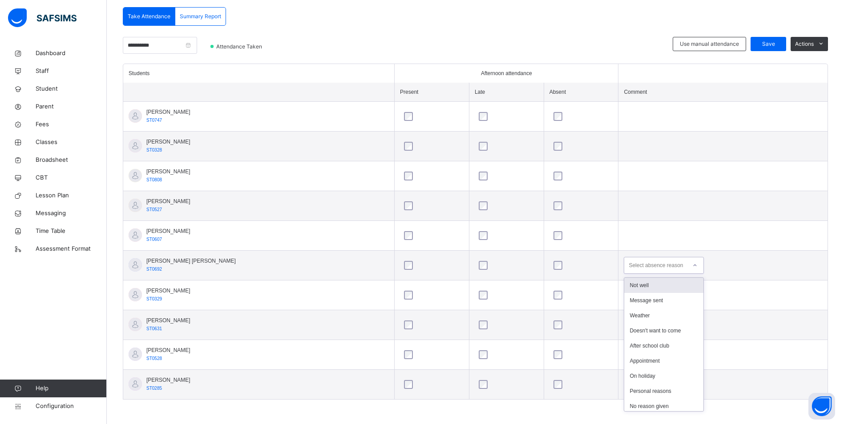
click at [634, 287] on div "Not well" at bounding box center [663, 285] width 79 height 15
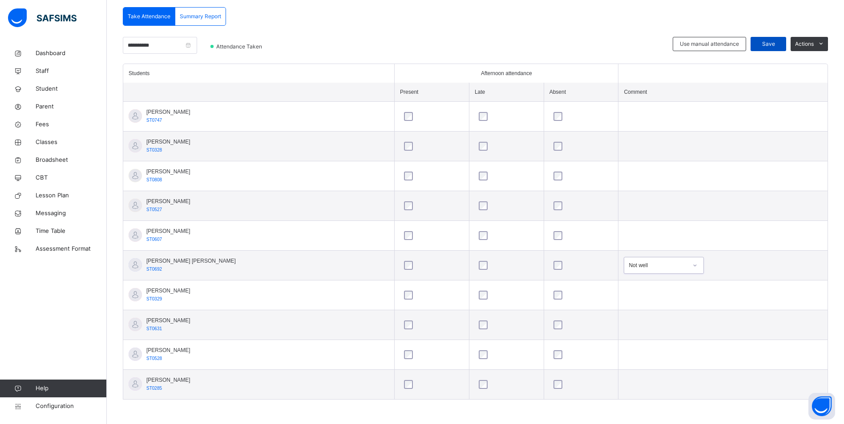
click at [775, 43] on span "Save" at bounding box center [768, 44] width 22 height 8
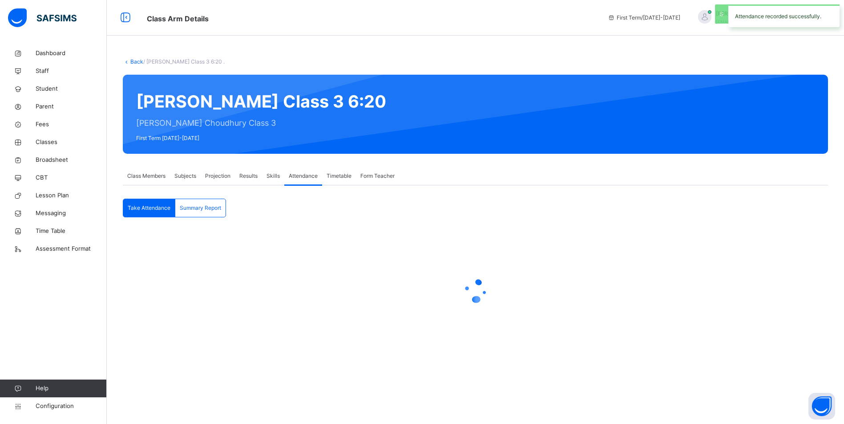
scroll to position [0, 0]
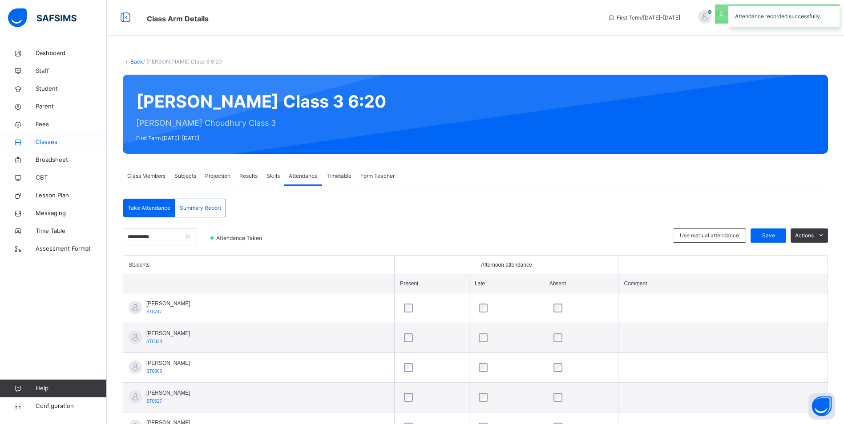
click at [44, 144] on span "Classes" at bounding box center [71, 142] width 71 height 9
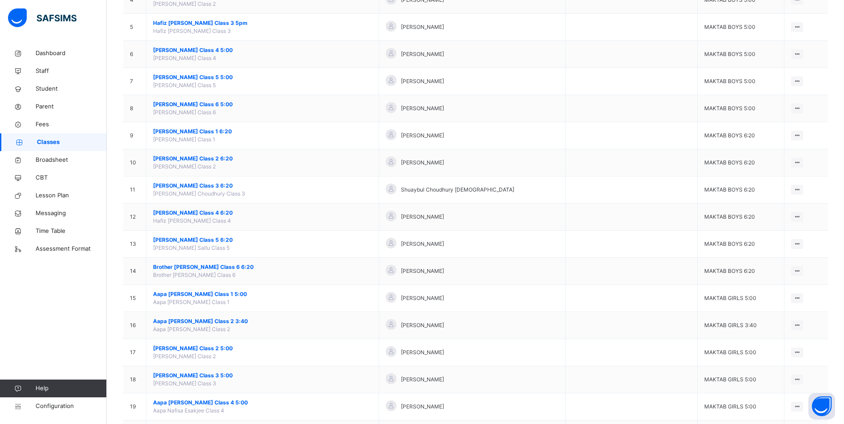
scroll to position [222, 0]
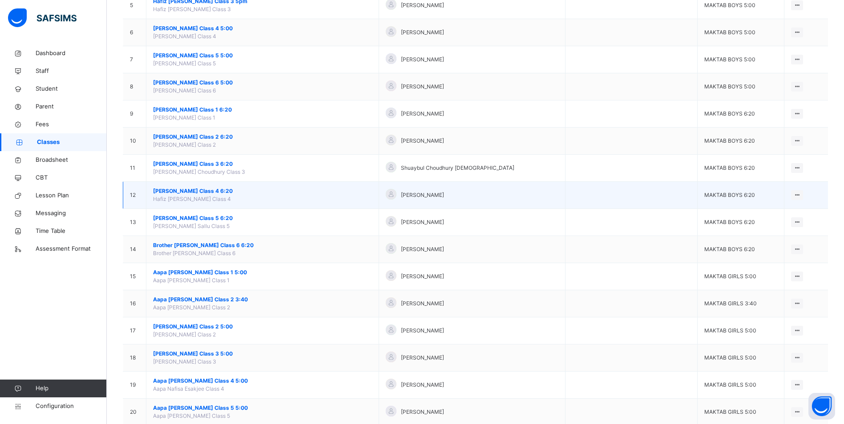
click at [194, 186] on td "Hafiz Talhah Salloo Class 4 6:20 Hafiz Talhah Salloo Class 4" at bounding box center [262, 195] width 233 height 27
click at [194, 191] on span "[PERSON_NAME] Class 4 6:20" at bounding box center [262, 191] width 219 height 8
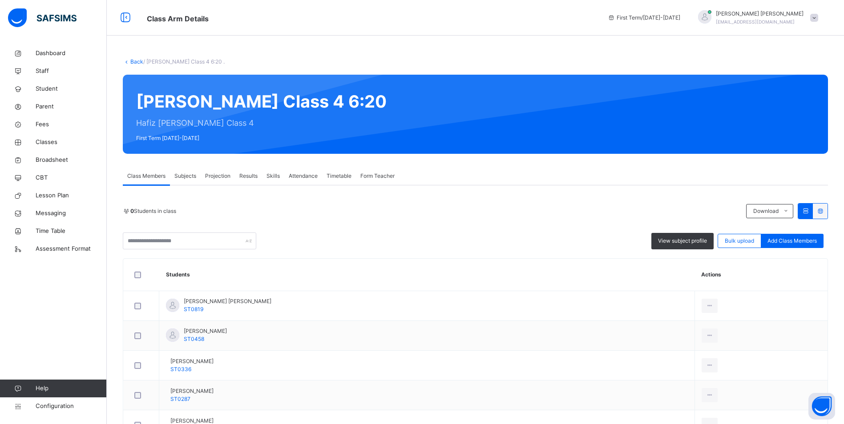
click at [289, 175] on span "Attendance" at bounding box center [303, 176] width 29 height 8
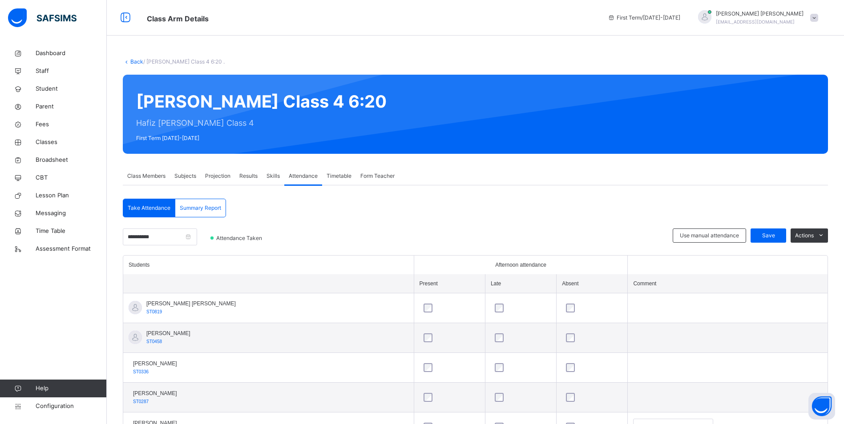
scroll to position [222, 0]
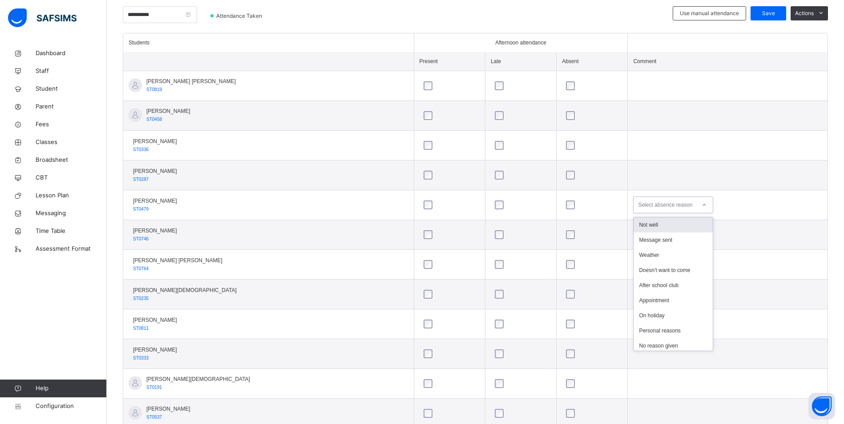
click at [638, 211] on div "Select absence reason" at bounding box center [665, 205] width 54 height 17
click at [647, 228] on div "Not well" at bounding box center [673, 225] width 79 height 15
click at [645, 262] on div "Select absence reason" at bounding box center [665, 264] width 54 height 17
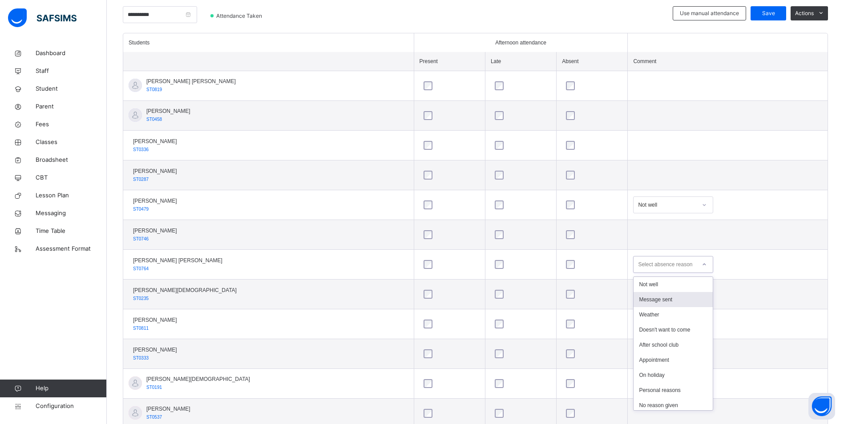
click at [646, 297] on div "Message sent" at bounding box center [673, 299] width 79 height 15
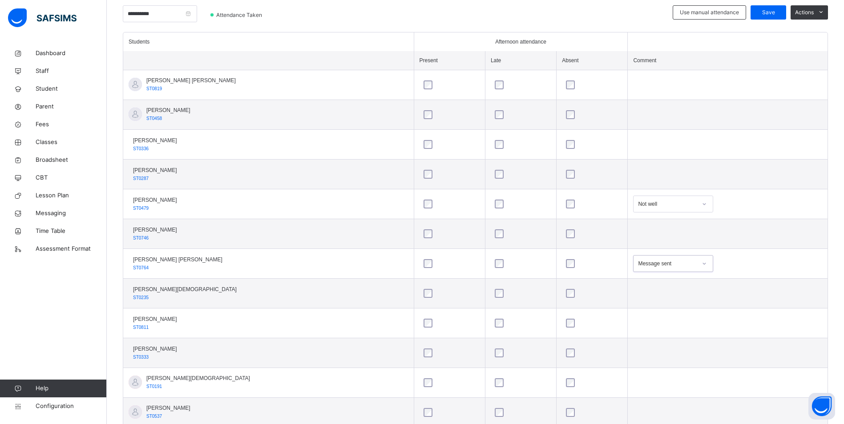
scroll to position [73, 0]
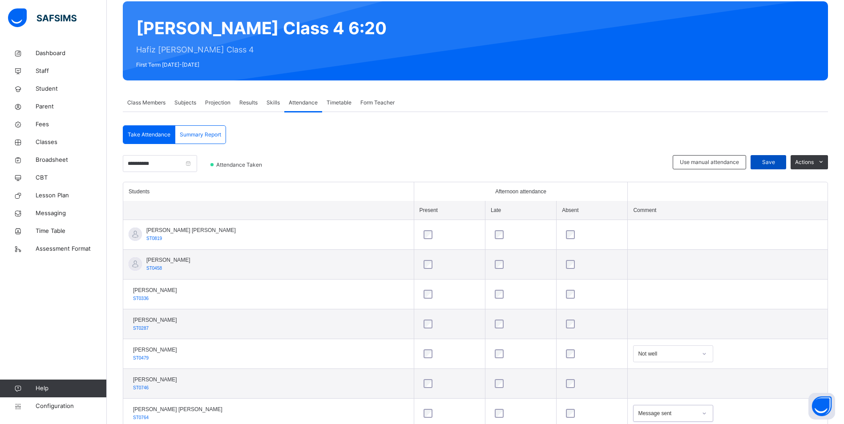
click at [767, 168] on div "Save" at bounding box center [769, 162] width 36 height 14
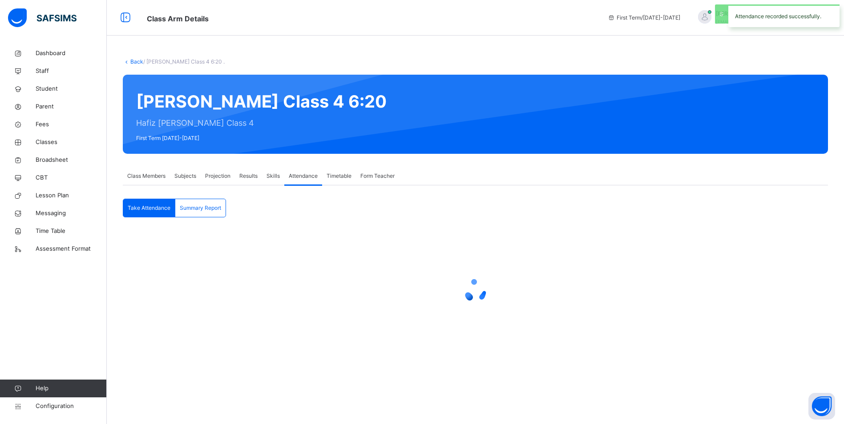
scroll to position [0, 0]
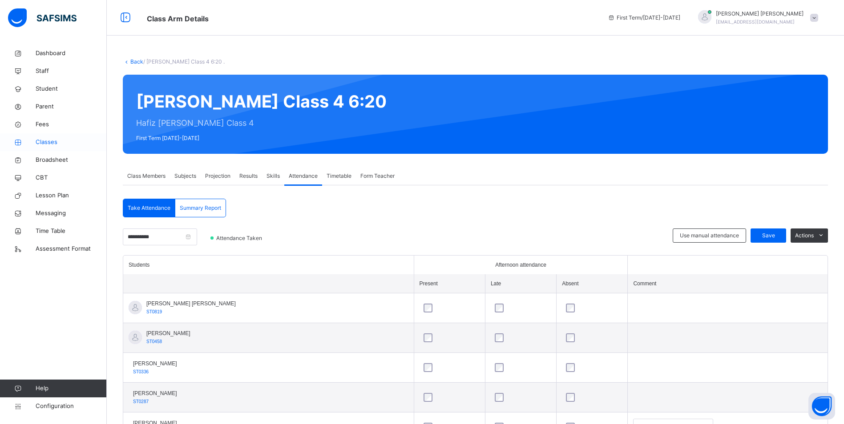
click at [43, 144] on span "Classes" at bounding box center [71, 142] width 71 height 9
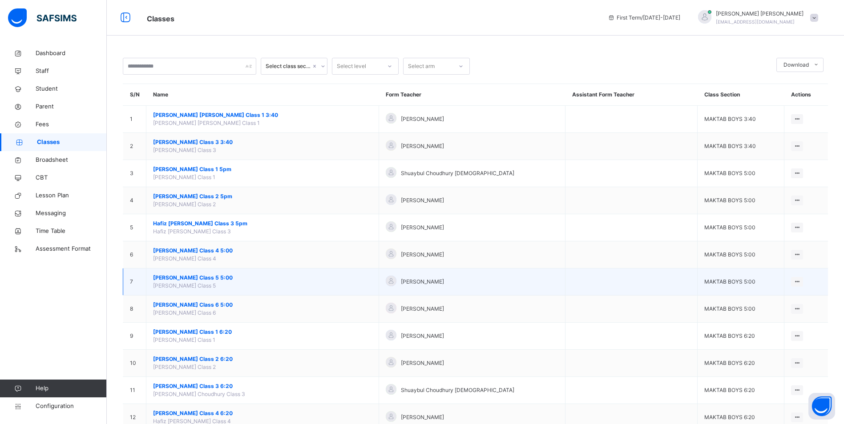
scroll to position [133, 0]
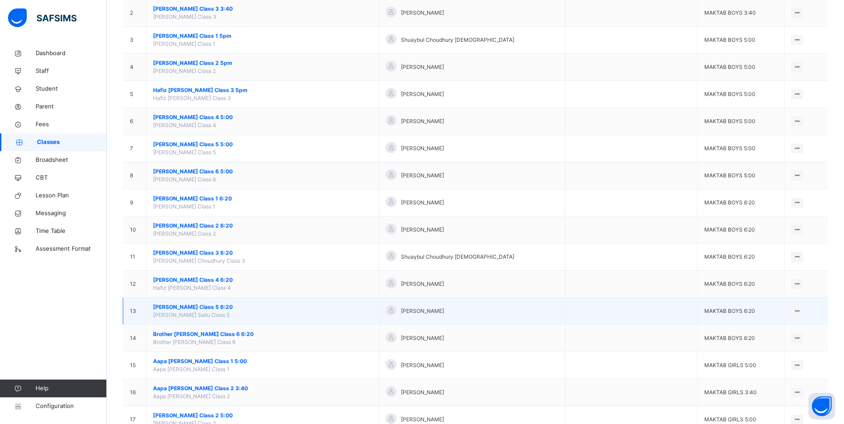
click at [225, 308] on span "[PERSON_NAME] Class 5 6:20" at bounding box center [262, 307] width 219 height 8
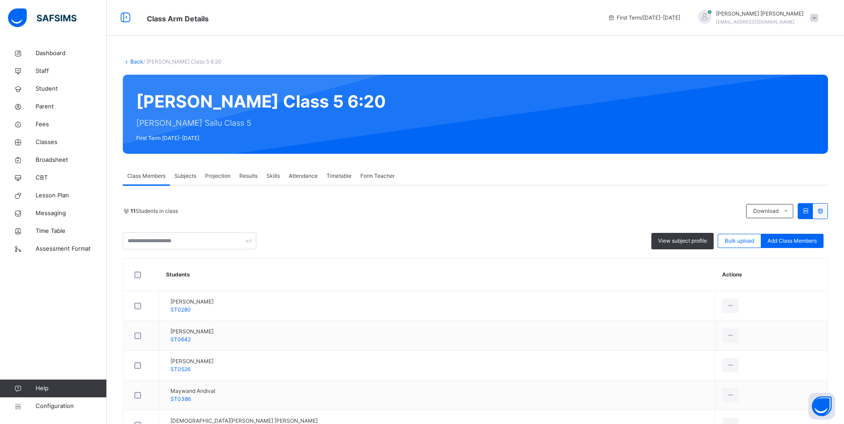
click at [296, 176] on span "Attendance" at bounding box center [303, 176] width 29 height 8
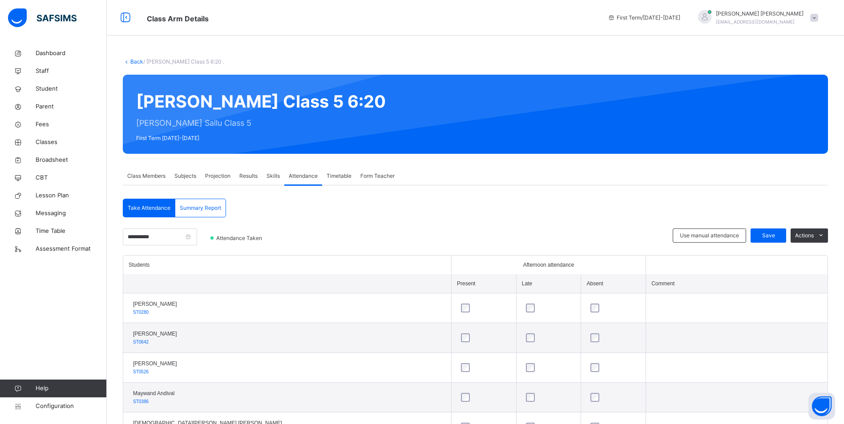
scroll to position [222, 0]
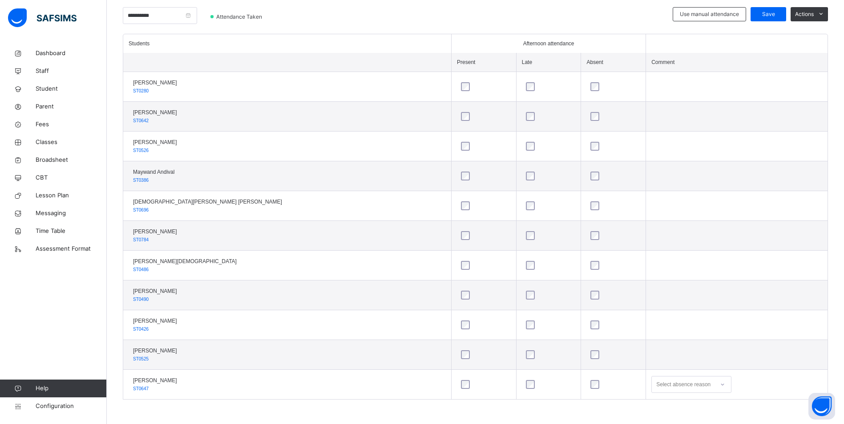
click at [651, 386] on div "Select absence reason" at bounding box center [691, 384] width 80 height 17
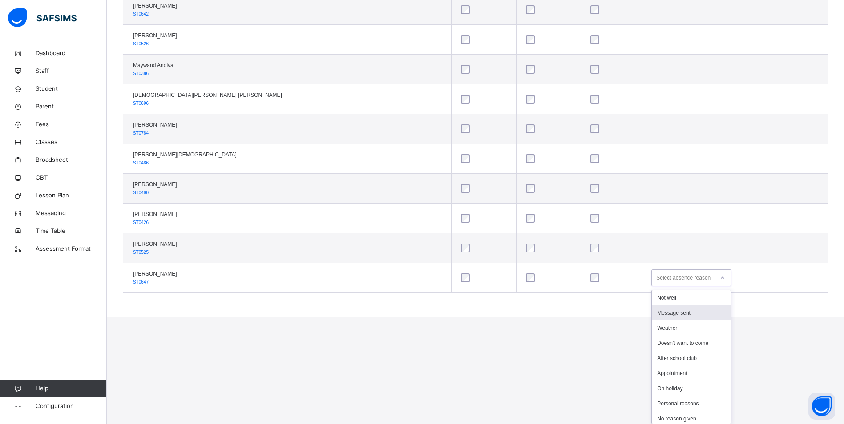
click at [652, 315] on div "Message sent" at bounding box center [691, 313] width 79 height 15
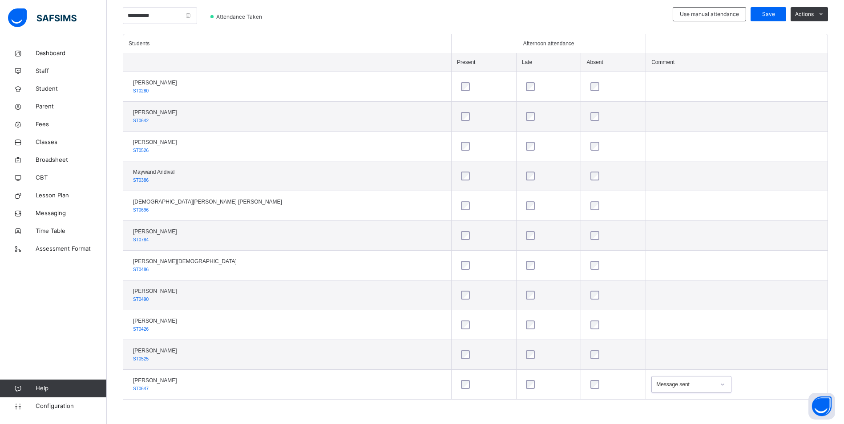
scroll to position [0, 0]
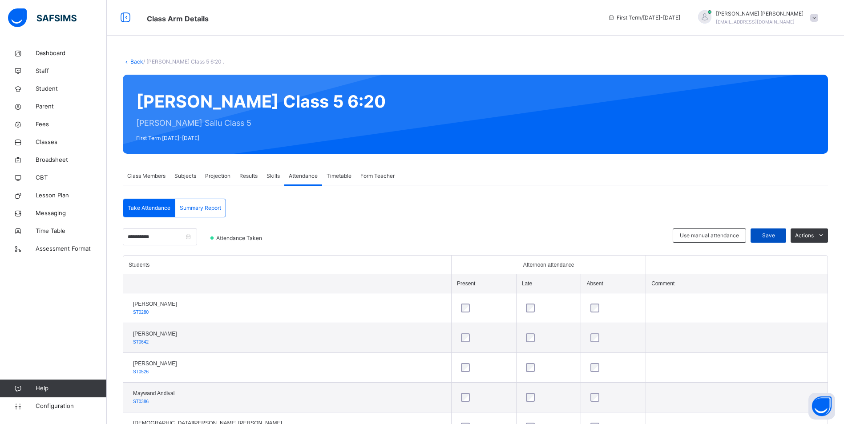
click at [767, 233] on span "Save" at bounding box center [768, 236] width 22 height 8
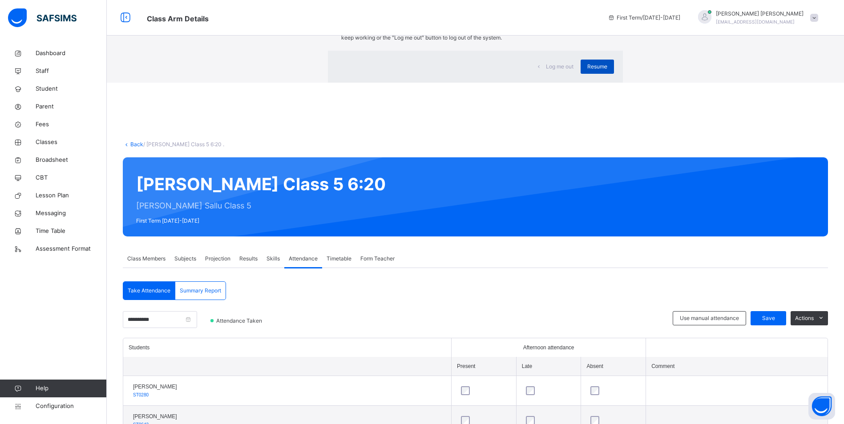
click at [581, 74] on div "Resume" at bounding box center [597, 67] width 33 height 14
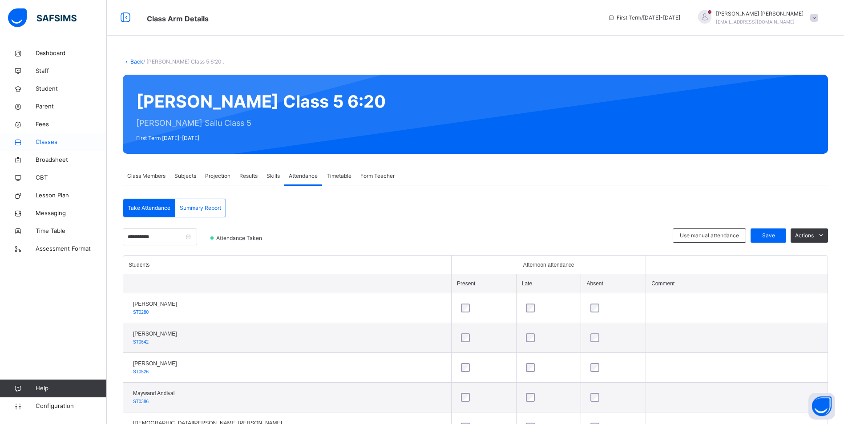
click at [43, 142] on span "Classes" at bounding box center [71, 142] width 71 height 9
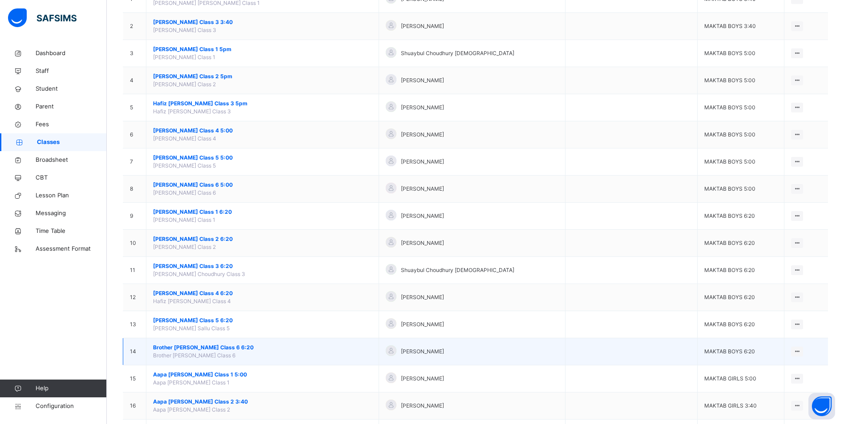
scroll to position [133, 0]
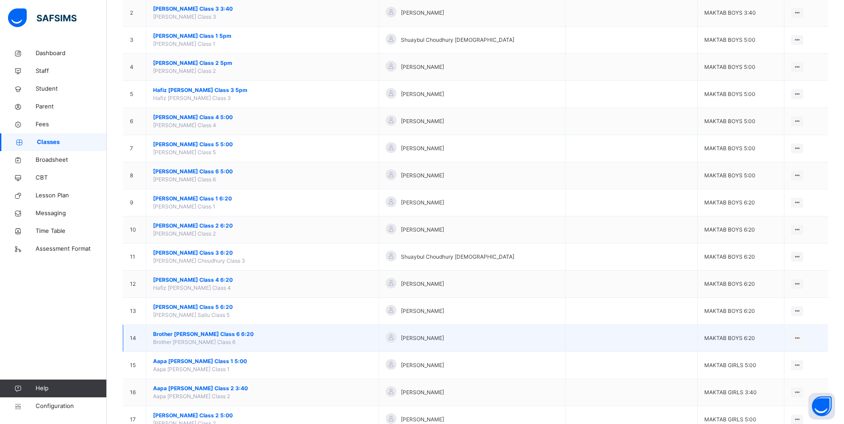
click at [220, 337] on span "Brother [PERSON_NAME] Class 6 6:20" at bounding box center [262, 335] width 219 height 8
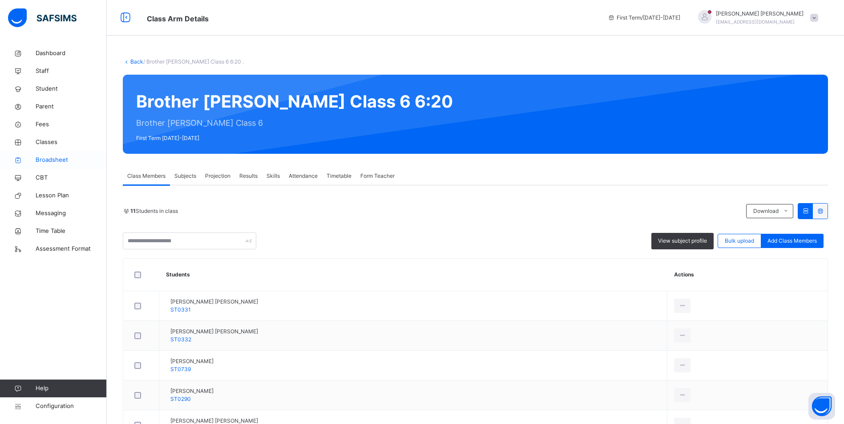
click at [46, 140] on span "Classes" at bounding box center [71, 142] width 71 height 9
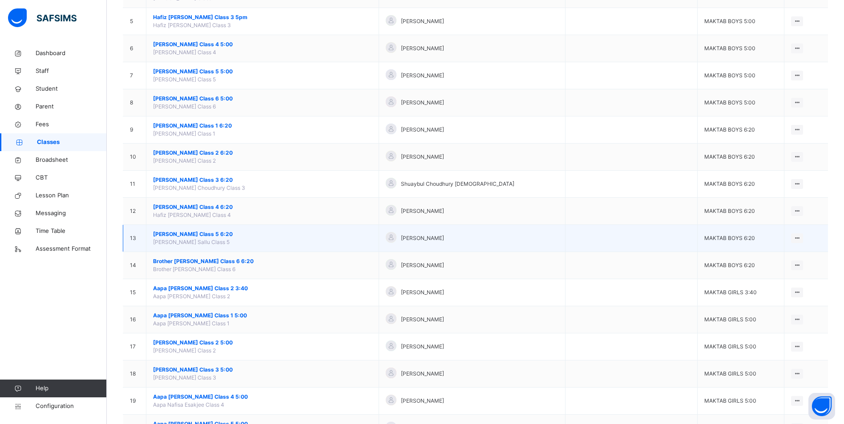
scroll to position [222, 0]
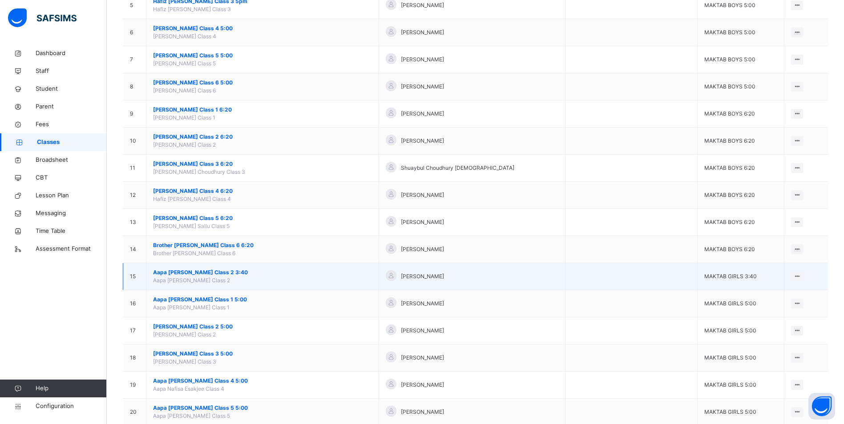
click at [221, 271] on span "Aapa [PERSON_NAME] Class 2 3:40" at bounding box center [262, 273] width 219 height 8
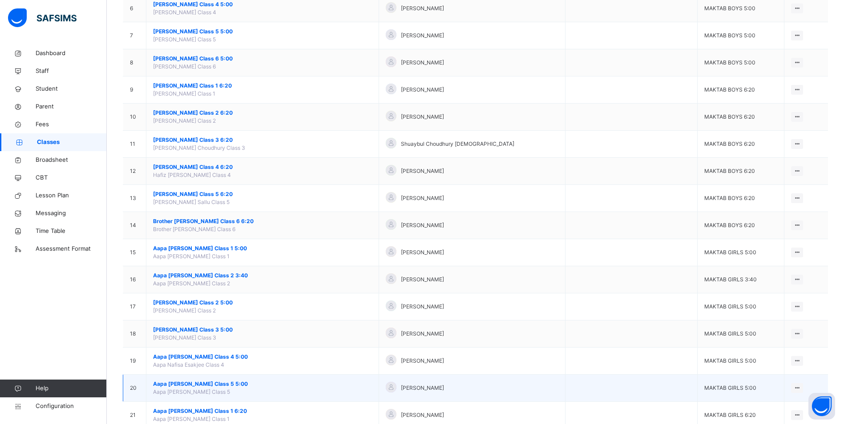
scroll to position [267, 0]
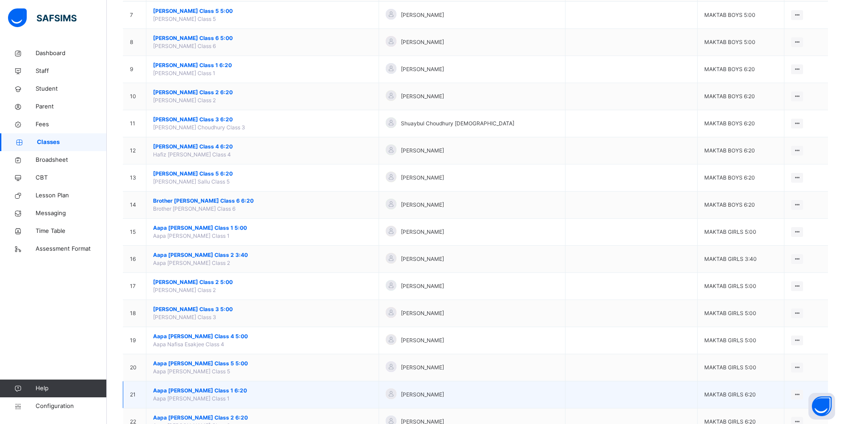
click at [213, 388] on span "Aapa [PERSON_NAME] Class 1 6:20" at bounding box center [262, 391] width 219 height 8
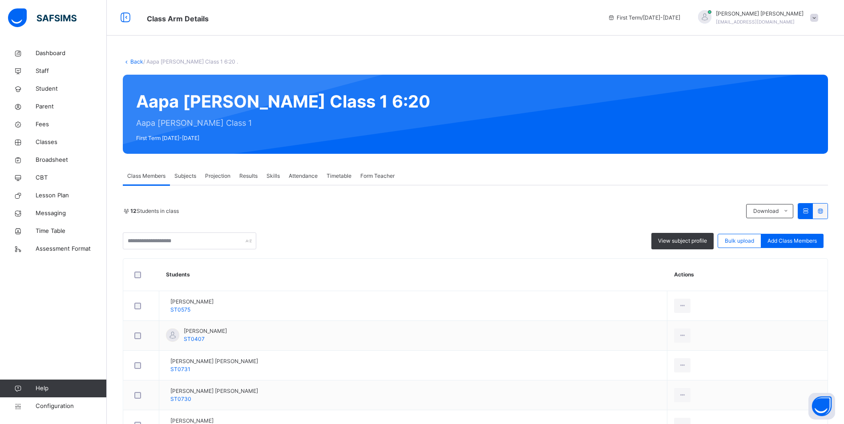
click at [315, 180] on span "Attendance" at bounding box center [303, 176] width 29 height 8
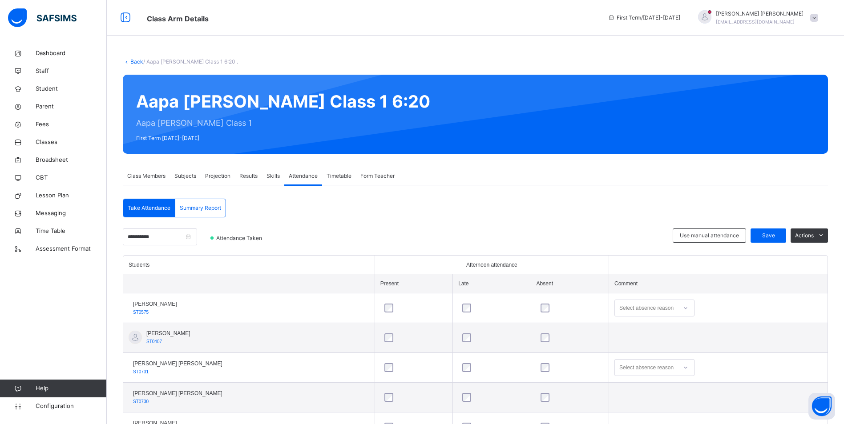
click at [667, 315] on div "Select absence reason" at bounding box center [654, 308] width 80 height 17
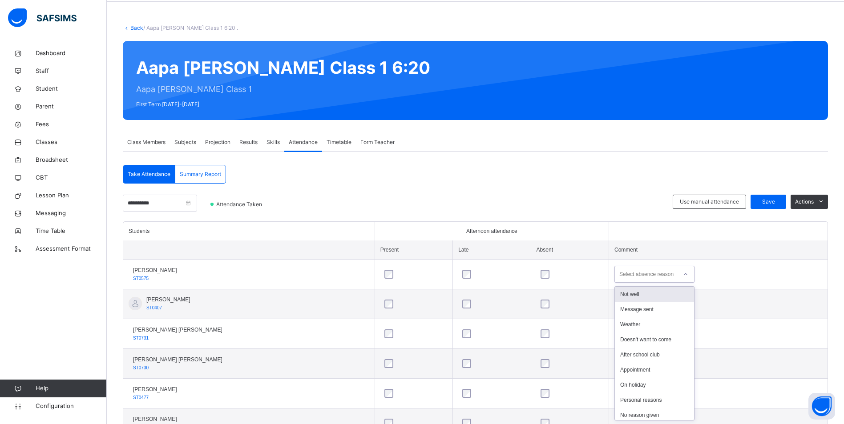
click at [661, 298] on div "Not well" at bounding box center [654, 294] width 79 height 15
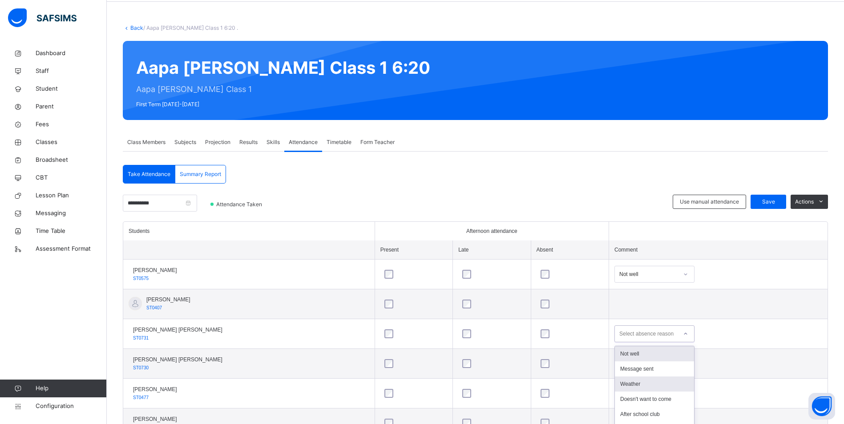
drag, startPoint x: 650, startPoint y: 337, endPoint x: 648, endPoint y: 346, distance: 9.6
click at [650, 338] on div "option Not well focused, 1 of 15. 15 results available. Use Up and Down to choo…" at bounding box center [654, 334] width 80 height 17
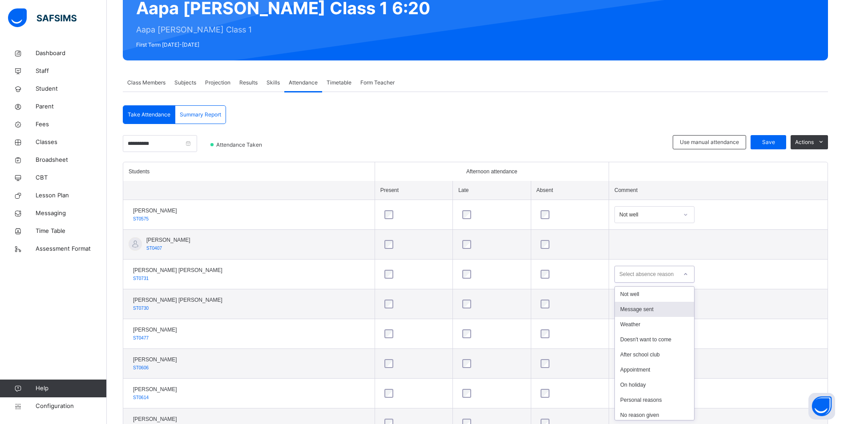
click at [643, 311] on div "Message sent" at bounding box center [654, 309] width 79 height 15
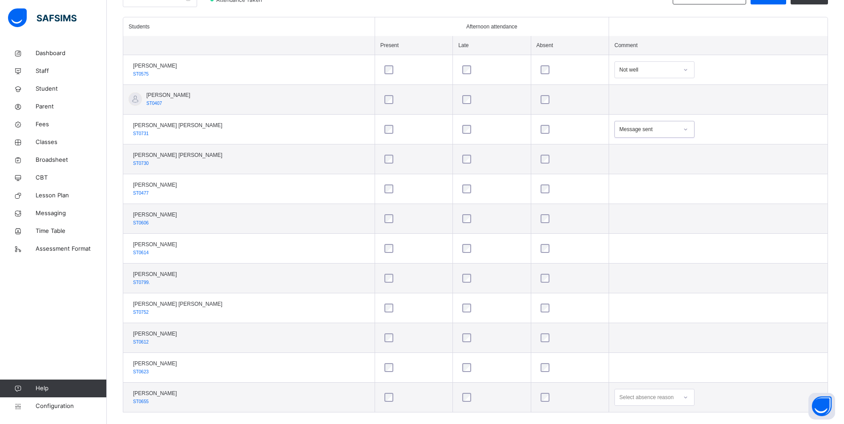
scroll to position [251, 0]
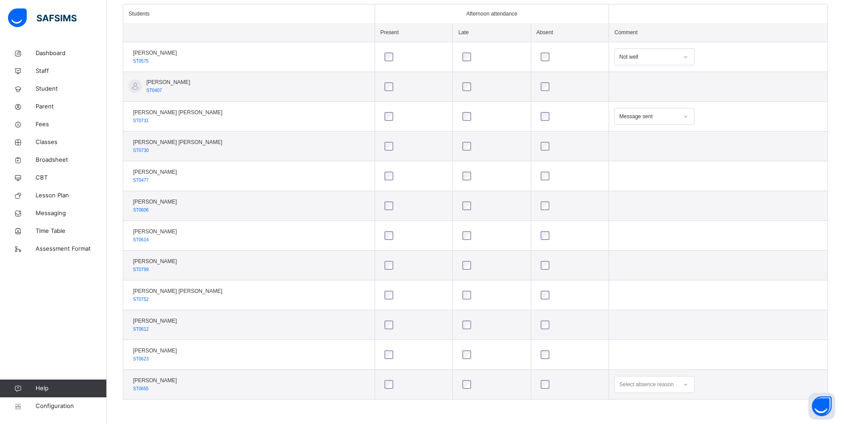
click at [634, 387] on div "Select absence reason" at bounding box center [654, 384] width 80 height 17
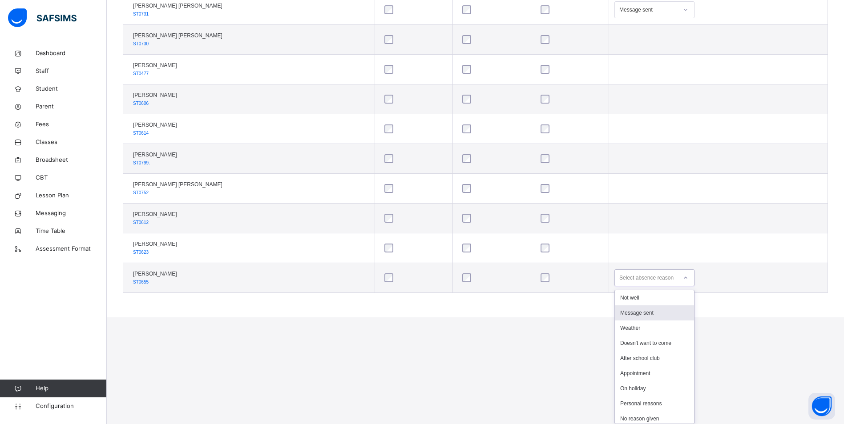
click at [629, 309] on div "Message sent" at bounding box center [654, 313] width 79 height 15
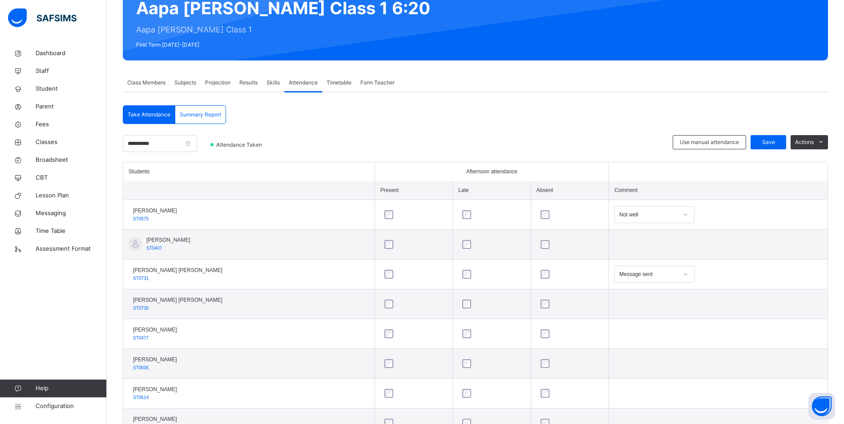
scroll to position [73, 0]
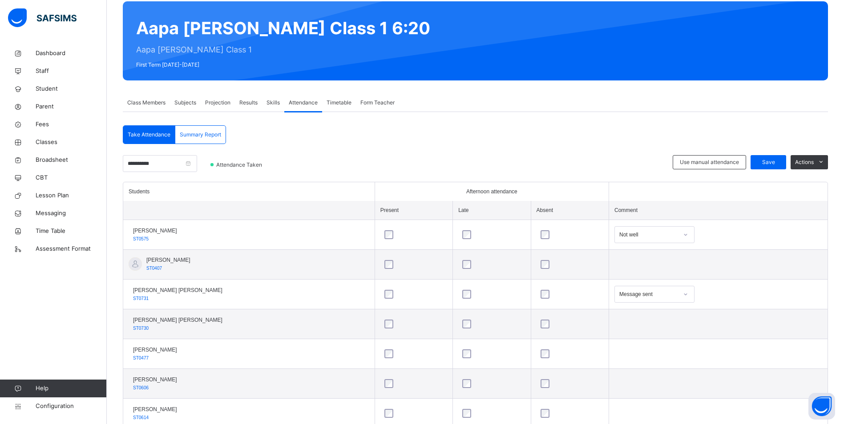
click at [776, 170] on div "Use manual attendance Save Actions" at bounding box center [750, 168] width 155 height 27
click at [777, 167] on div "Save" at bounding box center [769, 162] width 36 height 14
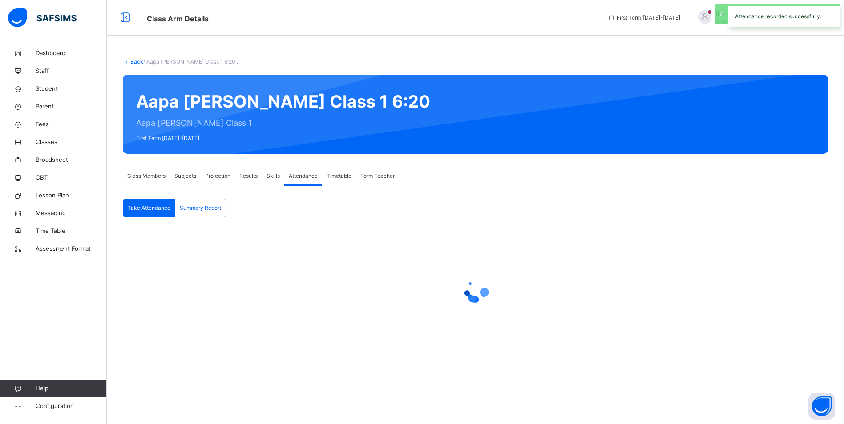
scroll to position [0, 0]
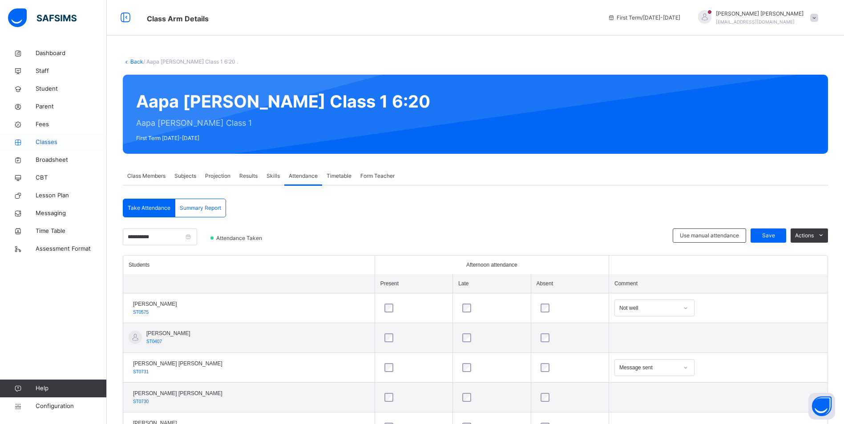
click at [46, 139] on span "Classes" at bounding box center [71, 142] width 71 height 9
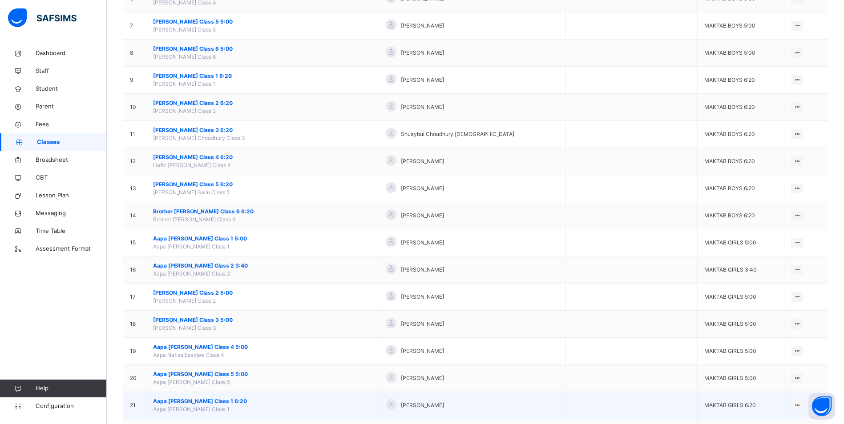
scroll to position [356, 0]
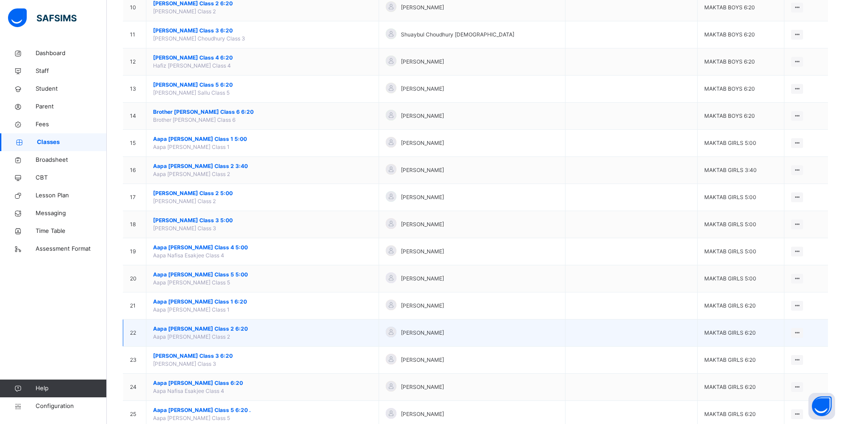
click at [204, 327] on span "Aapa [PERSON_NAME] Class 2 6:20" at bounding box center [262, 329] width 219 height 8
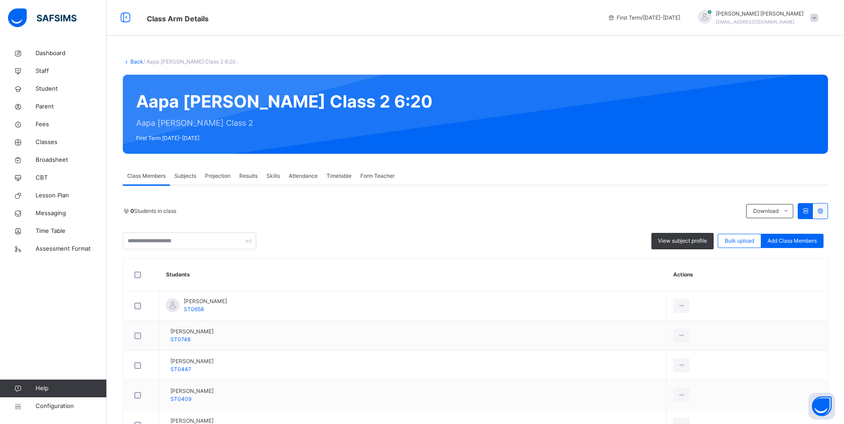
click at [298, 176] on span "Attendance" at bounding box center [303, 176] width 29 height 8
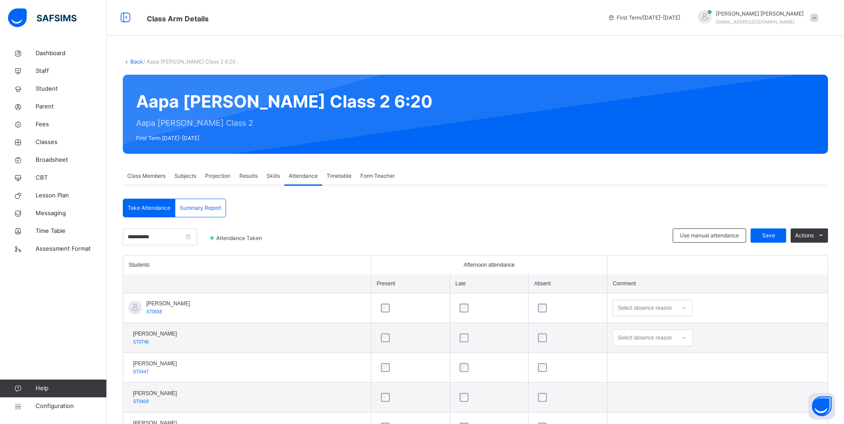
scroll to position [44, 0]
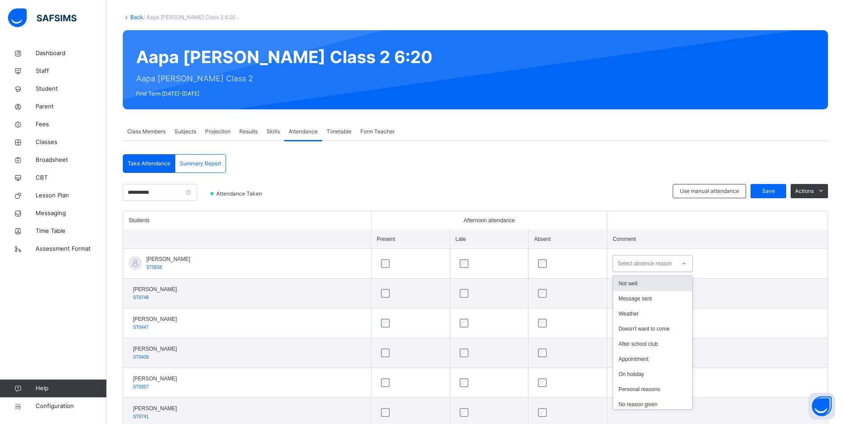
click at [666, 263] on div "Select absence reason" at bounding box center [644, 264] width 62 height 14
click at [654, 284] on div "Not well" at bounding box center [652, 283] width 79 height 15
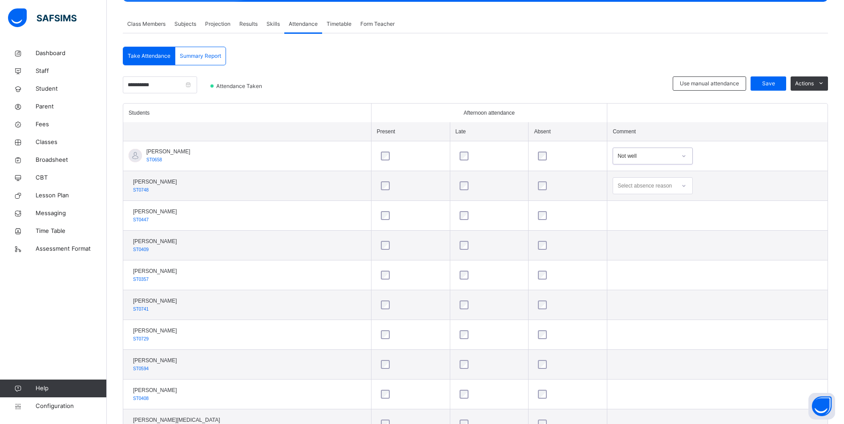
scroll to position [59, 0]
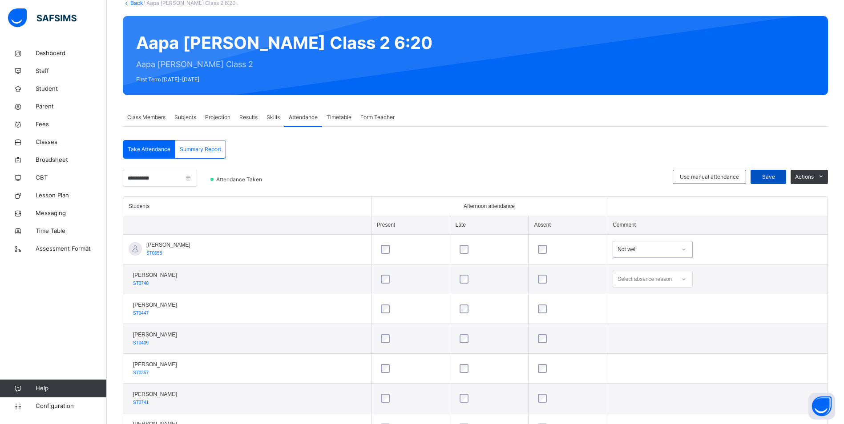
click at [775, 174] on span "Save" at bounding box center [768, 177] width 22 height 8
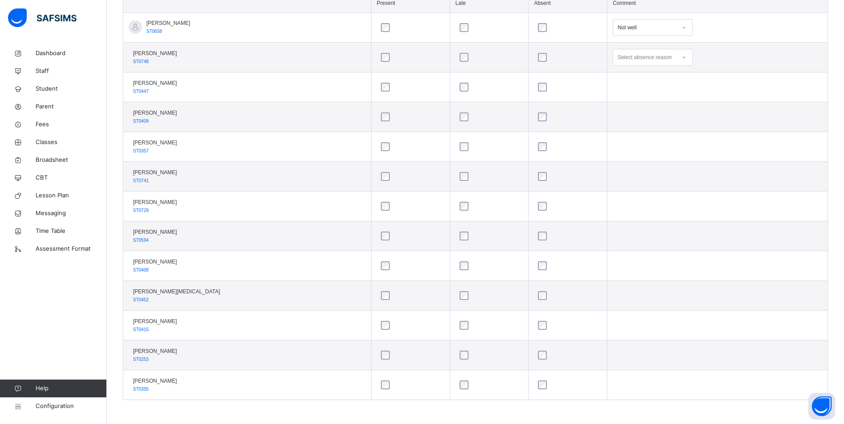
scroll to position [281, 0]
click at [50, 136] on link "Classes" at bounding box center [53, 142] width 107 height 18
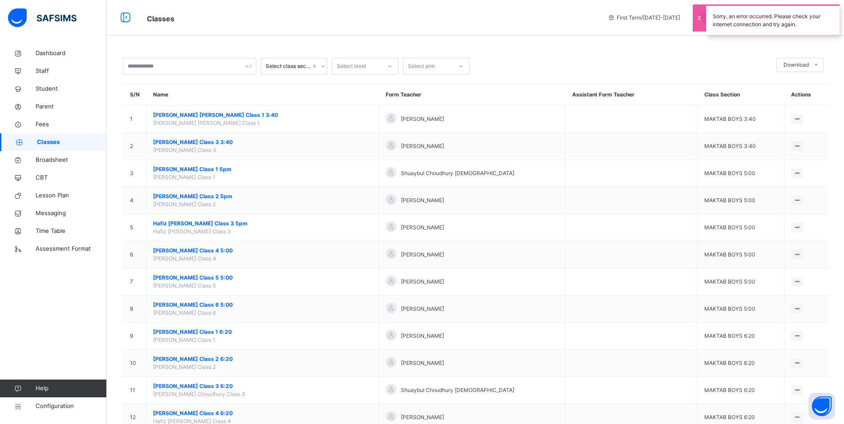
scroll to position [267, 0]
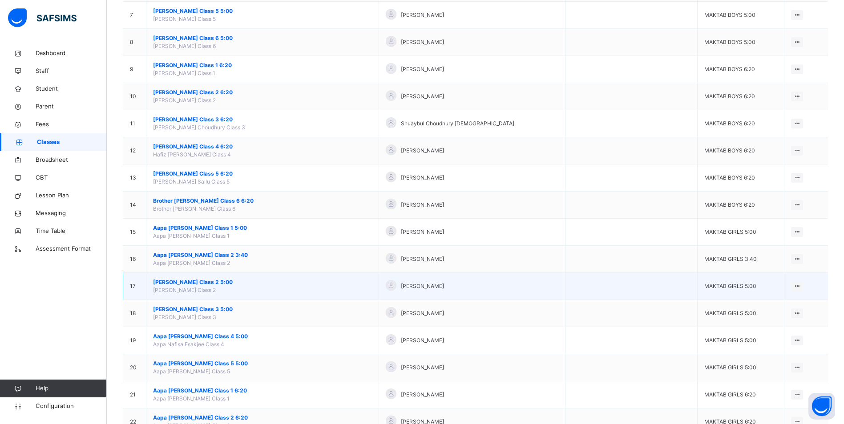
click at [208, 284] on span "[PERSON_NAME] Class 2 5:00" at bounding box center [262, 283] width 219 height 8
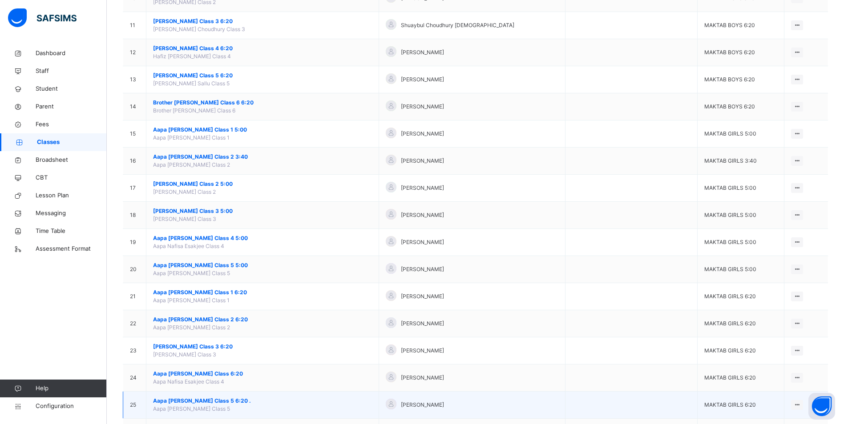
scroll to position [489, 0]
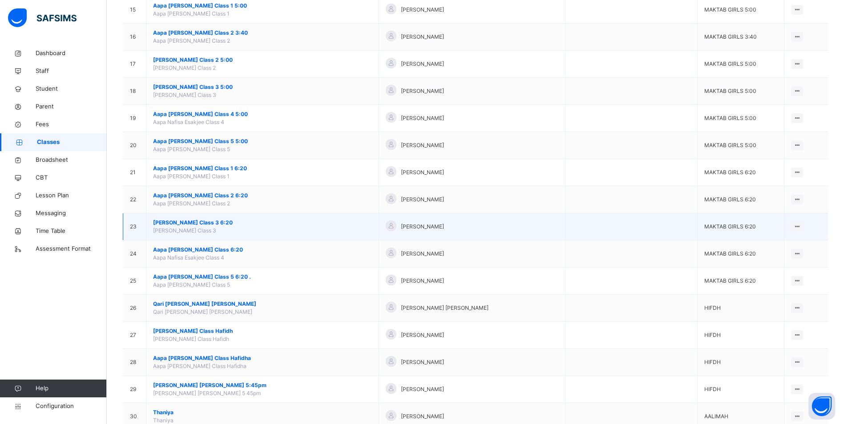
click at [207, 220] on span "[PERSON_NAME] Class 3 6:20" at bounding box center [262, 223] width 219 height 8
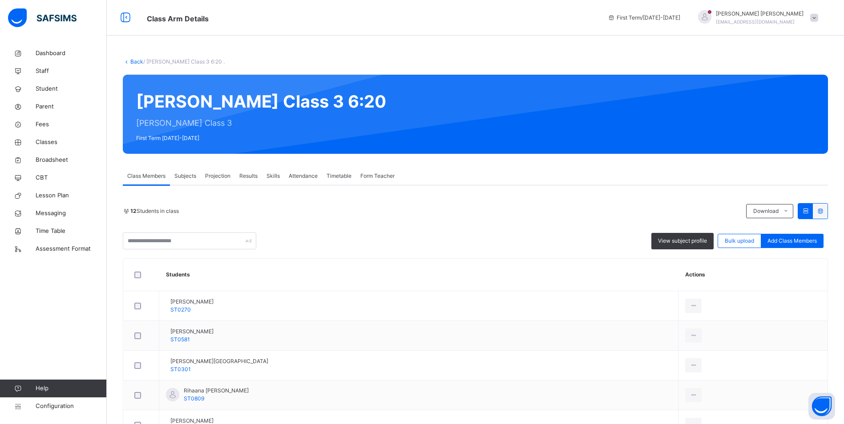
click at [308, 181] on div "Attendance" at bounding box center [303, 176] width 38 height 18
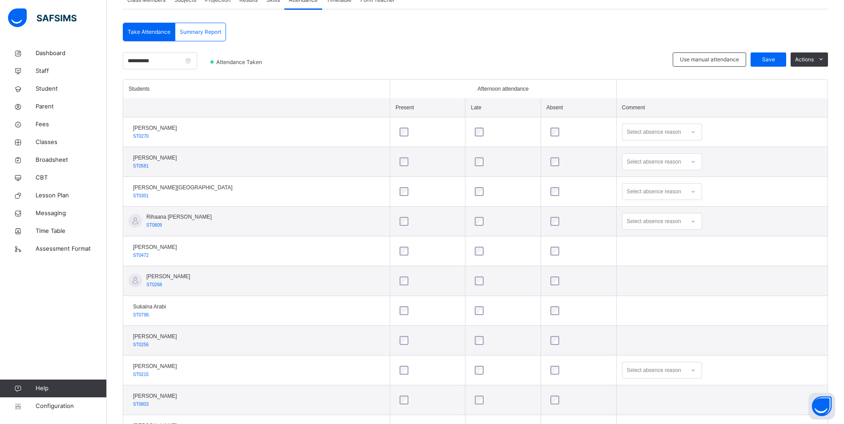
scroll to position [178, 0]
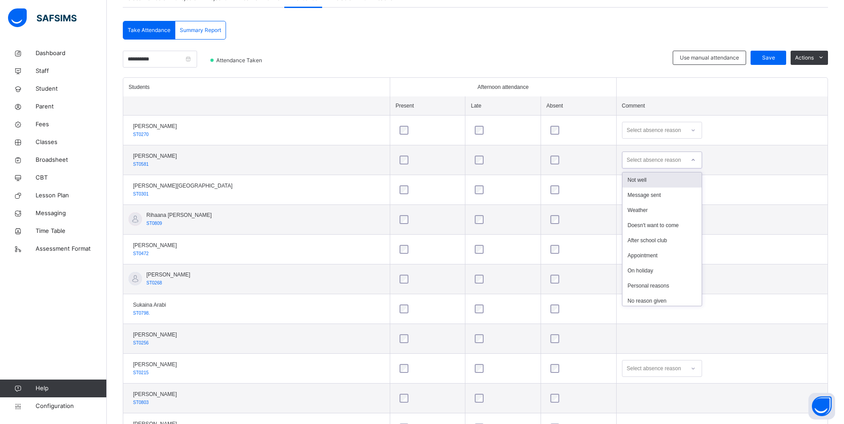
click at [627, 160] on div "Select absence reason" at bounding box center [654, 160] width 54 height 17
click at [622, 179] on div "Not well" at bounding box center [661, 180] width 79 height 15
click at [650, 126] on div "Select absence reason" at bounding box center [654, 130] width 54 height 17
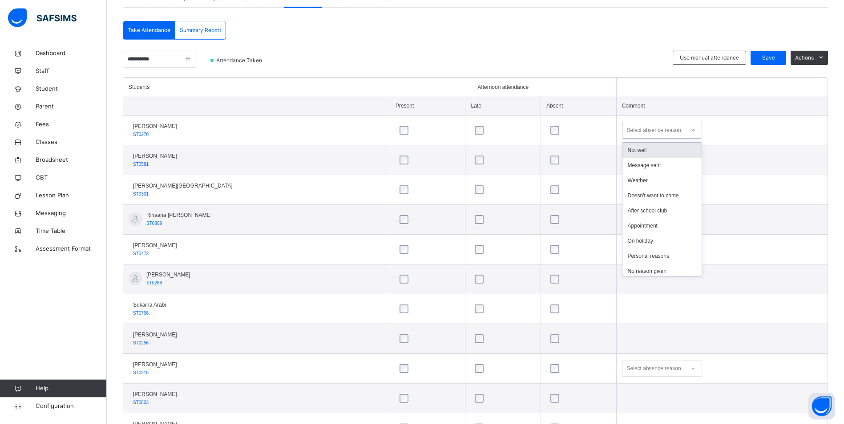
click at [645, 151] on div "Not well" at bounding box center [661, 150] width 79 height 15
click at [627, 192] on div "Select absence reason" at bounding box center [654, 190] width 54 height 17
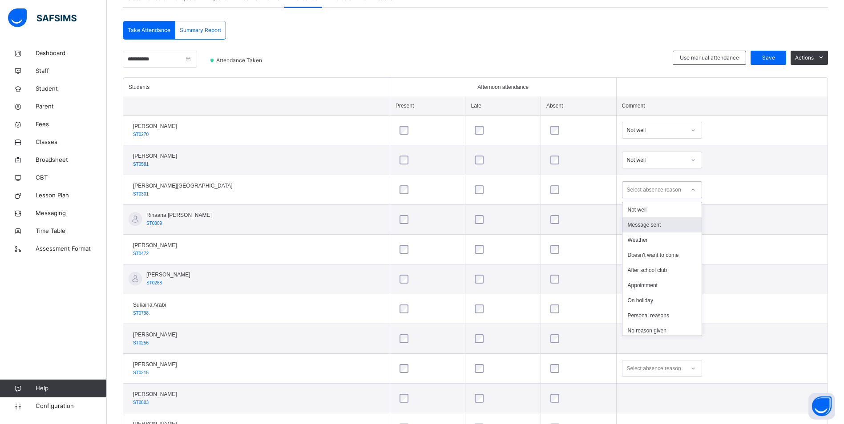
click at [631, 222] on div "Message sent" at bounding box center [661, 225] width 79 height 15
click at [630, 215] on div "Select absence reason" at bounding box center [654, 219] width 54 height 17
click at [641, 241] on div "Not well" at bounding box center [661, 239] width 79 height 15
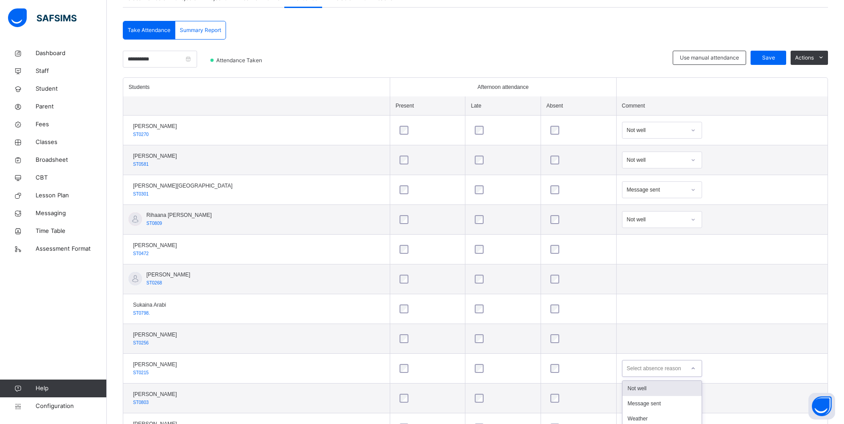
click at [640, 368] on div "option Not well focused, 1 of 15. 15 results available. Use Up and Down to choo…" at bounding box center [662, 368] width 80 height 17
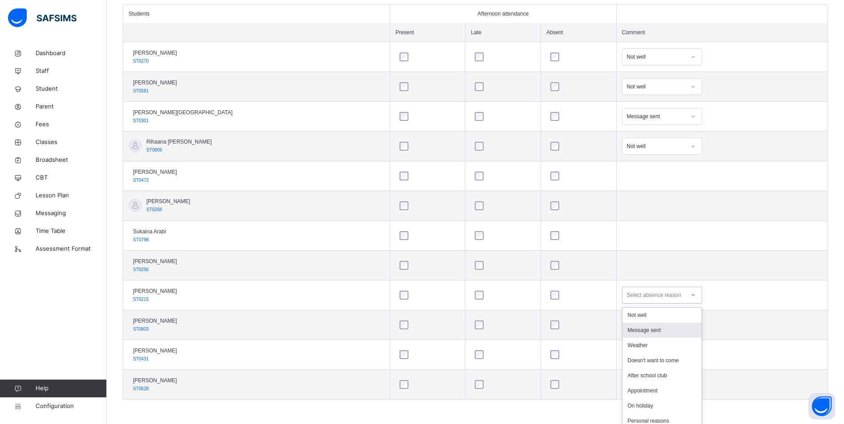
click at [626, 330] on div "Message sent" at bounding box center [661, 330] width 79 height 15
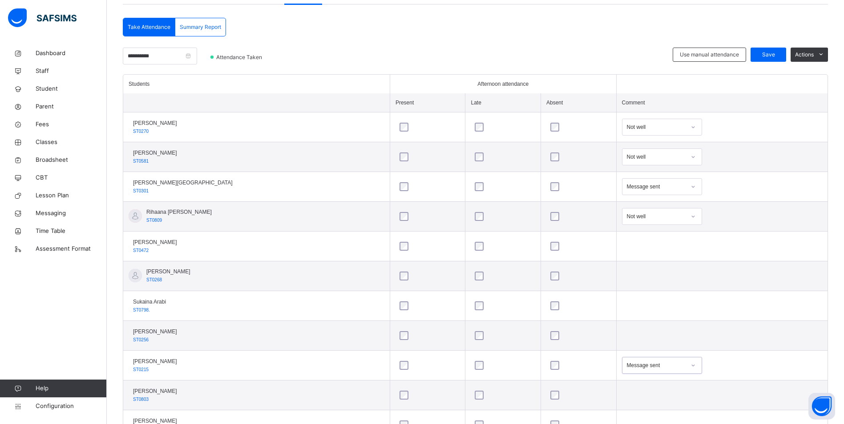
scroll to position [73, 0]
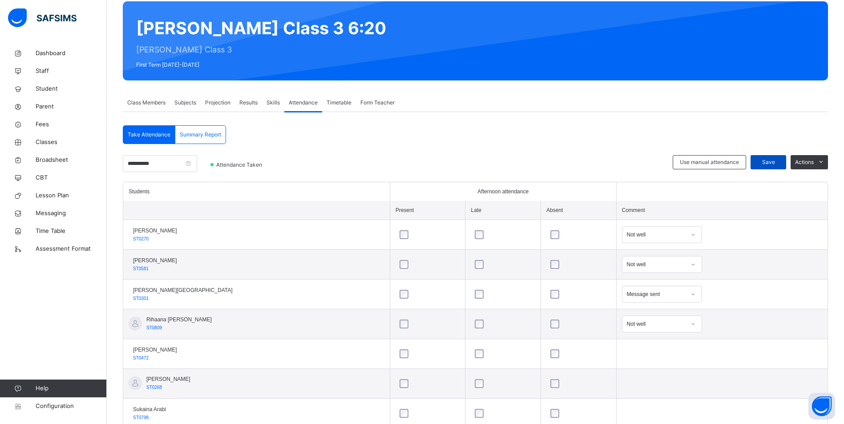
click at [779, 161] on span "Save" at bounding box center [768, 162] width 22 height 8
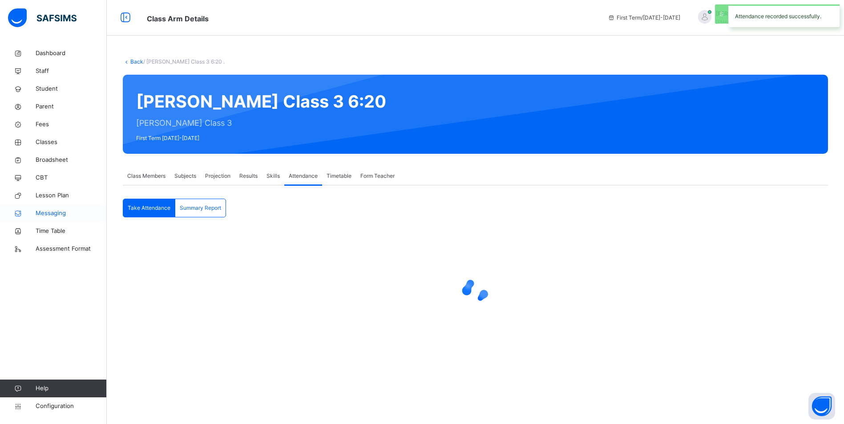
scroll to position [0, 0]
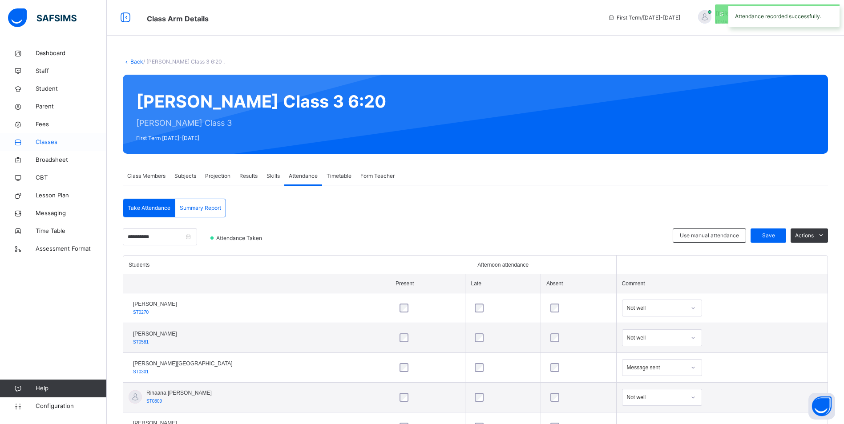
click at [33, 137] on link "Classes" at bounding box center [53, 142] width 107 height 18
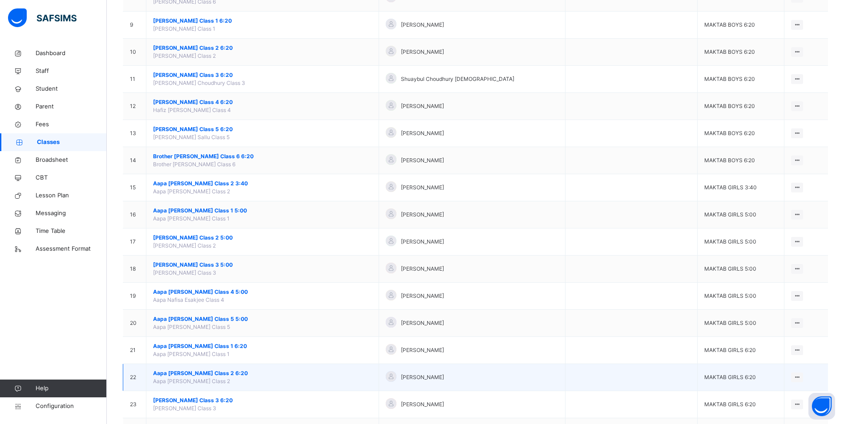
scroll to position [356, 0]
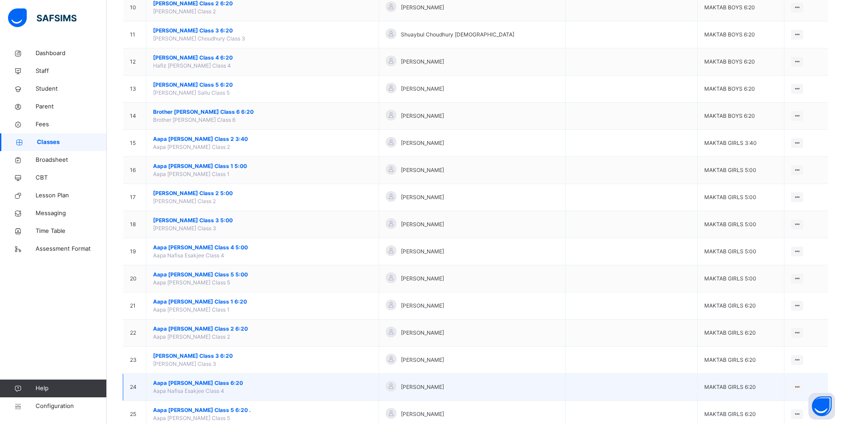
click at [213, 381] on span "Aapa [PERSON_NAME] Class 6:20" at bounding box center [262, 384] width 219 height 8
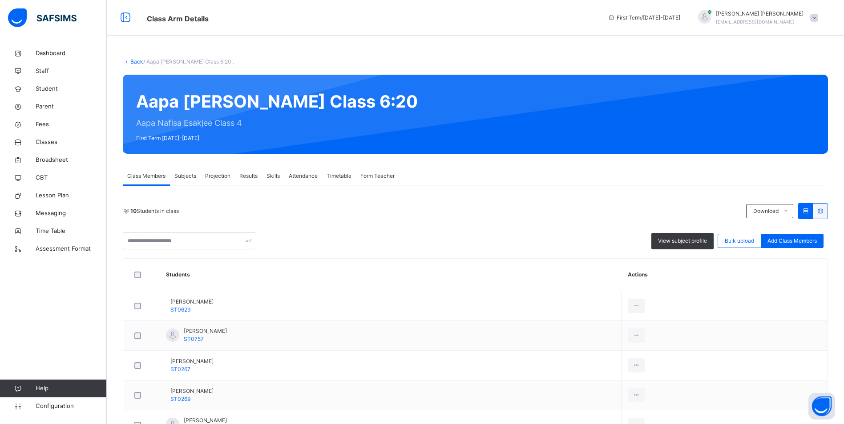
click at [289, 178] on span "Attendance" at bounding box center [303, 176] width 29 height 8
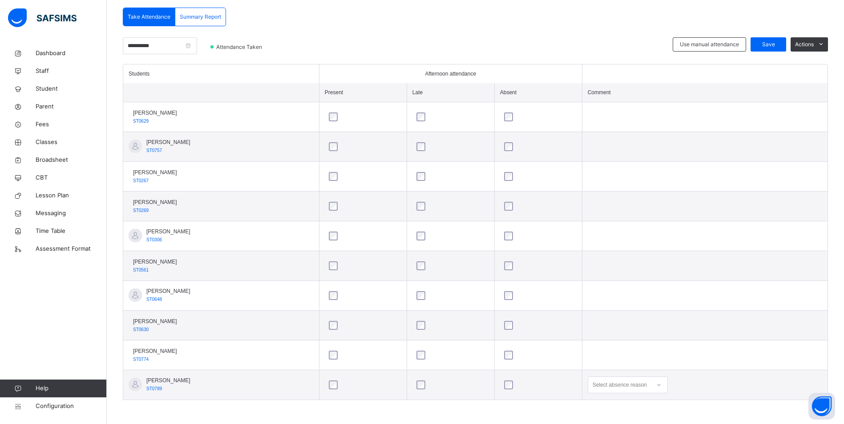
scroll to position [192, 0]
click at [653, 387] on div "Select absence reason" at bounding box center [628, 384] width 80 height 17
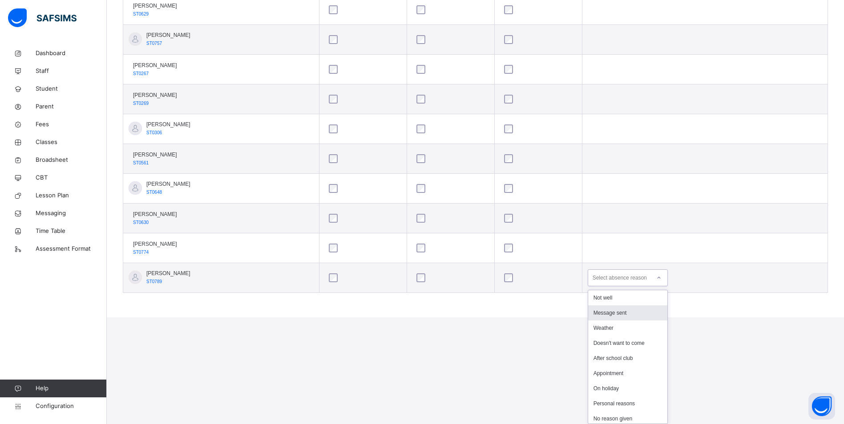
click at [634, 316] on div "Message sent" at bounding box center [627, 313] width 79 height 15
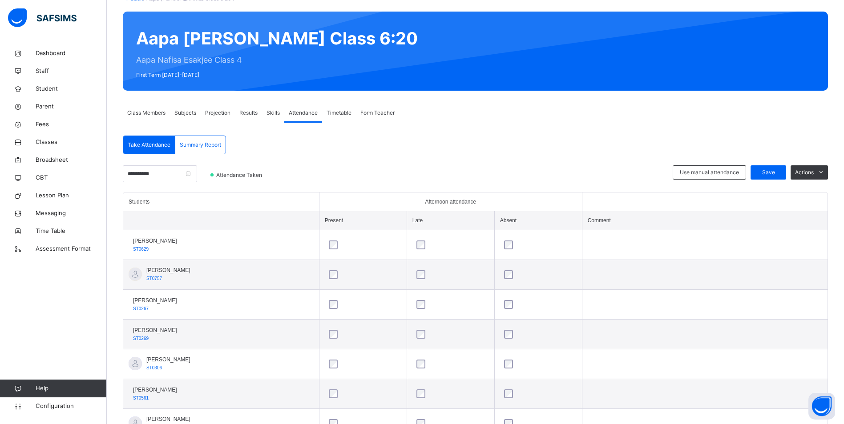
scroll to position [58, 0]
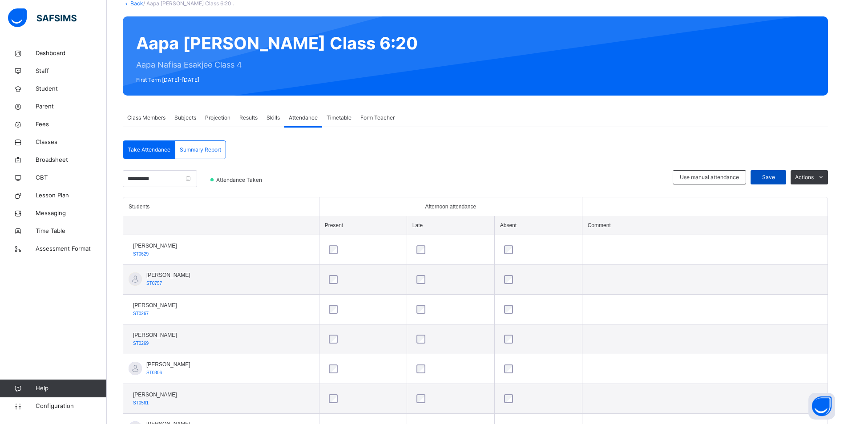
click at [763, 178] on div "Save" at bounding box center [769, 177] width 36 height 14
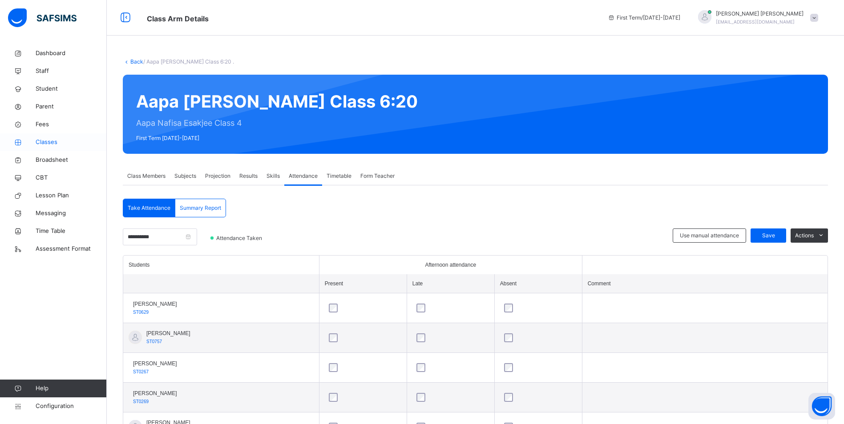
click at [57, 143] on span "Classes" at bounding box center [71, 142] width 71 height 9
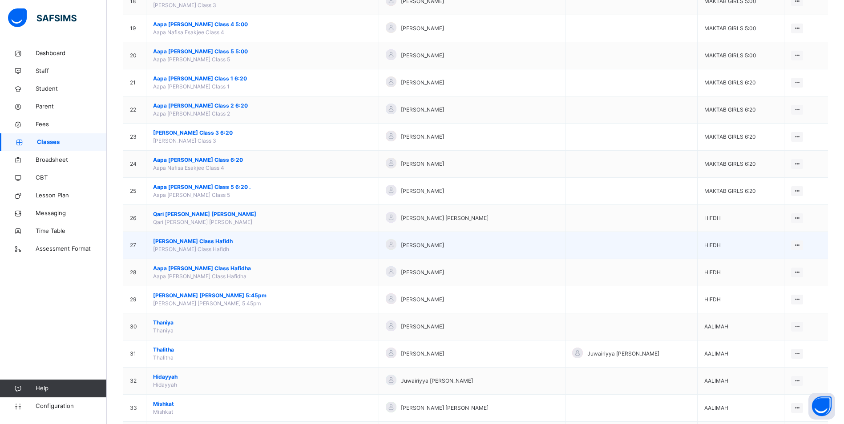
scroll to position [578, 0]
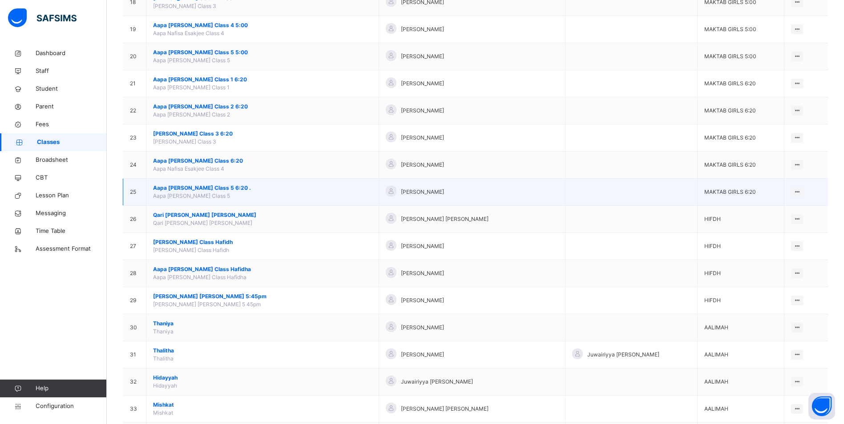
click at [214, 190] on span "Aapa [PERSON_NAME] Class 5 6:20 ." at bounding box center [262, 188] width 219 height 8
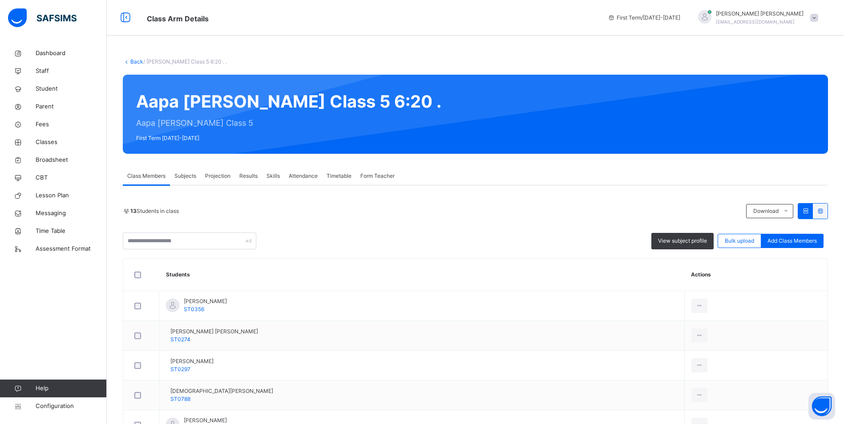
click at [315, 176] on span "Attendance" at bounding box center [303, 176] width 29 height 8
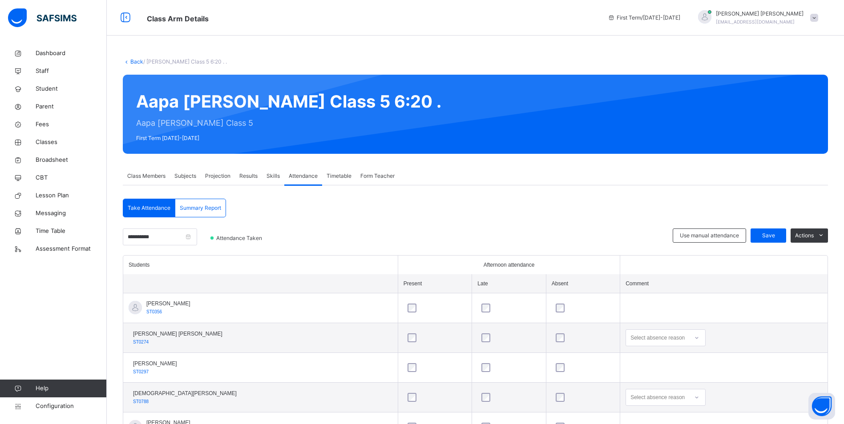
scroll to position [89, 0]
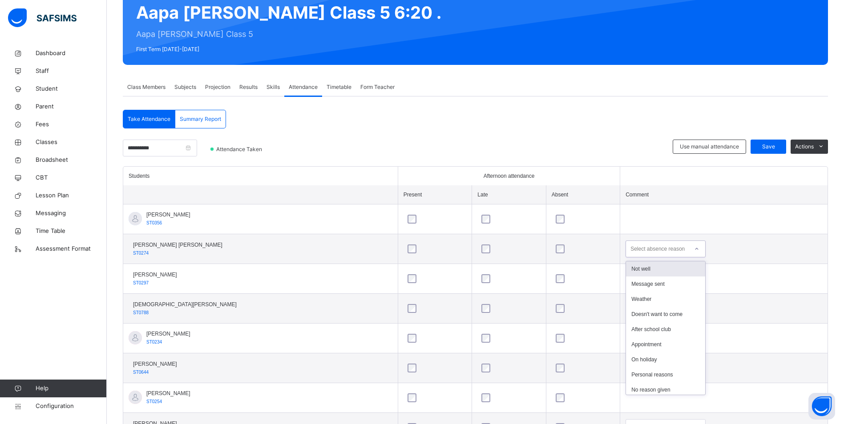
click at [630, 246] on div "Select absence reason" at bounding box center [657, 249] width 54 height 17
click at [635, 282] on div "Message sent" at bounding box center [665, 284] width 79 height 15
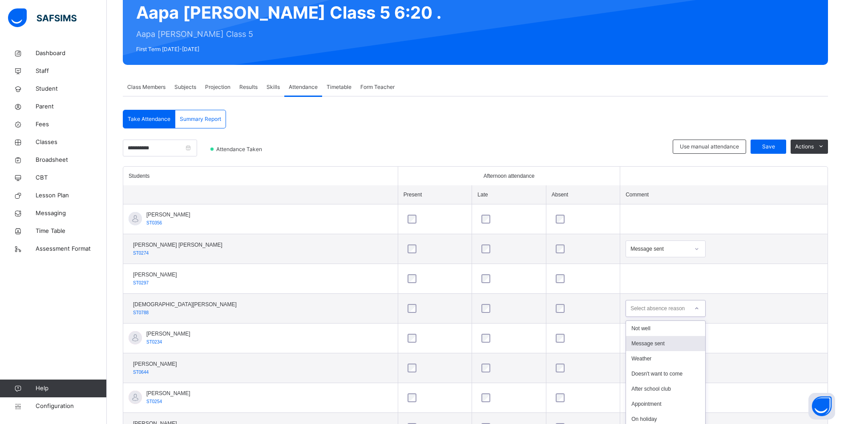
click at [634, 312] on div "option Message sent focused, 2 of 15. 15 results available. Use Up and Down to …" at bounding box center [666, 308] width 80 height 17
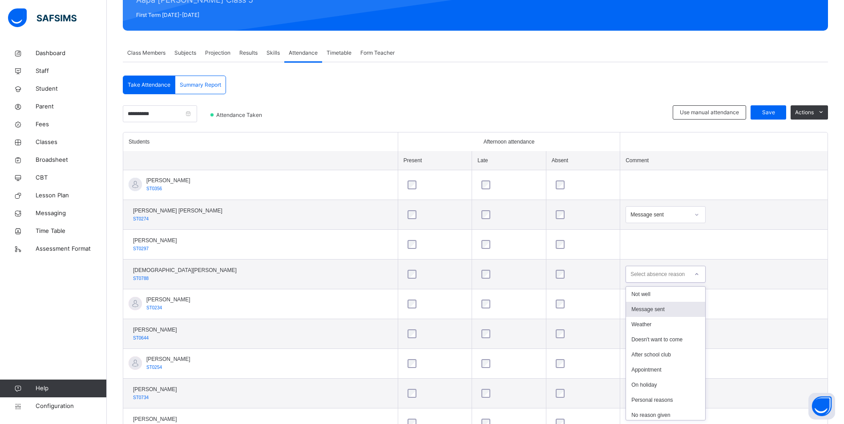
click at [641, 311] on div "Message sent" at bounding box center [665, 309] width 79 height 15
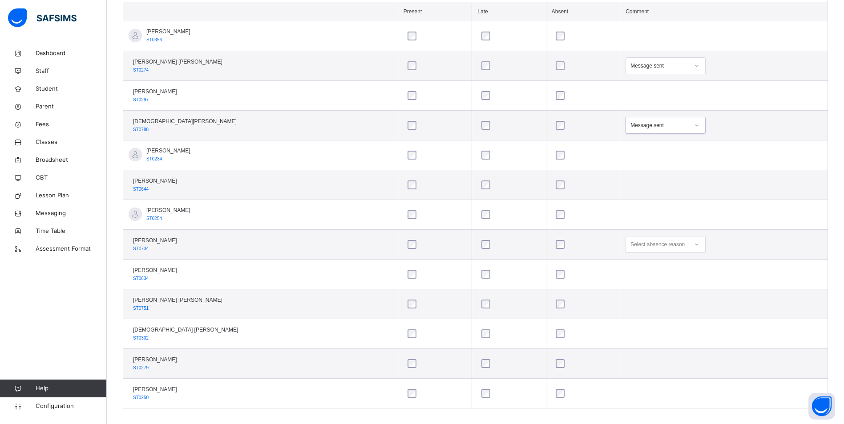
scroll to position [281, 0]
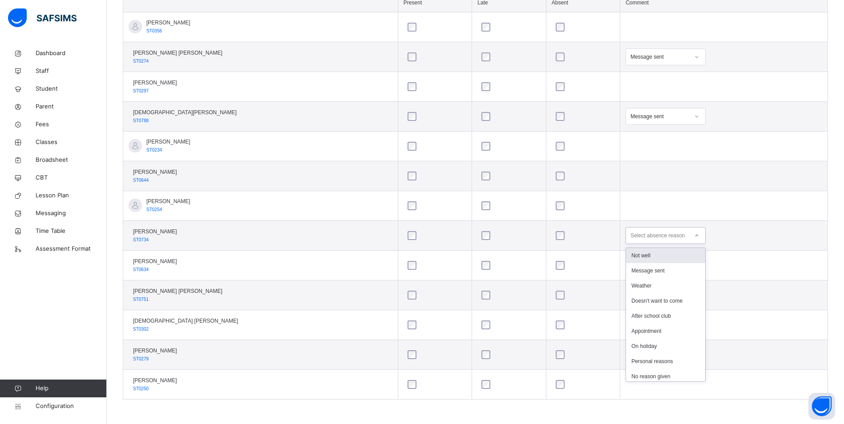
click at [630, 232] on div "Select absence reason" at bounding box center [657, 235] width 54 height 17
click at [631, 271] on div "Message sent" at bounding box center [665, 270] width 79 height 15
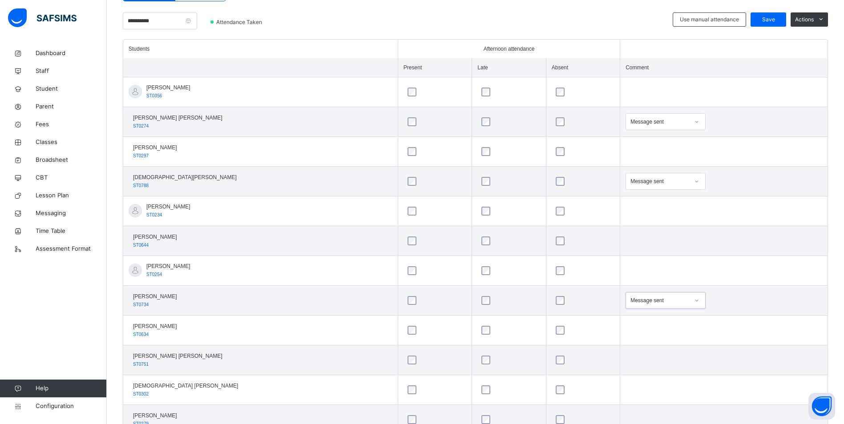
scroll to position [148, 0]
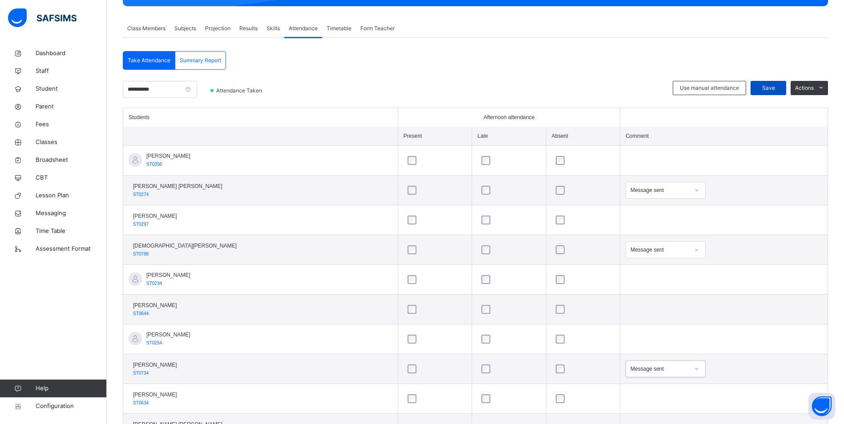
click at [778, 90] on span "Save" at bounding box center [768, 88] width 22 height 8
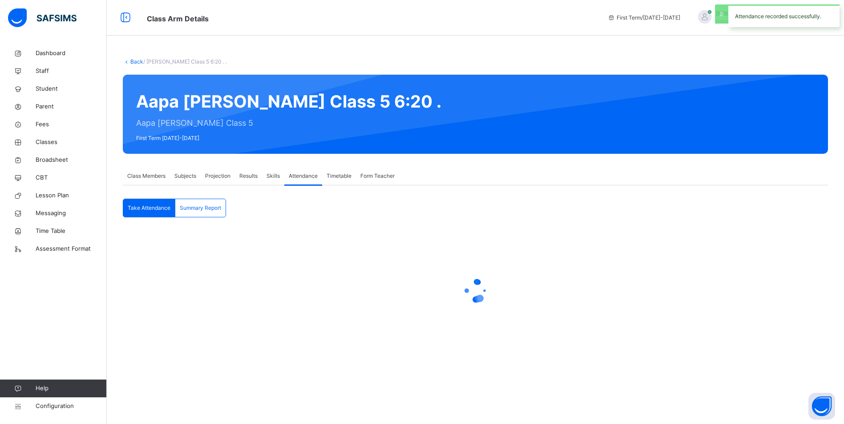
scroll to position [0, 0]
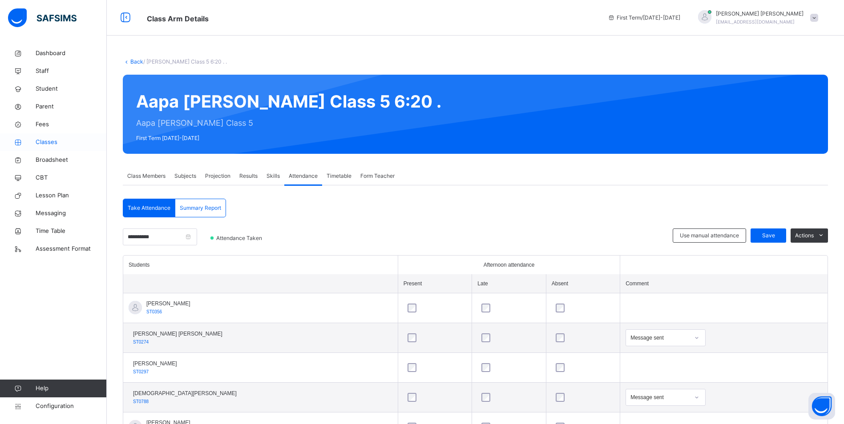
drag, startPoint x: 46, startPoint y: 139, endPoint x: 19, endPoint y: 138, distance: 27.6
click at [46, 139] on span "Classes" at bounding box center [71, 142] width 71 height 9
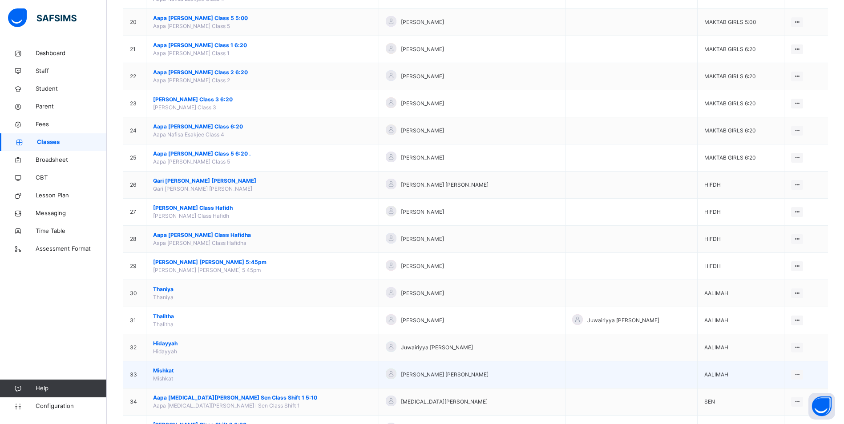
scroll to position [654, 0]
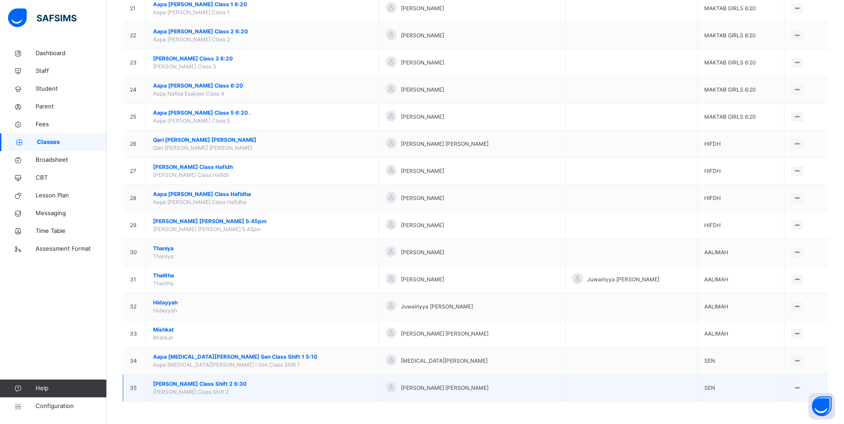
click at [241, 382] on span "[PERSON_NAME] Class Shift 2 6:30" at bounding box center [262, 384] width 219 height 8
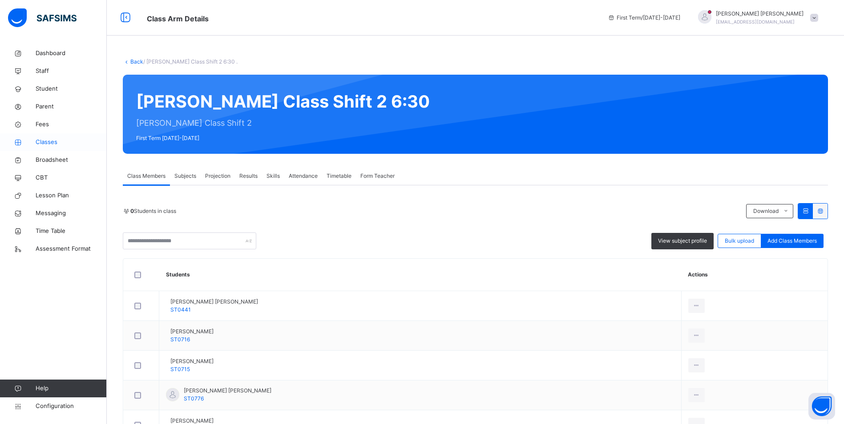
click at [43, 143] on span "Classes" at bounding box center [71, 142] width 71 height 9
